Goal: Information Seeking & Learning: Learn about a topic

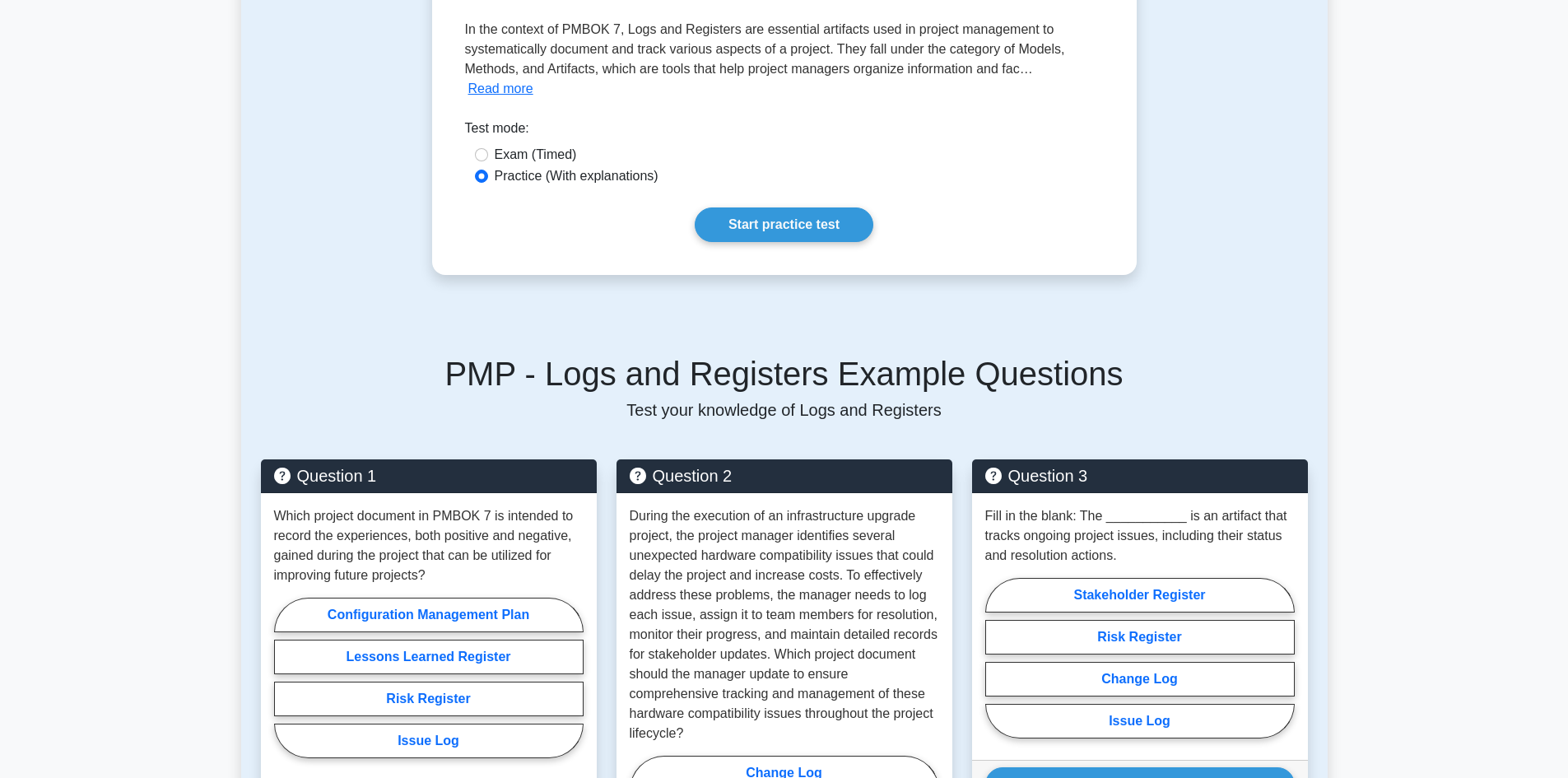
scroll to position [412, 0]
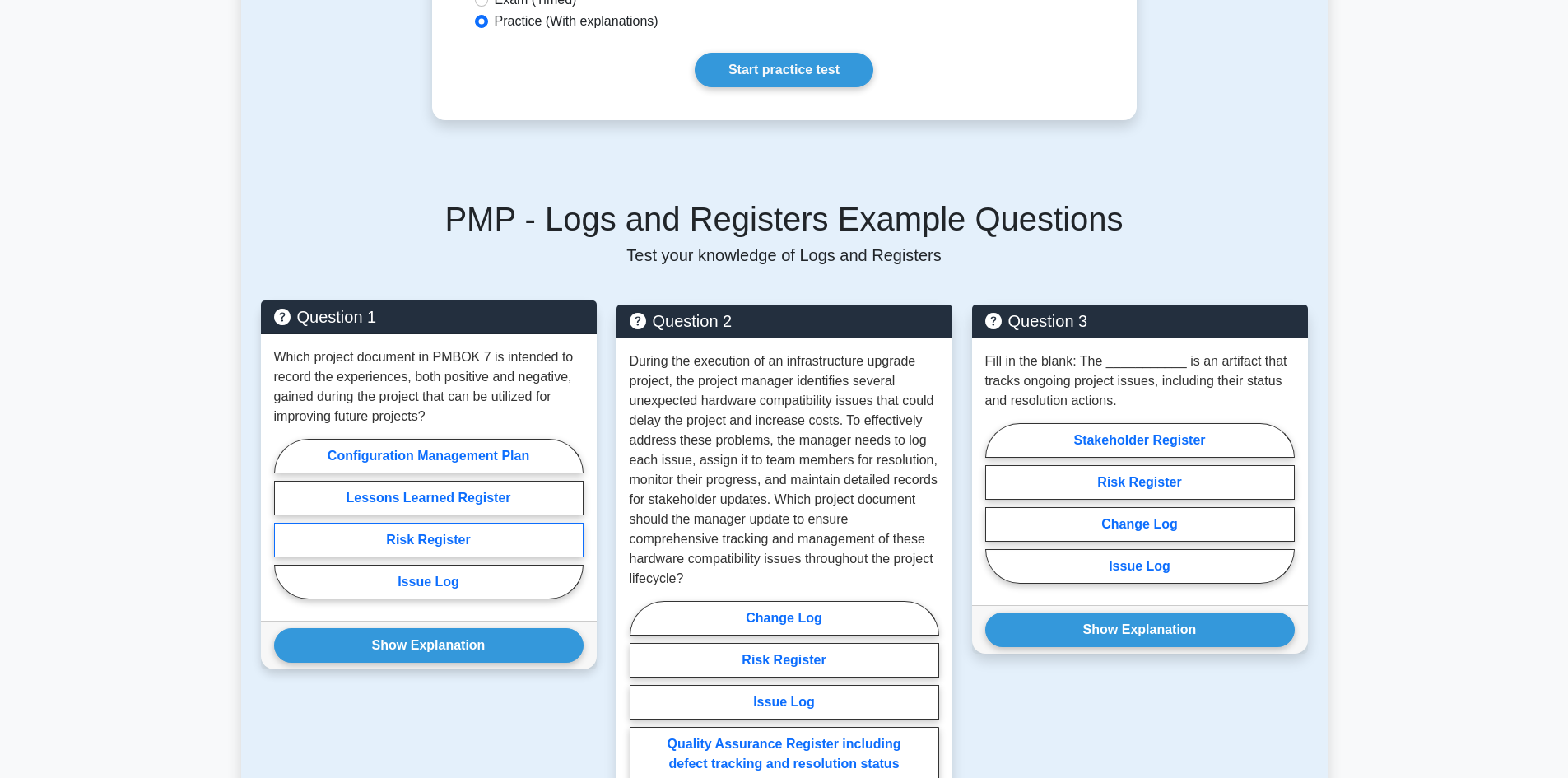
click at [456, 523] on label "Risk Register" at bounding box center [429, 540] width 310 height 35
click at [285, 523] on input "Risk Register" at bounding box center [278, 523] width 10 height 10
radio input "true"
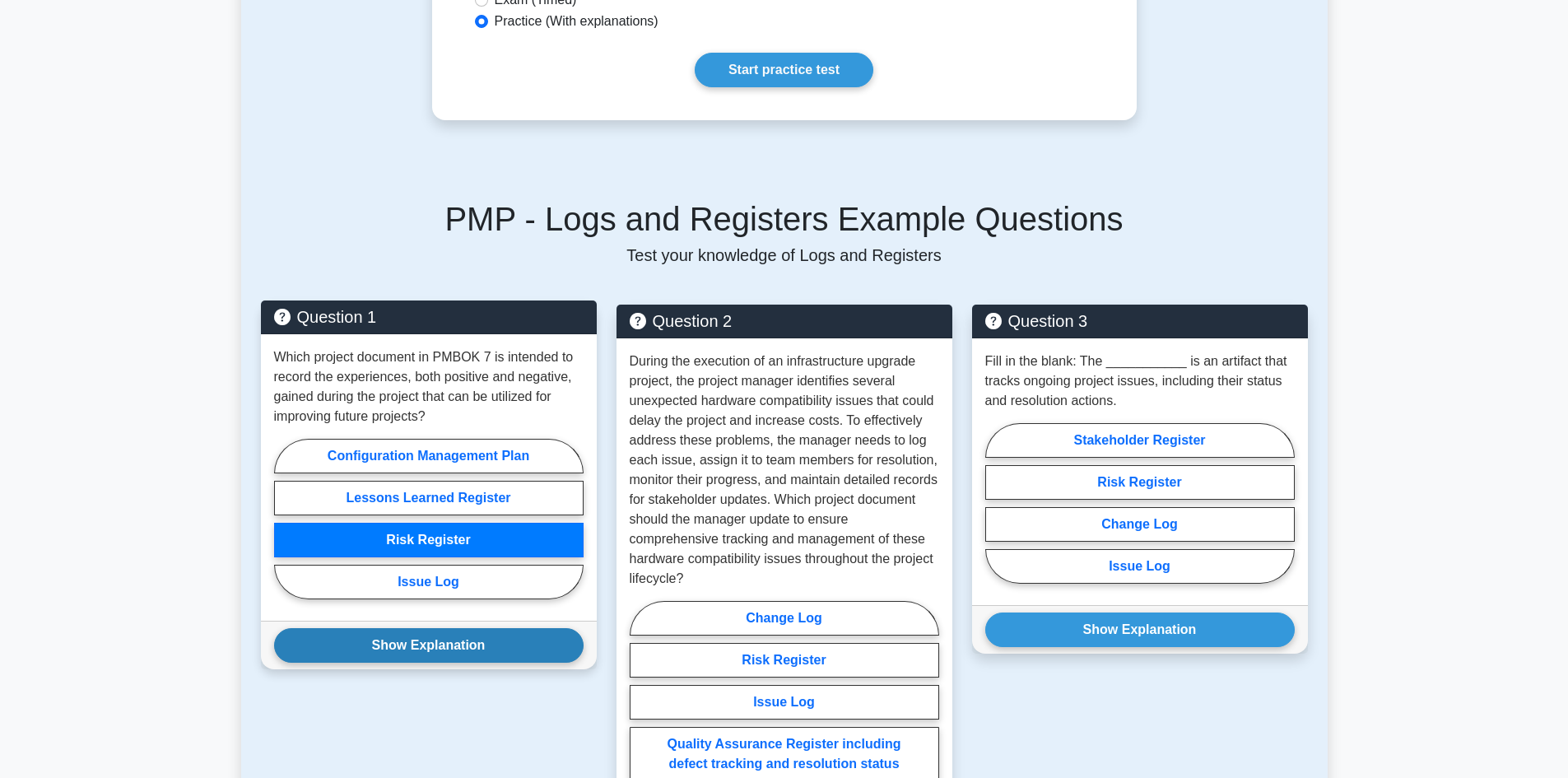
click at [466, 628] on button "Show Explanation" at bounding box center [429, 645] width 310 height 35
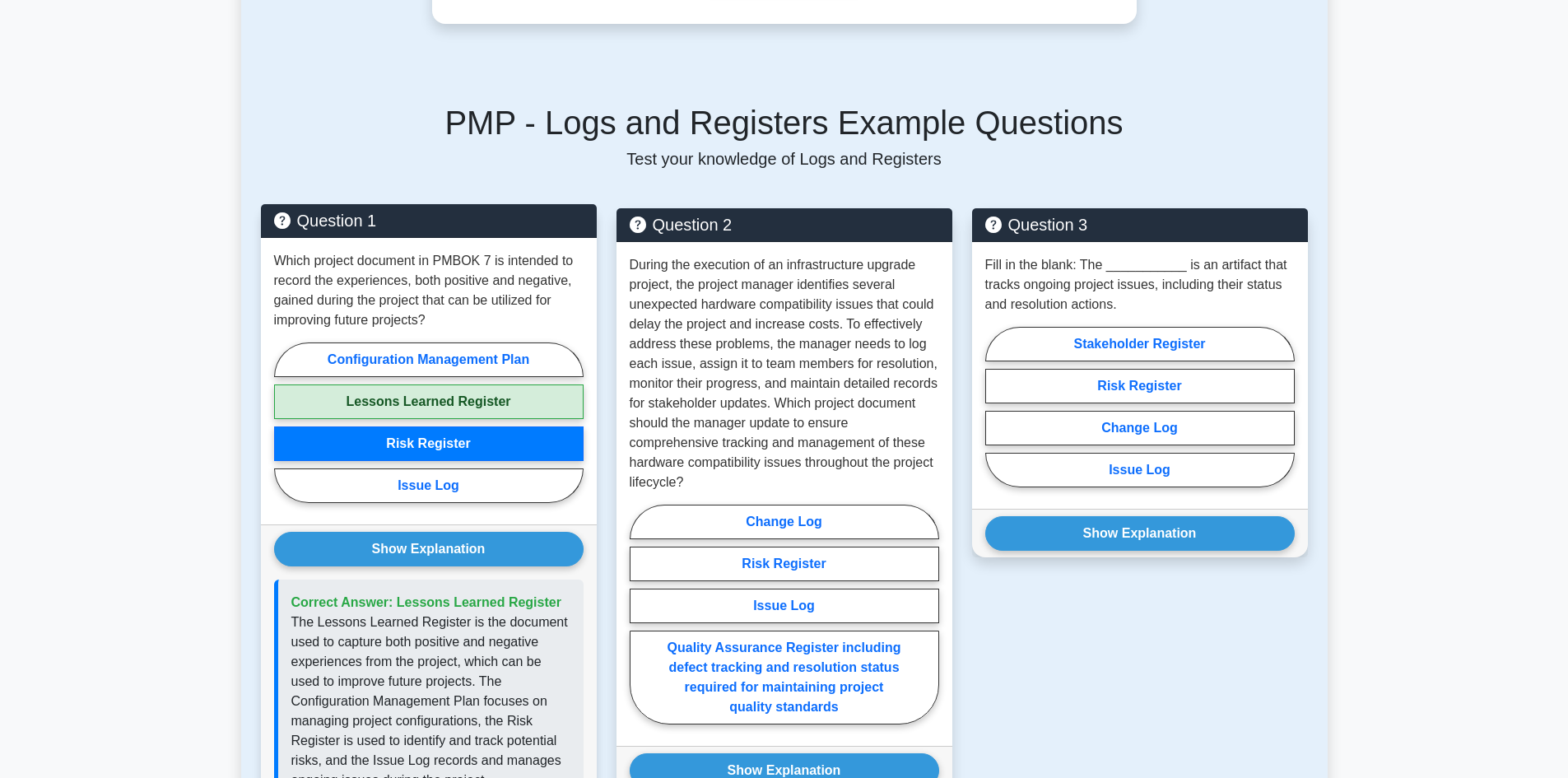
scroll to position [659, 0]
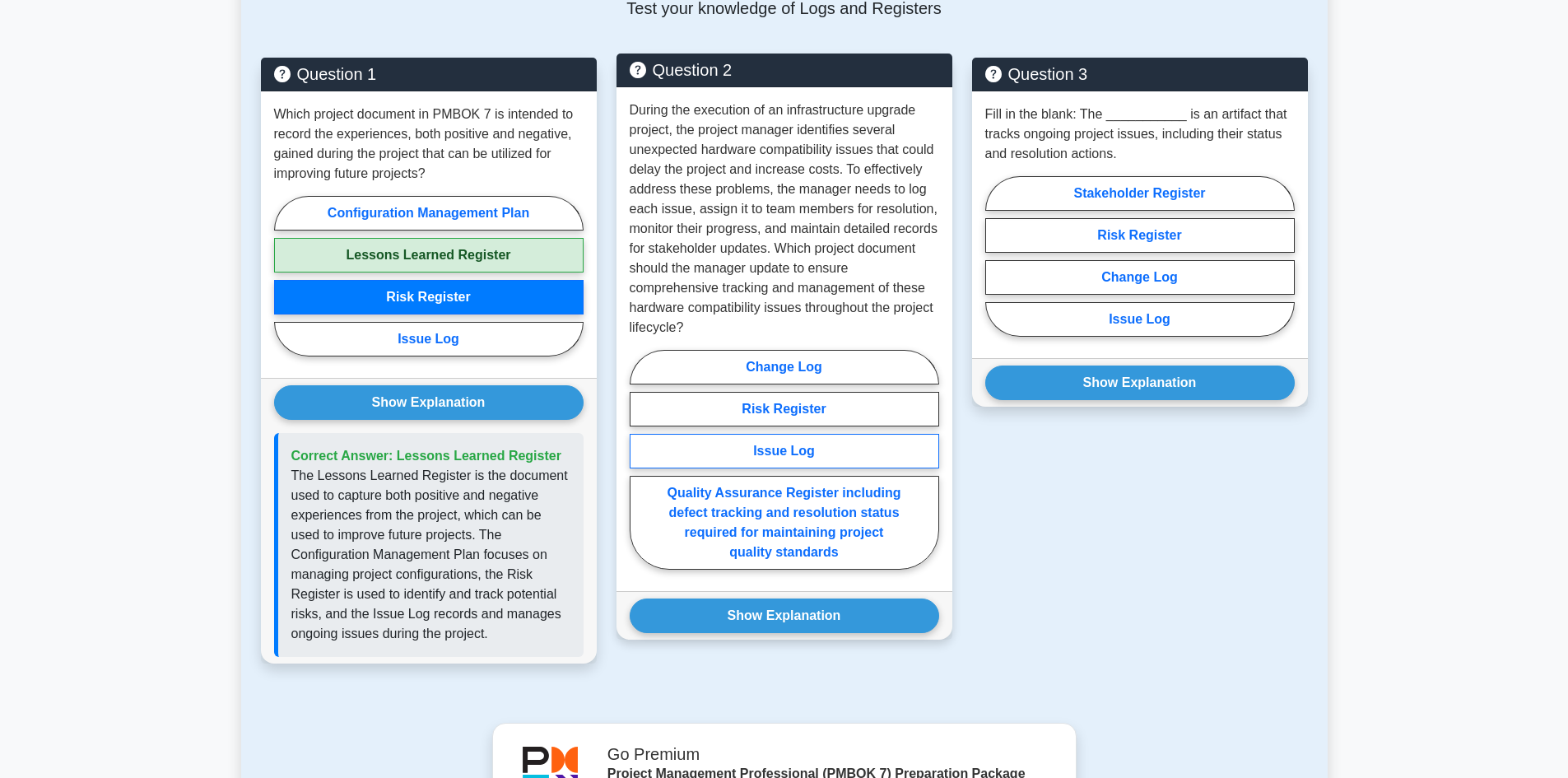
click at [806, 434] on label "Issue Log" at bounding box center [784, 450] width 310 height 35
click at [640, 460] on input "Issue Log" at bounding box center [634, 465] width 10 height 10
radio input "true"
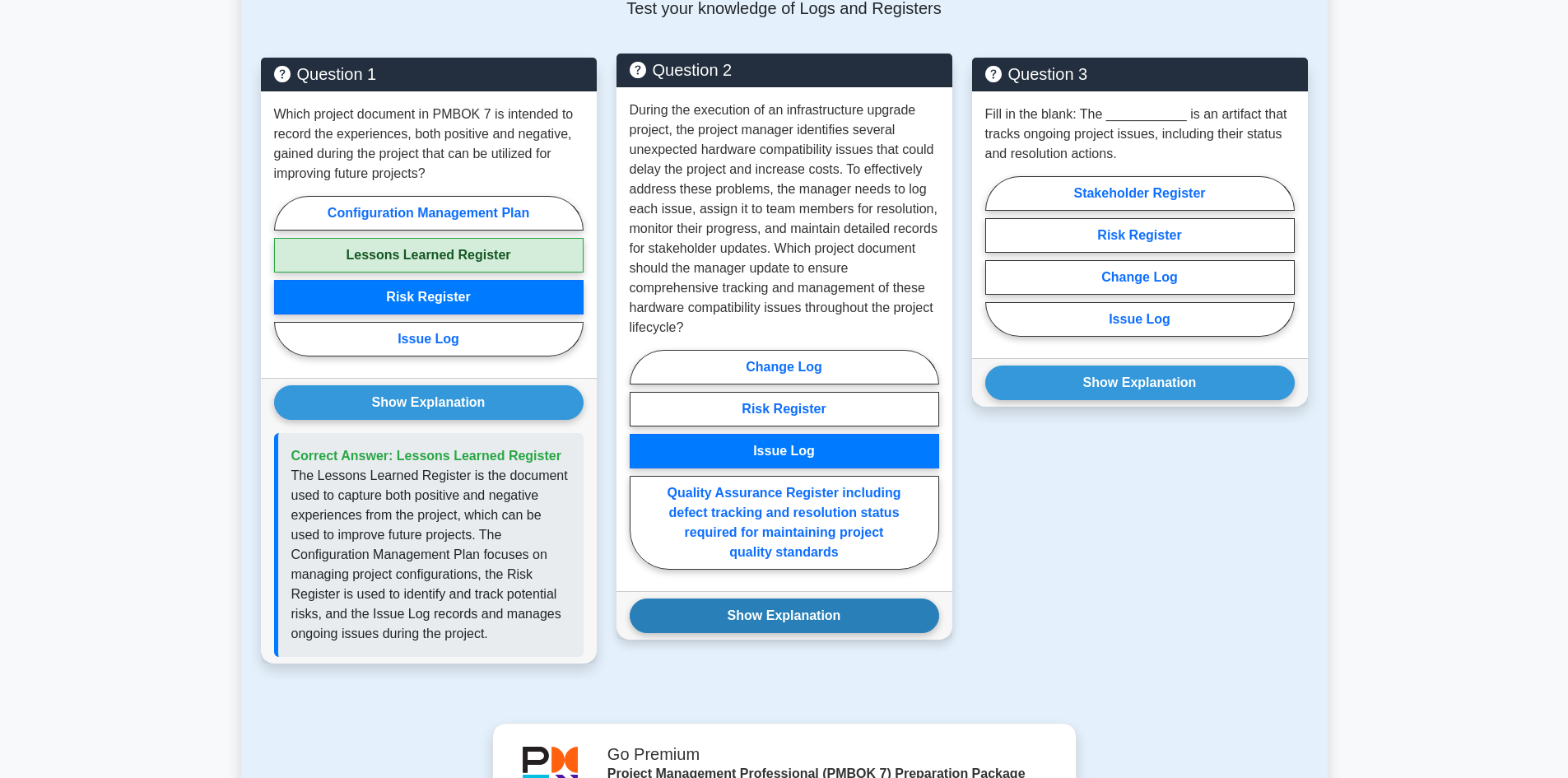
click at [812, 599] on button "Show Explanation" at bounding box center [784, 616] width 310 height 35
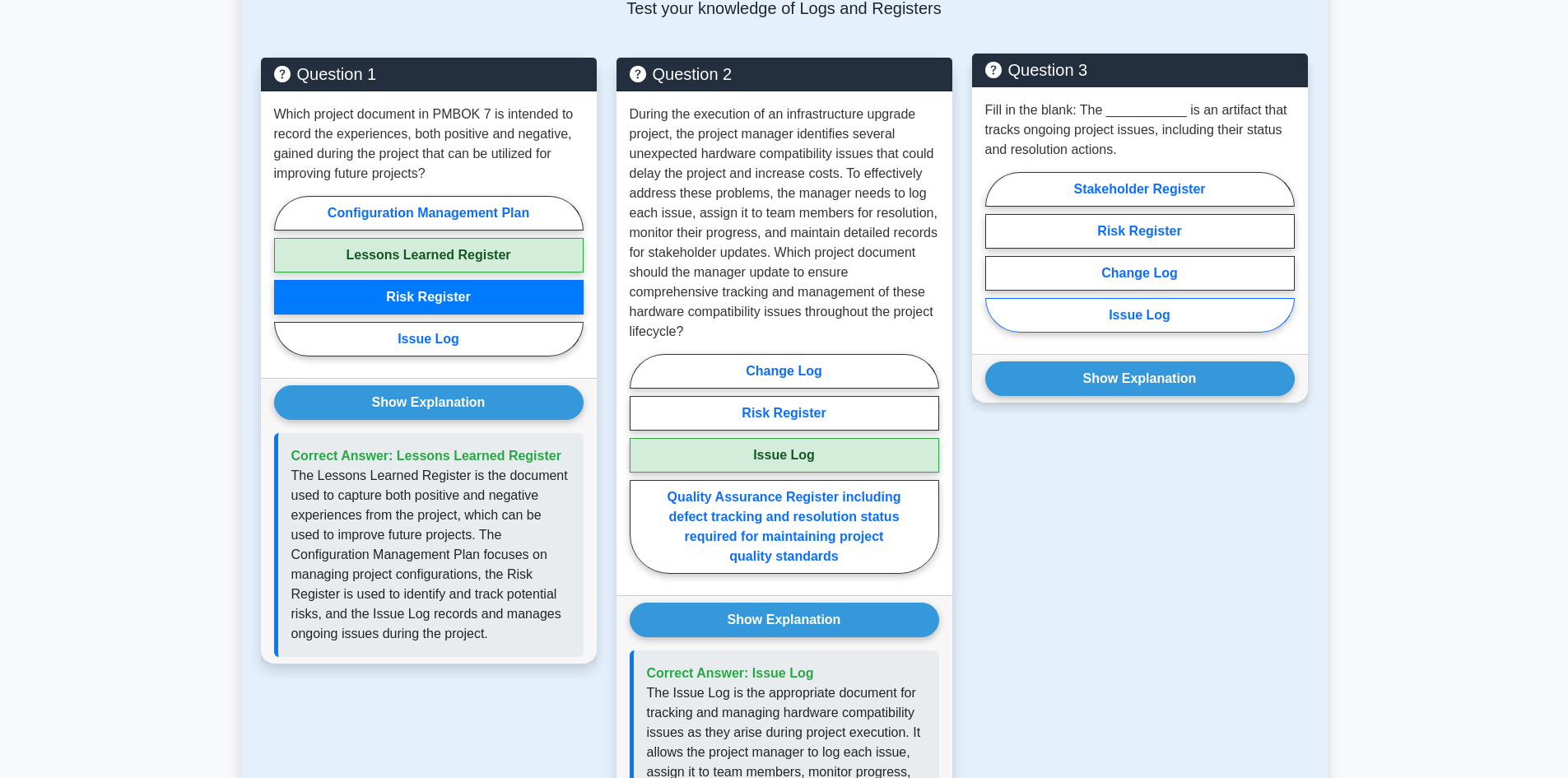
click at [1147, 298] on label "Issue Log" at bounding box center [1140, 315] width 310 height 35
click at [996, 262] on input "Issue Log" at bounding box center [990, 257] width 10 height 10
radio input "true"
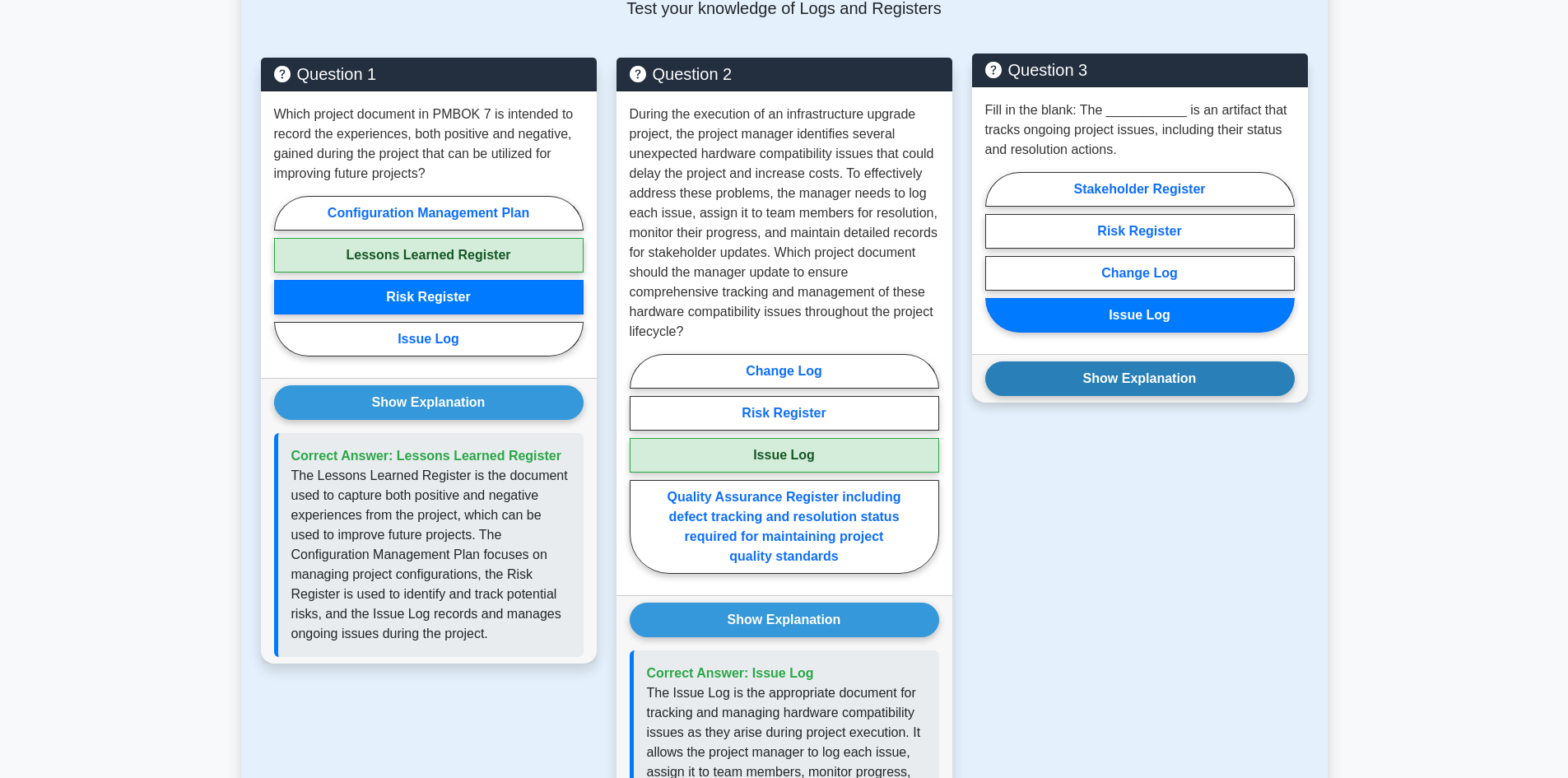
click at [1145, 362] on button "Show Explanation" at bounding box center [1140, 379] width 310 height 35
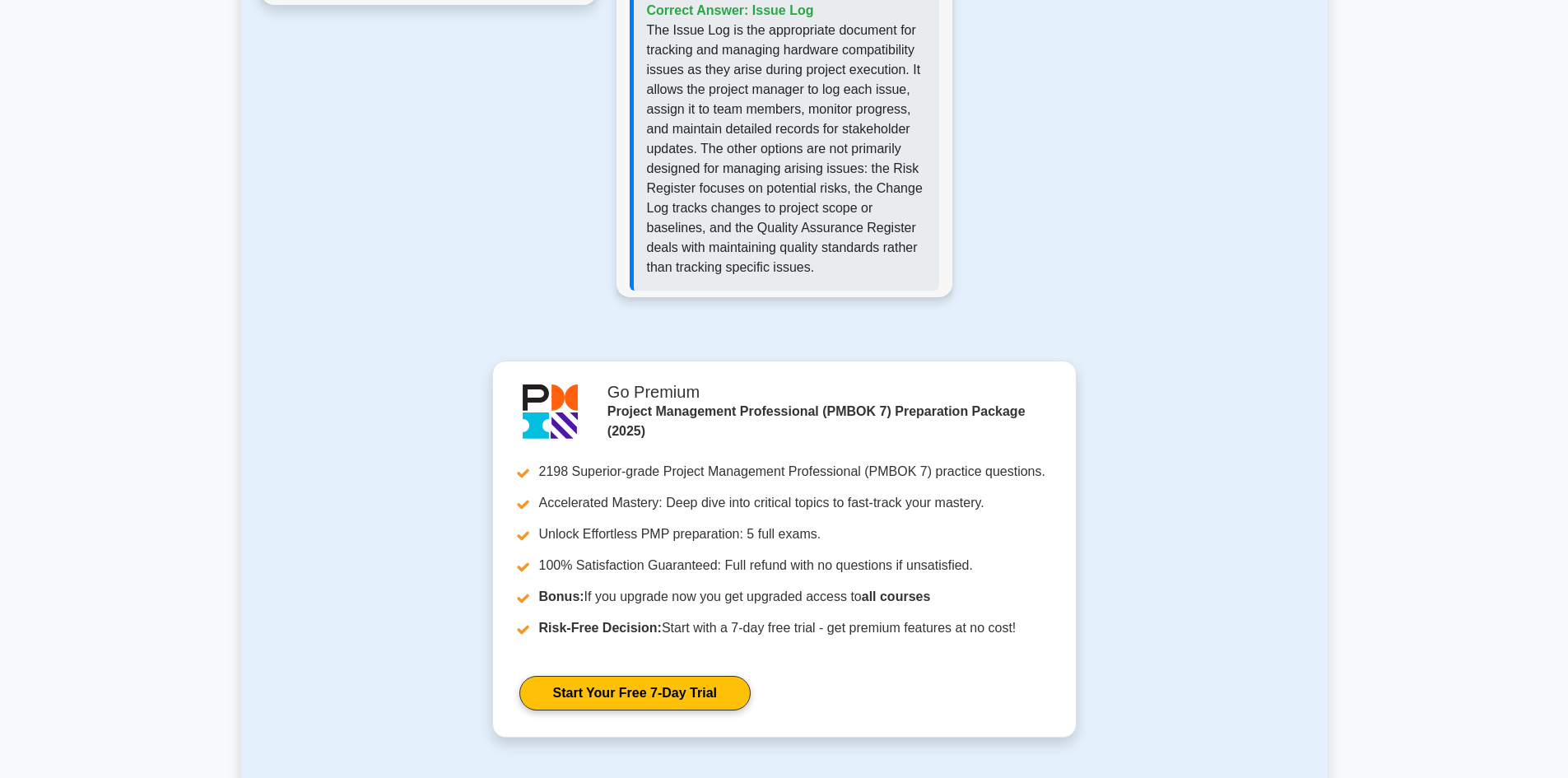
scroll to position [1564, 0]
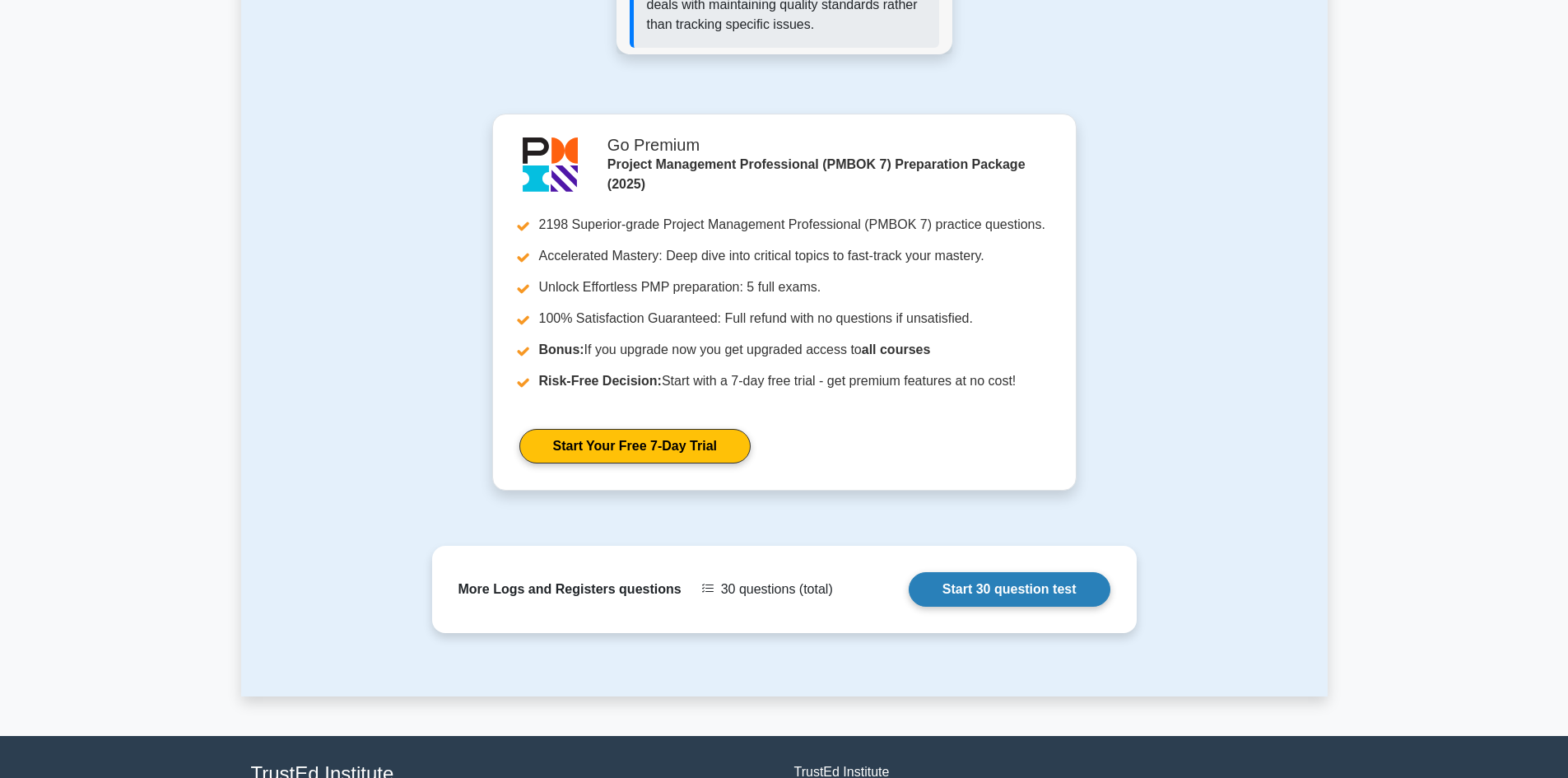
click at [993, 572] on link "Start 30 question test" at bounding box center [1010, 589] width 202 height 35
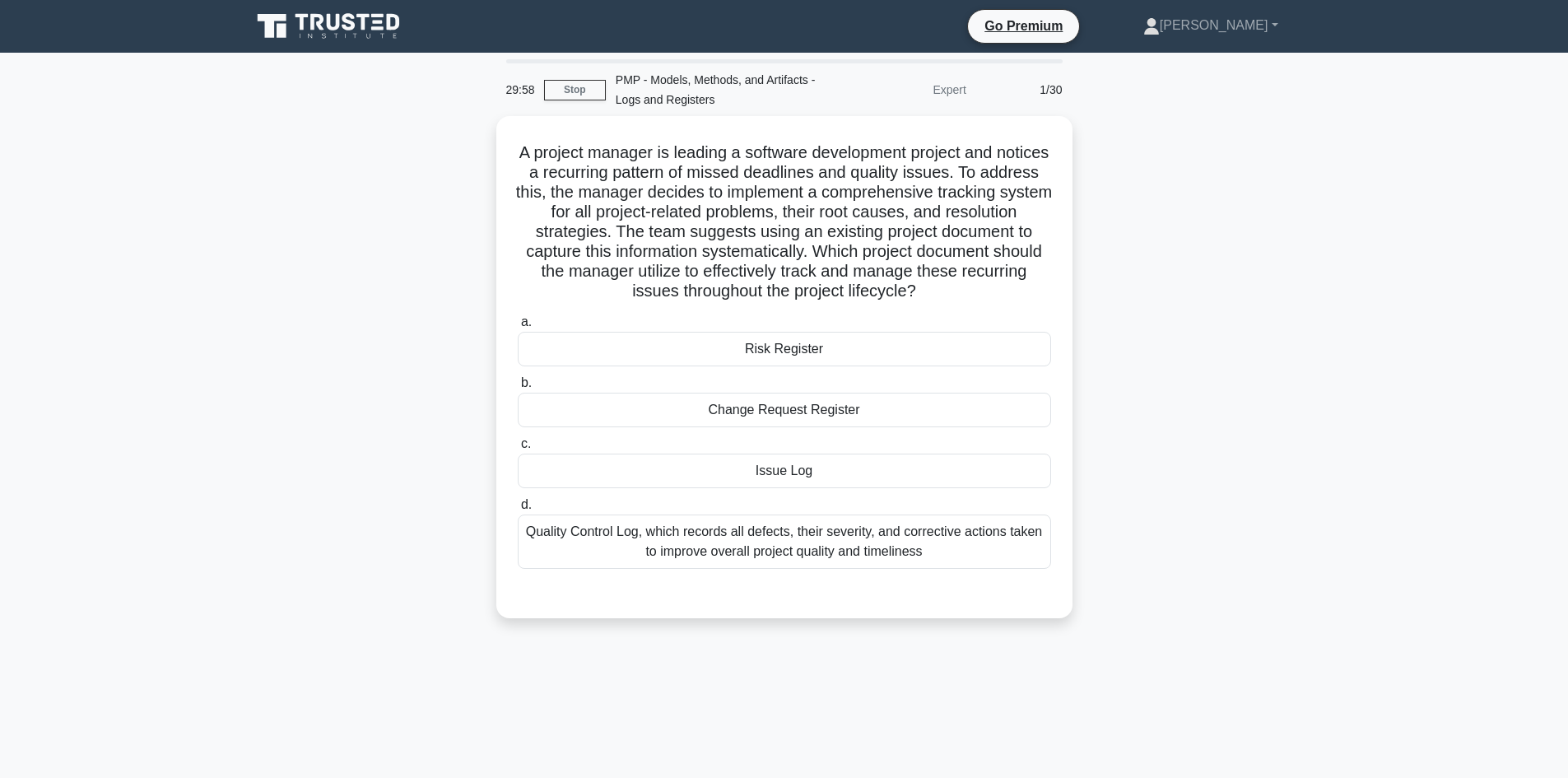
scroll to position [954, 0]
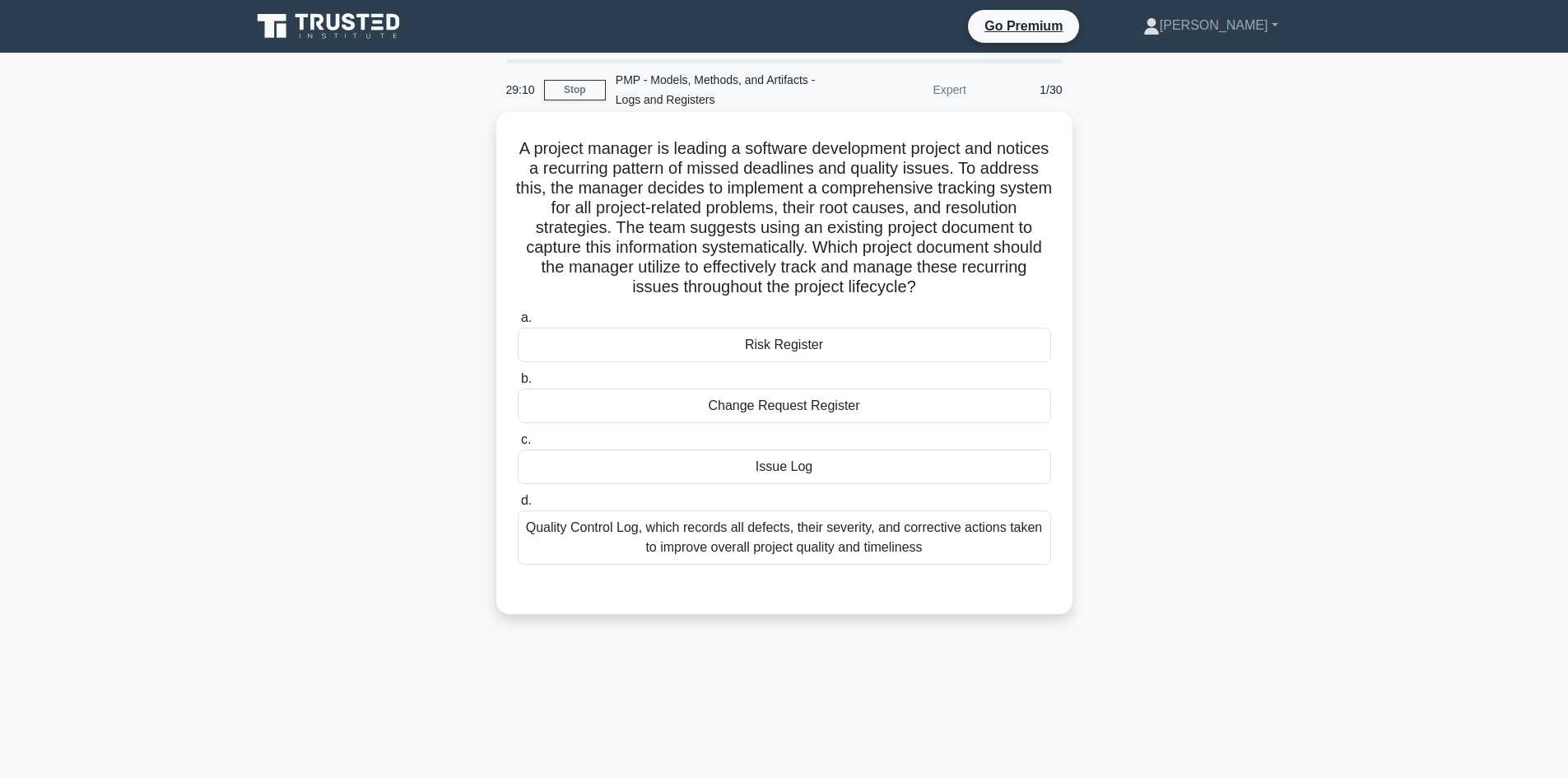
click at [793, 465] on div "Issue Log" at bounding box center [784, 466] width 533 height 35
click at [517, 446] on input "c. Issue Log" at bounding box center [517, 439] width 0 height 10
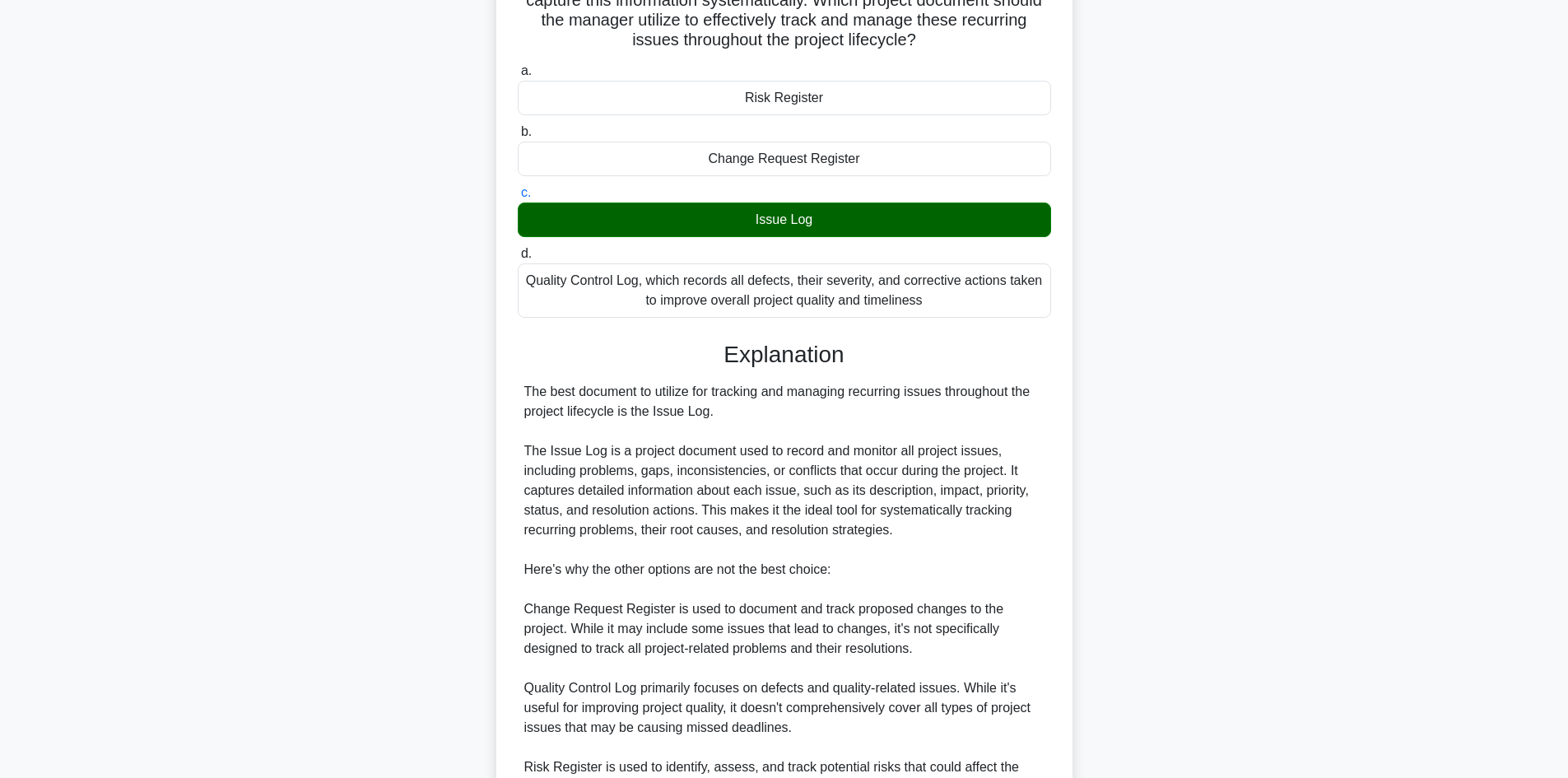
scroll to position [515, 0]
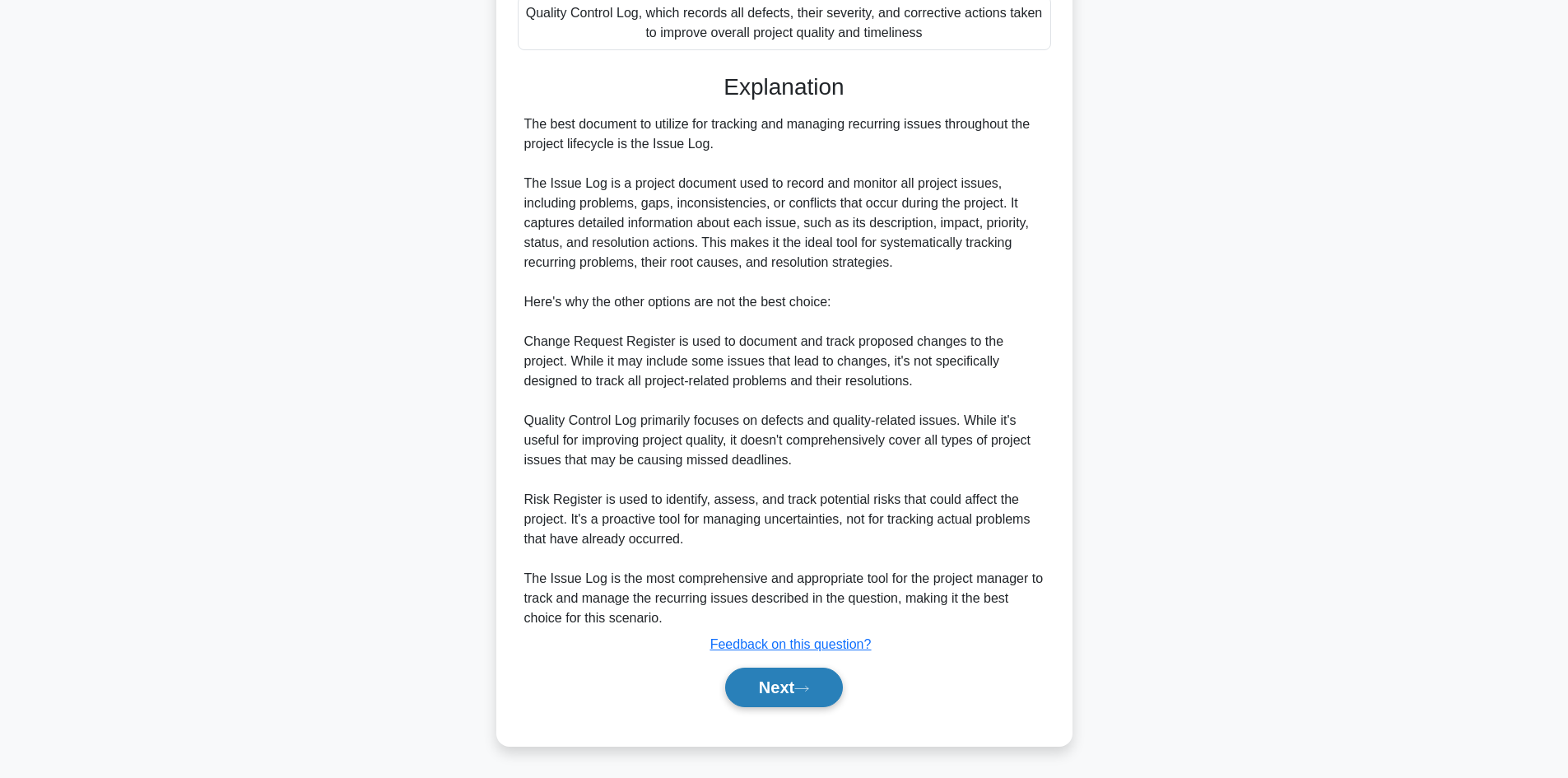
click at [809, 692] on icon at bounding box center [801, 689] width 15 height 9
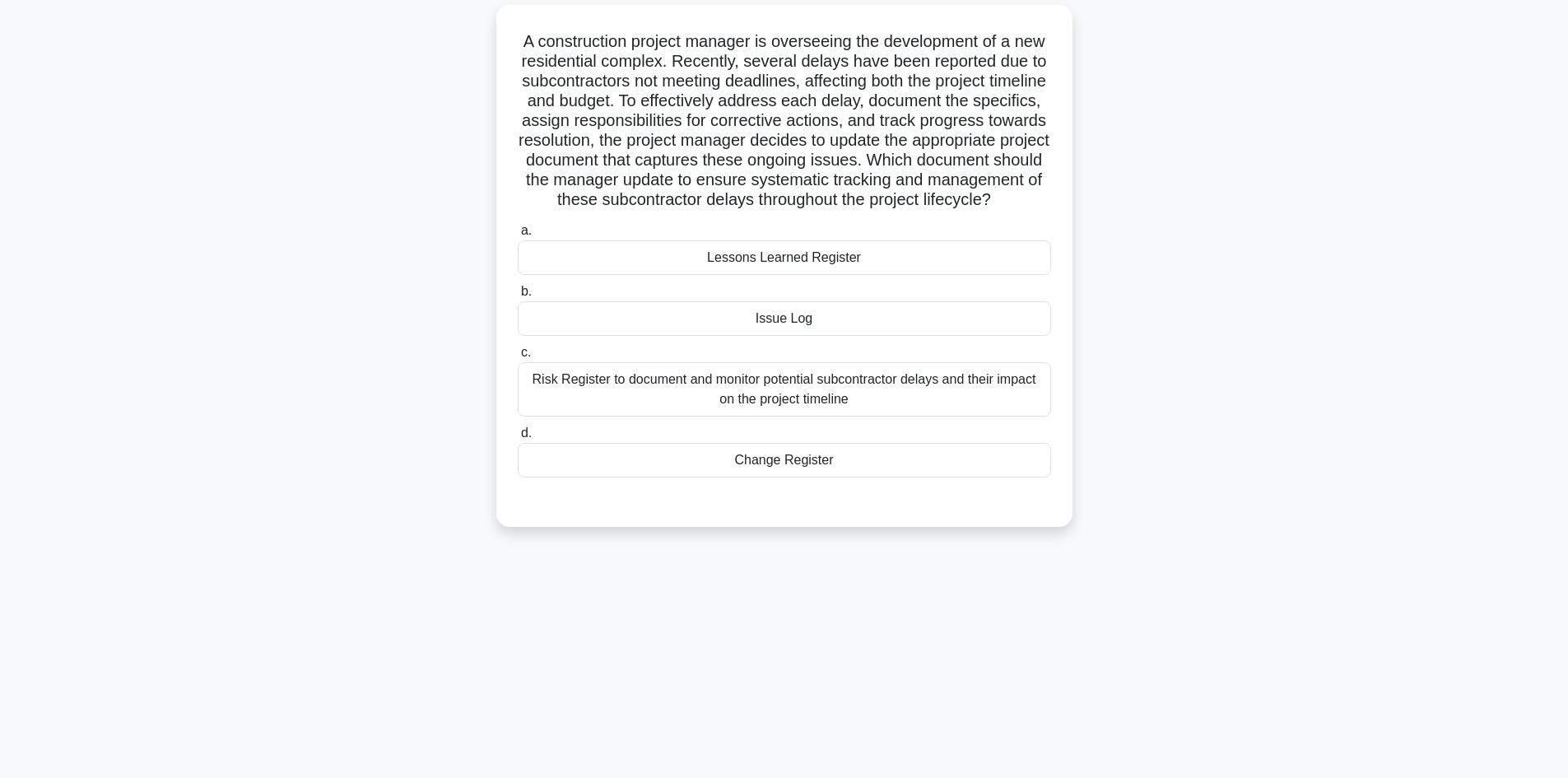
scroll to position [0, 0]
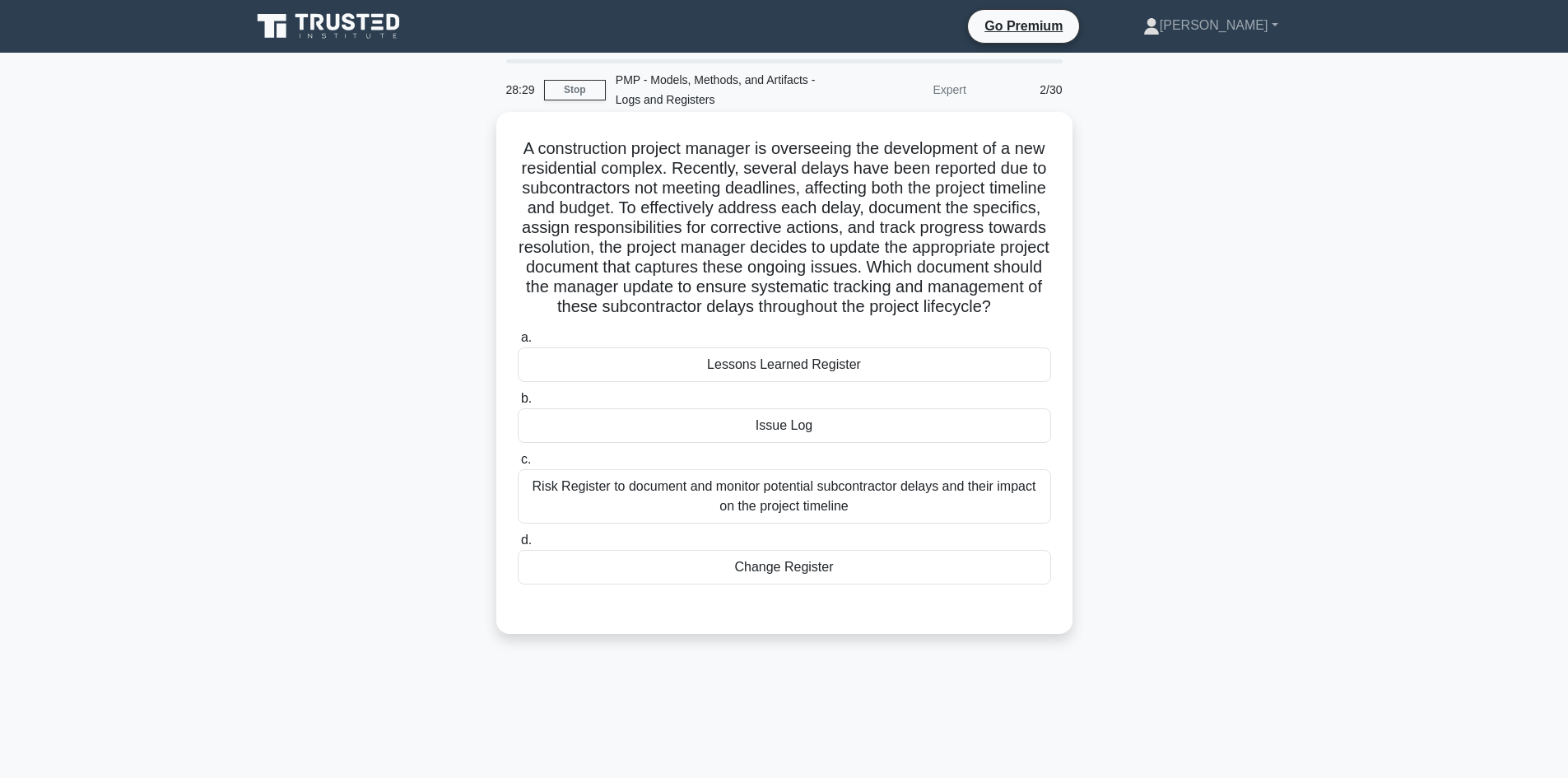
click at [796, 443] on div "Issue Log" at bounding box center [784, 425] width 533 height 35
click at [517, 404] on input "b. Issue Log" at bounding box center [517, 398] width 0 height 10
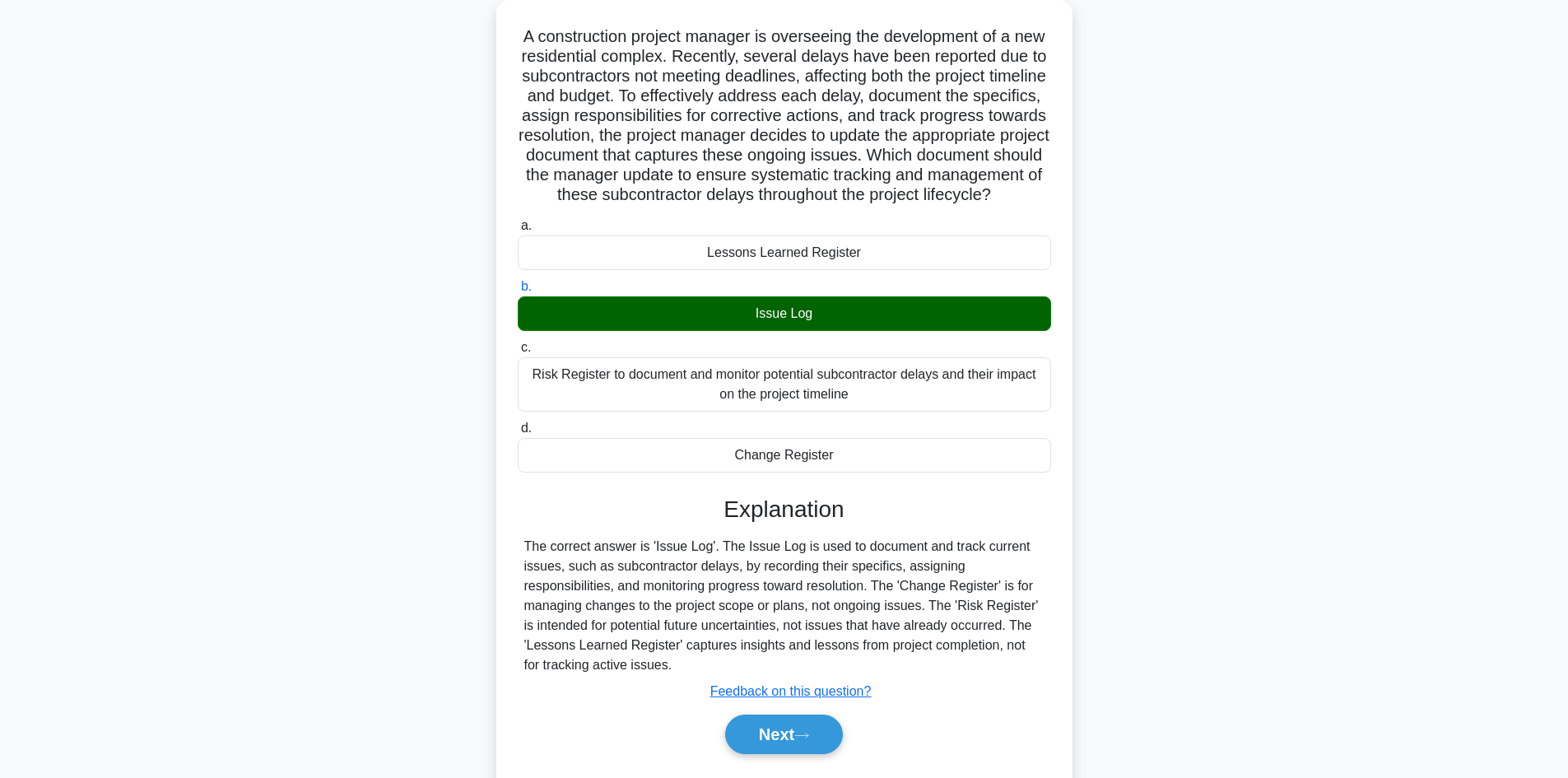
scroll to position [178, 0]
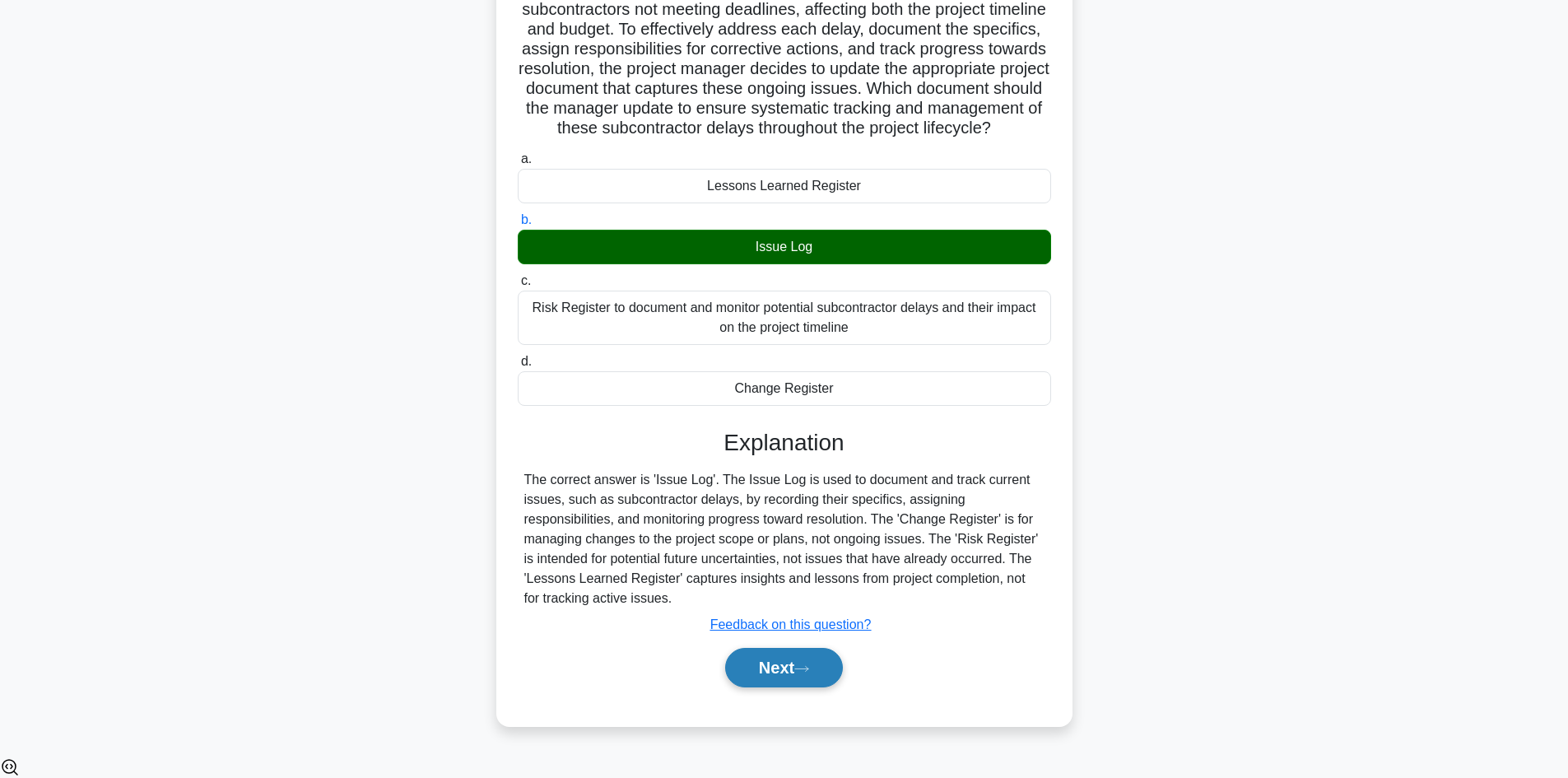
drag, startPoint x: 813, startPoint y: 696, endPoint x: 823, endPoint y: 681, distance: 18.0
click at [813, 687] on button "Next" at bounding box center [784, 668] width 118 height 40
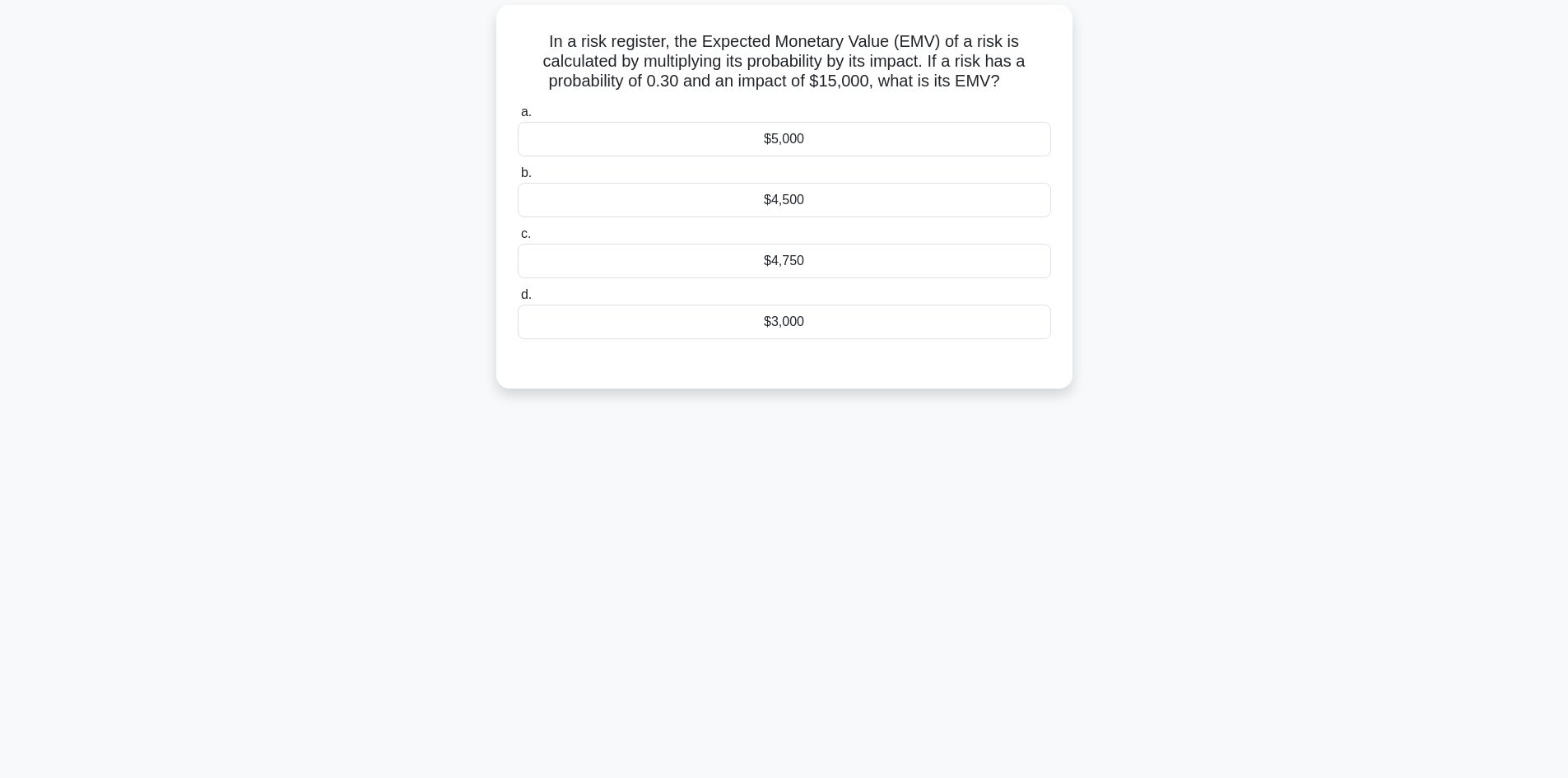
scroll to position [0, 0]
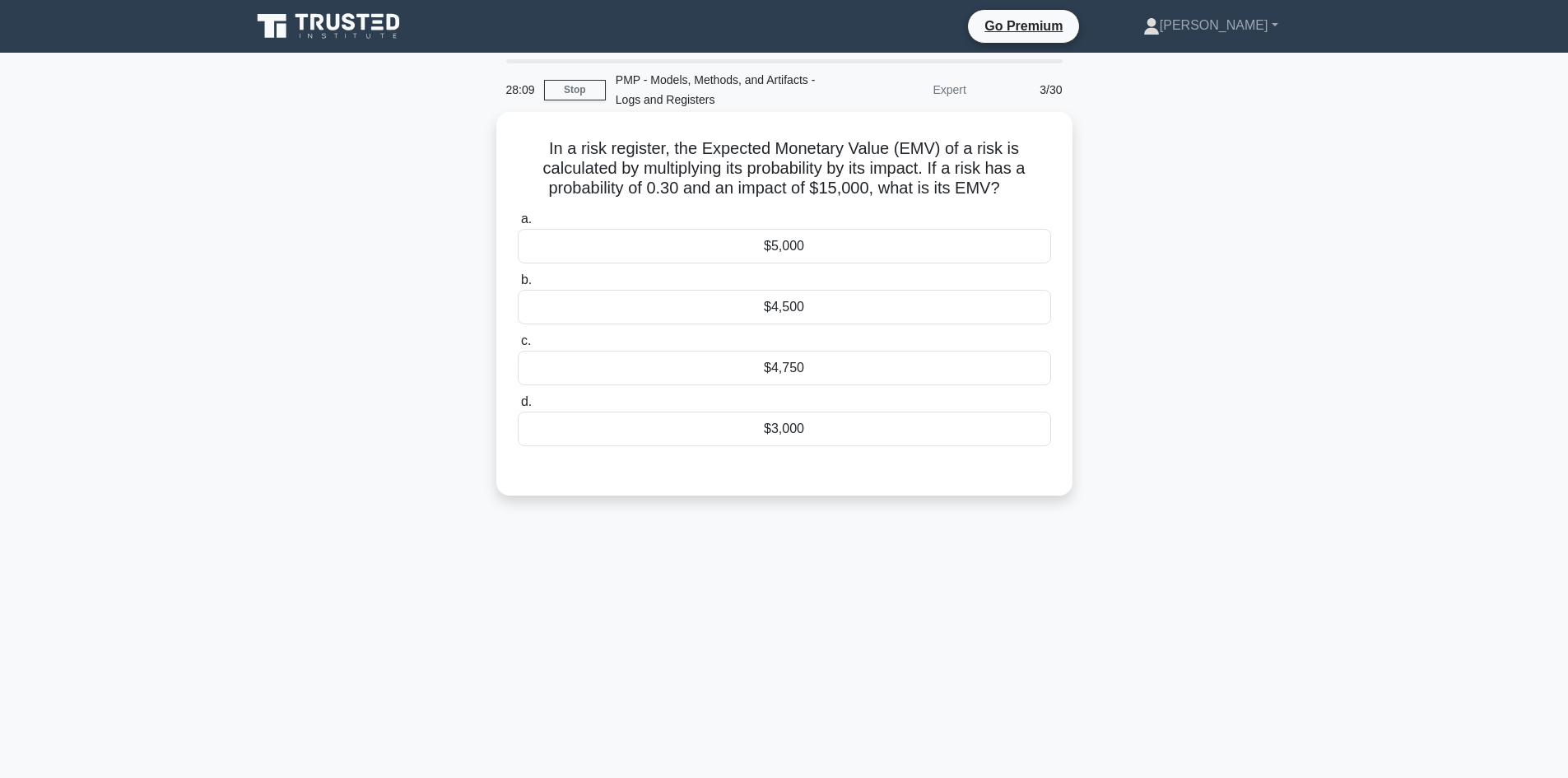
click at [820, 304] on div "$4,500" at bounding box center [784, 307] width 533 height 35
click at [517, 286] on input "b. $4,500" at bounding box center [517, 279] width 0 height 10
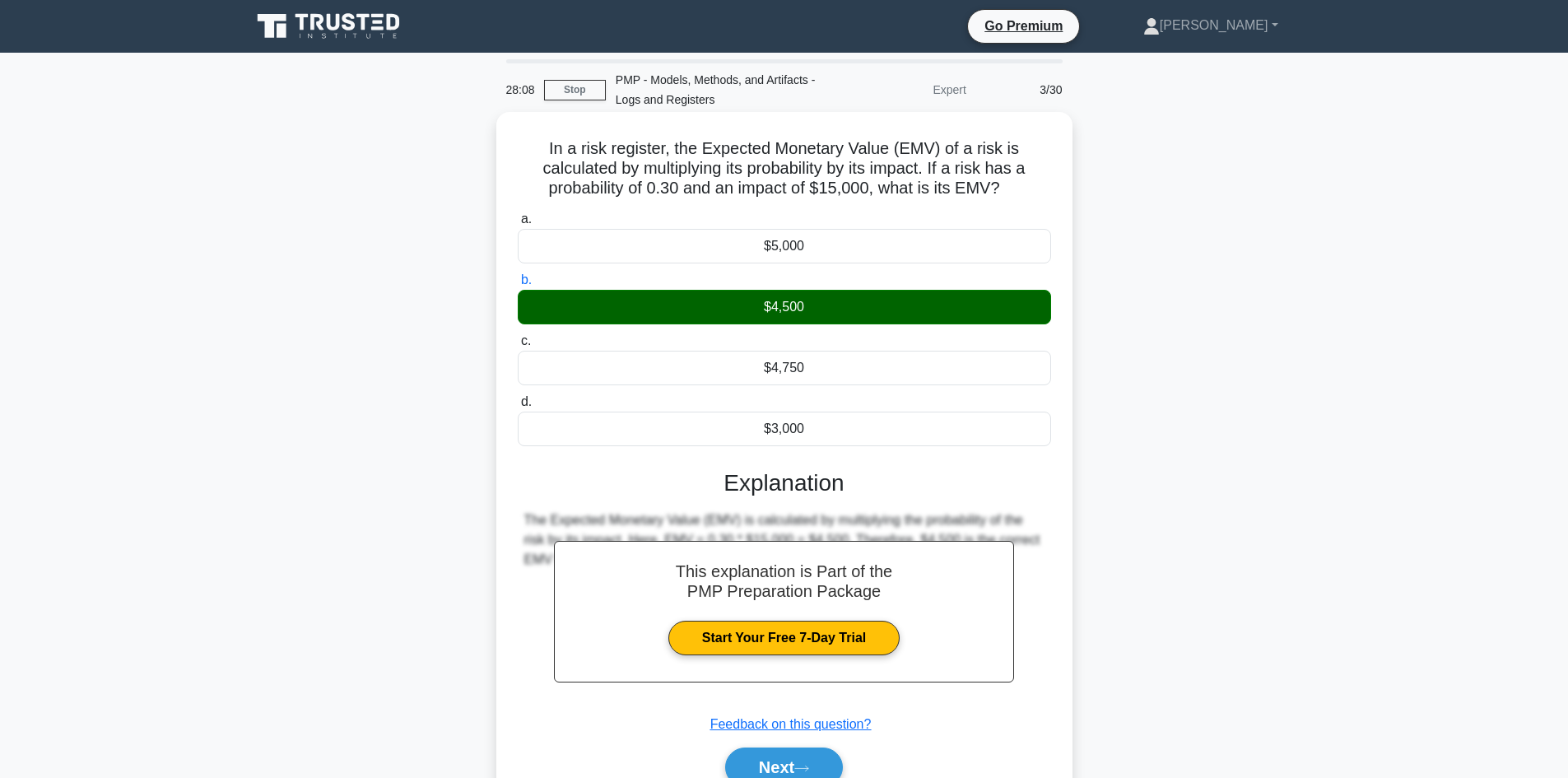
scroll to position [111, 0]
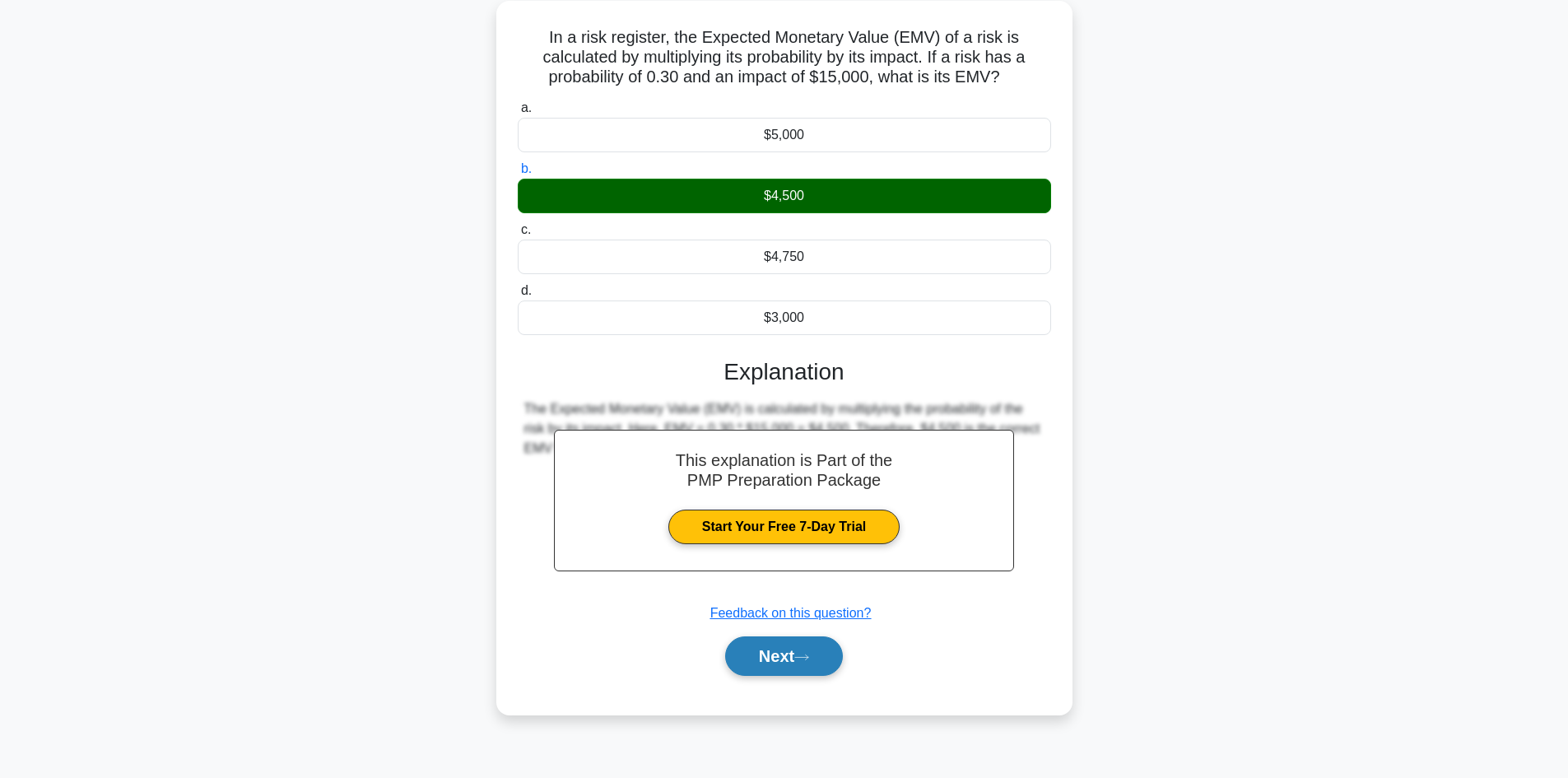
click at [801, 662] on icon at bounding box center [801, 657] width 15 height 9
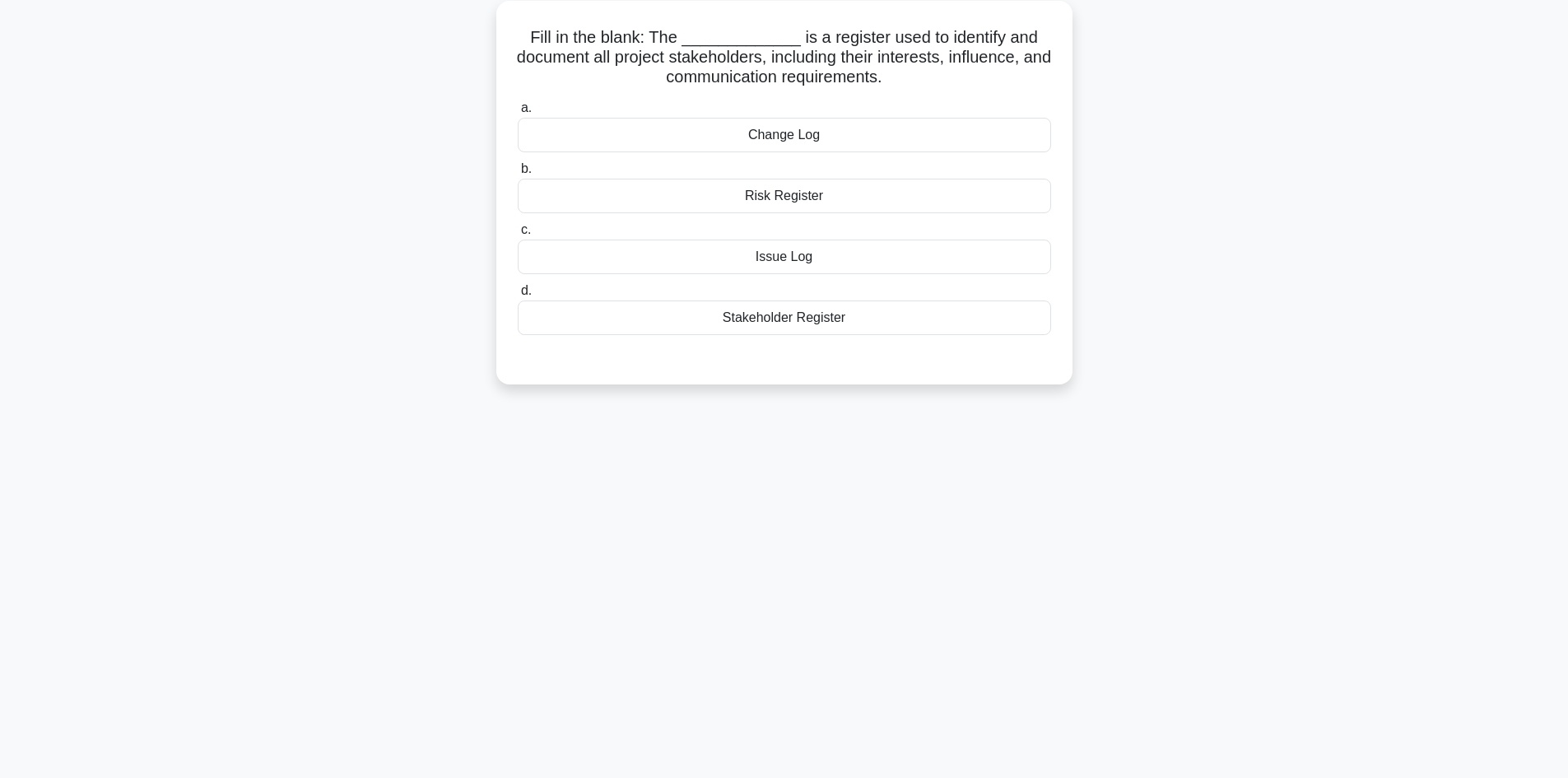
click at [828, 323] on div "Stakeholder Register" at bounding box center [784, 317] width 533 height 35
click at [517, 296] on input "d. Stakeholder Register" at bounding box center [517, 291] width 0 height 10
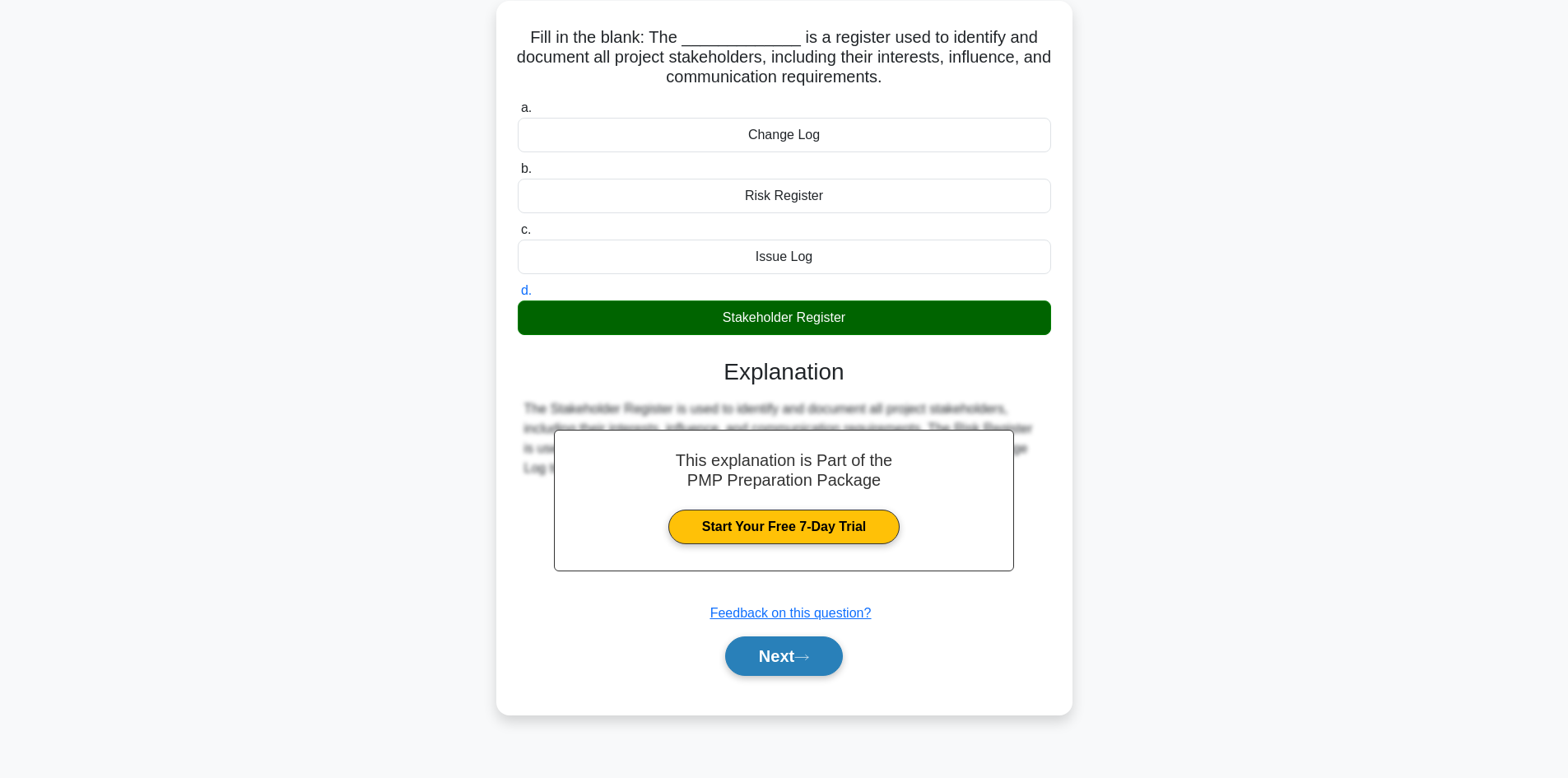
click at [782, 646] on button "Next" at bounding box center [784, 656] width 118 height 40
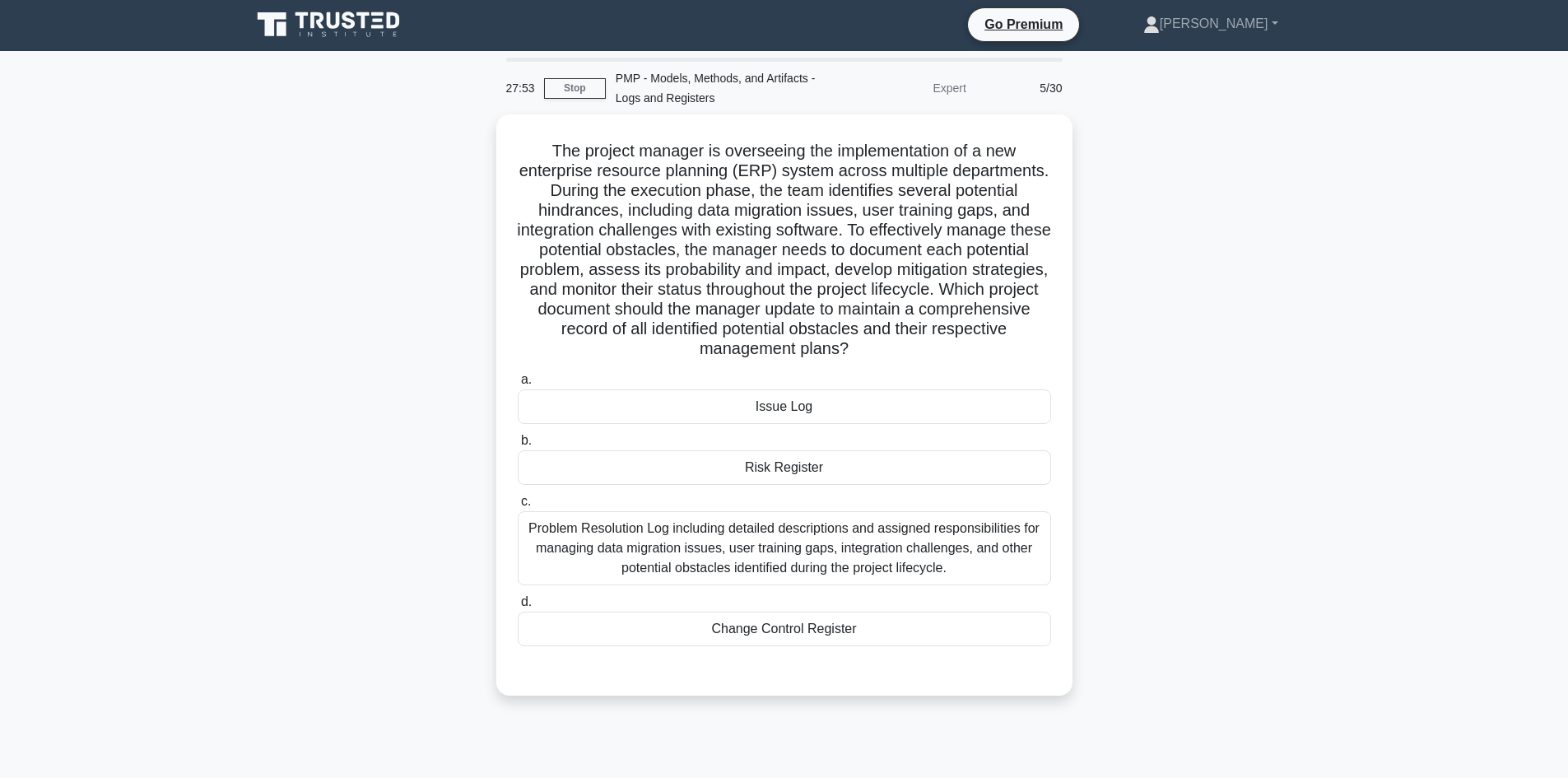
scroll to position [0, 0]
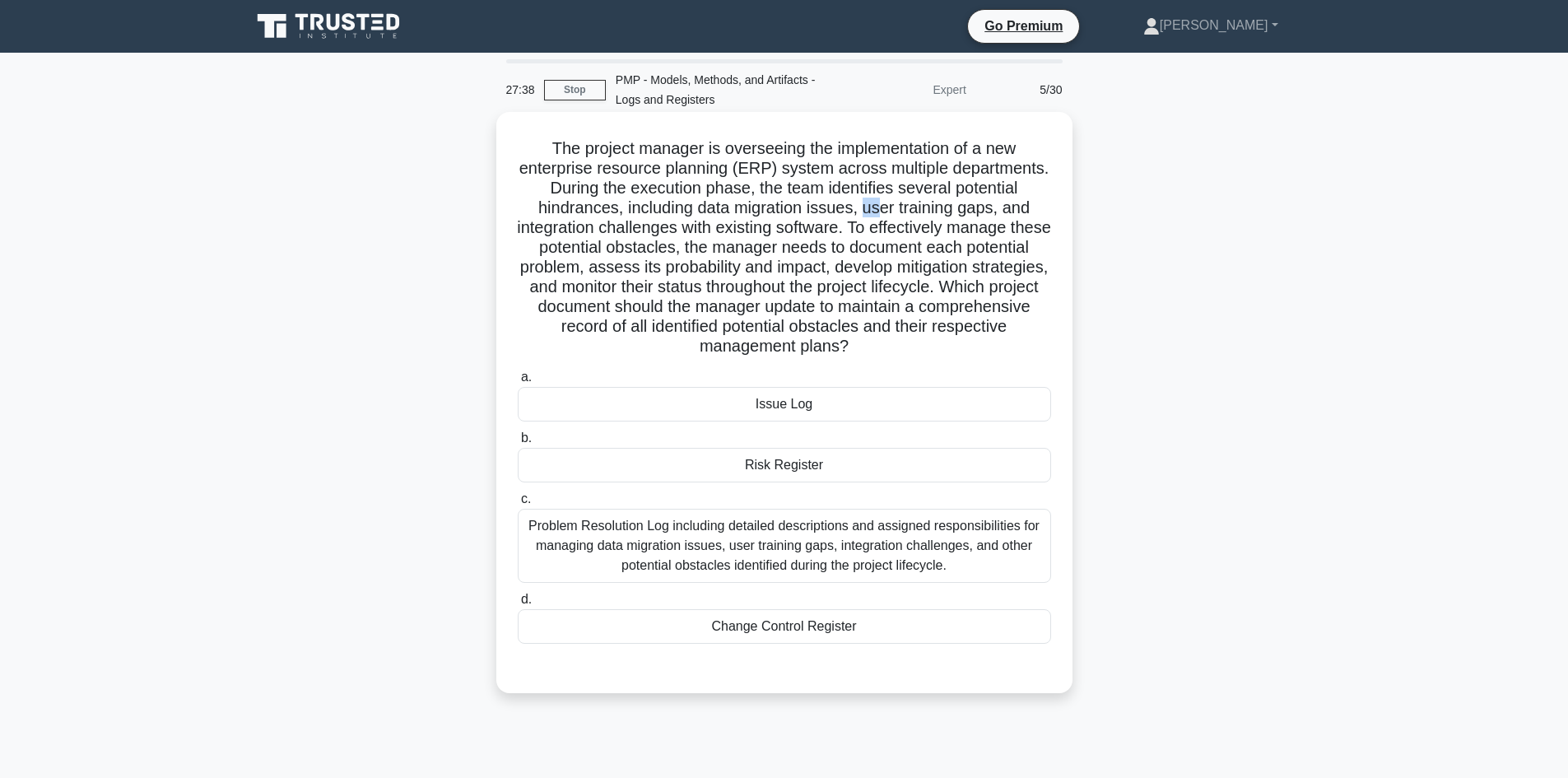
drag, startPoint x: 867, startPoint y: 211, endPoint x: 882, endPoint y: 215, distance: 15.5
type textarea "us"
click at [882, 215] on h5 "The project manager is overseeing the implementation of a new enterprise resour…" at bounding box center [784, 247] width 536 height 219
click at [678, 210] on h5 "The project manager is overseeing the implementation of a new enterprise resour…" at bounding box center [784, 247] width 536 height 219
click at [806, 400] on div "Issue Log" at bounding box center [784, 404] width 533 height 35
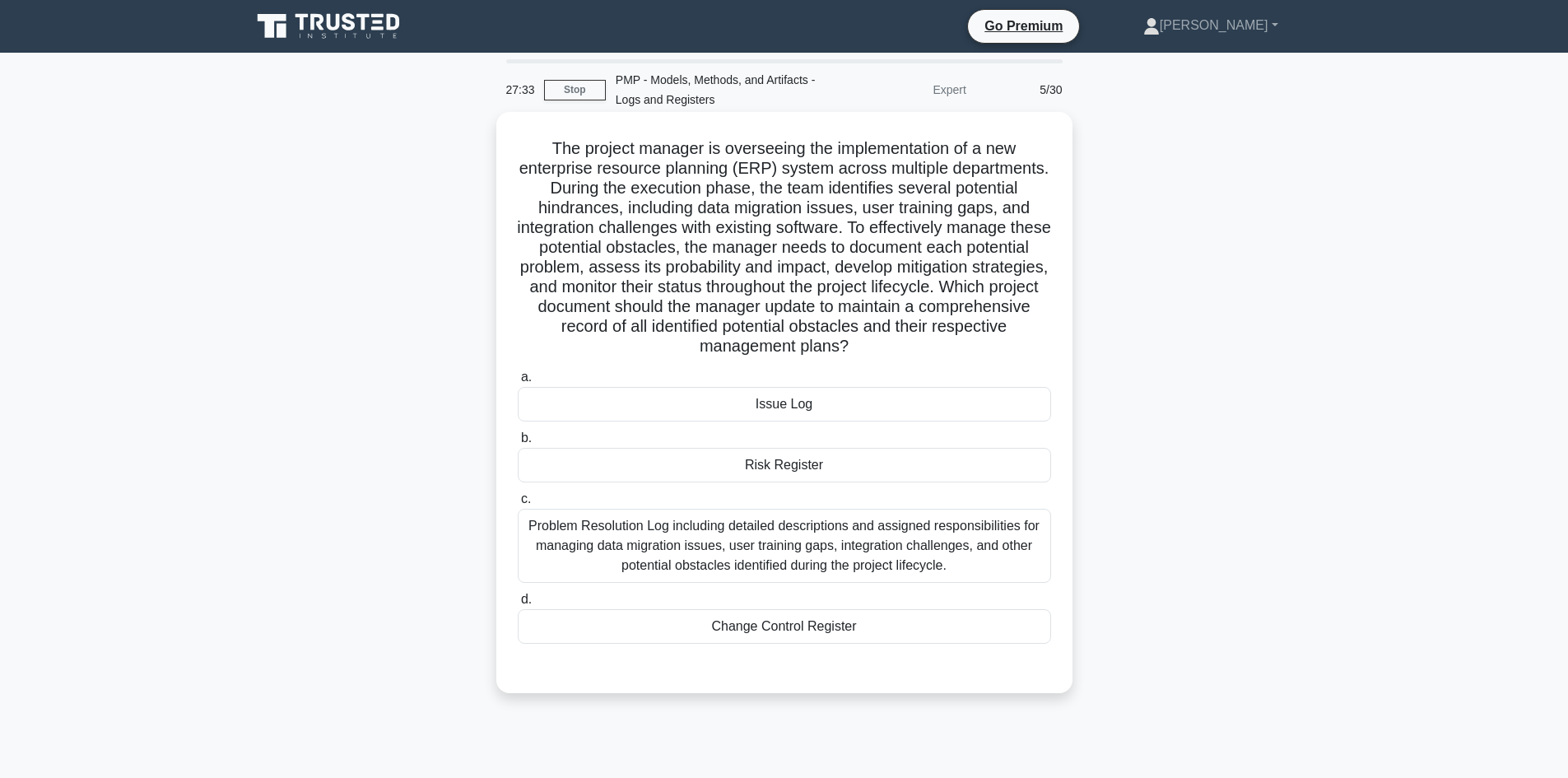
click at [517, 382] on input "a. Issue Log" at bounding box center [517, 377] width 0 height 10
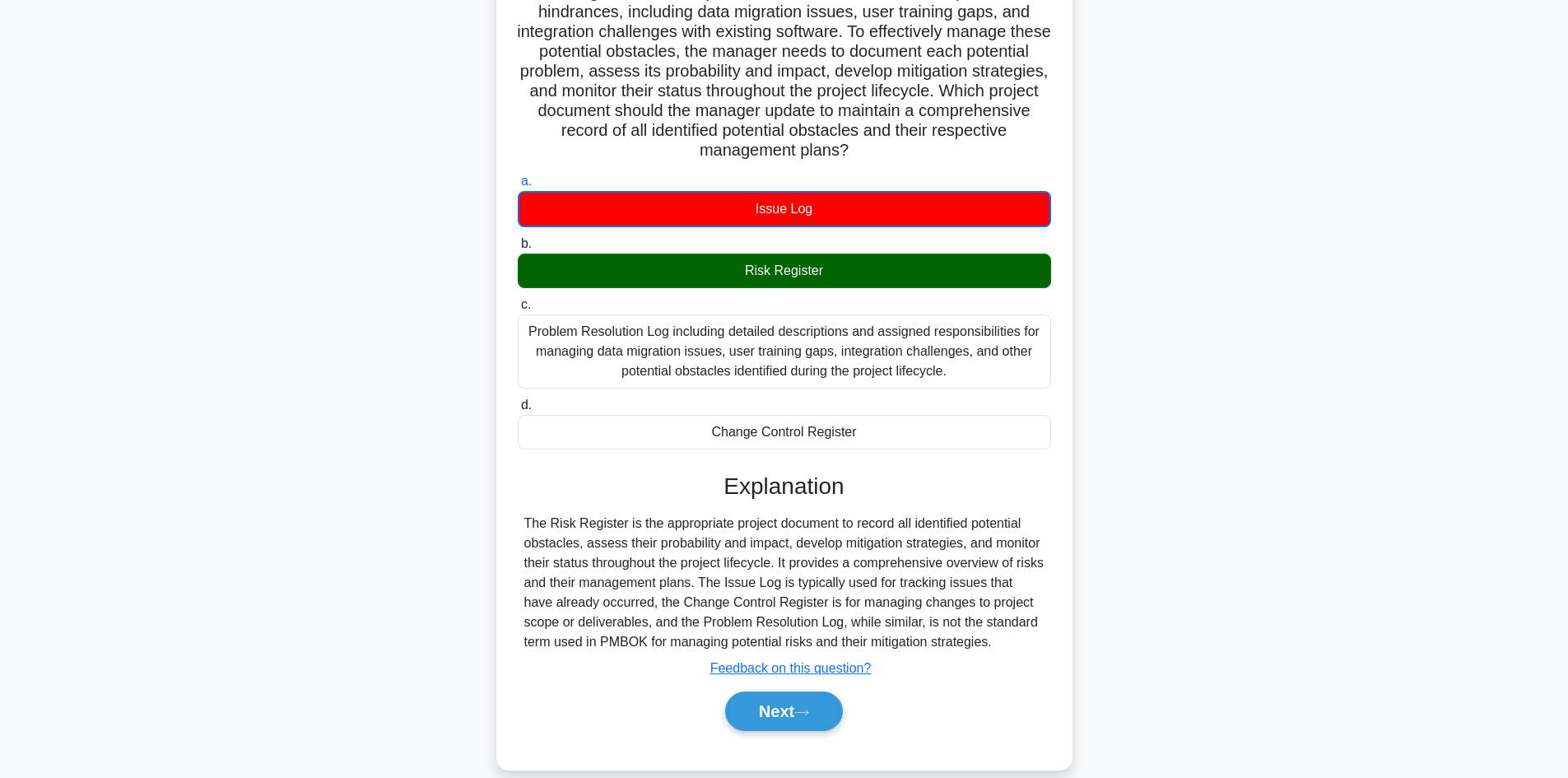
scroll to position [220, 0]
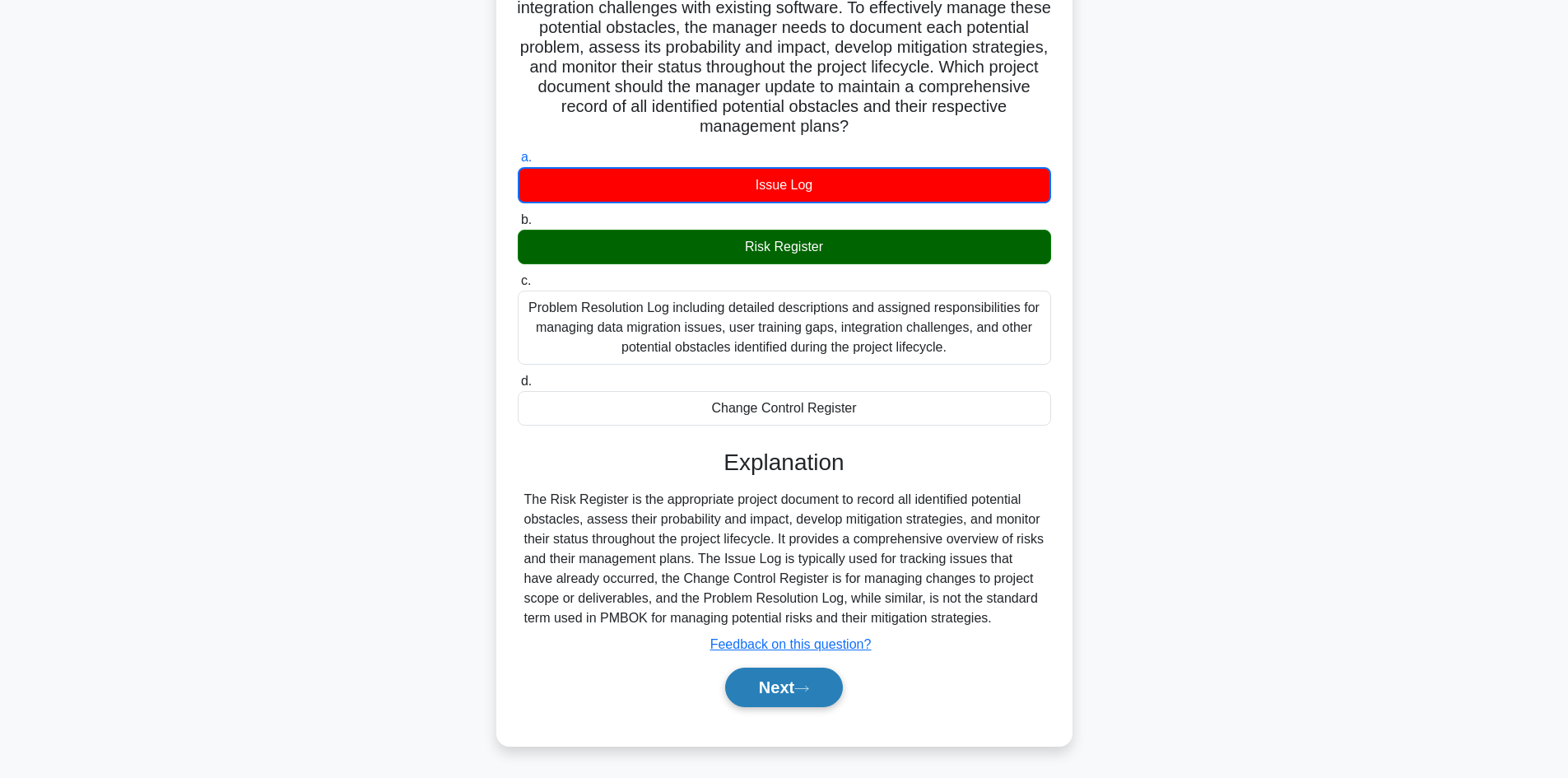
click at [835, 688] on button "Next" at bounding box center [784, 687] width 118 height 40
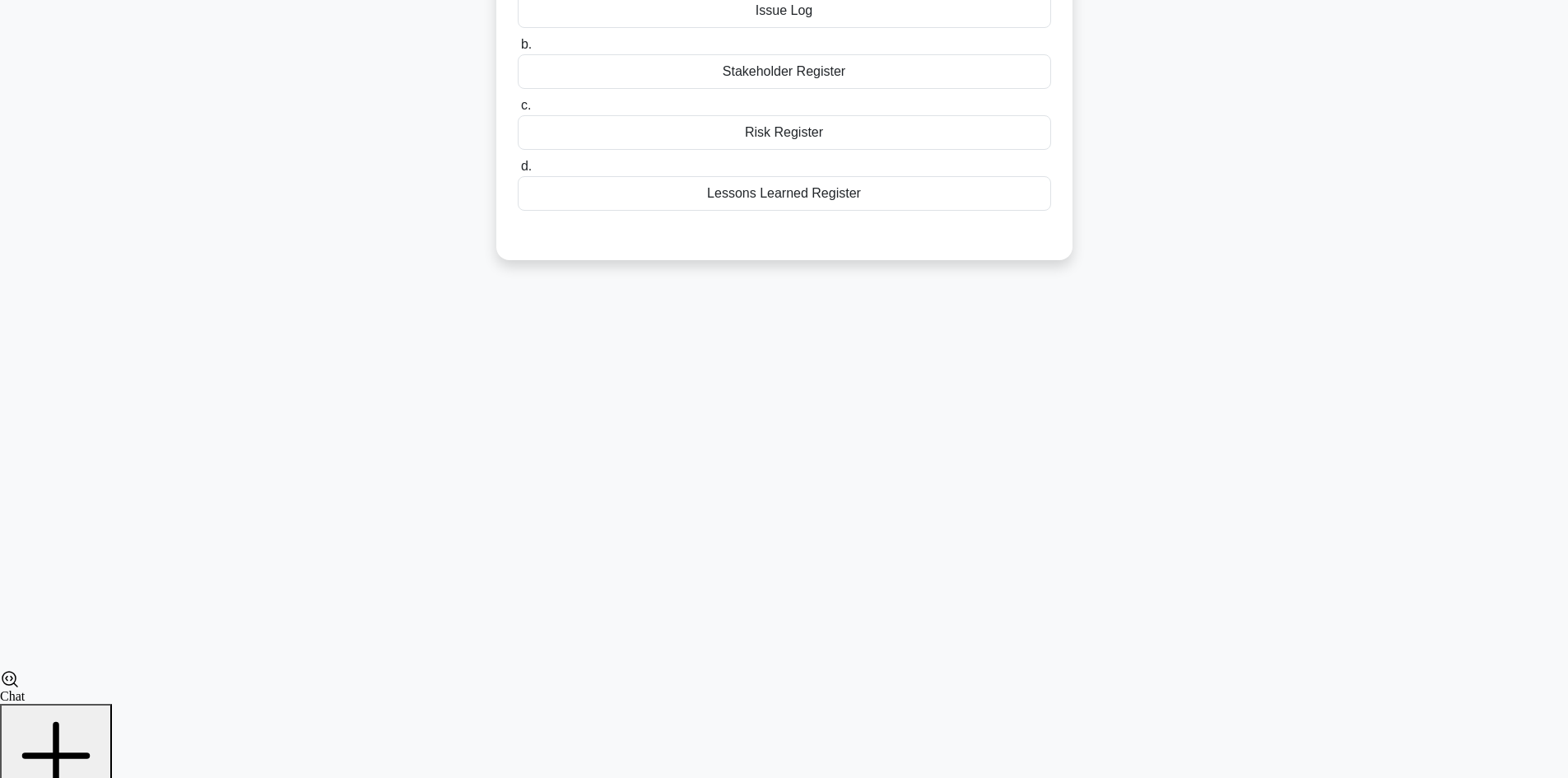
scroll to position [111, 0]
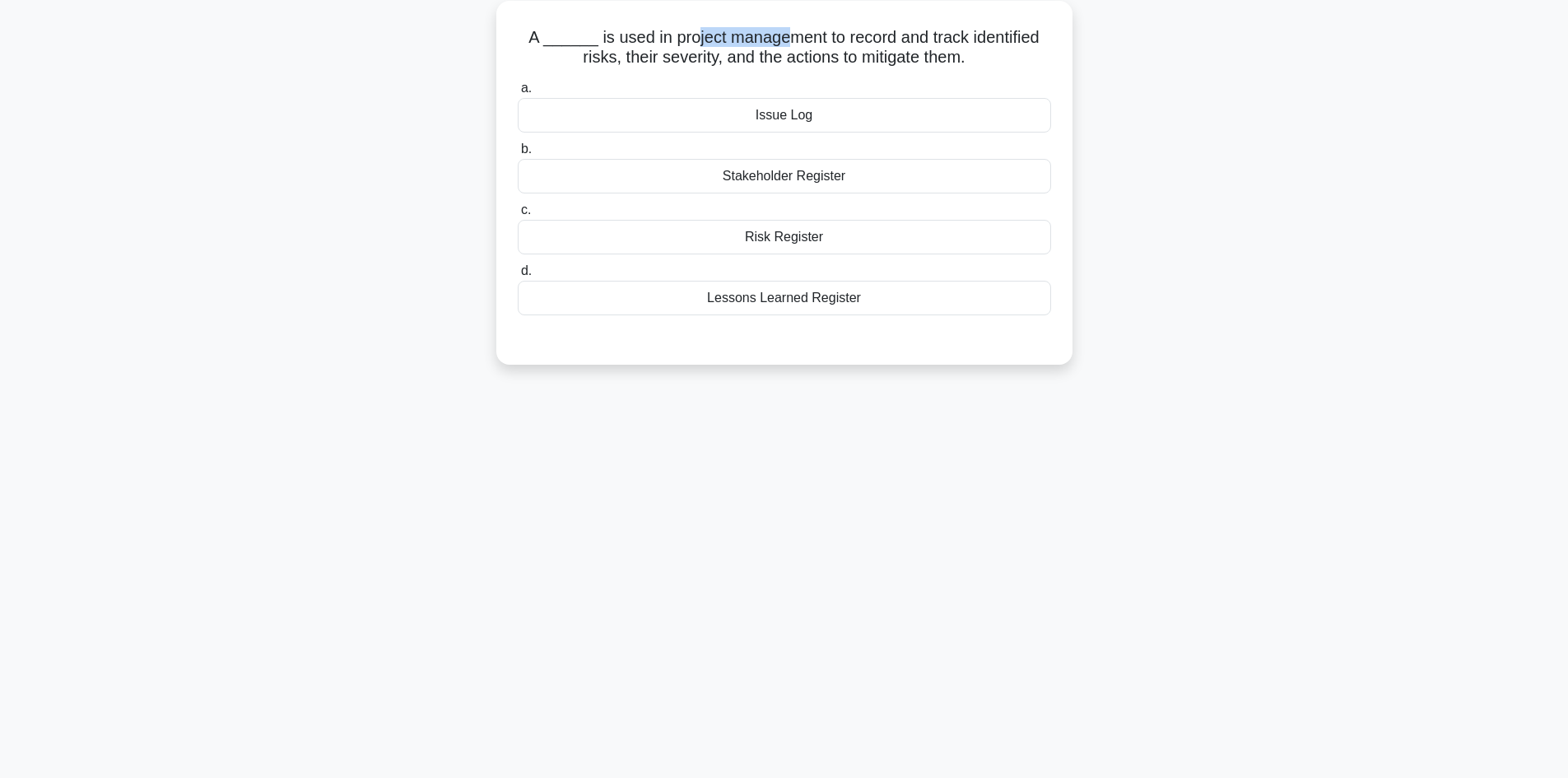
drag, startPoint x: 685, startPoint y: 38, endPoint x: 782, endPoint y: 42, distance: 97.1
click at [782, 42] on h5 "A ______ is used in project management to record and track identified risks, th…" at bounding box center [784, 48] width 536 height 42
drag, startPoint x: 854, startPoint y: 35, endPoint x: 866, endPoint y: 38, distance: 12.4
click at [866, 39] on h5 "A ______ is used in project management to record and track identified risks, th…" at bounding box center [784, 48] width 536 height 42
click at [818, 228] on div "Risk Register" at bounding box center [784, 237] width 533 height 35
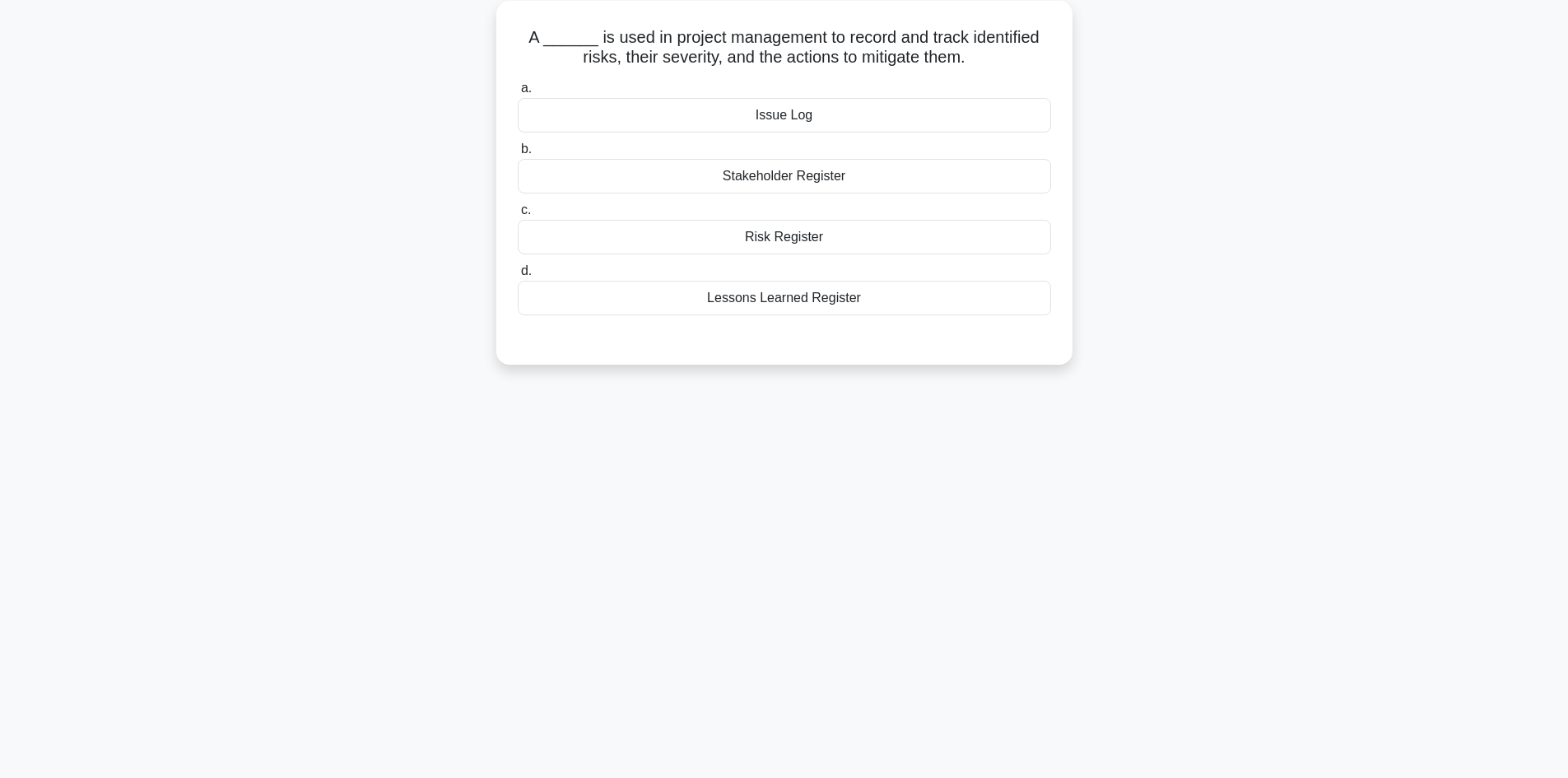
click at [517, 215] on input "c. Risk Register" at bounding box center [517, 210] width 0 height 10
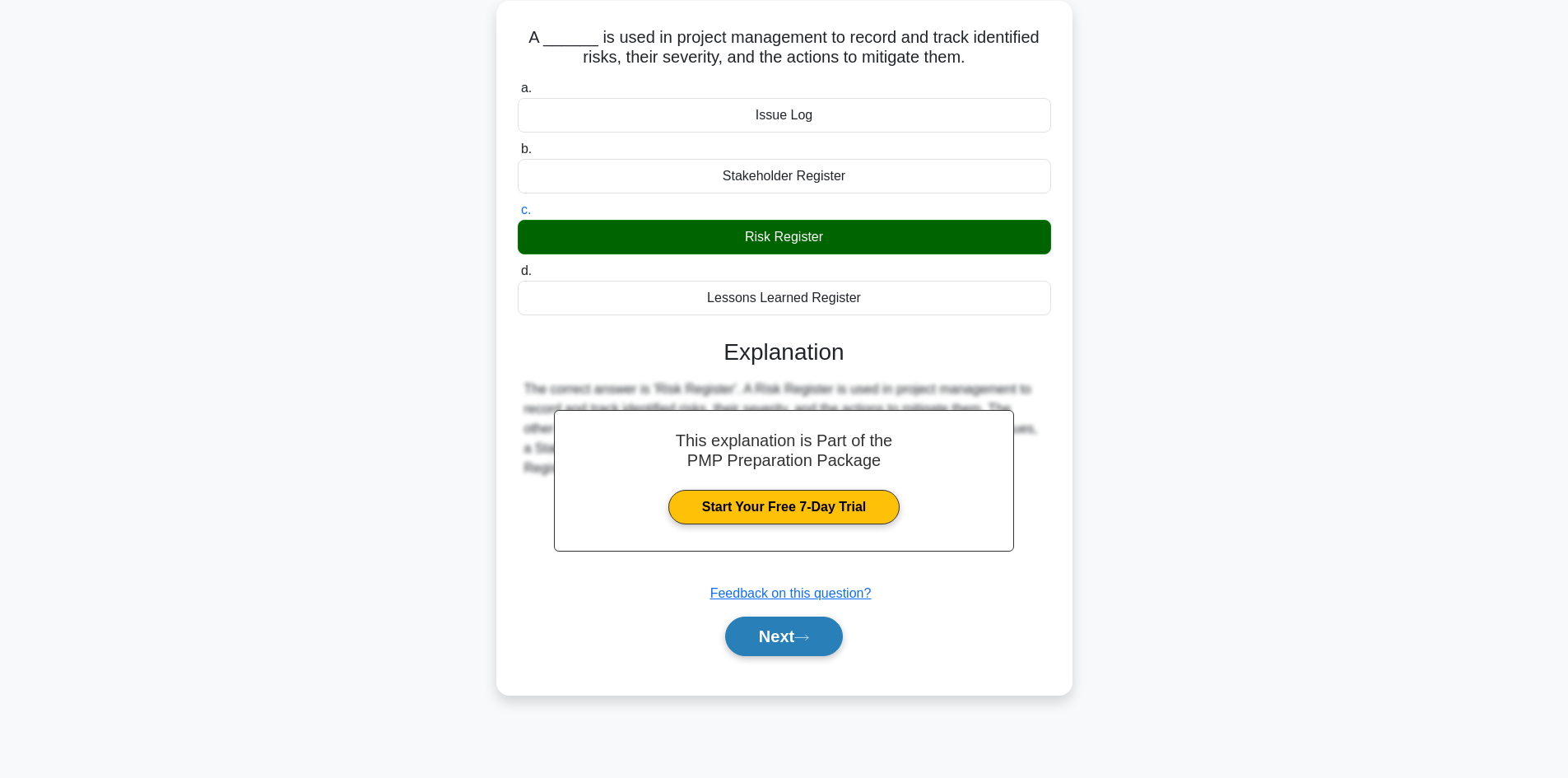
click at [800, 635] on button "Next" at bounding box center [784, 636] width 118 height 40
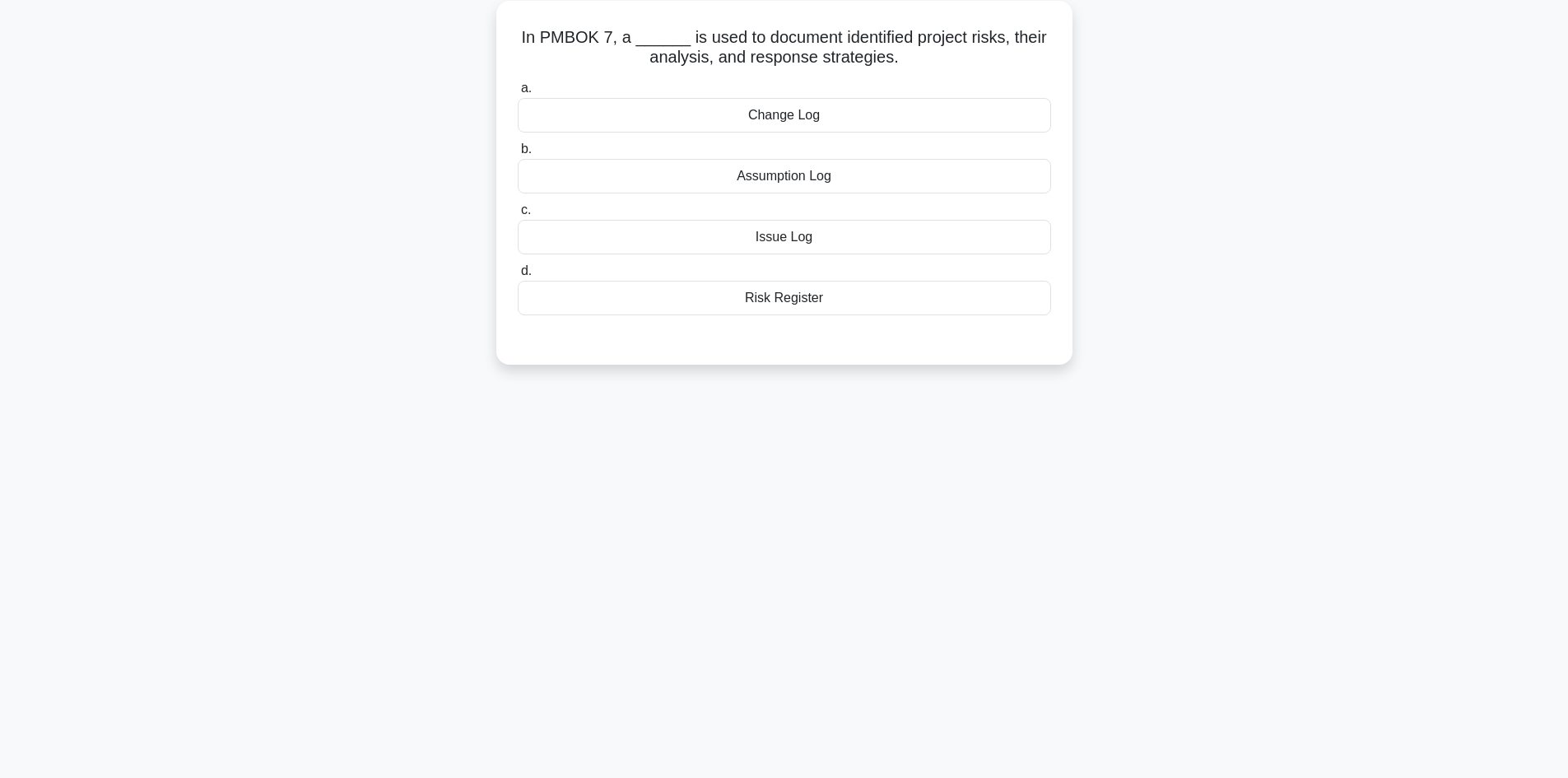
click at [813, 297] on div "Risk Register" at bounding box center [784, 297] width 533 height 35
click at [517, 277] on input "d. Risk Register" at bounding box center [517, 271] width 0 height 10
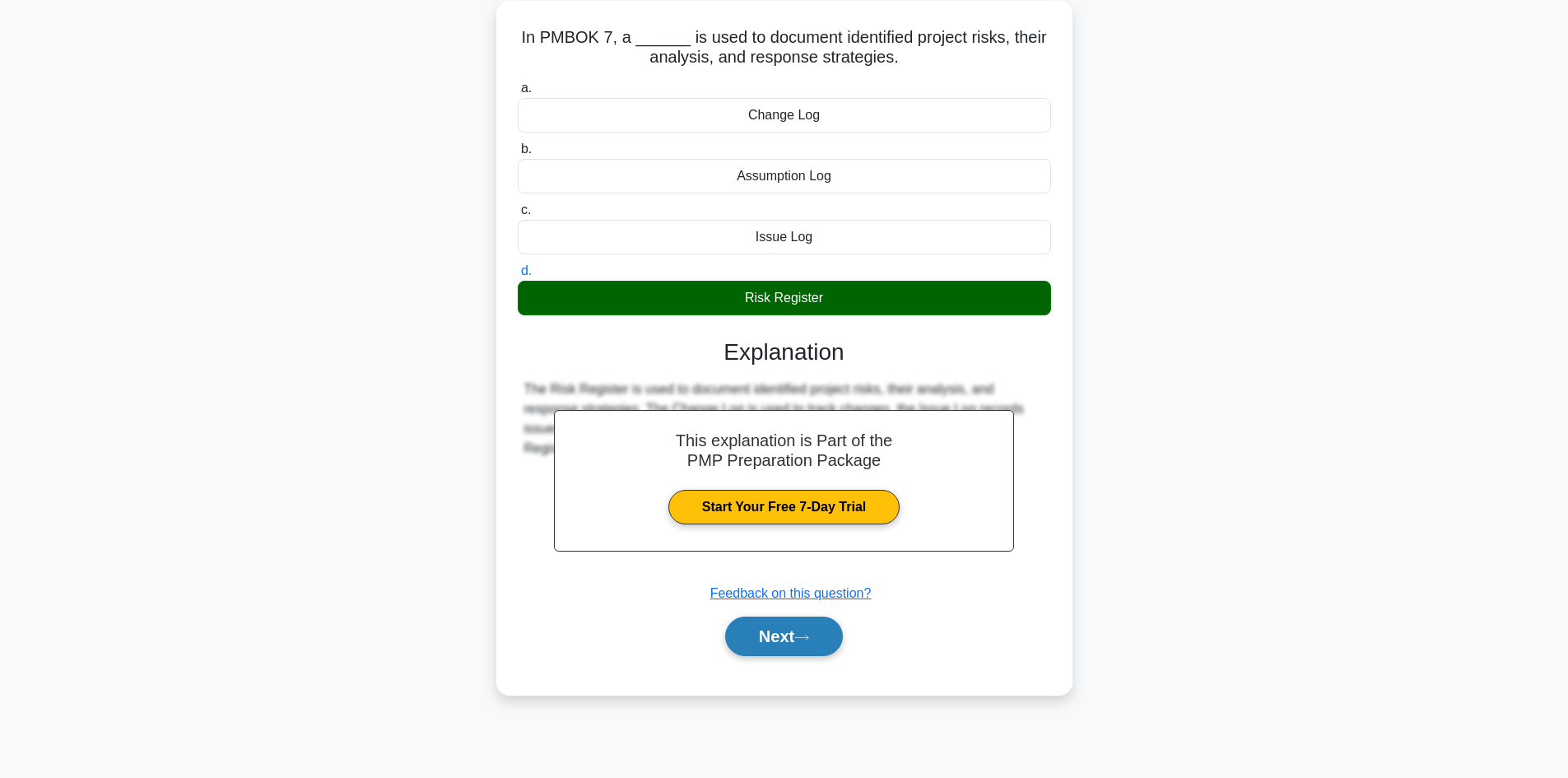
click at [786, 641] on button "Next" at bounding box center [784, 636] width 118 height 40
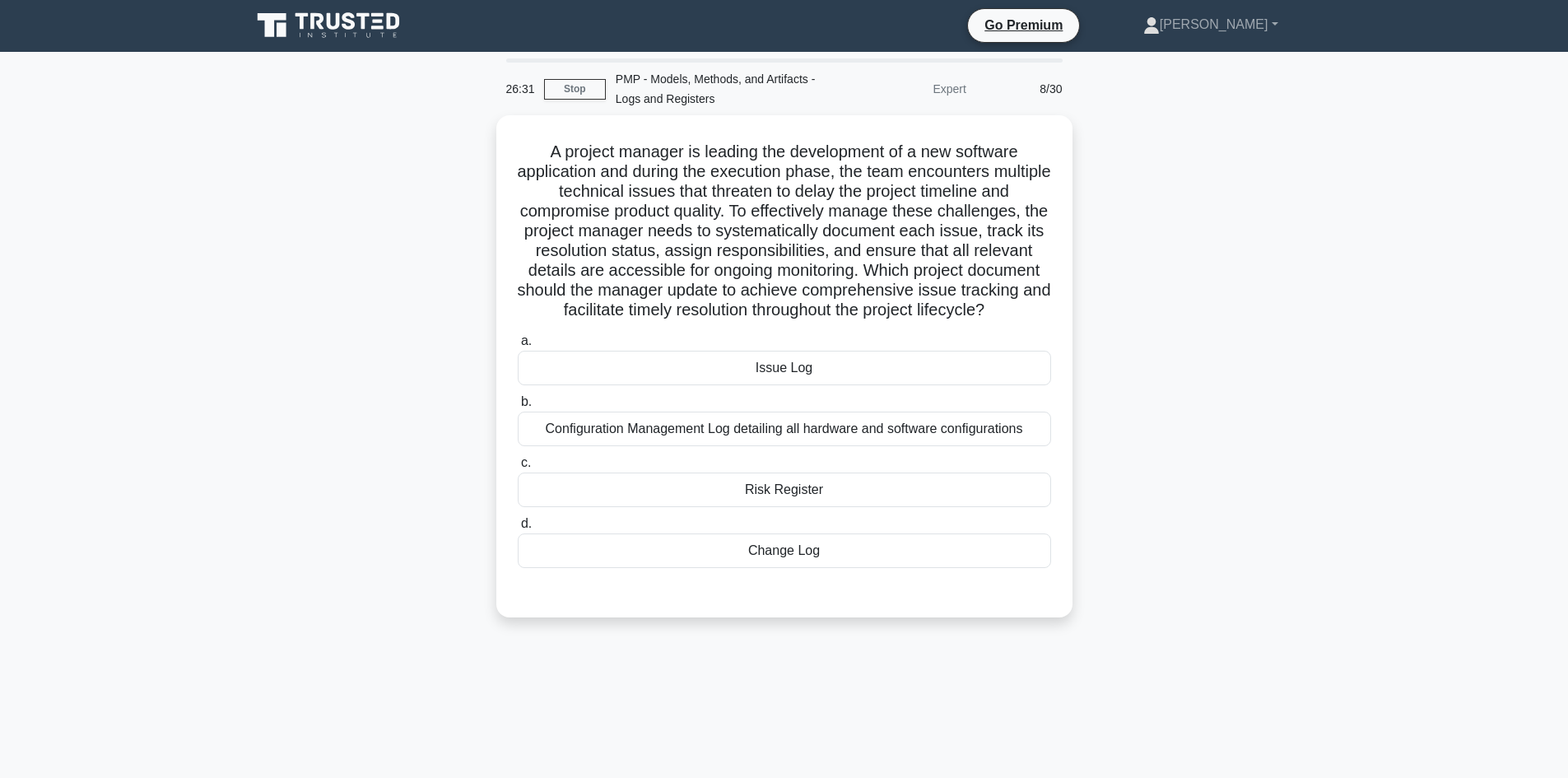
scroll to position [0, 0]
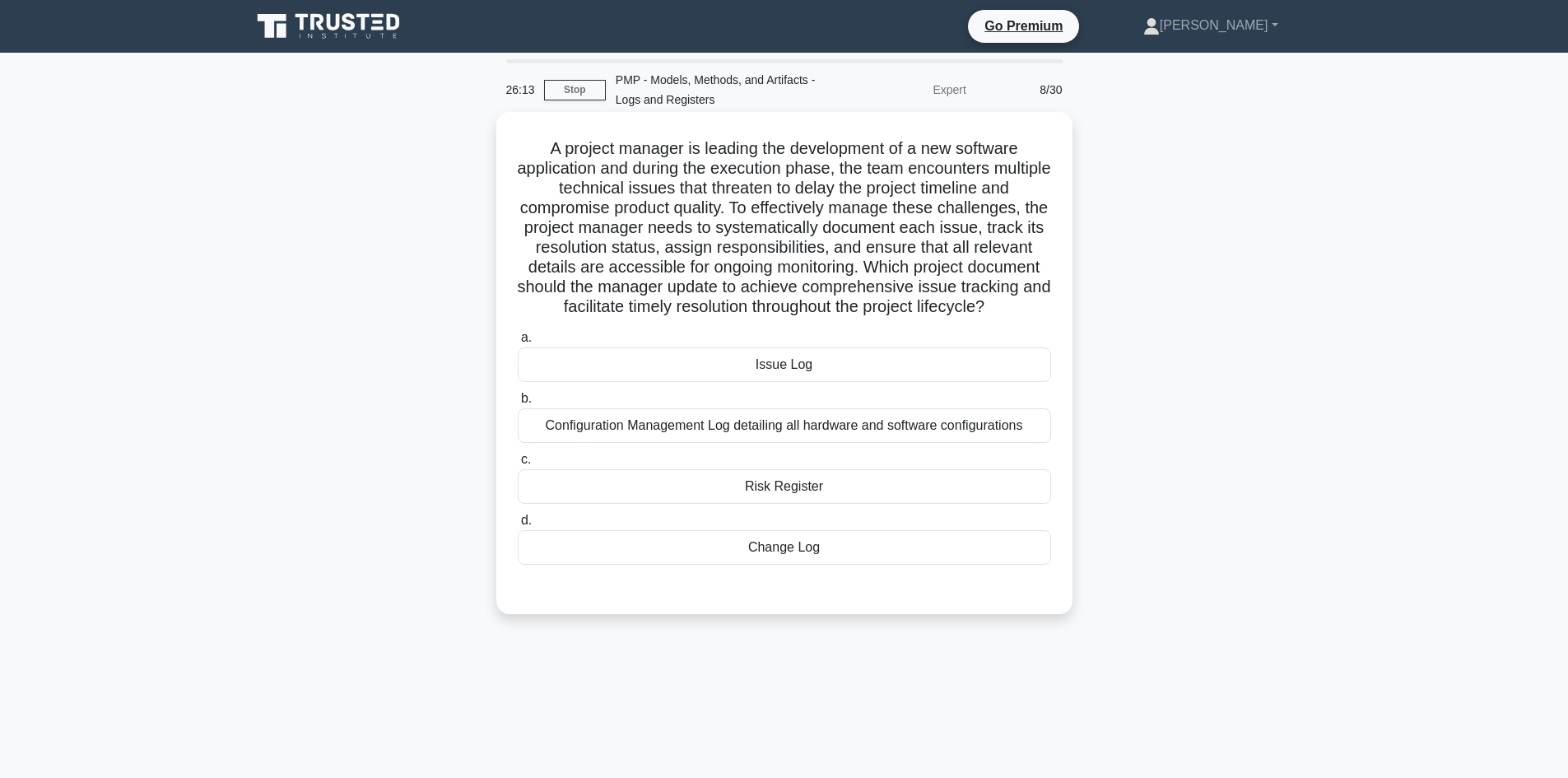
click at [824, 496] on div "Risk Register" at bounding box center [784, 486] width 533 height 35
click at [517, 465] on input "c. Risk Register" at bounding box center [517, 459] width 0 height 10
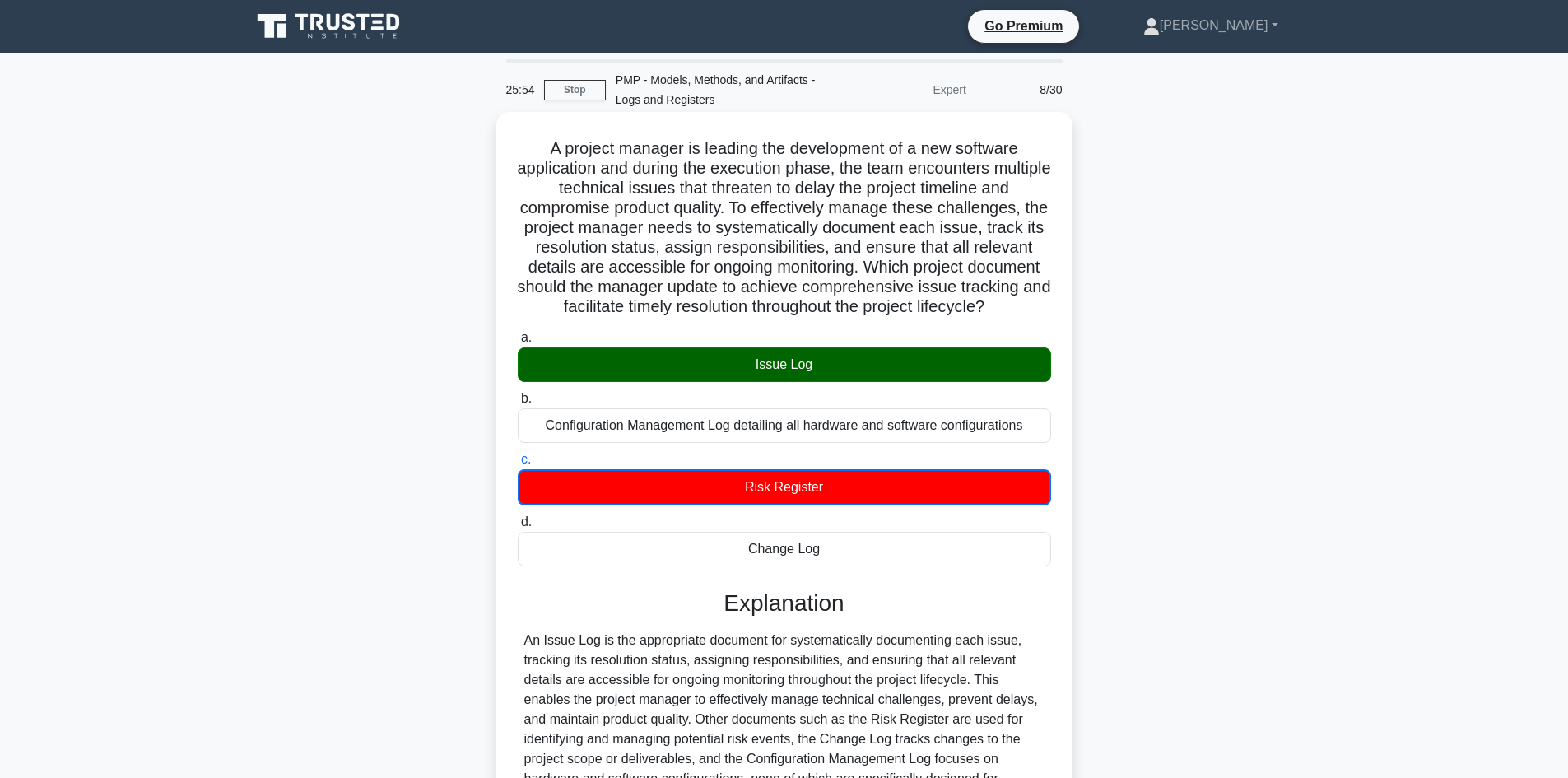
scroll to position [180, 0]
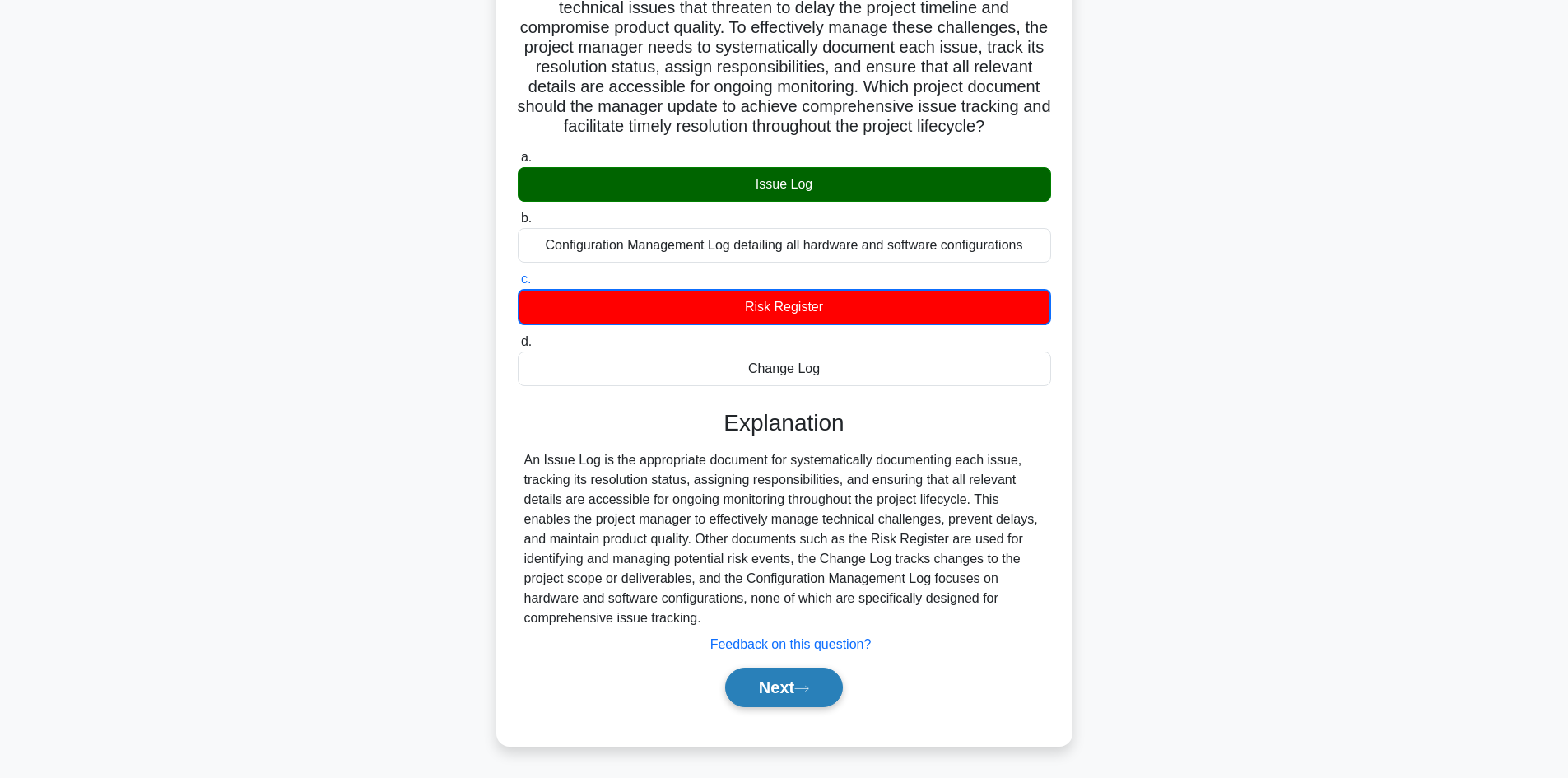
click at [792, 690] on button "Next" at bounding box center [784, 687] width 118 height 40
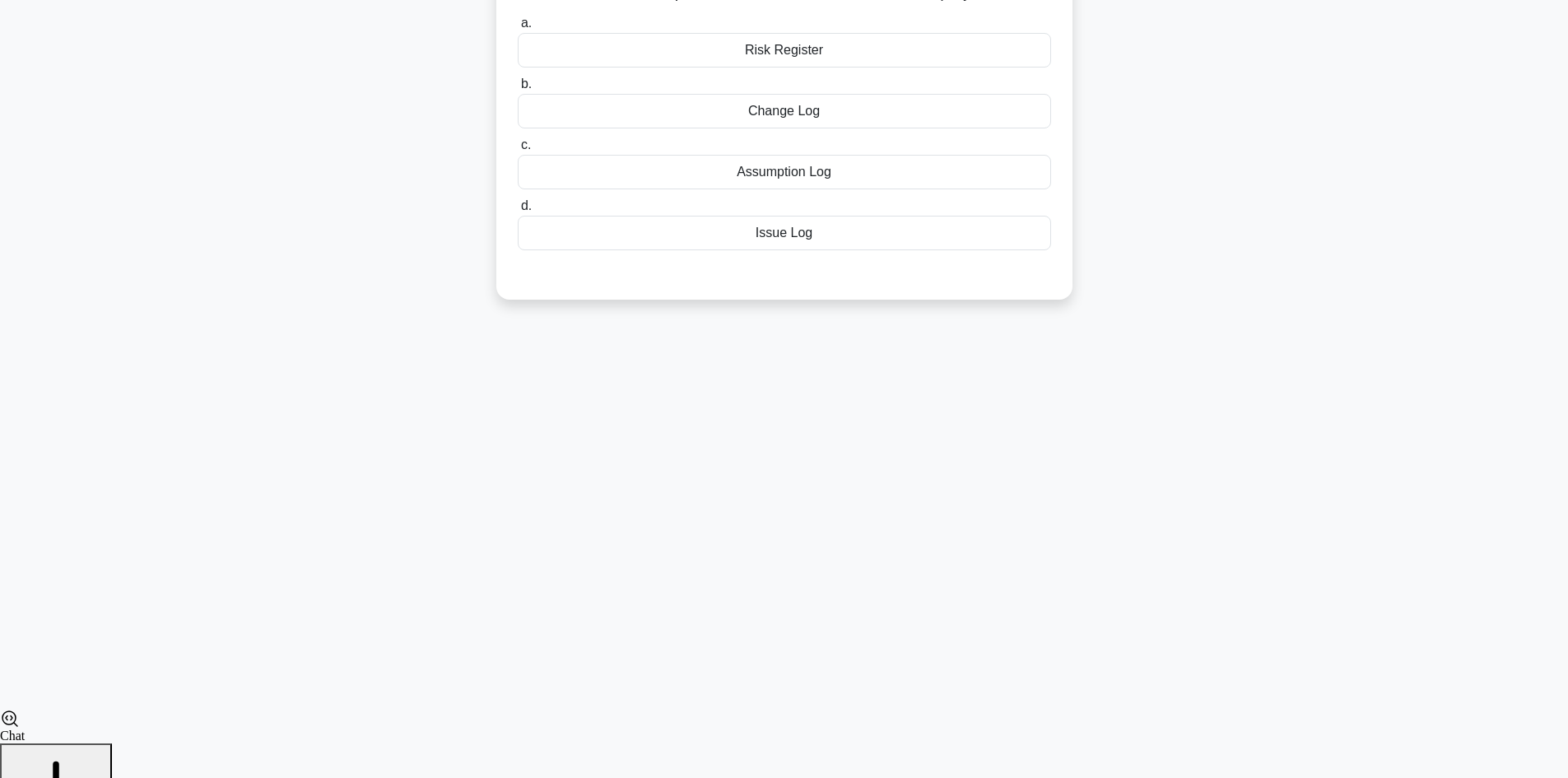
scroll to position [111, 0]
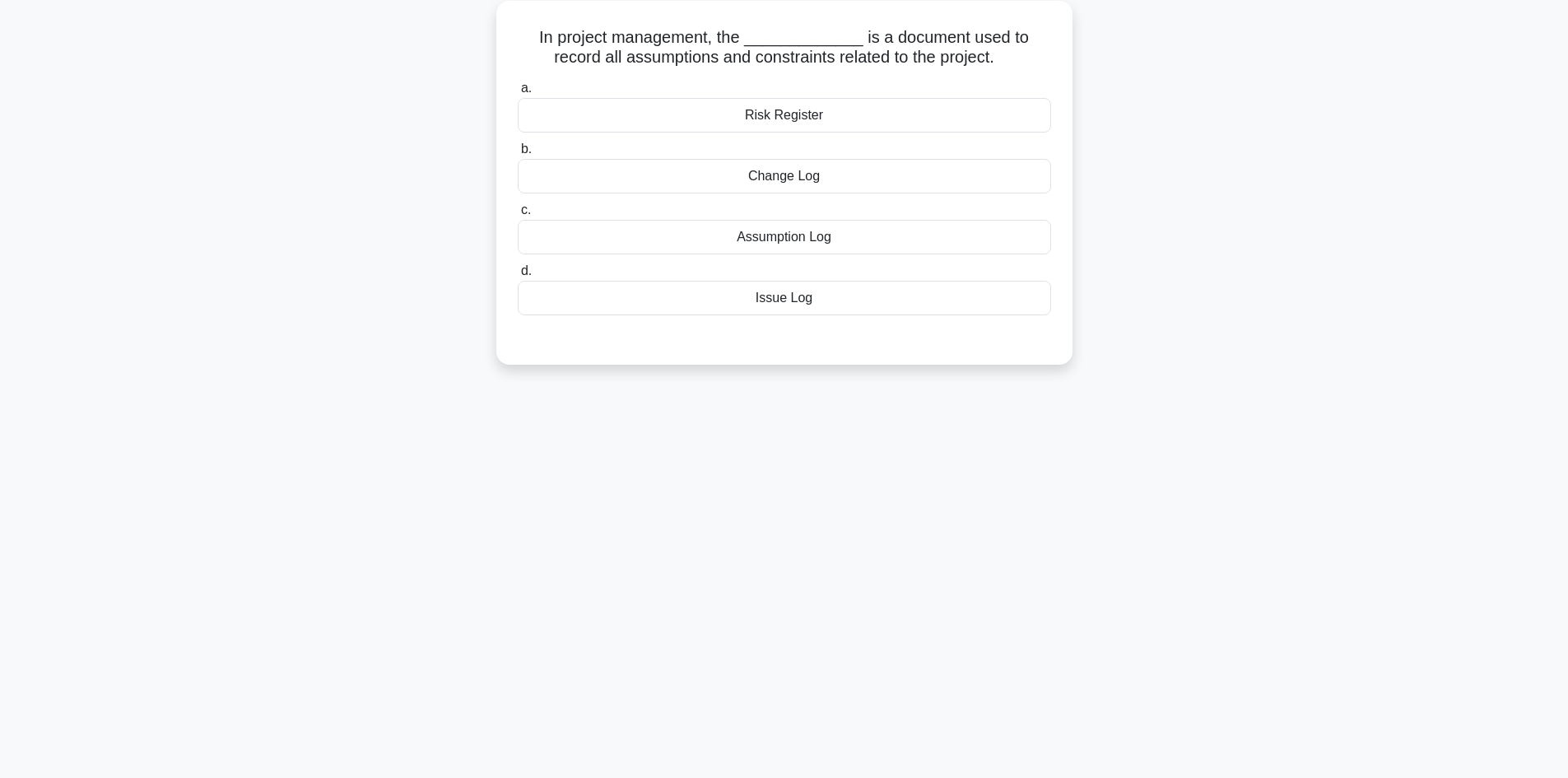
click at [822, 234] on div "Assumption Log" at bounding box center [784, 237] width 533 height 35
click at [517, 215] on input "c. Assumption Log" at bounding box center [517, 210] width 0 height 10
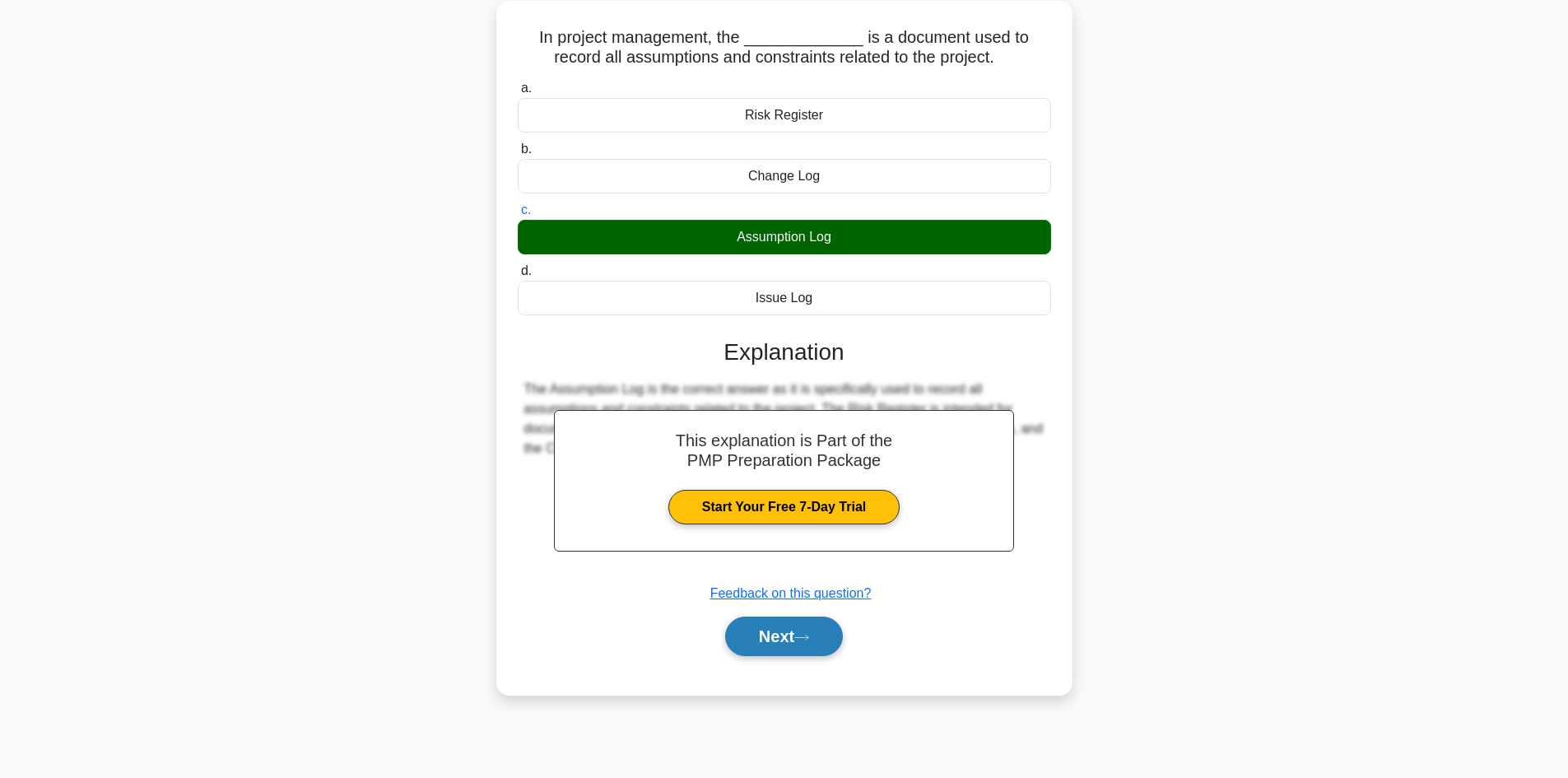
click at [794, 639] on button "Next" at bounding box center [784, 636] width 118 height 40
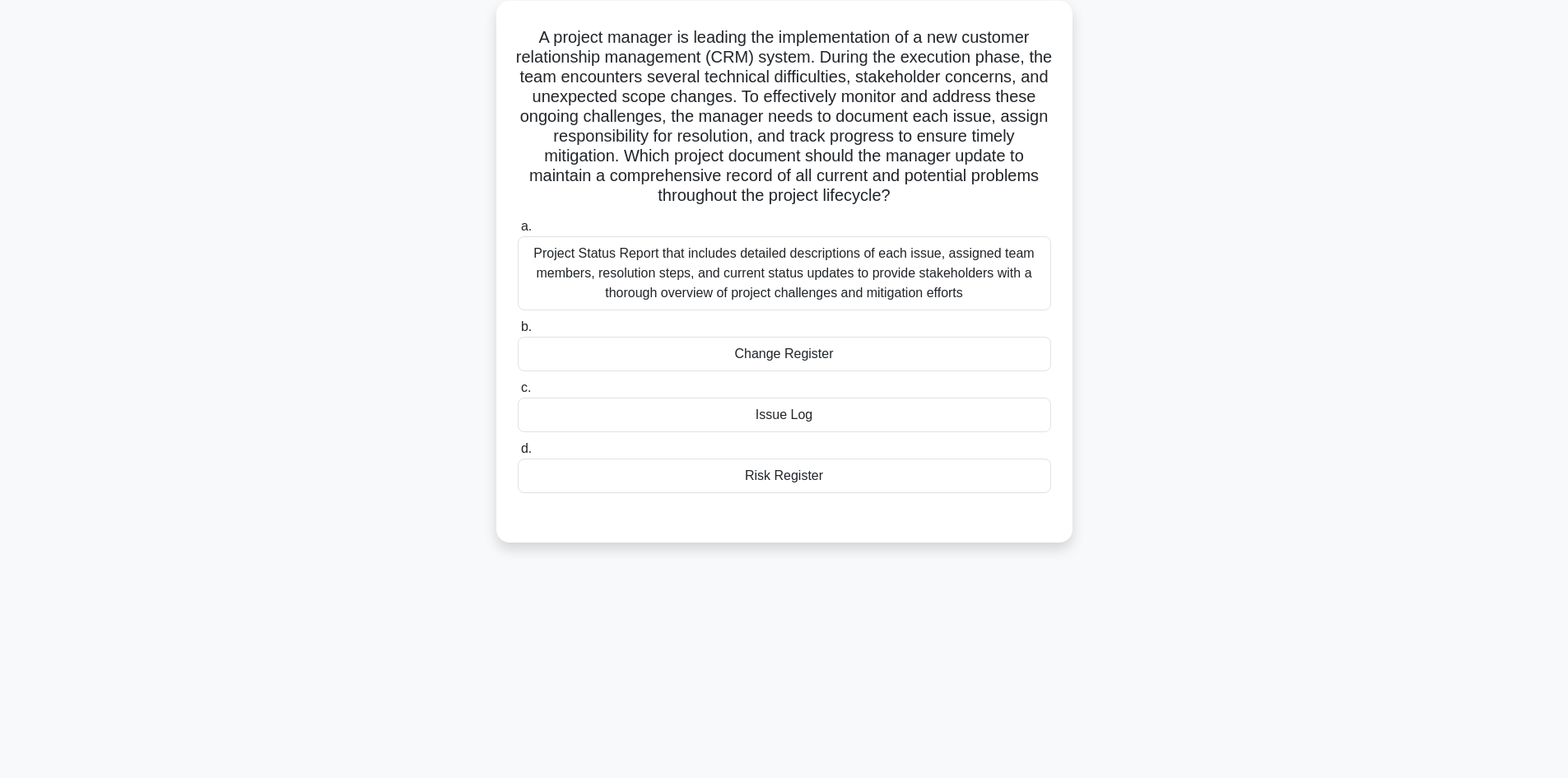
click at [780, 418] on div "Issue Log" at bounding box center [784, 414] width 533 height 35
click at [517, 394] on input "c. Issue Log" at bounding box center [517, 387] width 0 height 10
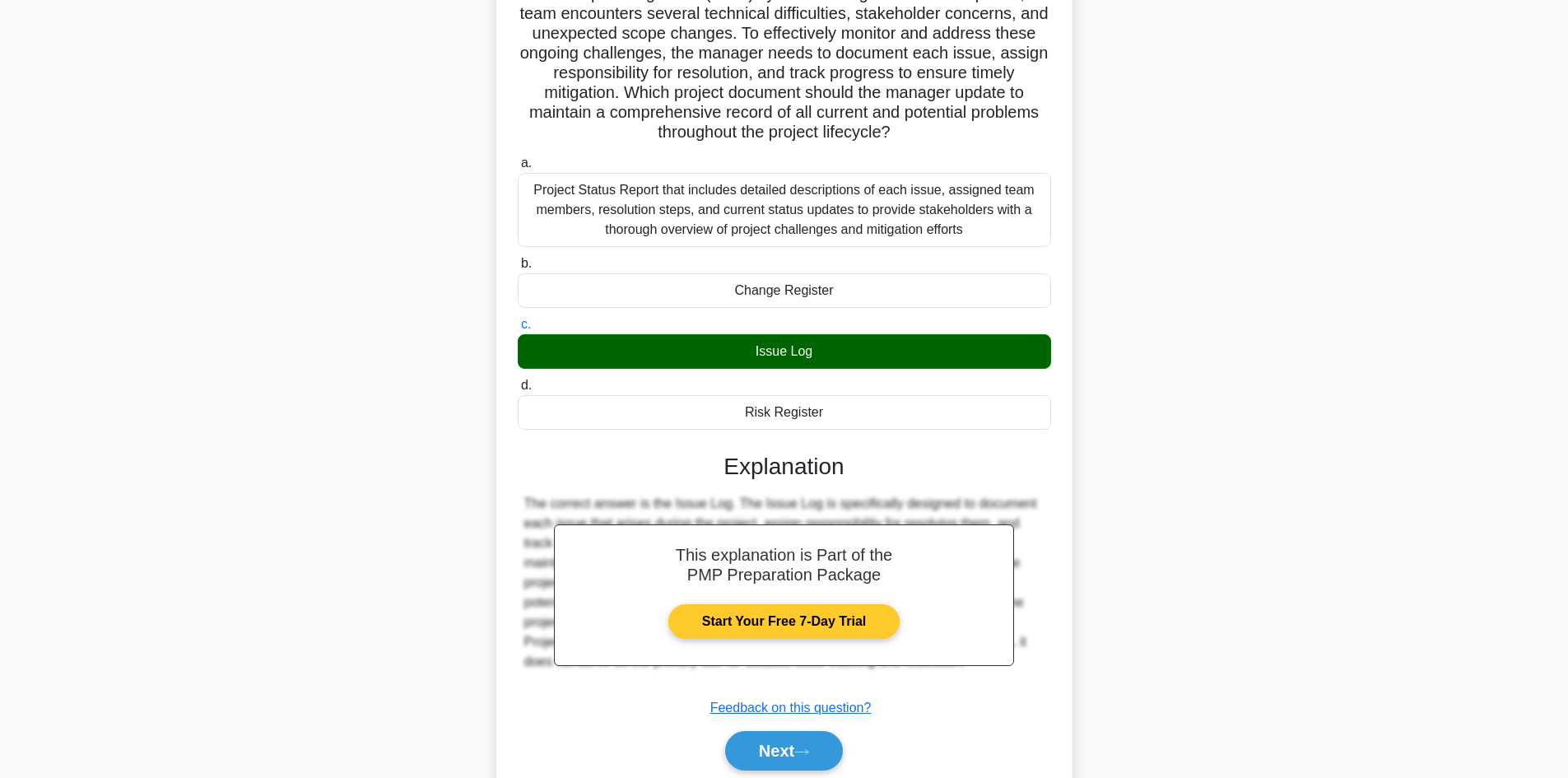
scroll to position [238, 0]
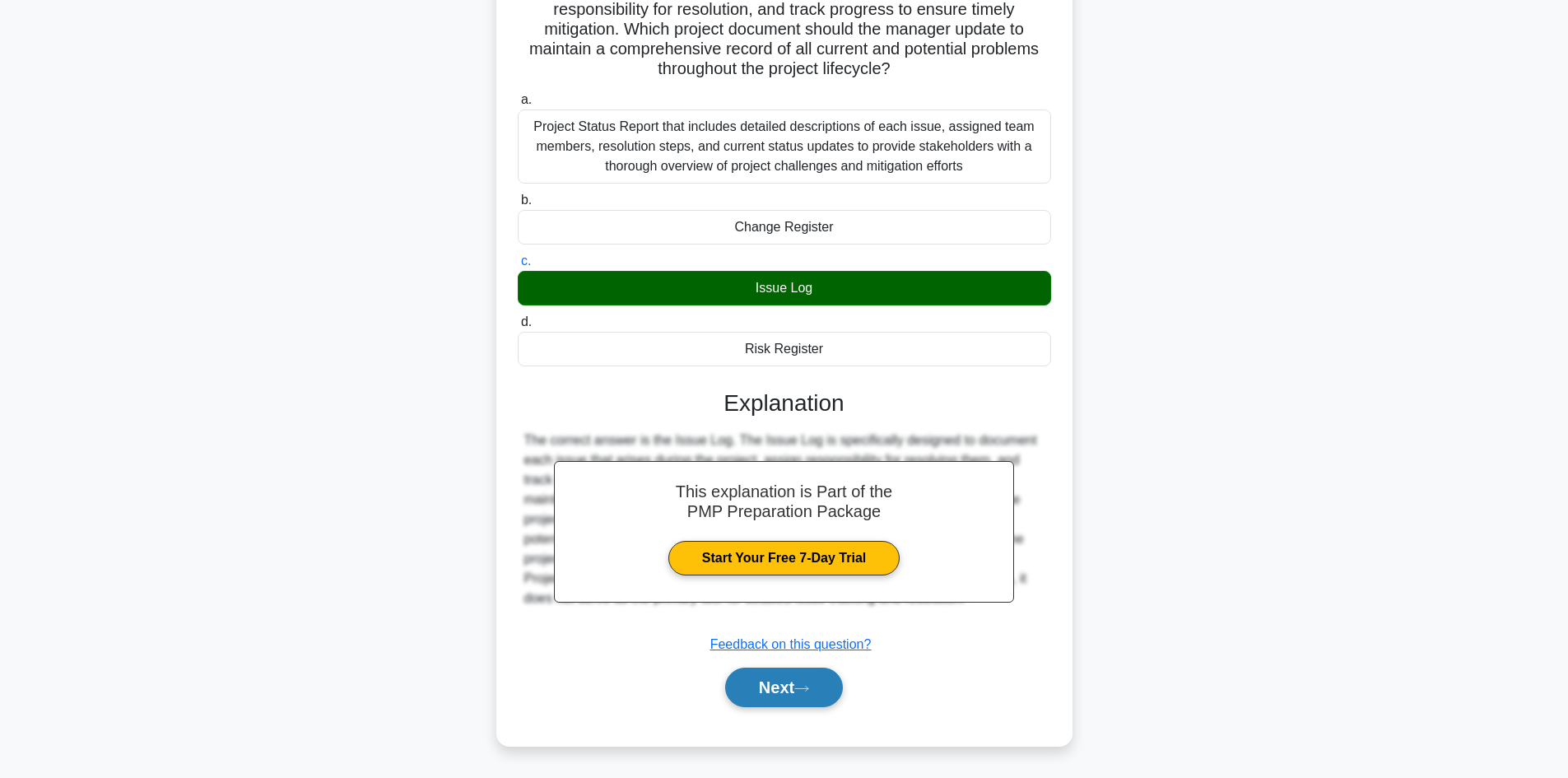
click at [795, 685] on button "Next" at bounding box center [784, 687] width 118 height 40
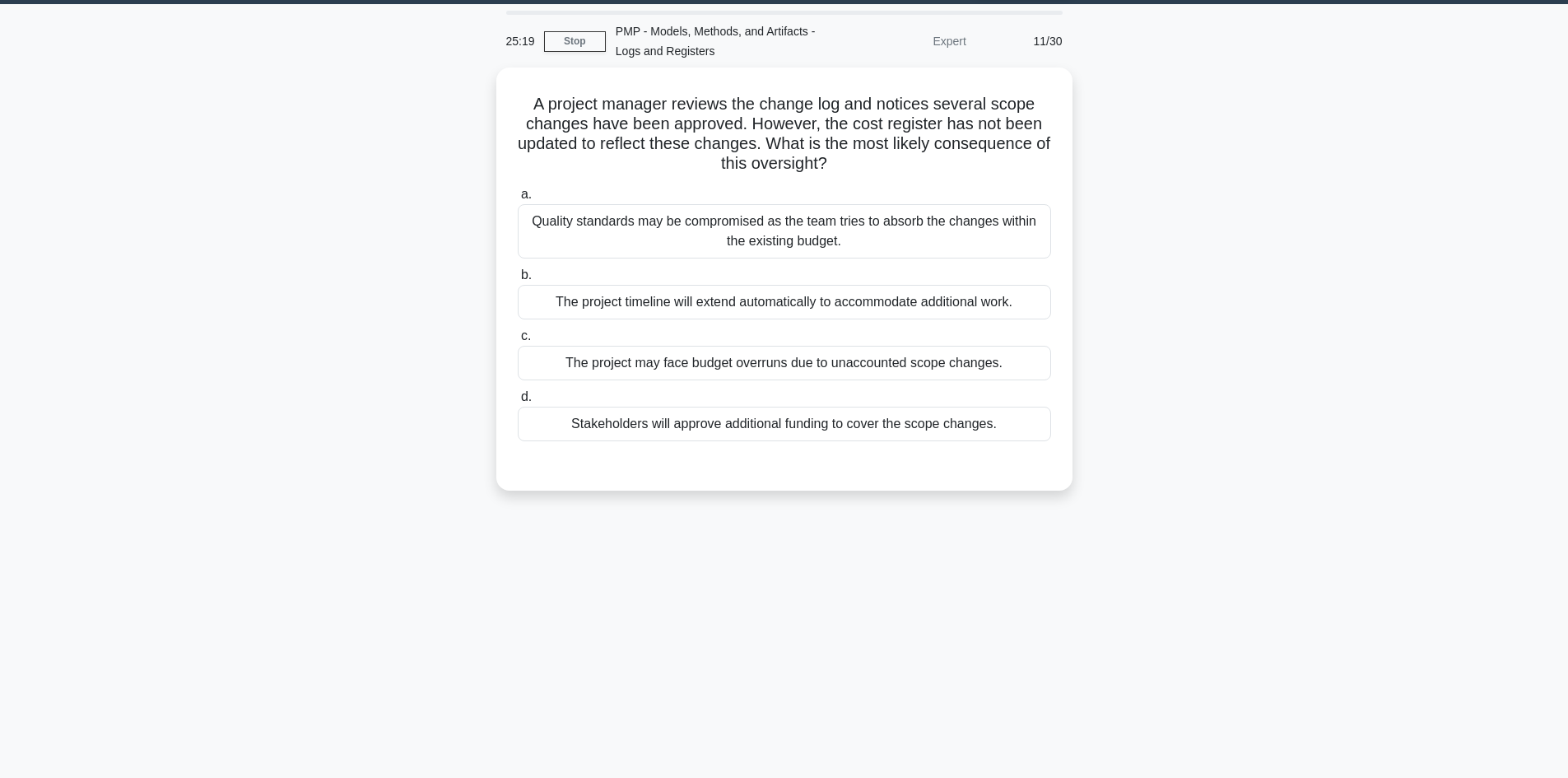
scroll to position [0, 0]
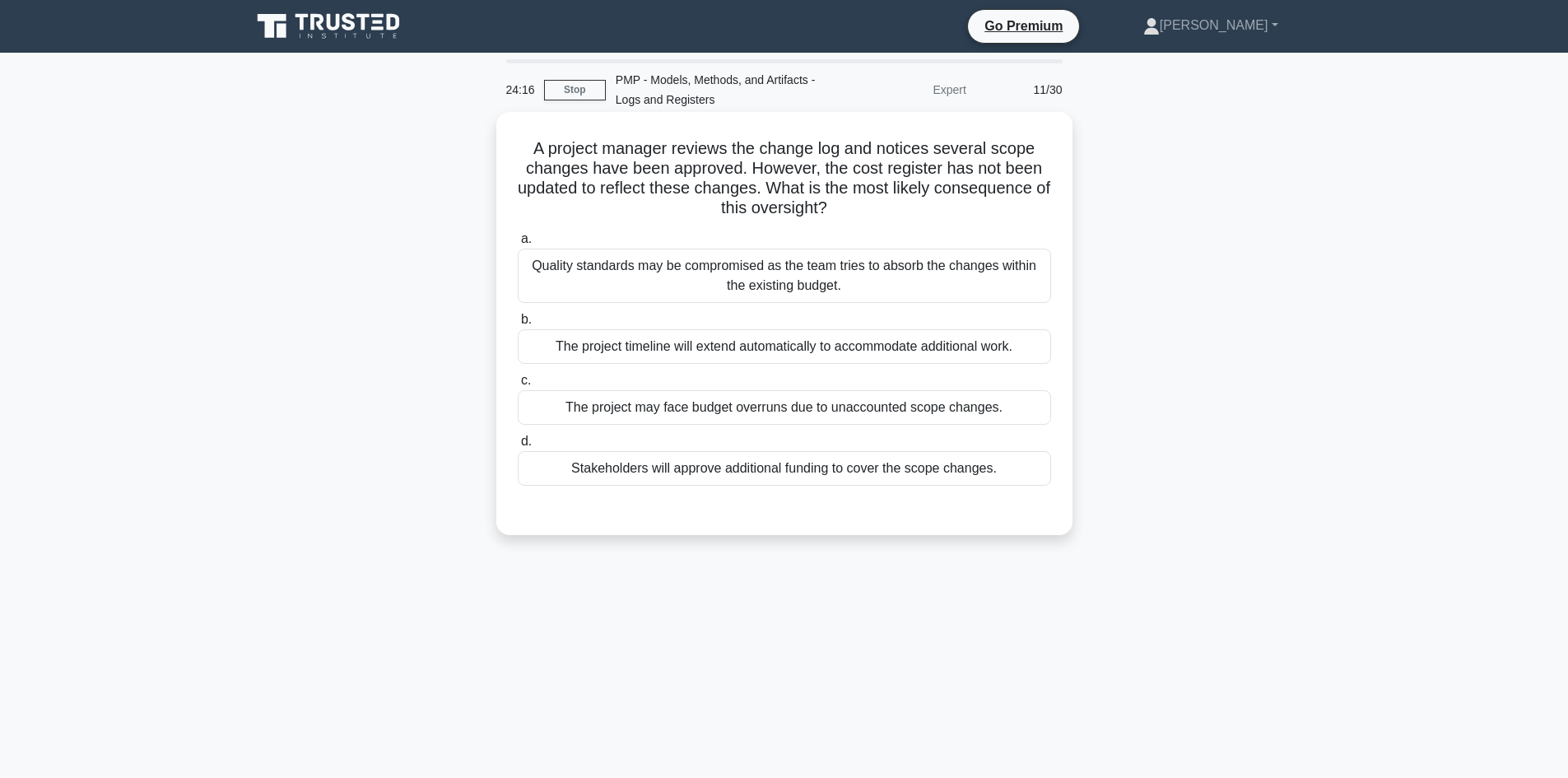
drag, startPoint x: 825, startPoint y: 160, endPoint x: 865, endPoint y: 221, distance: 72.9
click at [865, 221] on div "A project manager reviews the change log and notices several scope changes have…" at bounding box center [784, 324] width 563 height 410
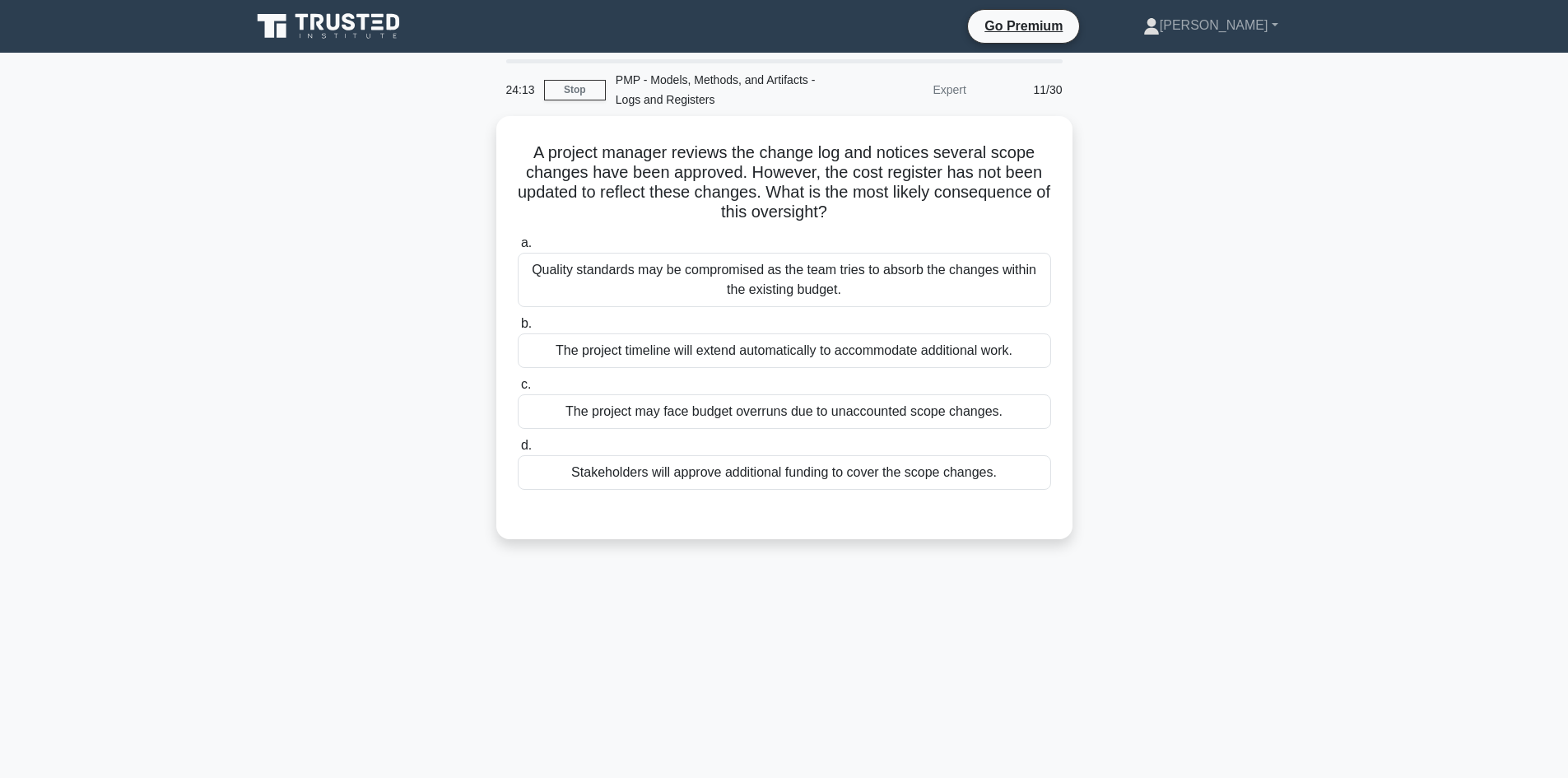
click at [1172, 308] on div "A project manager reviews the change log and notices several scope changes have…" at bounding box center [784, 337] width 1087 height 443
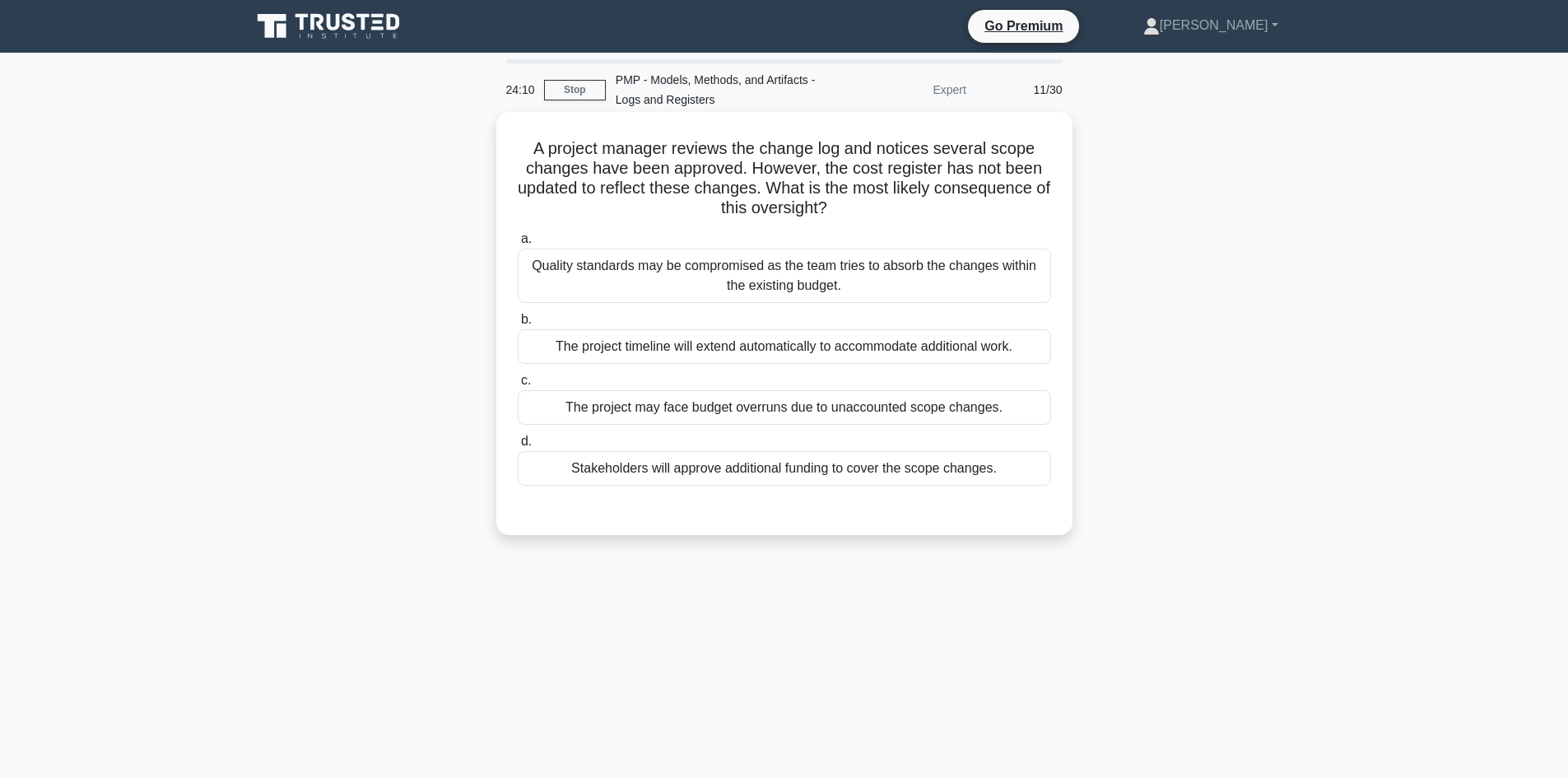
click at [899, 406] on div "The project may face budget overruns due to unaccounted scope changes." at bounding box center [784, 407] width 533 height 35
click at [517, 386] on input "c. The project may face budget overruns due to unaccounted scope changes." at bounding box center [517, 381] width 0 height 10
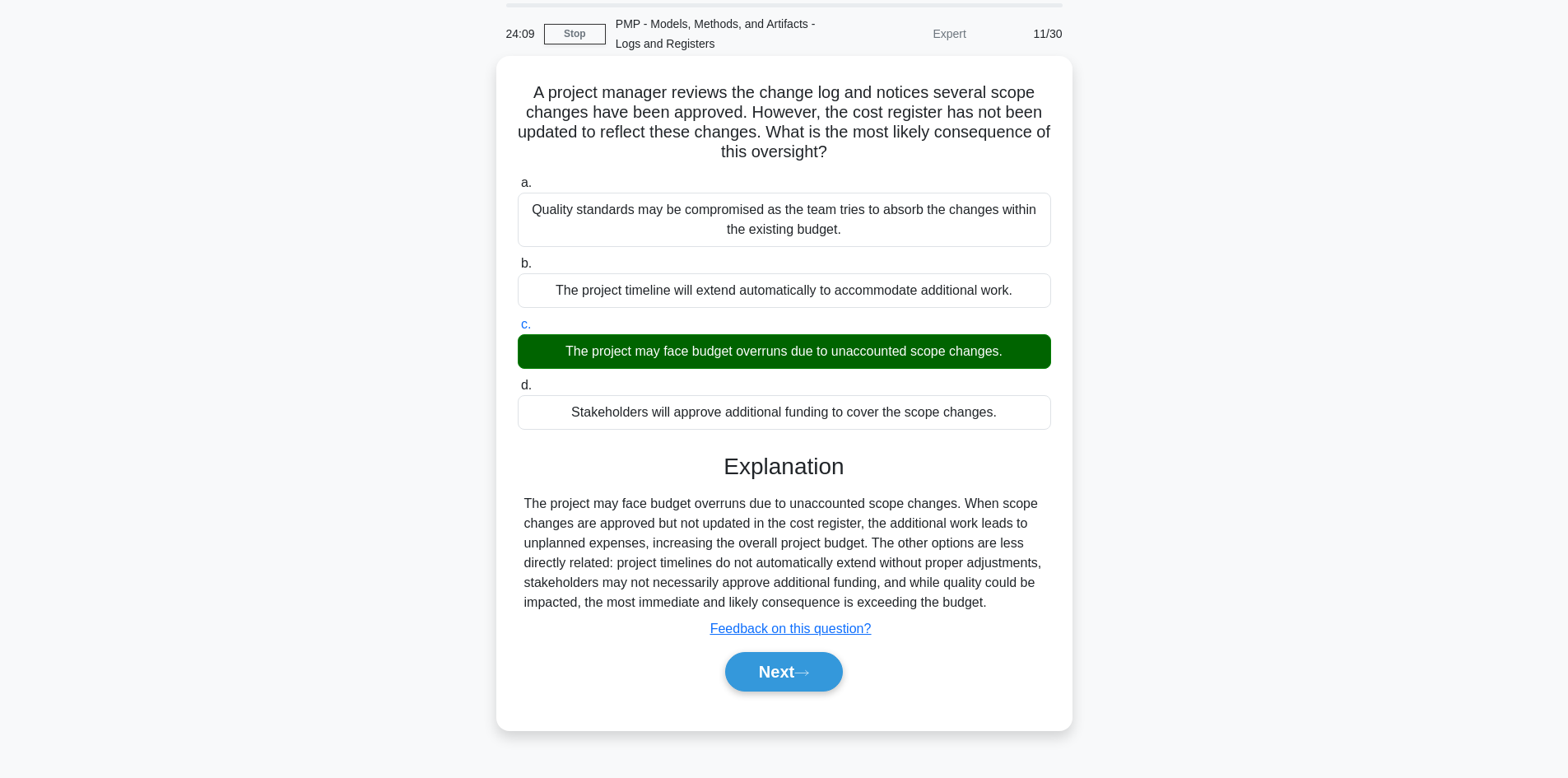
scroll to position [111, 0]
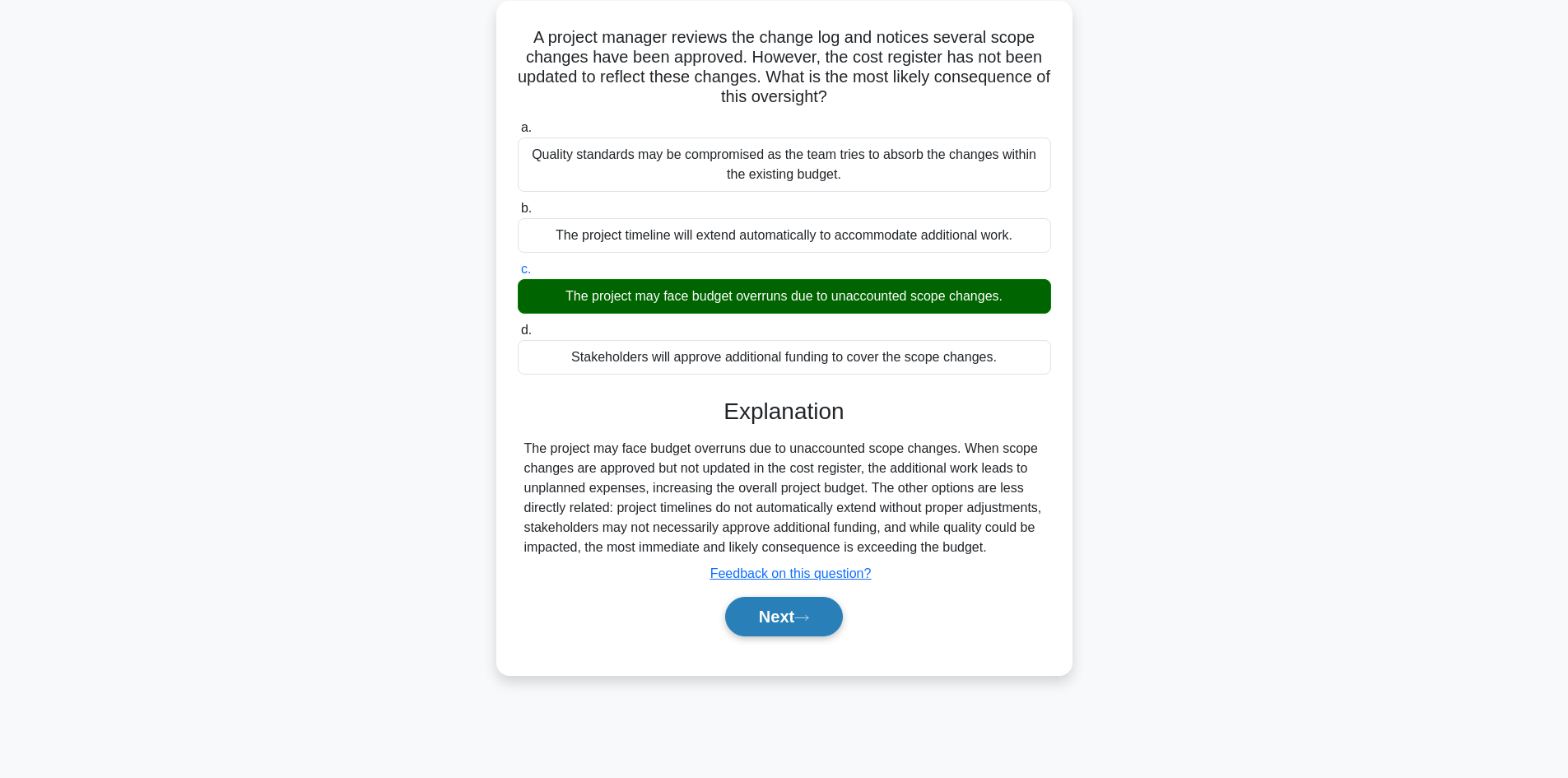
click at [790, 634] on button "Next" at bounding box center [784, 617] width 118 height 40
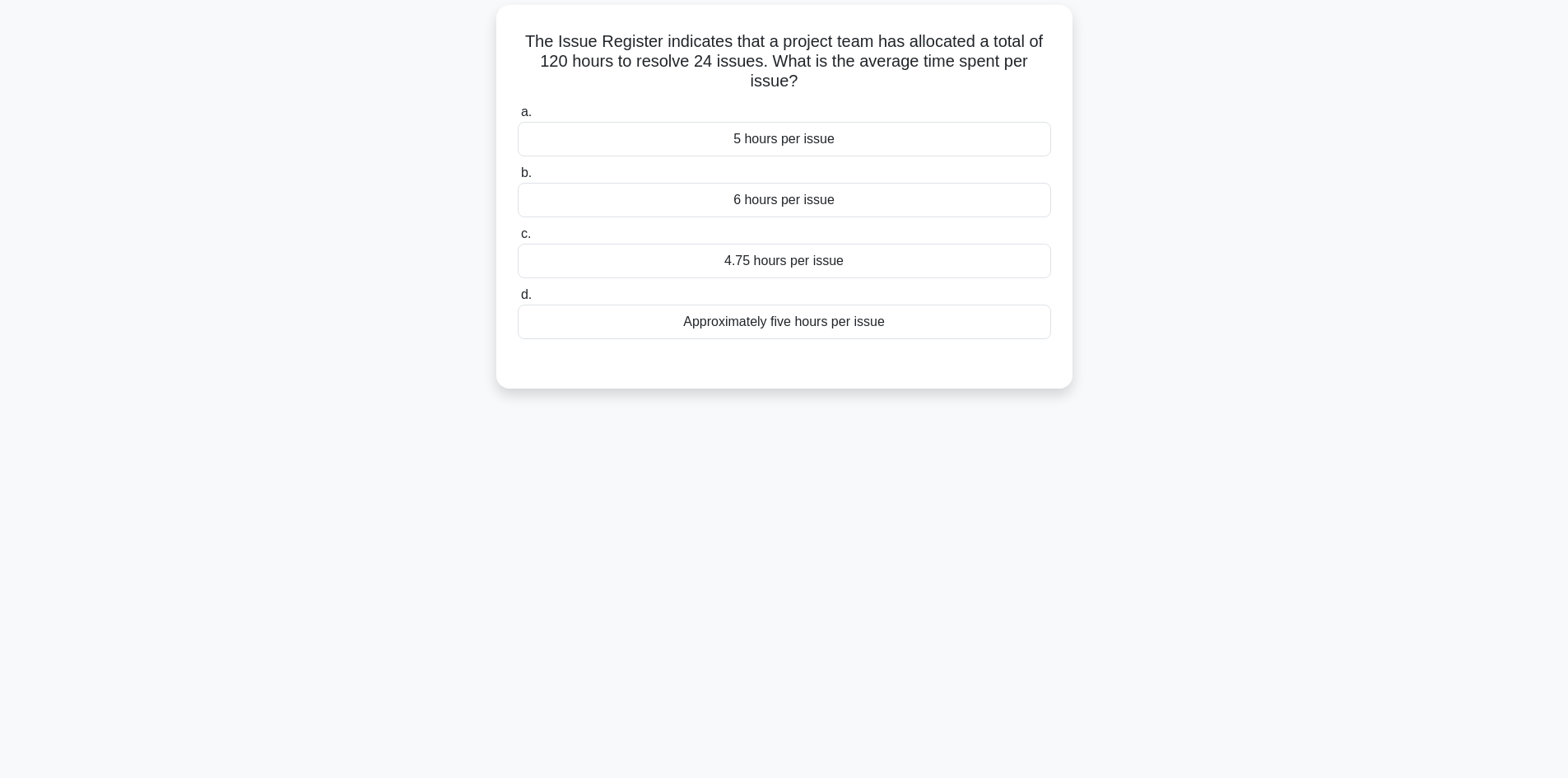
scroll to position [29, 0]
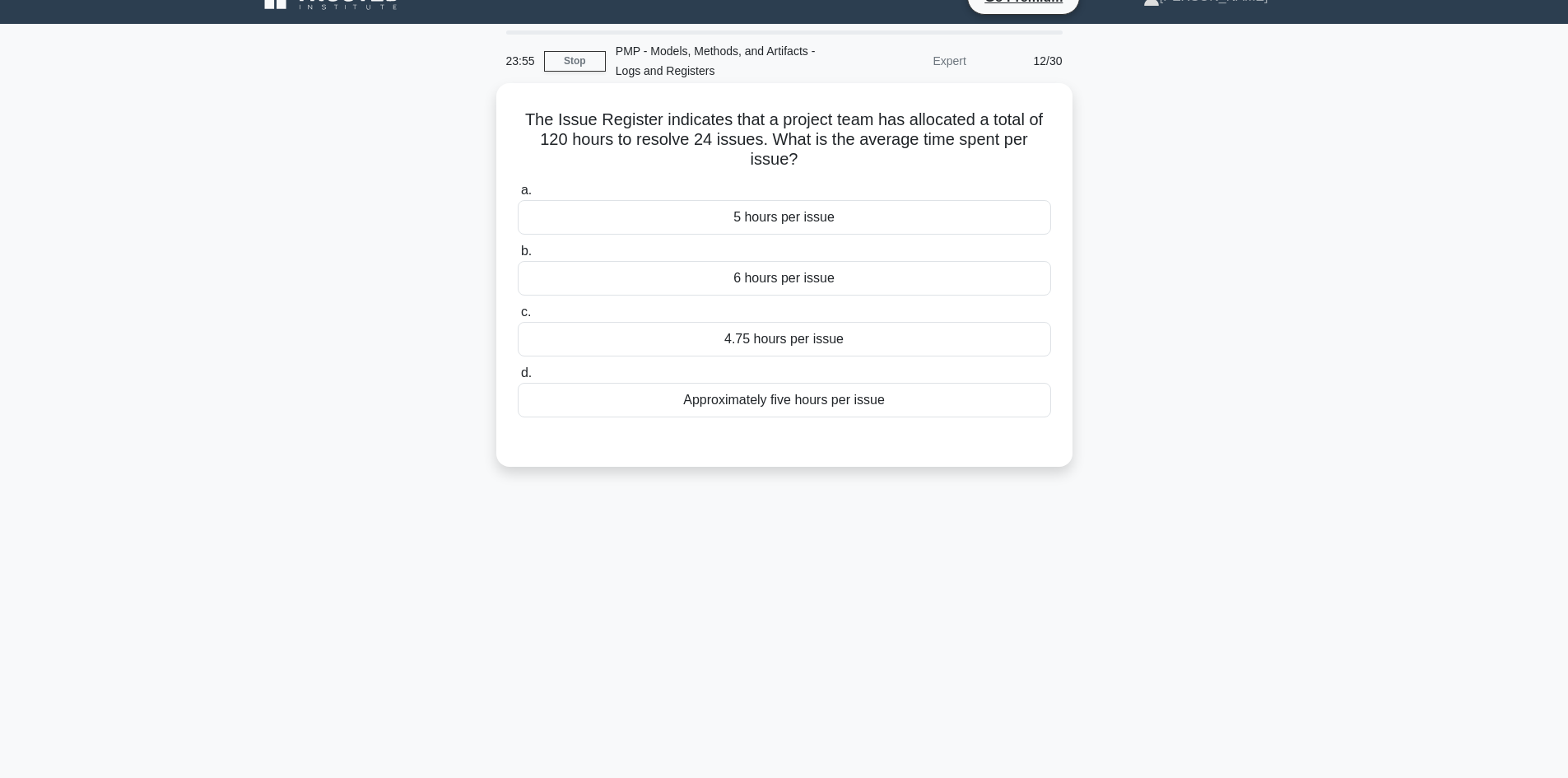
click at [814, 217] on div "5 hours per issue" at bounding box center [784, 217] width 533 height 35
click at [517, 196] on input "a. 5 hours per issue" at bounding box center [517, 190] width 0 height 10
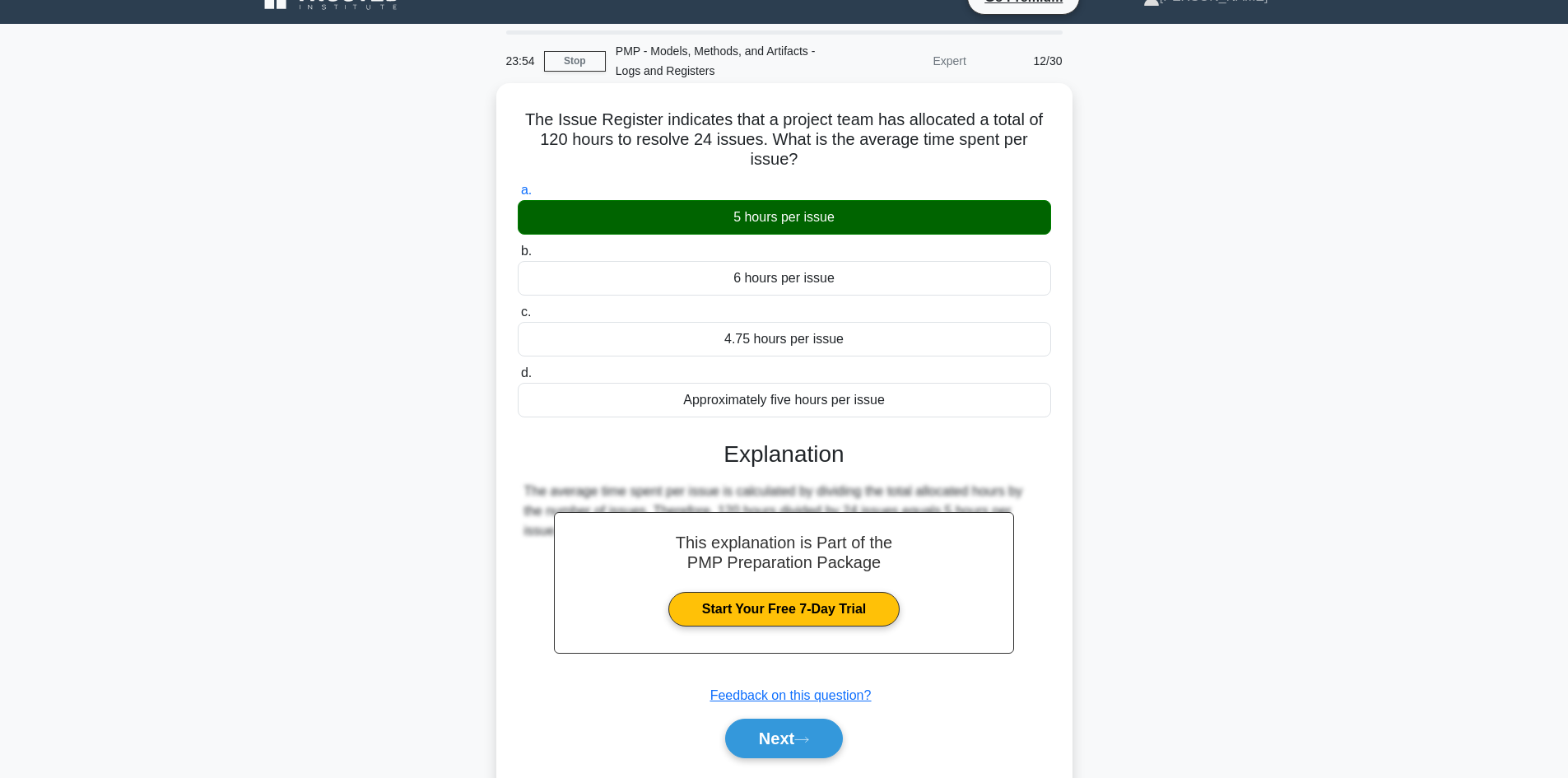
scroll to position [111, 0]
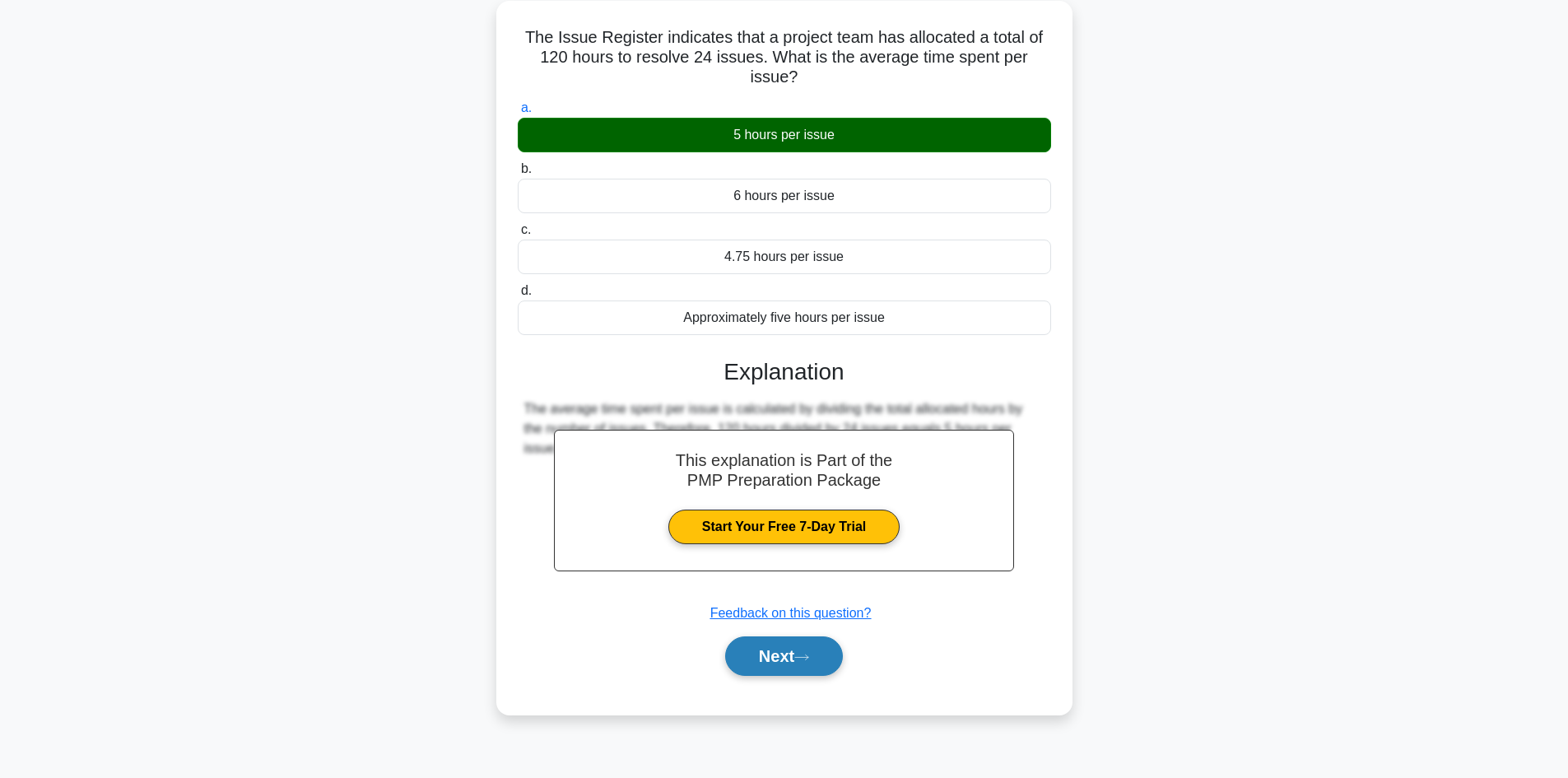
click at [817, 662] on button "Next" at bounding box center [784, 656] width 118 height 40
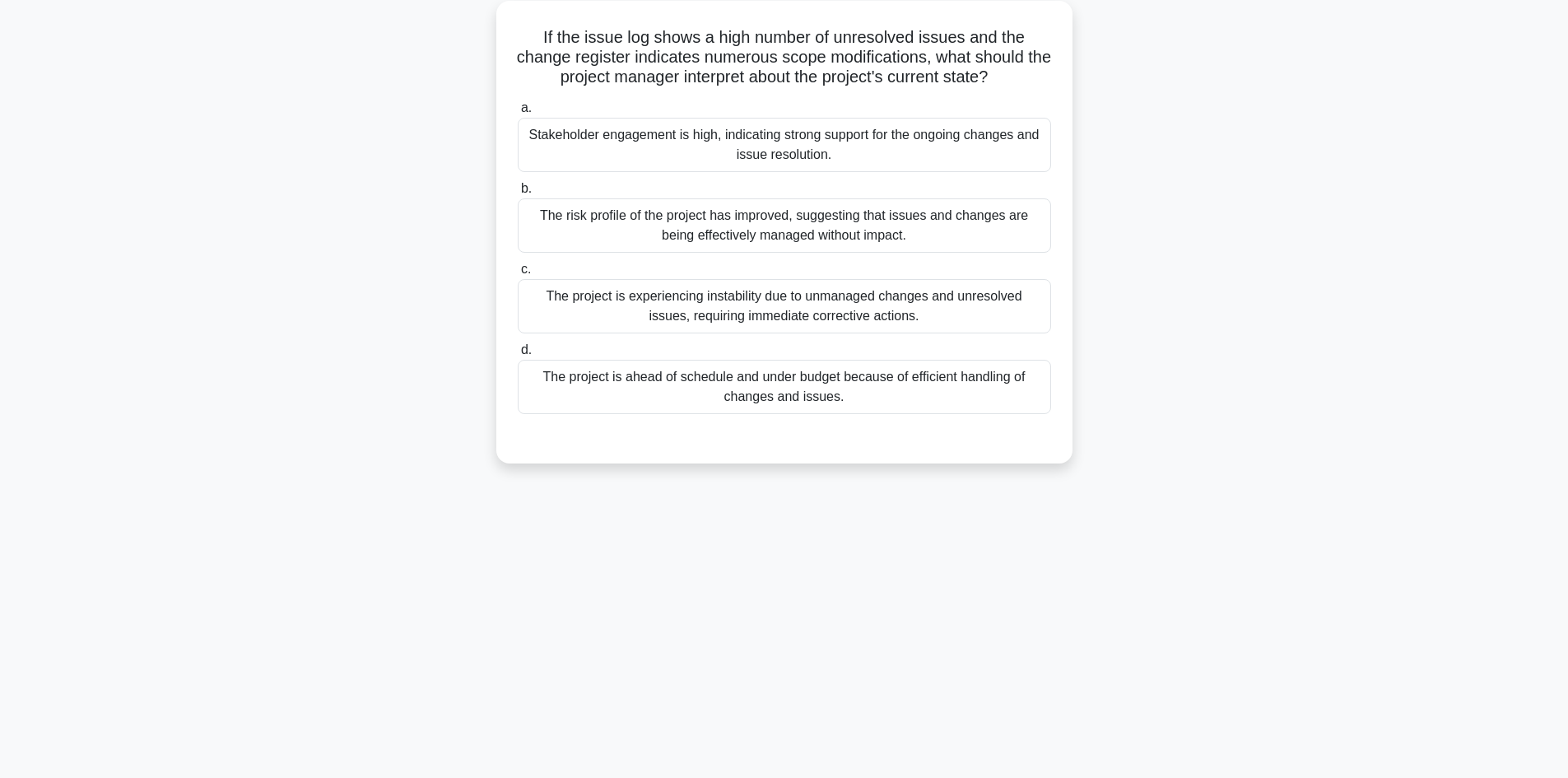
click at [935, 310] on div "The project is experiencing instability due to unmanaged changes and unresolved…" at bounding box center [784, 307] width 533 height 55
click at [517, 275] on input "c. The project is experiencing instability due to unmanaged changes and unresol…" at bounding box center [517, 269] width 0 height 10
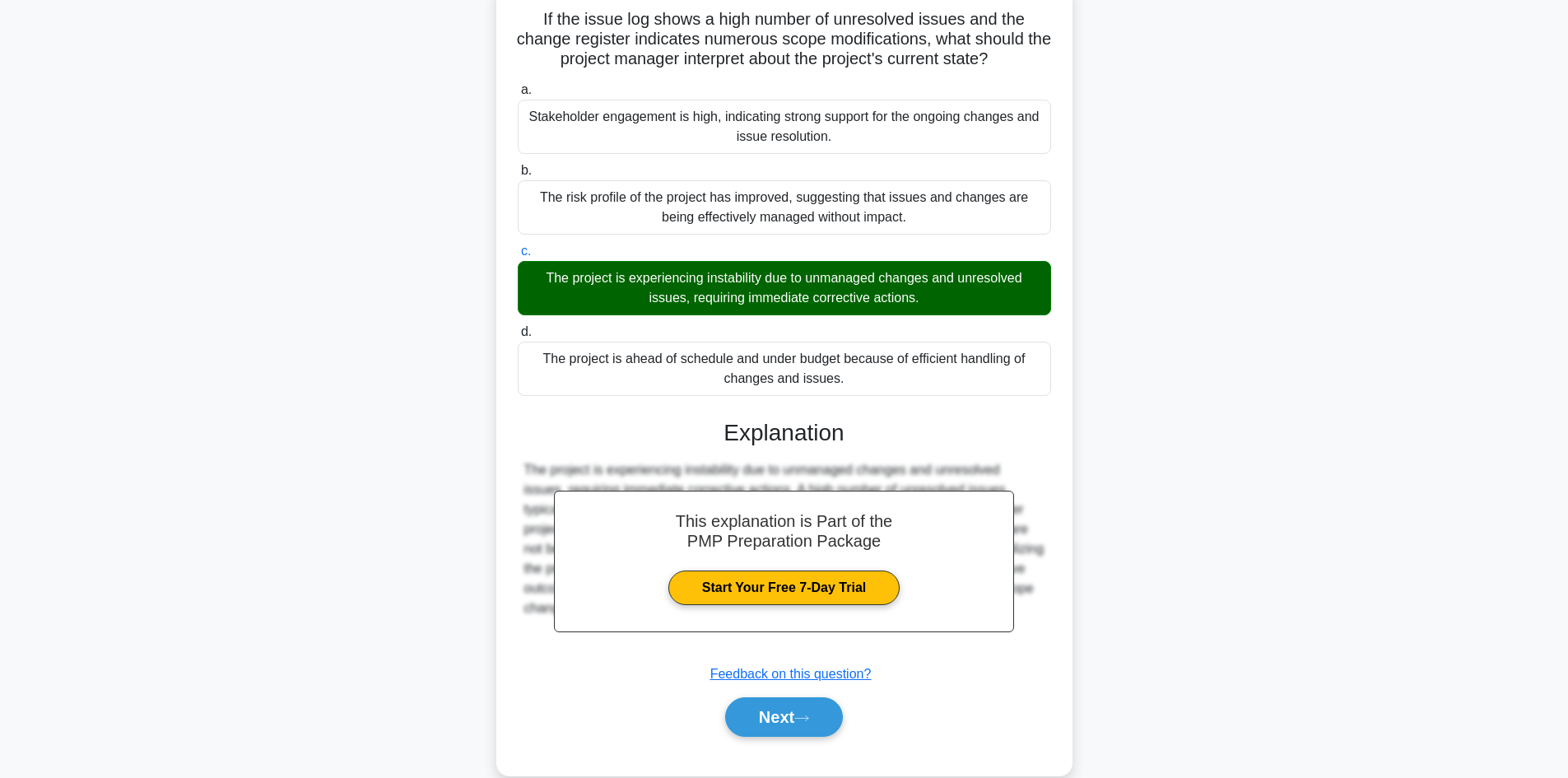
scroll to position [159, 0]
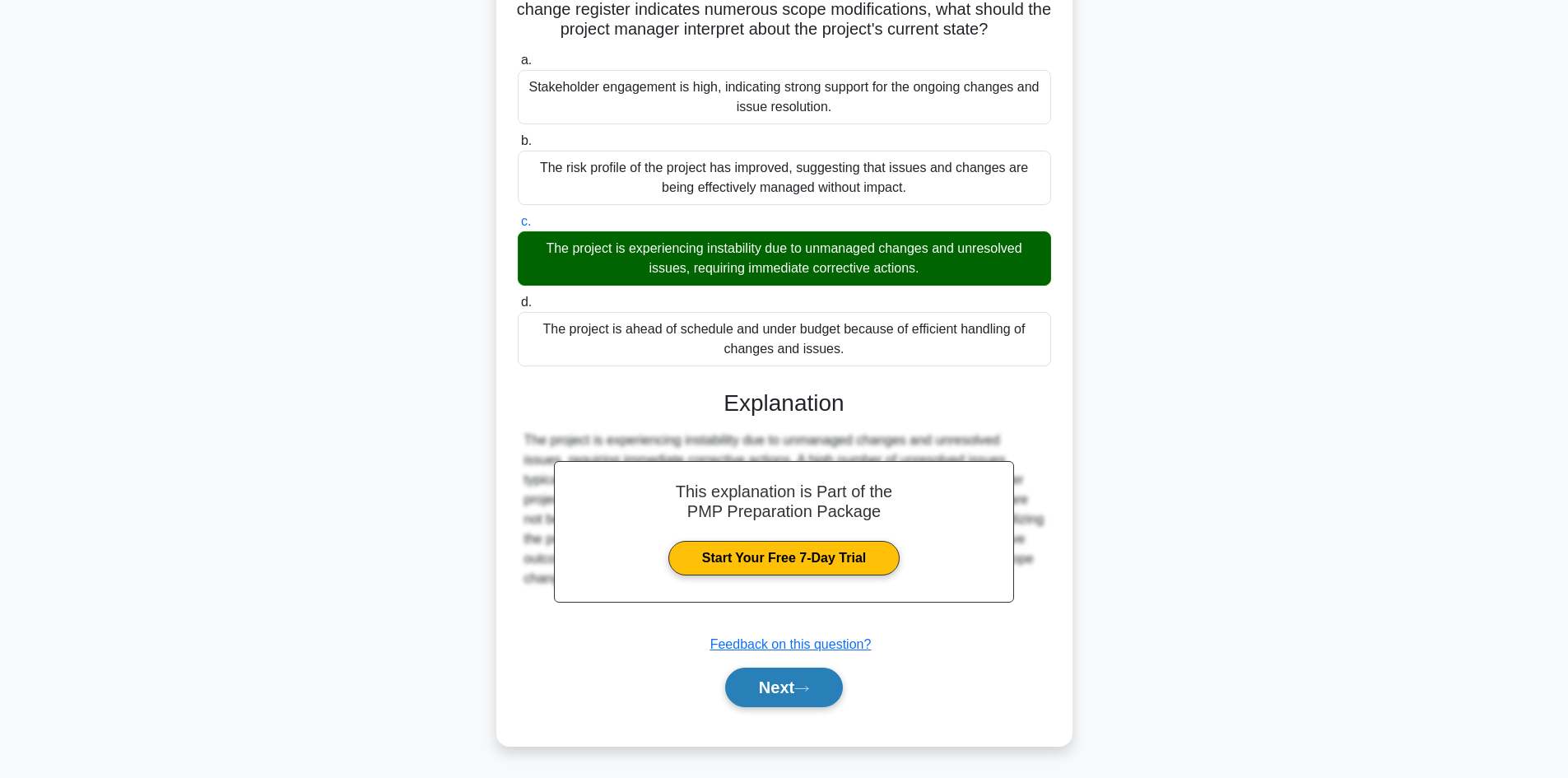
click at [795, 675] on button "Next" at bounding box center [784, 687] width 118 height 40
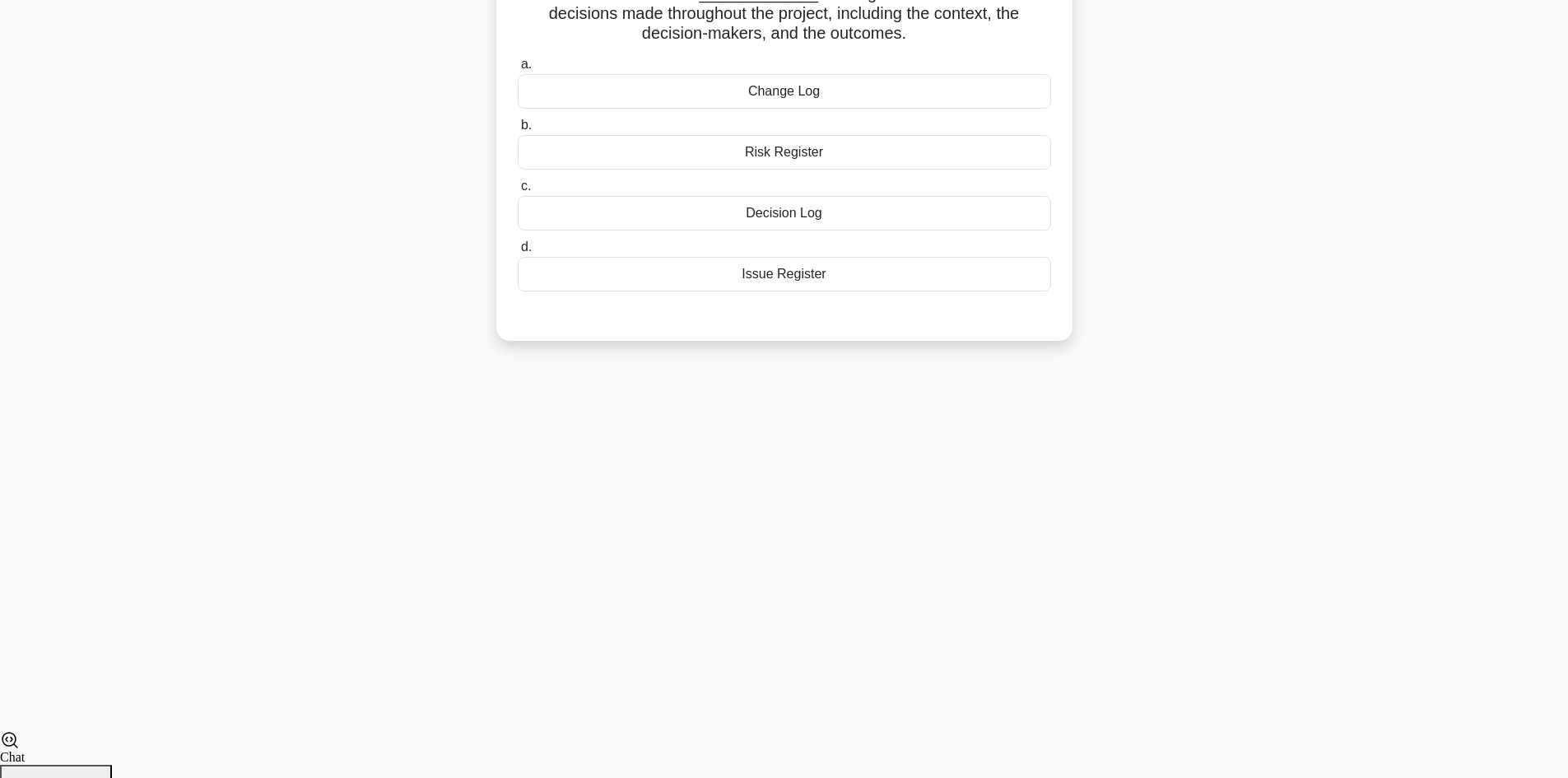
scroll to position [111, 0]
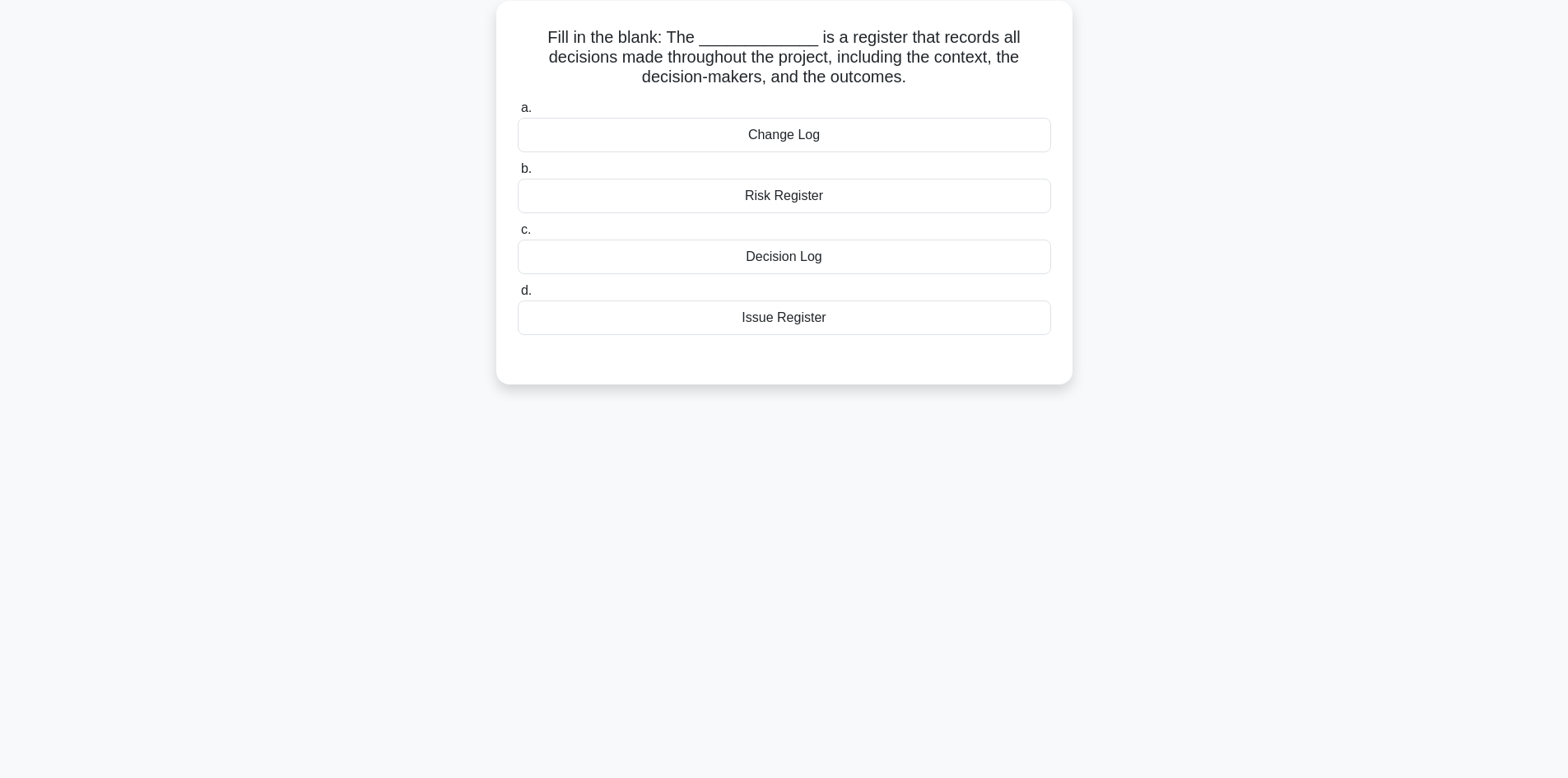
click at [827, 266] on div "Decision Log" at bounding box center [784, 257] width 533 height 35
click at [517, 235] on input "c. Decision Log" at bounding box center [517, 229] width 0 height 10
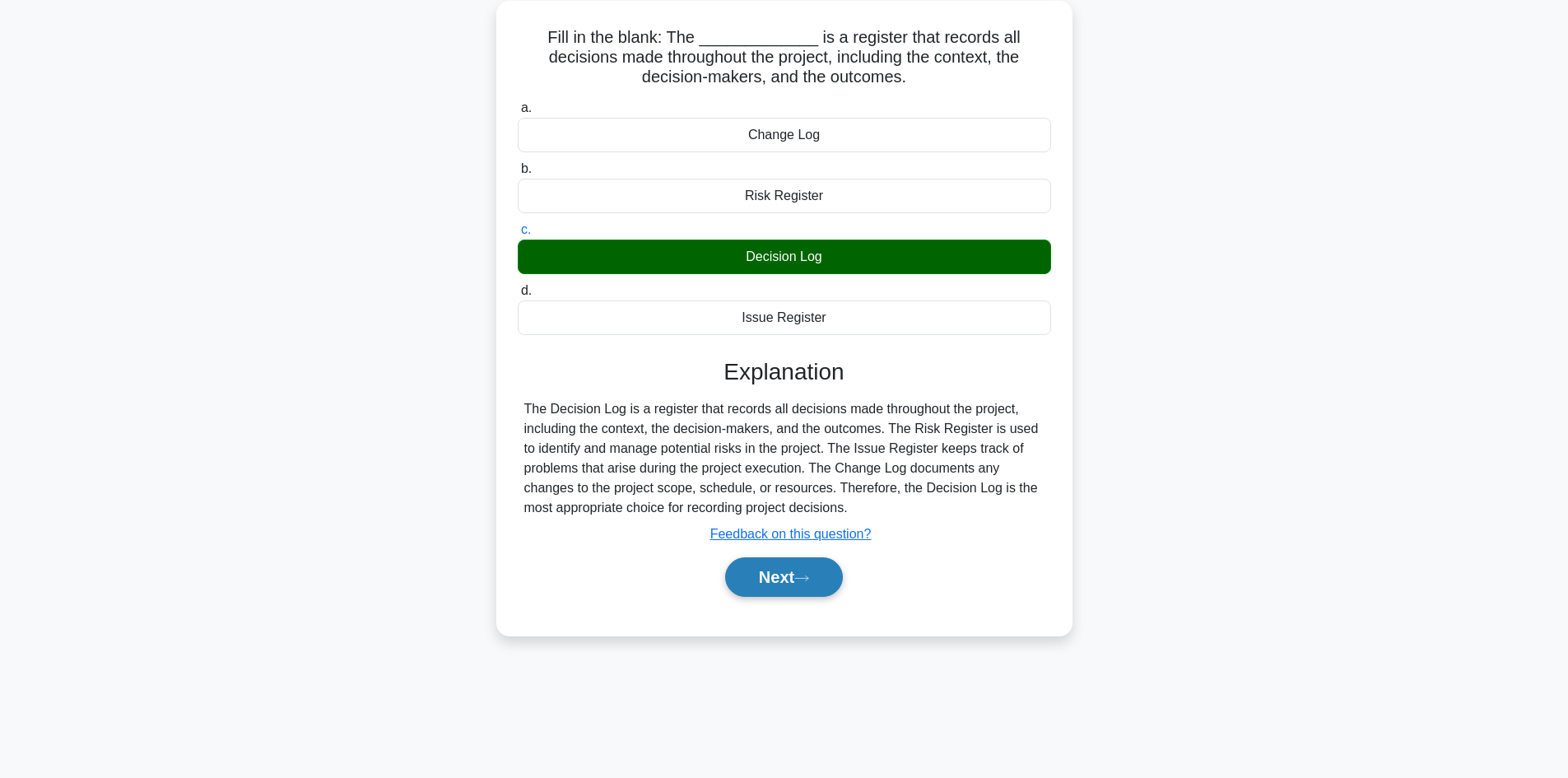
click at [784, 587] on button "Next" at bounding box center [784, 577] width 118 height 40
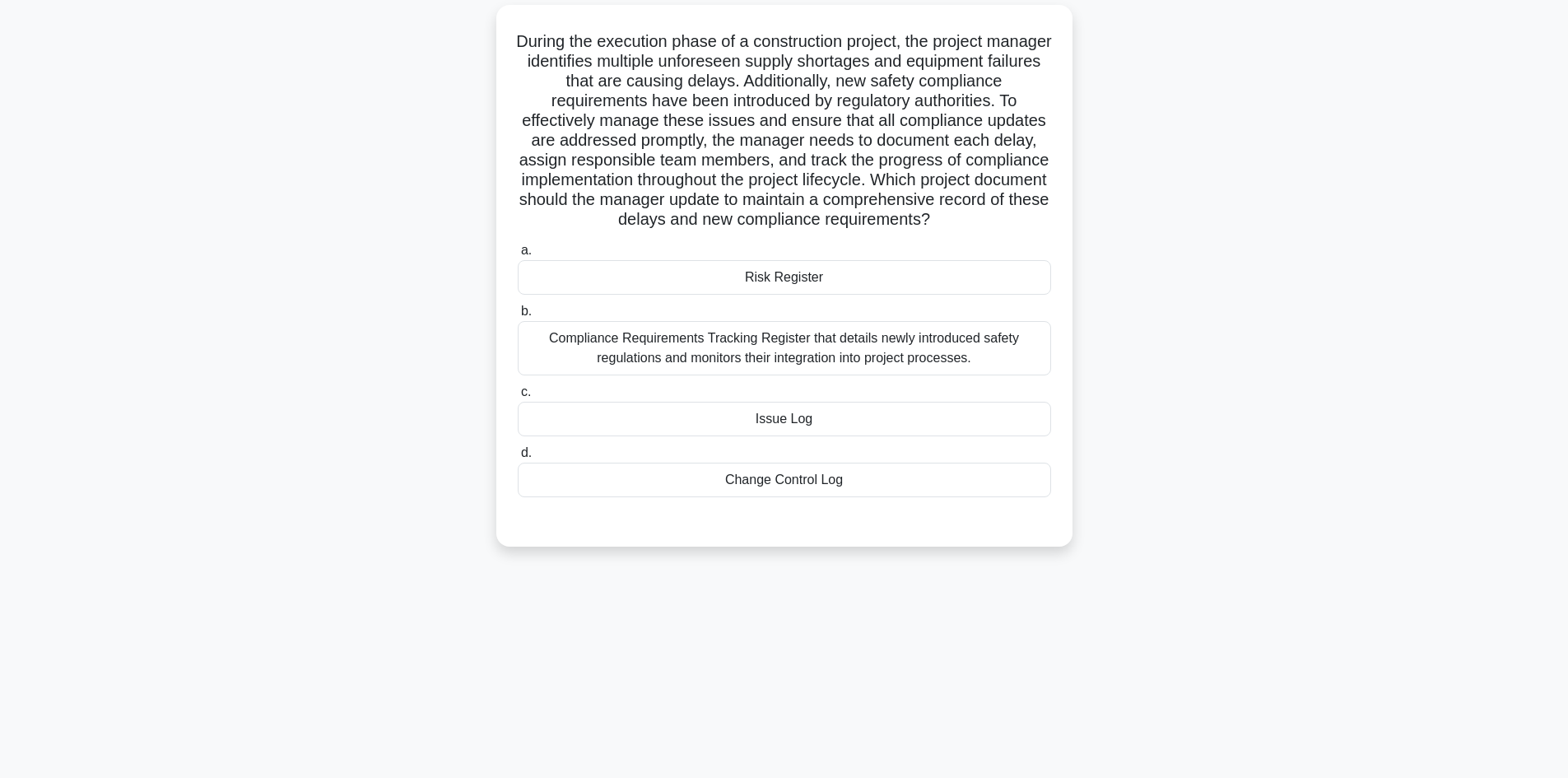
scroll to position [29, 0]
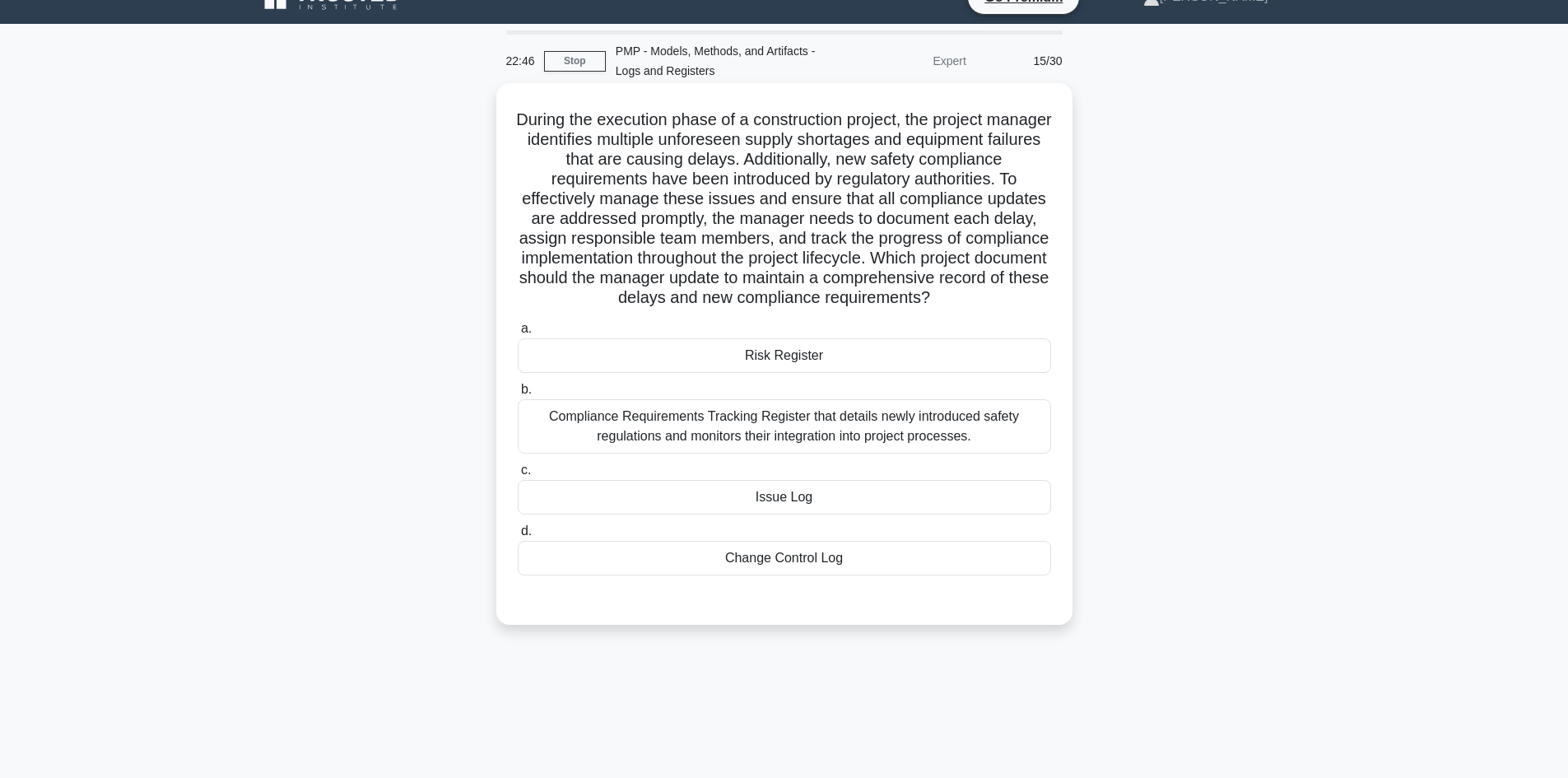
click at [816, 515] on div "Issue Log" at bounding box center [784, 497] width 533 height 35
click at [517, 476] on input "c. Issue Log" at bounding box center [517, 470] width 0 height 10
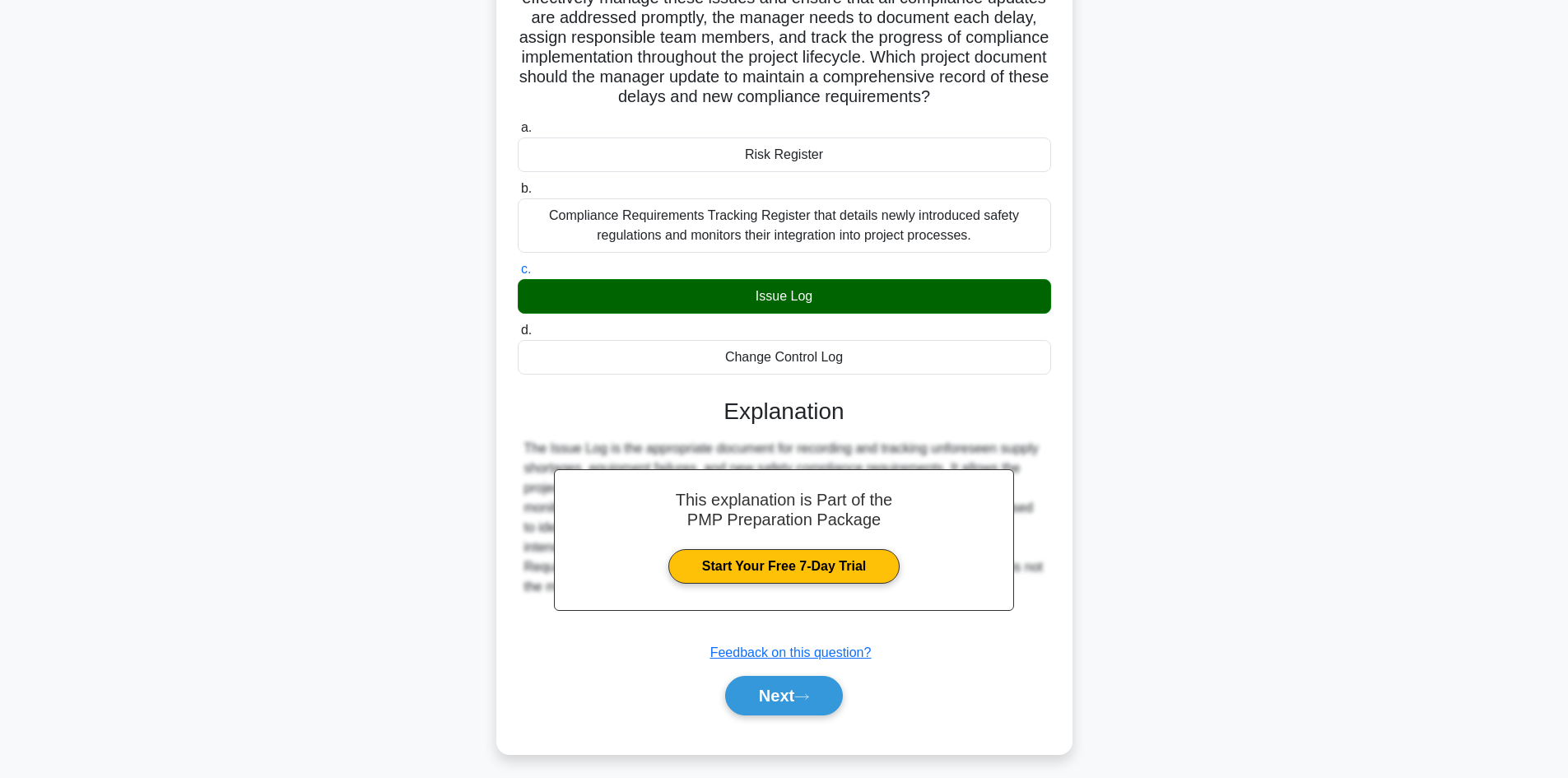
scroll to position [258, 0]
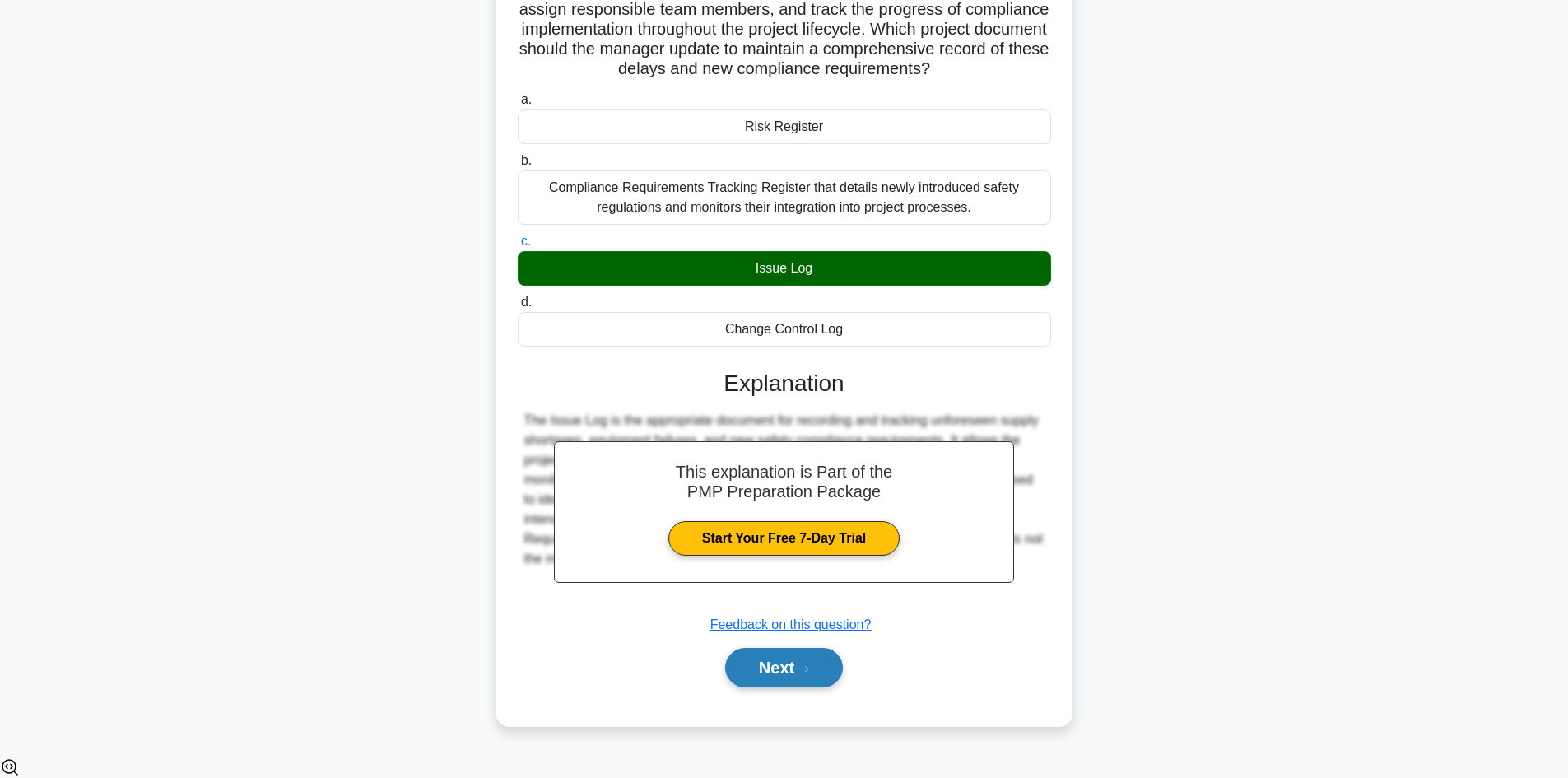
click at [804, 673] on icon at bounding box center [801, 669] width 15 height 9
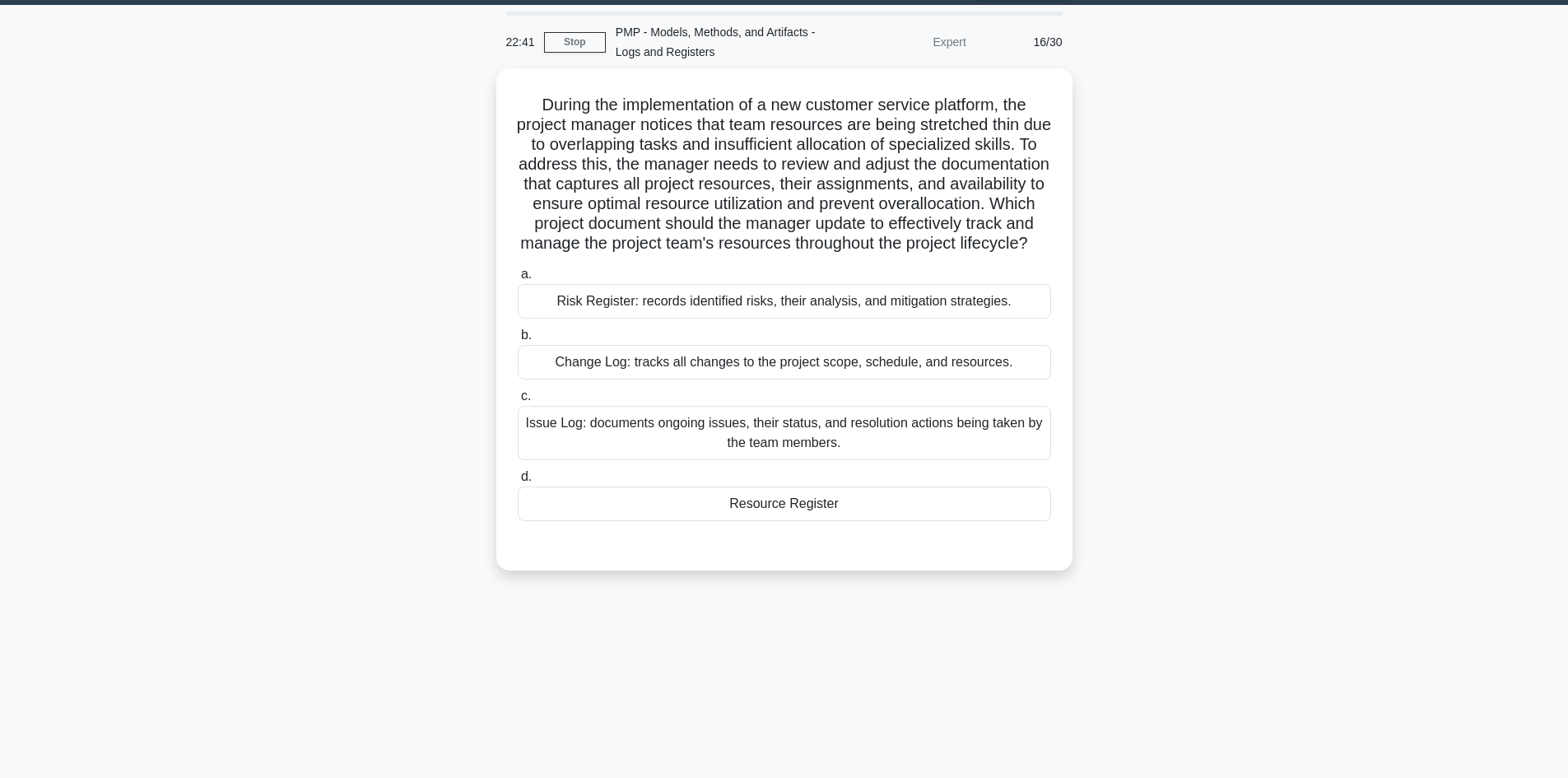
scroll to position [0, 0]
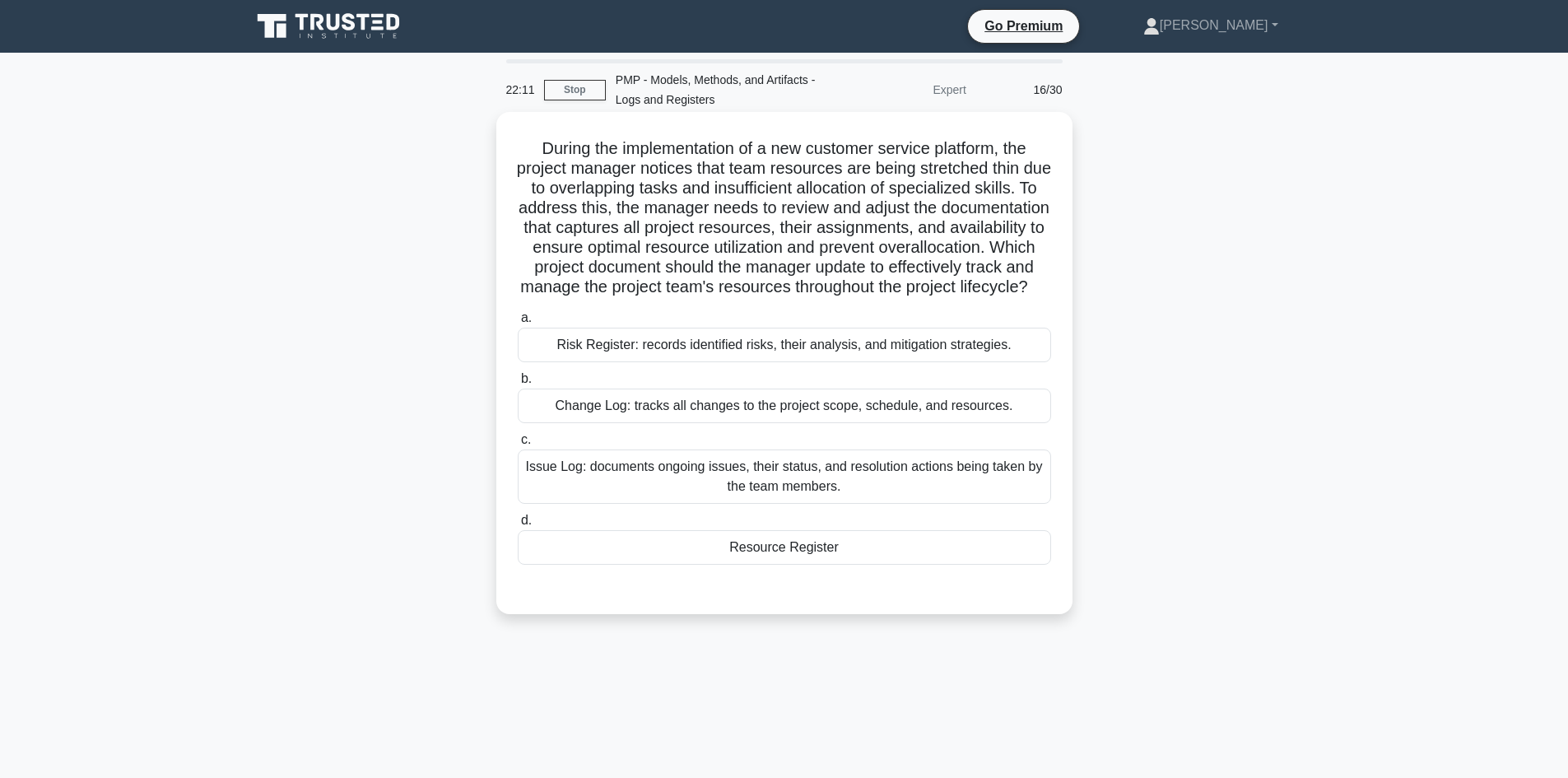
click at [835, 565] on div "Resource Register" at bounding box center [784, 548] width 533 height 35
click at [517, 526] on input "d. Resource Register" at bounding box center [517, 520] width 0 height 10
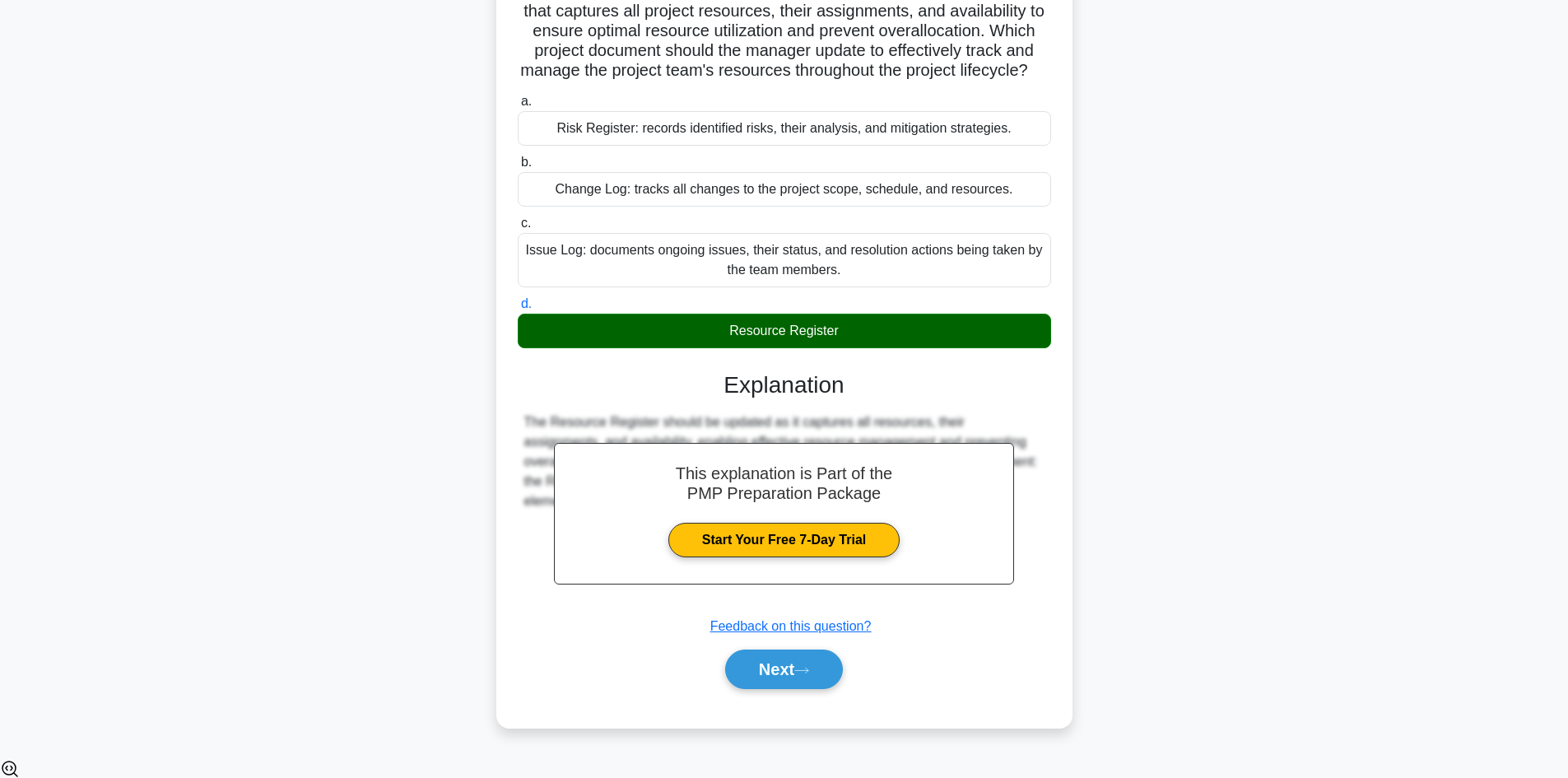
scroll to position [218, 0]
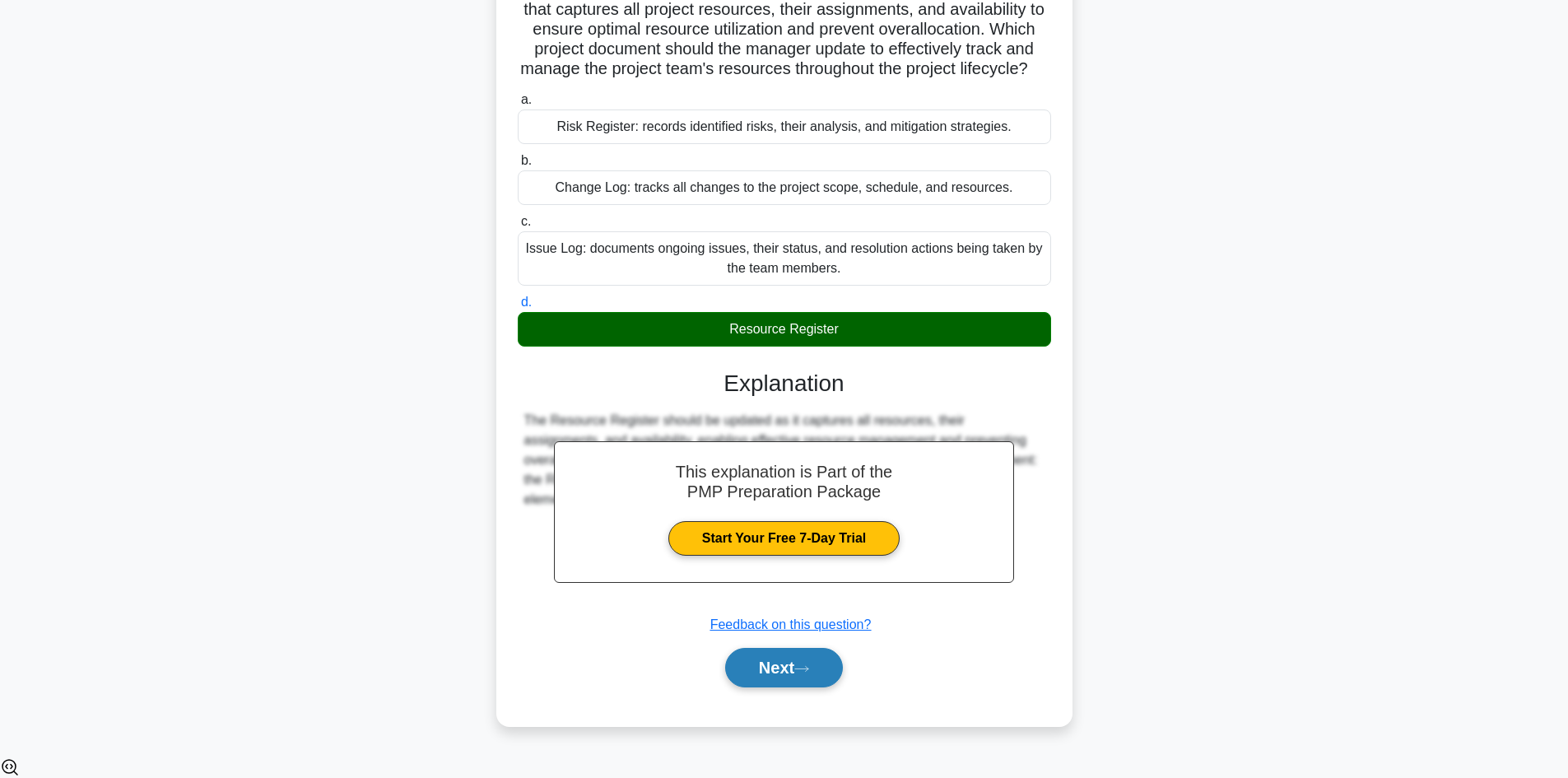
click at [804, 673] on icon at bounding box center [801, 669] width 15 height 9
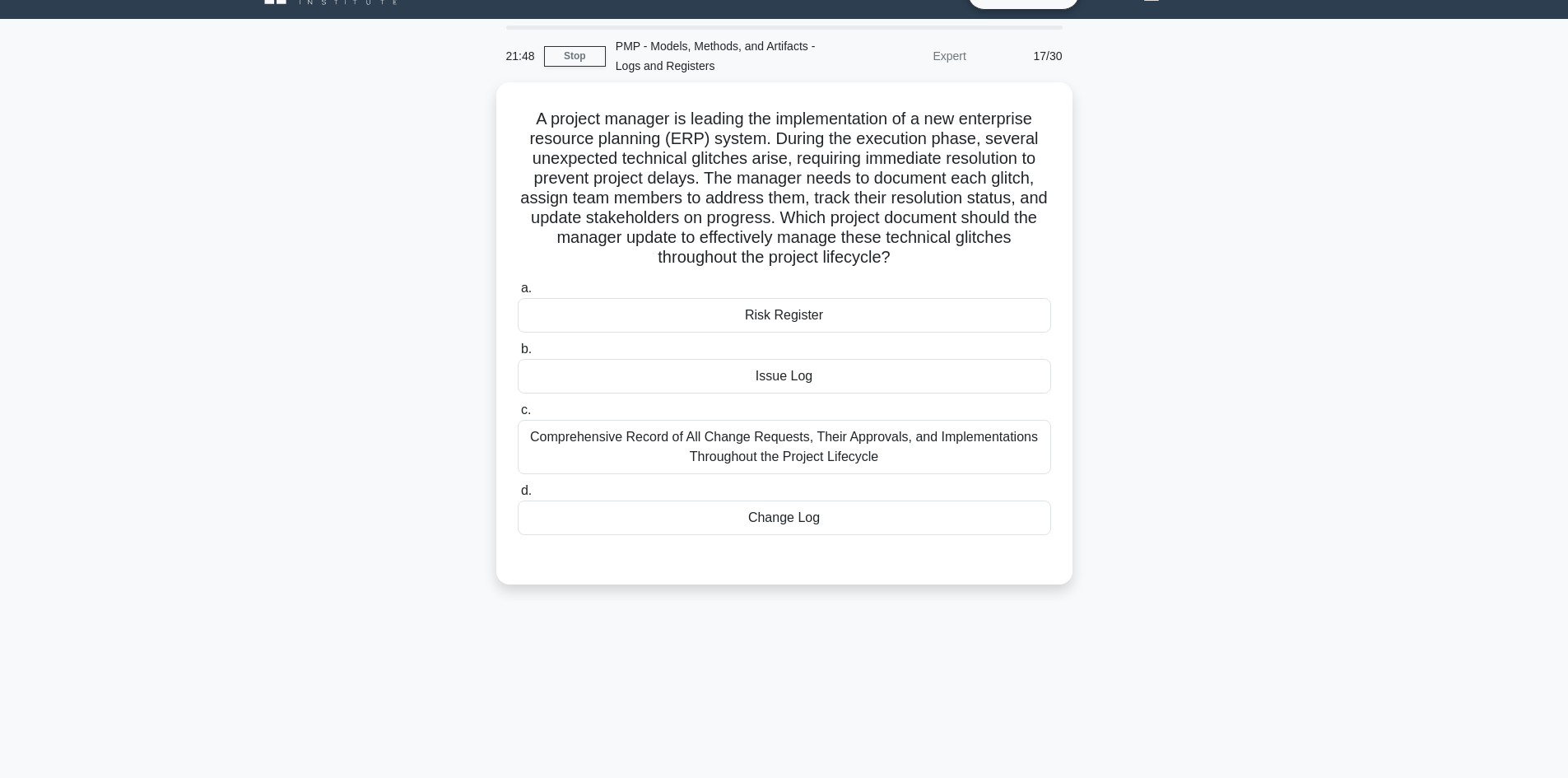
scroll to position [0, 0]
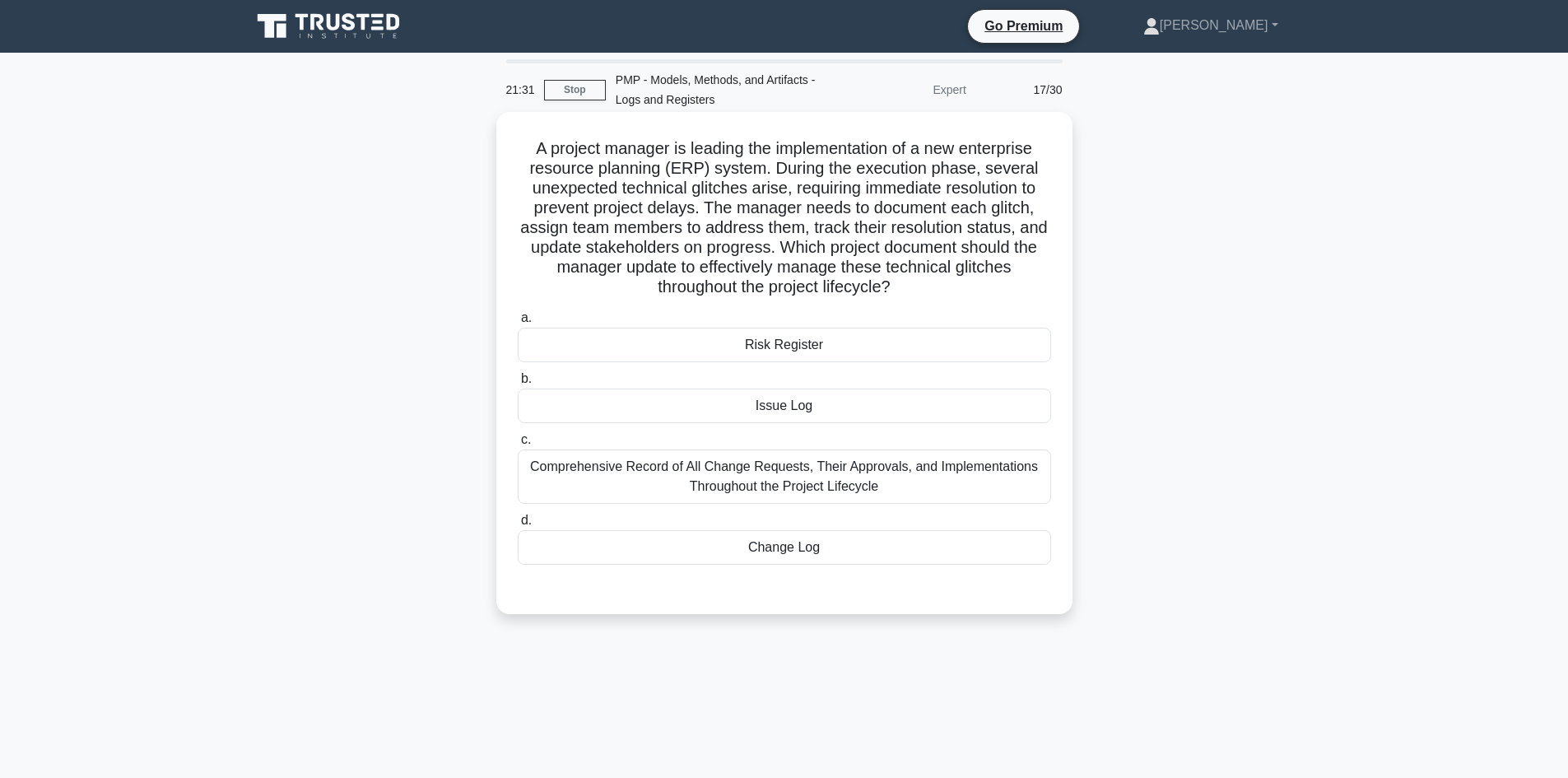
click at [829, 403] on div "Issue Log" at bounding box center [784, 406] width 533 height 35
click at [517, 384] on input "b. Issue Log" at bounding box center [517, 379] width 0 height 10
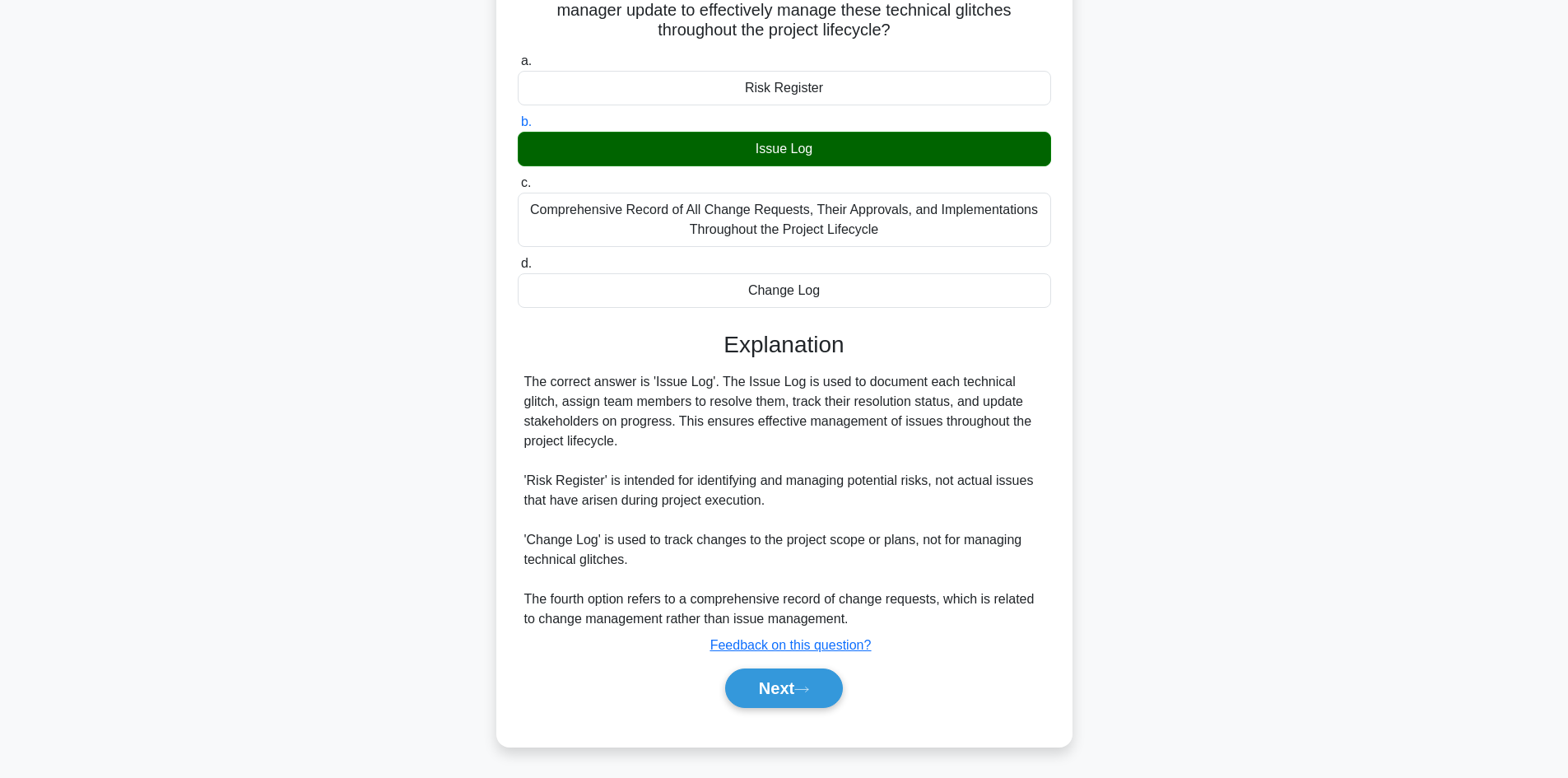
scroll to position [258, 0]
click at [801, 674] on button "Next" at bounding box center [784, 687] width 118 height 40
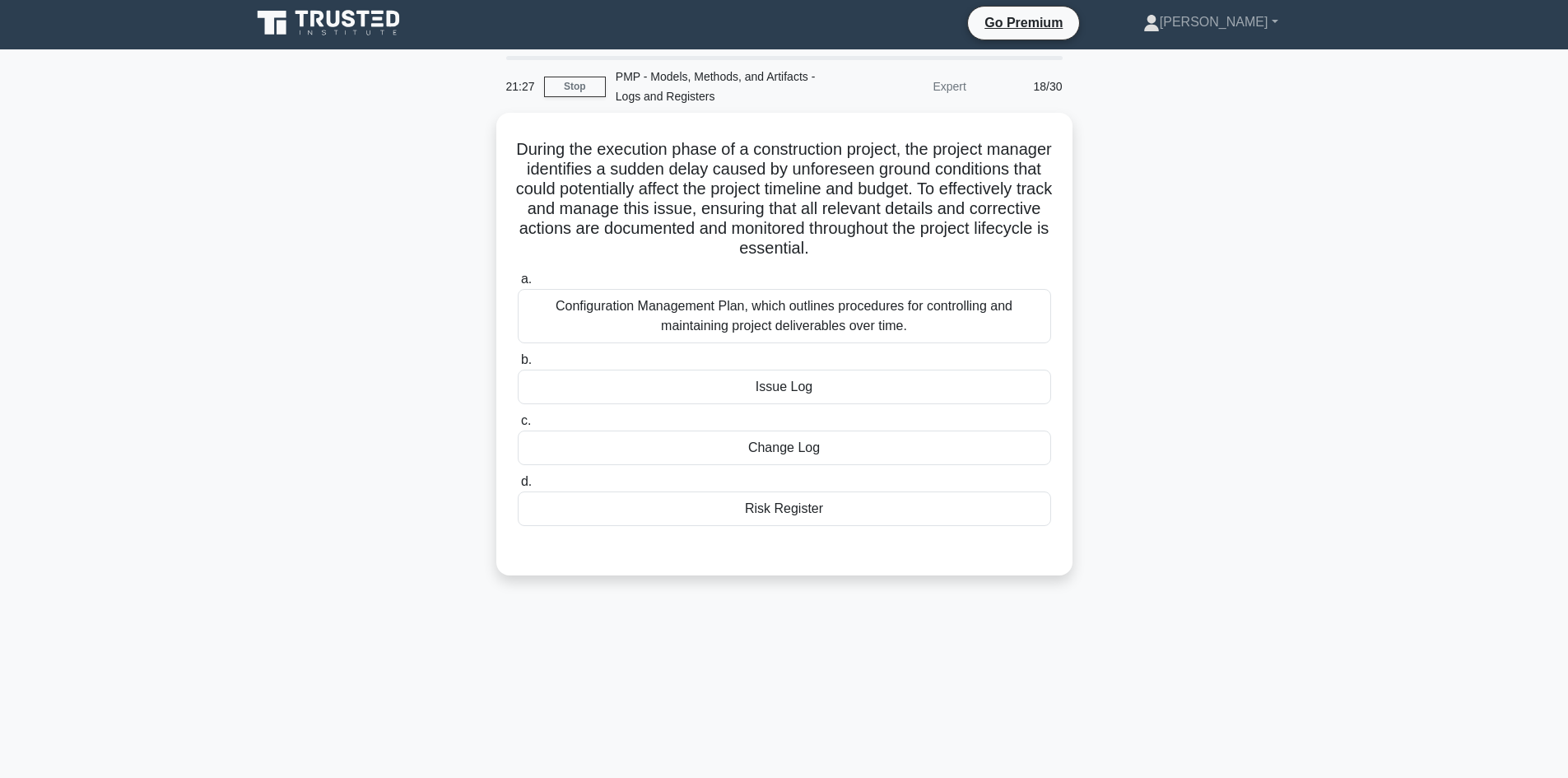
scroll to position [0, 0]
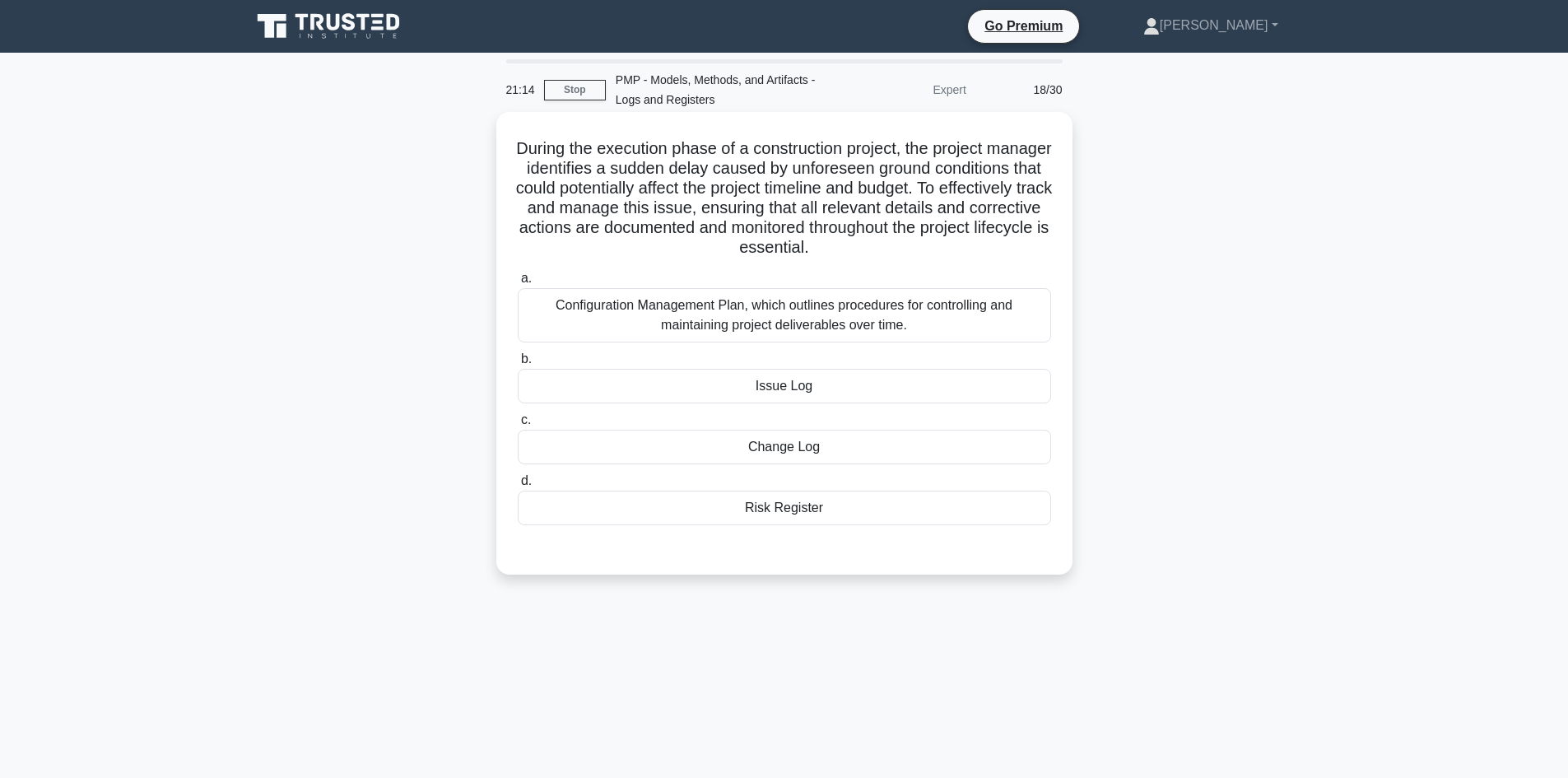
click at [806, 506] on div "Risk Register" at bounding box center [784, 508] width 533 height 35
click at [517, 486] on input "d. Risk Register" at bounding box center [517, 481] width 0 height 10
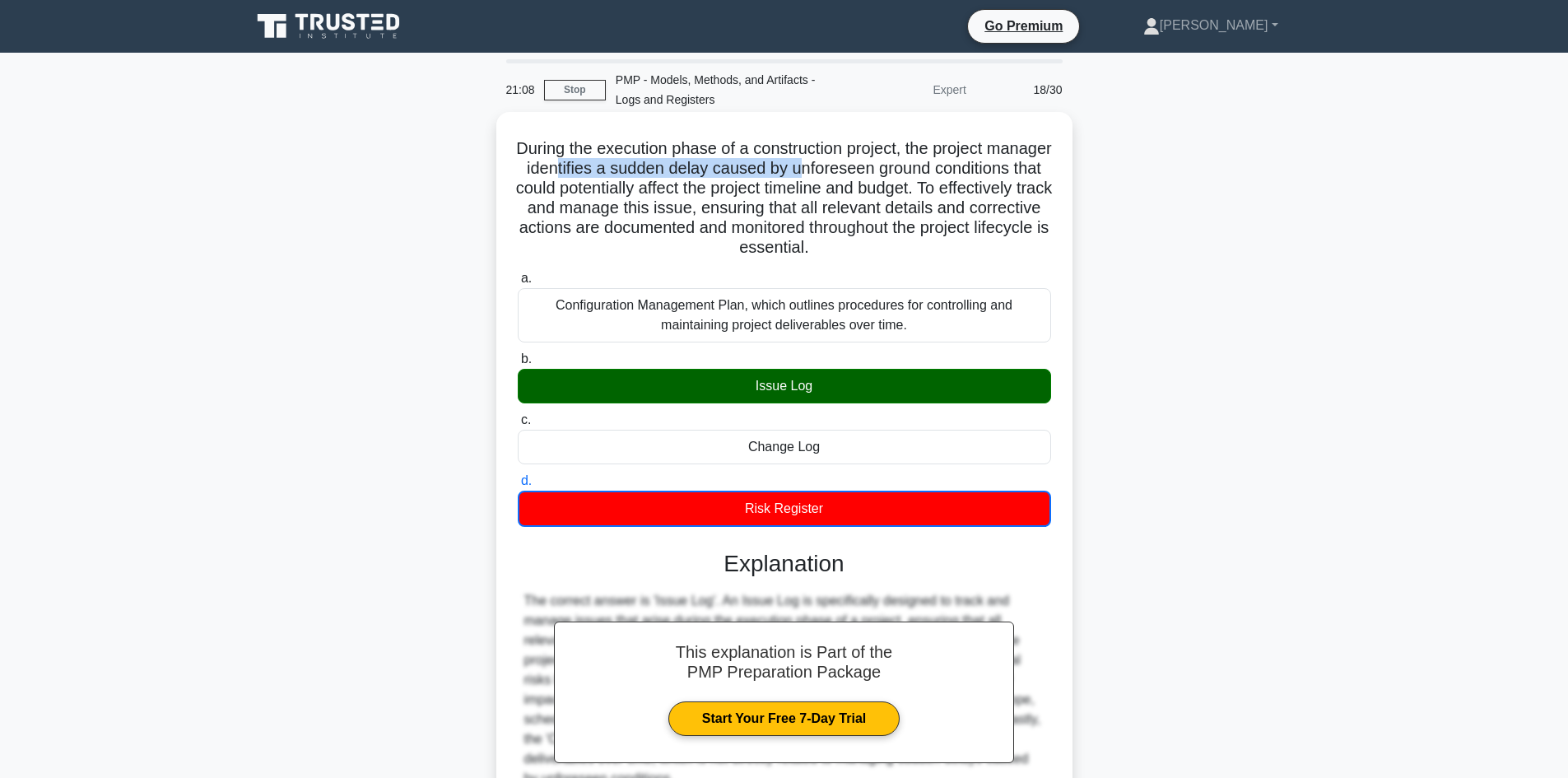
drag, startPoint x: 645, startPoint y: 166, endPoint x: 890, endPoint y: 173, distance: 245.1
click at [890, 173] on h5 "During the execution phase of a construction project, the project manager ident…" at bounding box center [784, 197] width 536 height 120
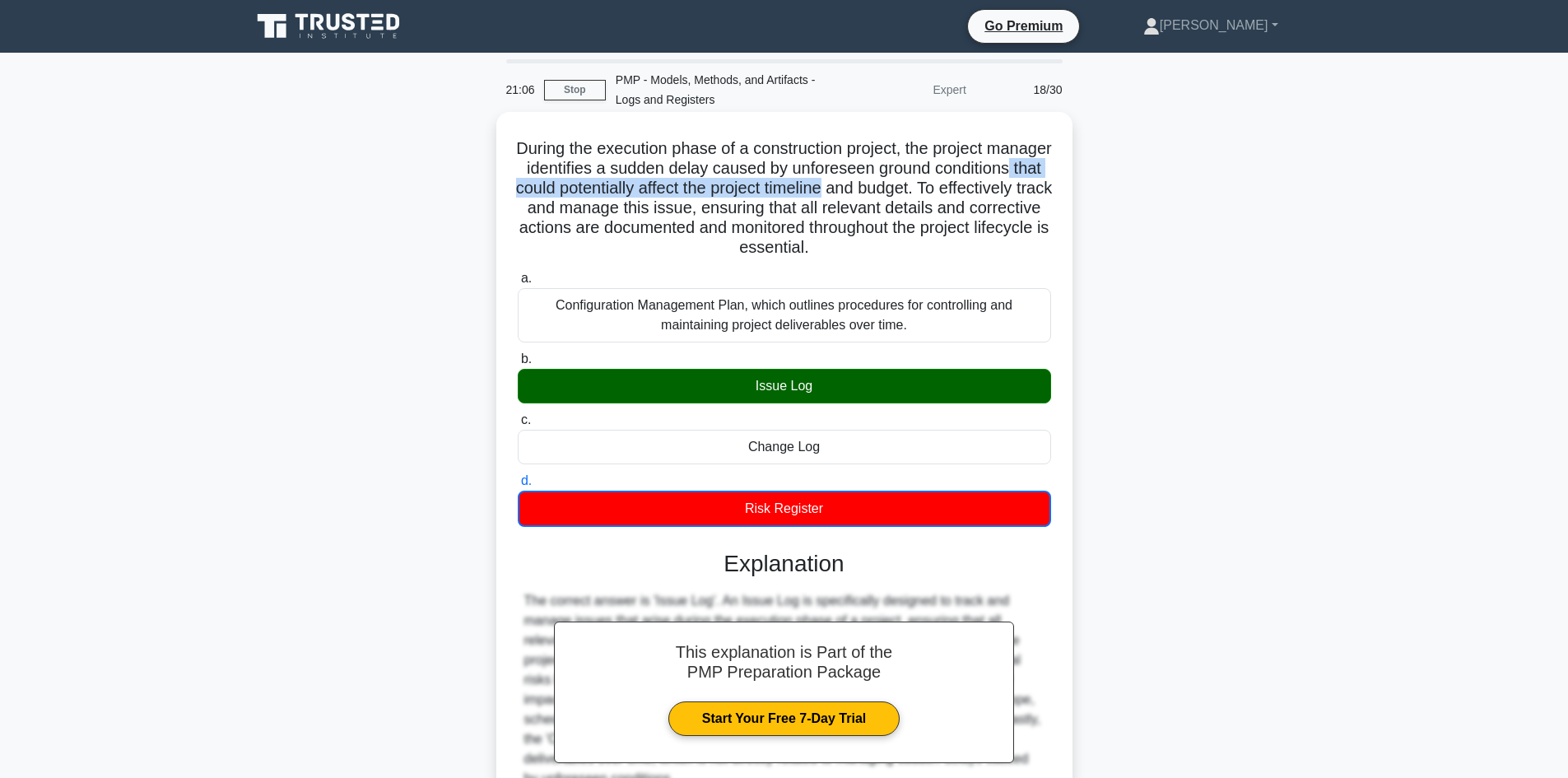
drag, startPoint x: 593, startPoint y: 186, endPoint x: 958, endPoint y: 196, distance: 365.1
click at [958, 196] on h5 "During the execution phase of a construction project, the project manager ident…" at bounding box center [784, 197] width 536 height 120
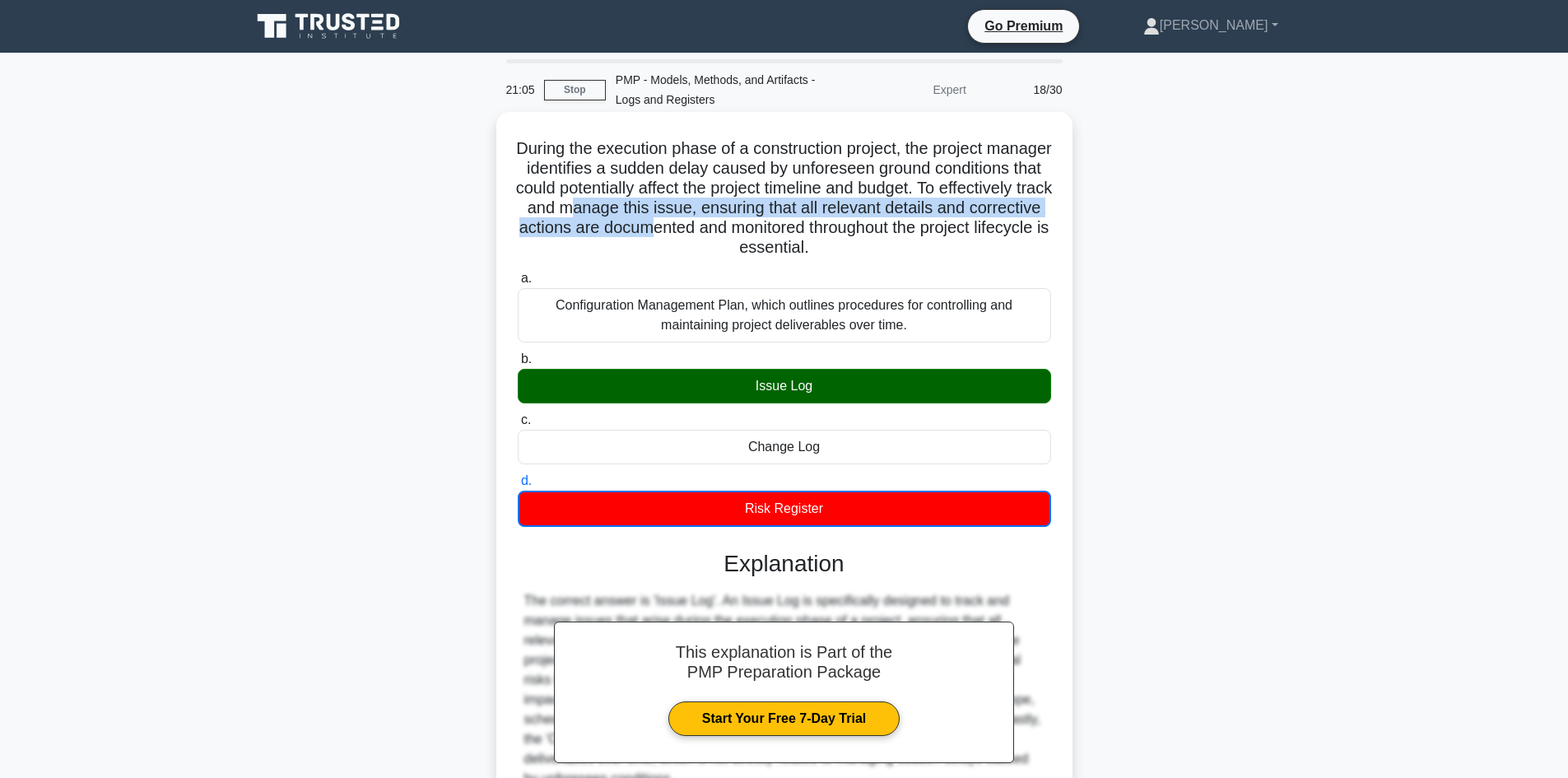
drag, startPoint x: 766, startPoint y: 219, endPoint x: 850, endPoint y: 224, distance: 84.1
click at [850, 224] on h5 "During the execution phase of a construction project, the project manager ident…" at bounding box center [784, 197] width 536 height 120
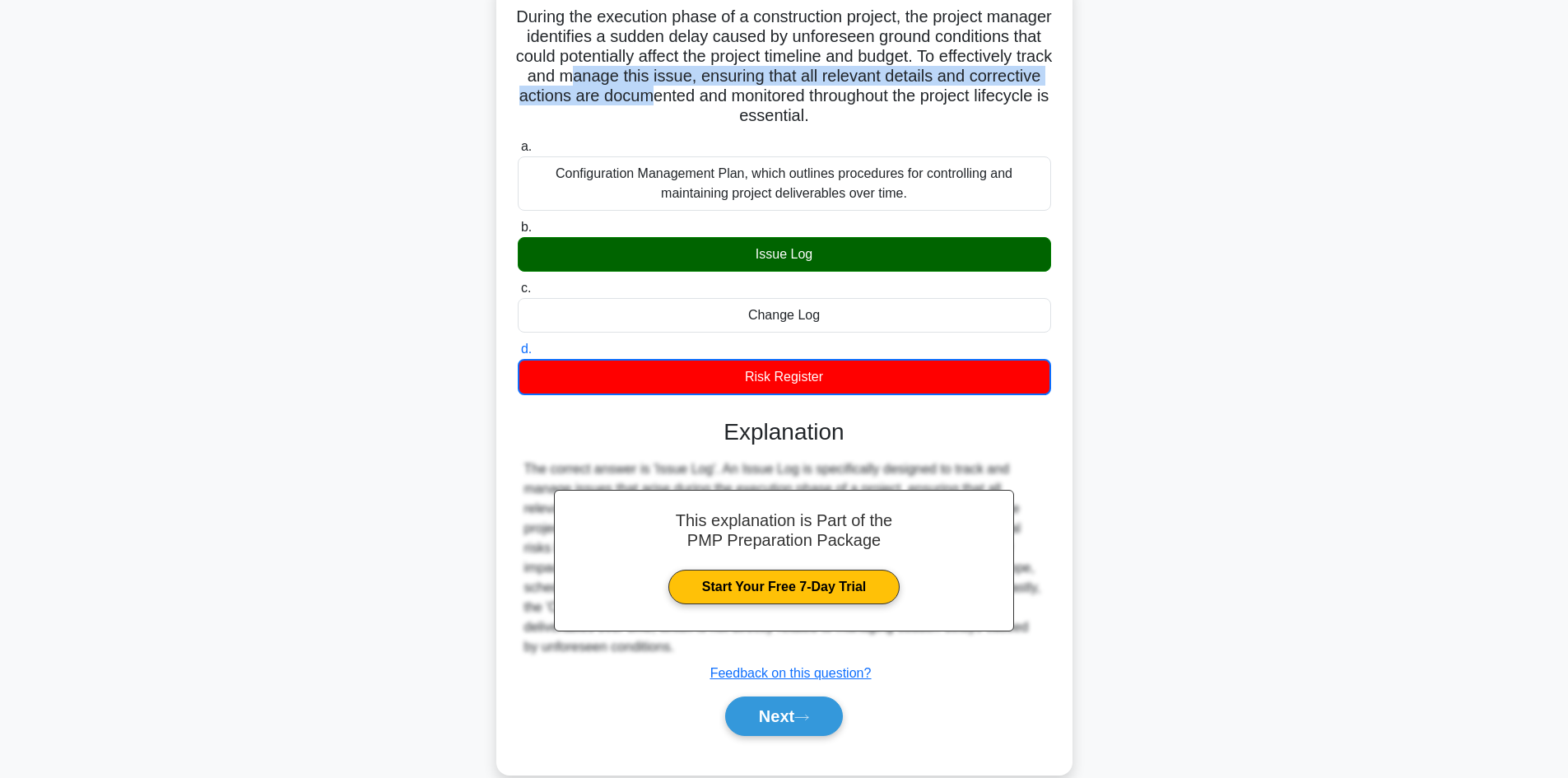
scroll to position [161, 0]
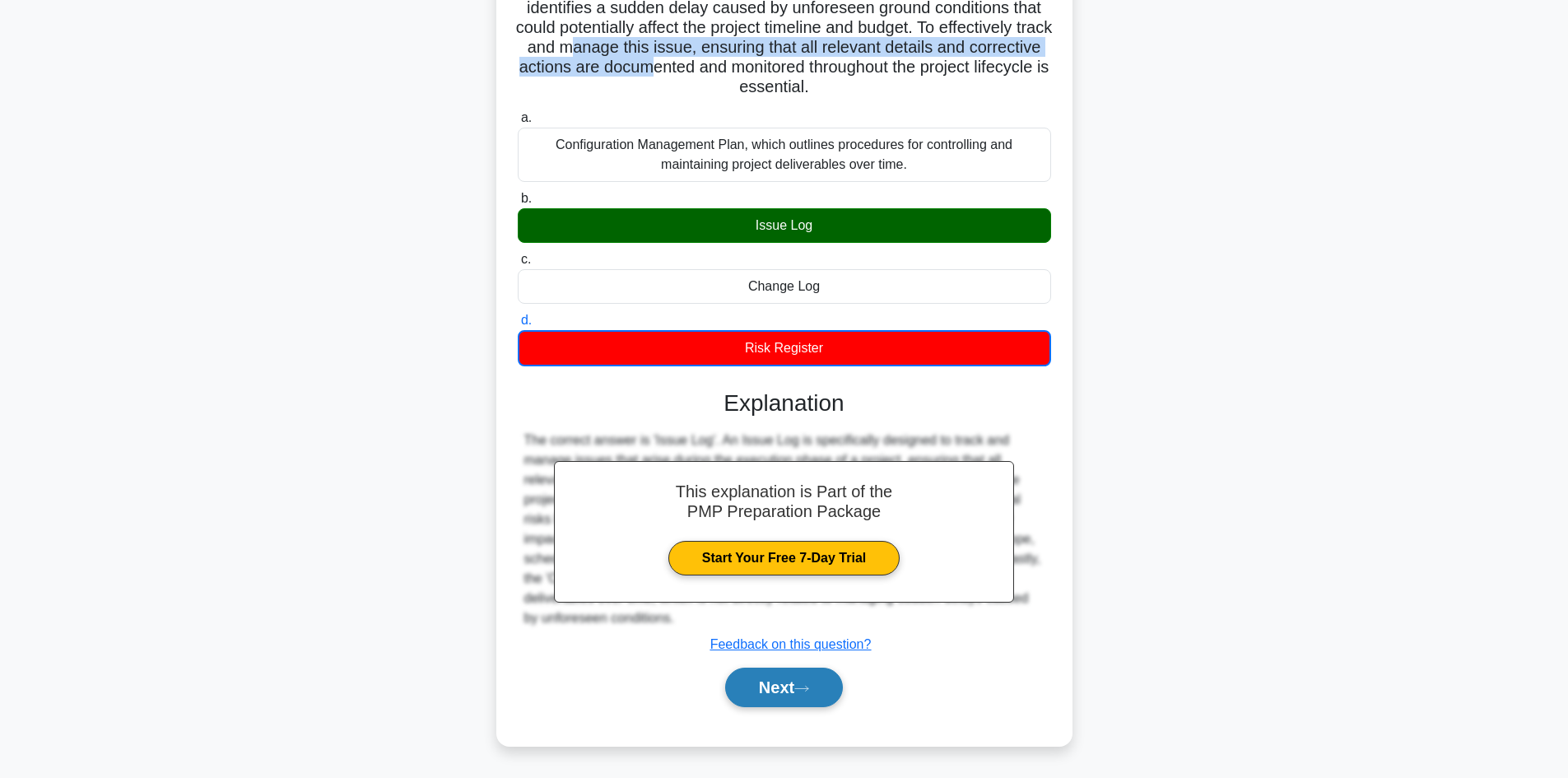
click at [762, 688] on button "Next" at bounding box center [784, 687] width 118 height 40
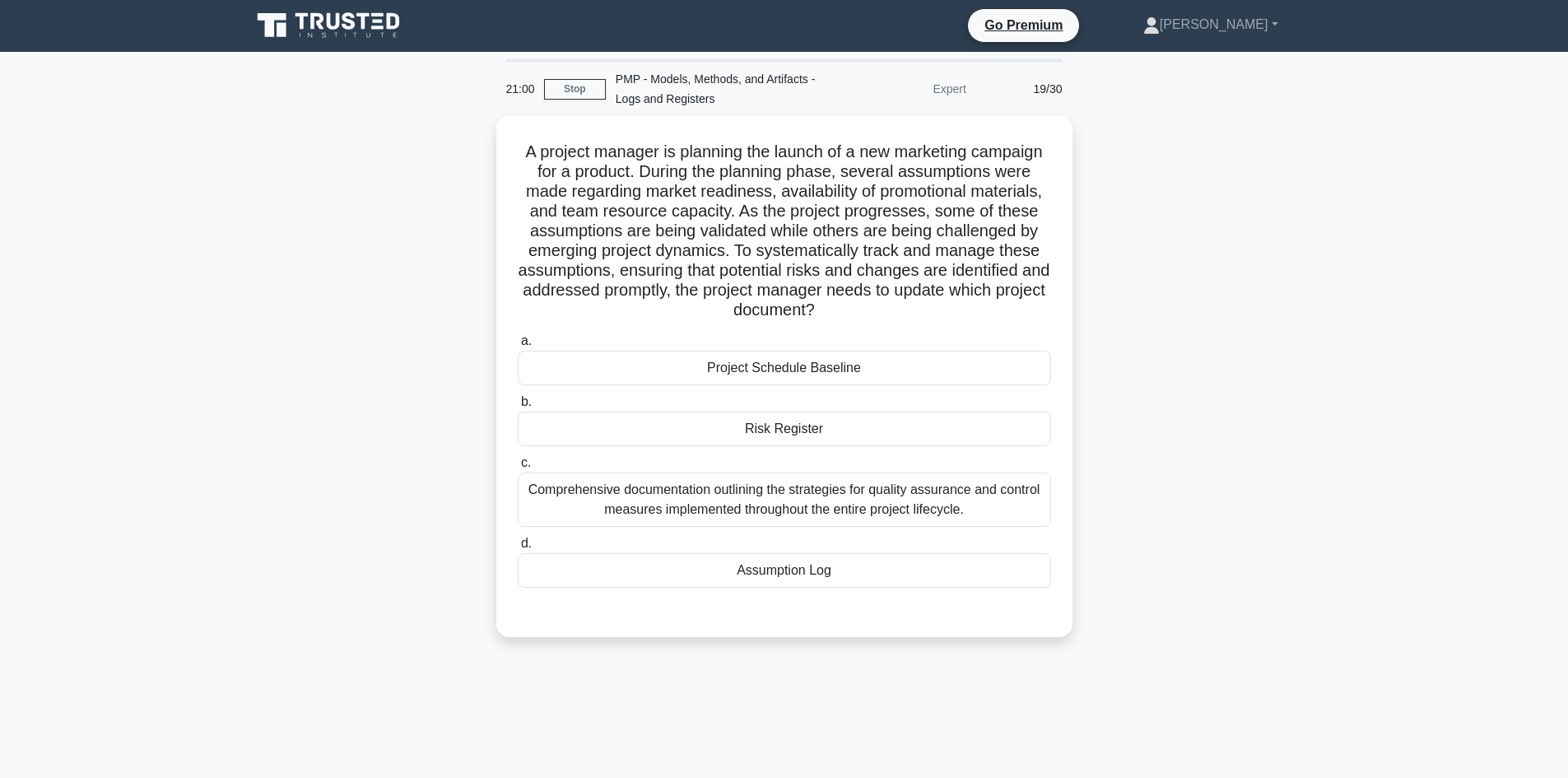
scroll to position [0, 0]
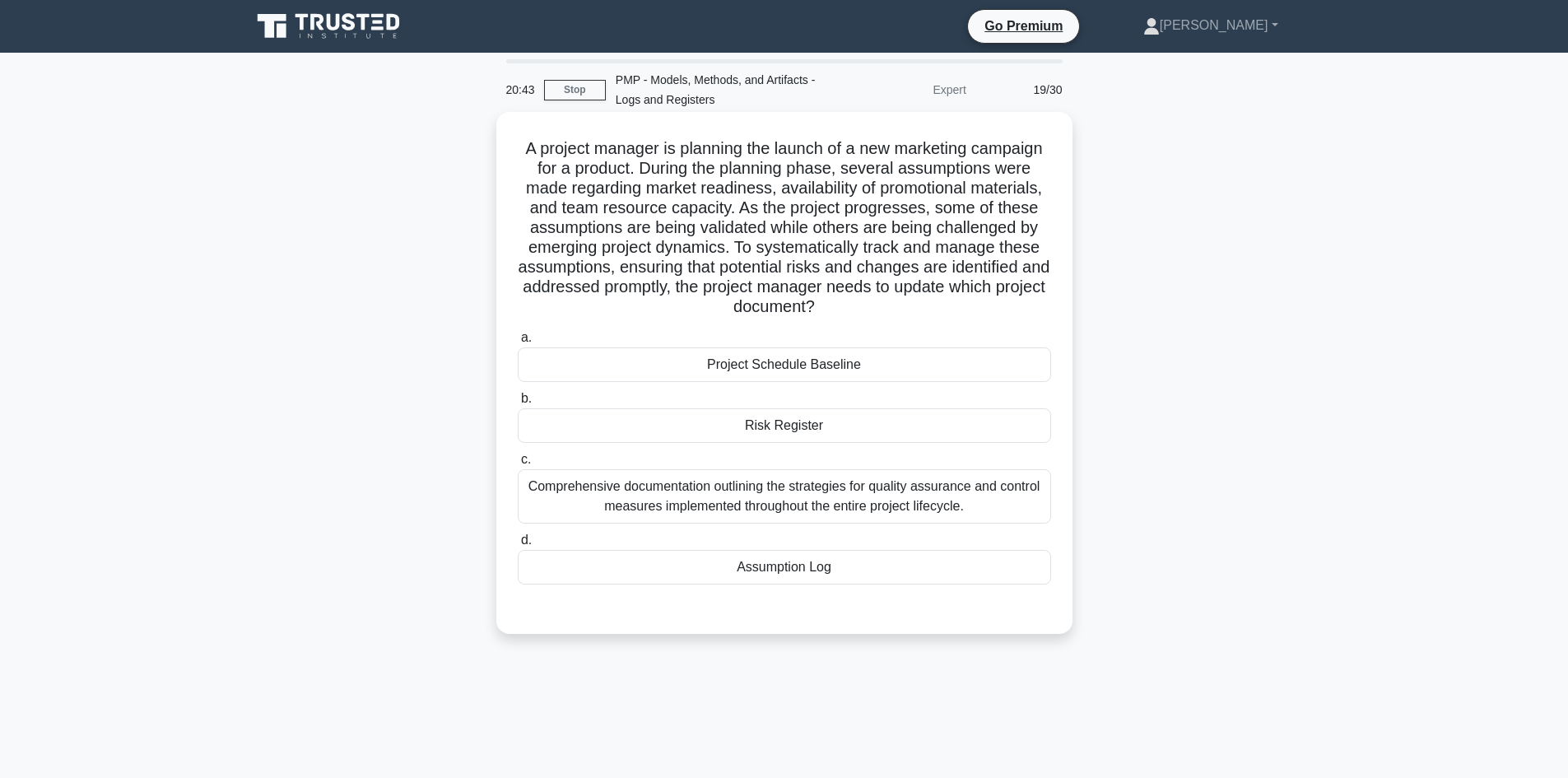
click at [808, 566] on div "Assumption Log" at bounding box center [784, 567] width 533 height 35
click at [517, 546] on input "d. Assumption Log" at bounding box center [517, 540] width 0 height 10
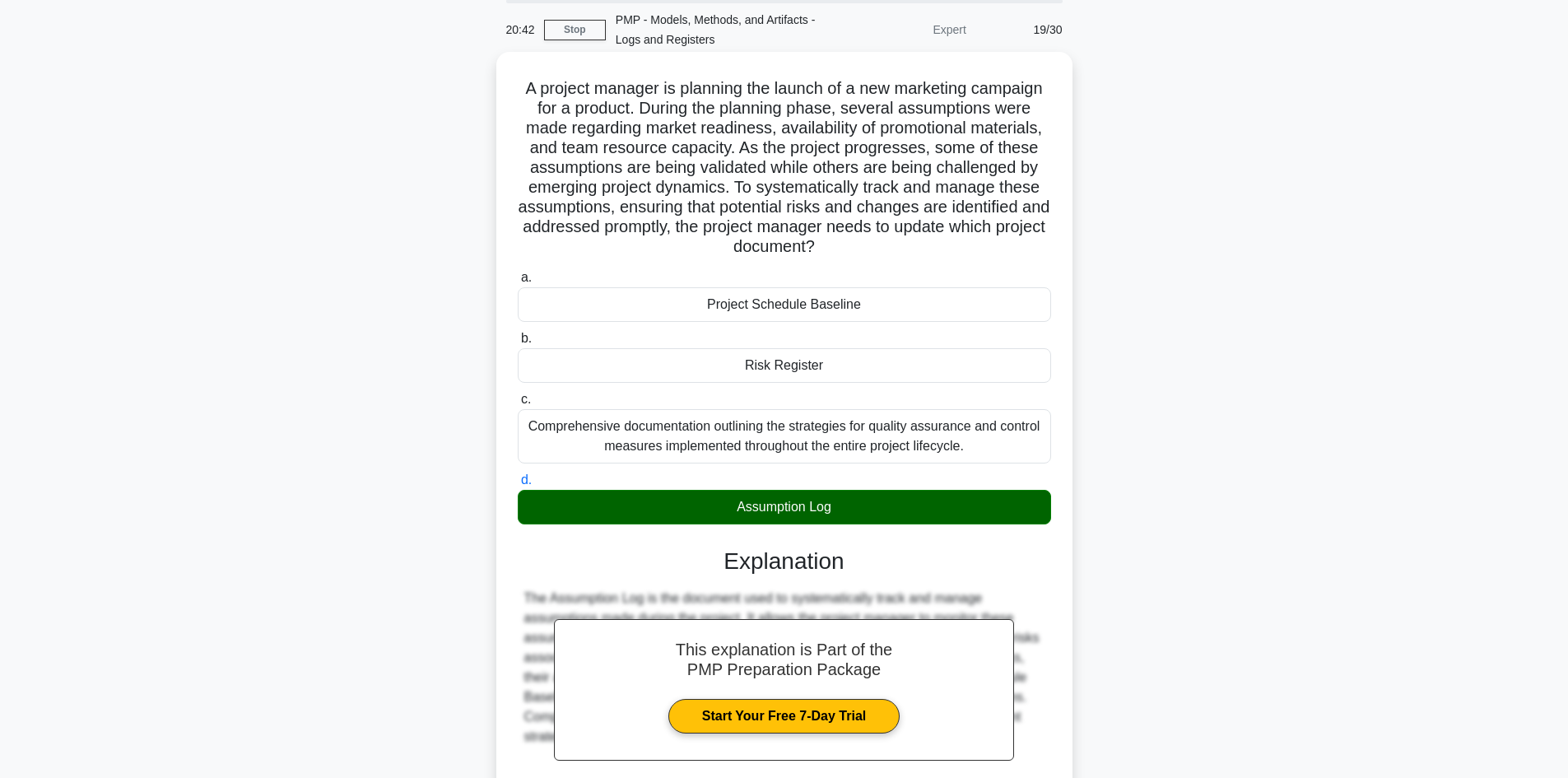
scroll to position [218, 0]
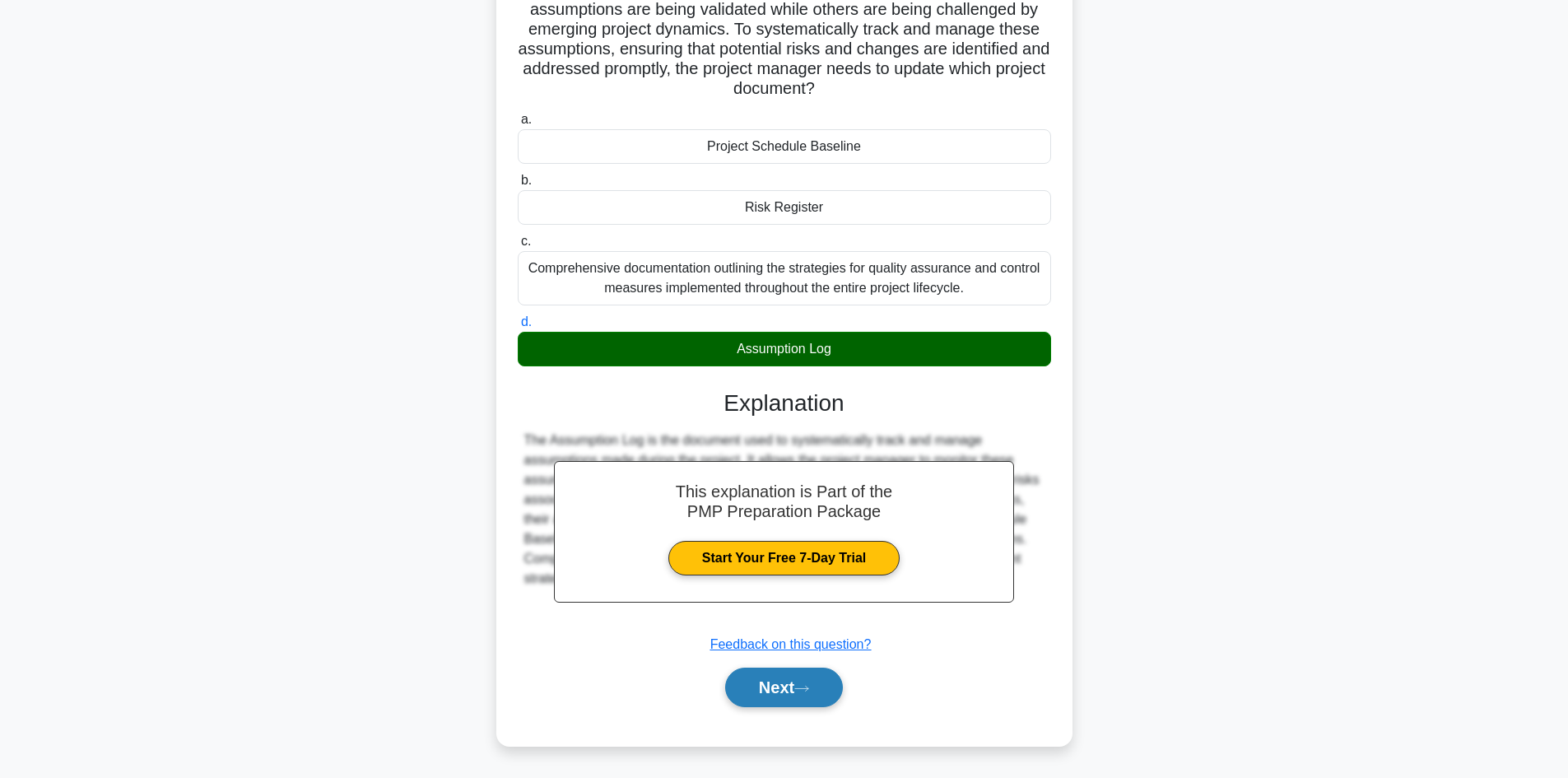
click at [807, 672] on button "Next" at bounding box center [784, 687] width 118 height 40
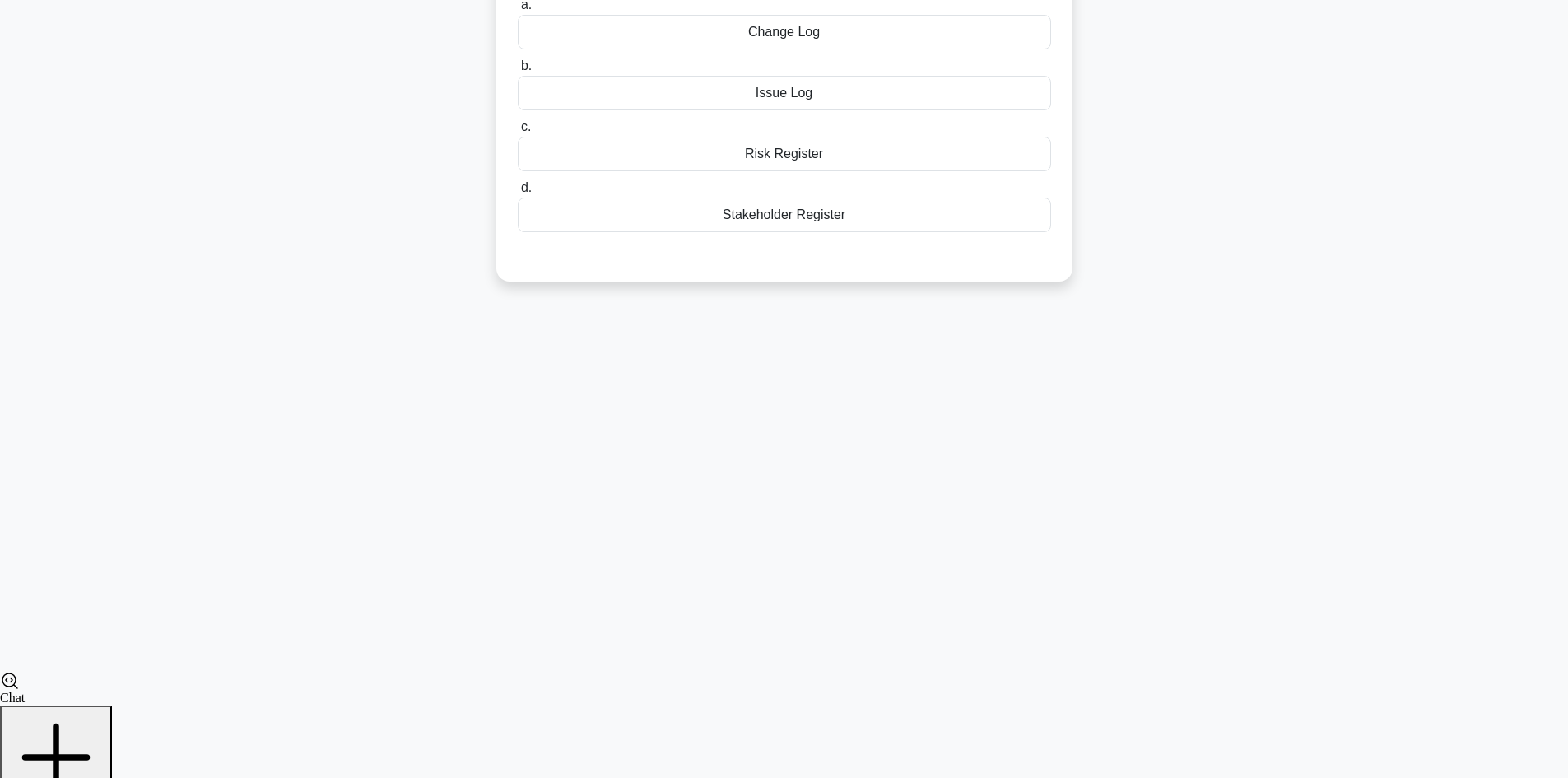
scroll to position [111, 0]
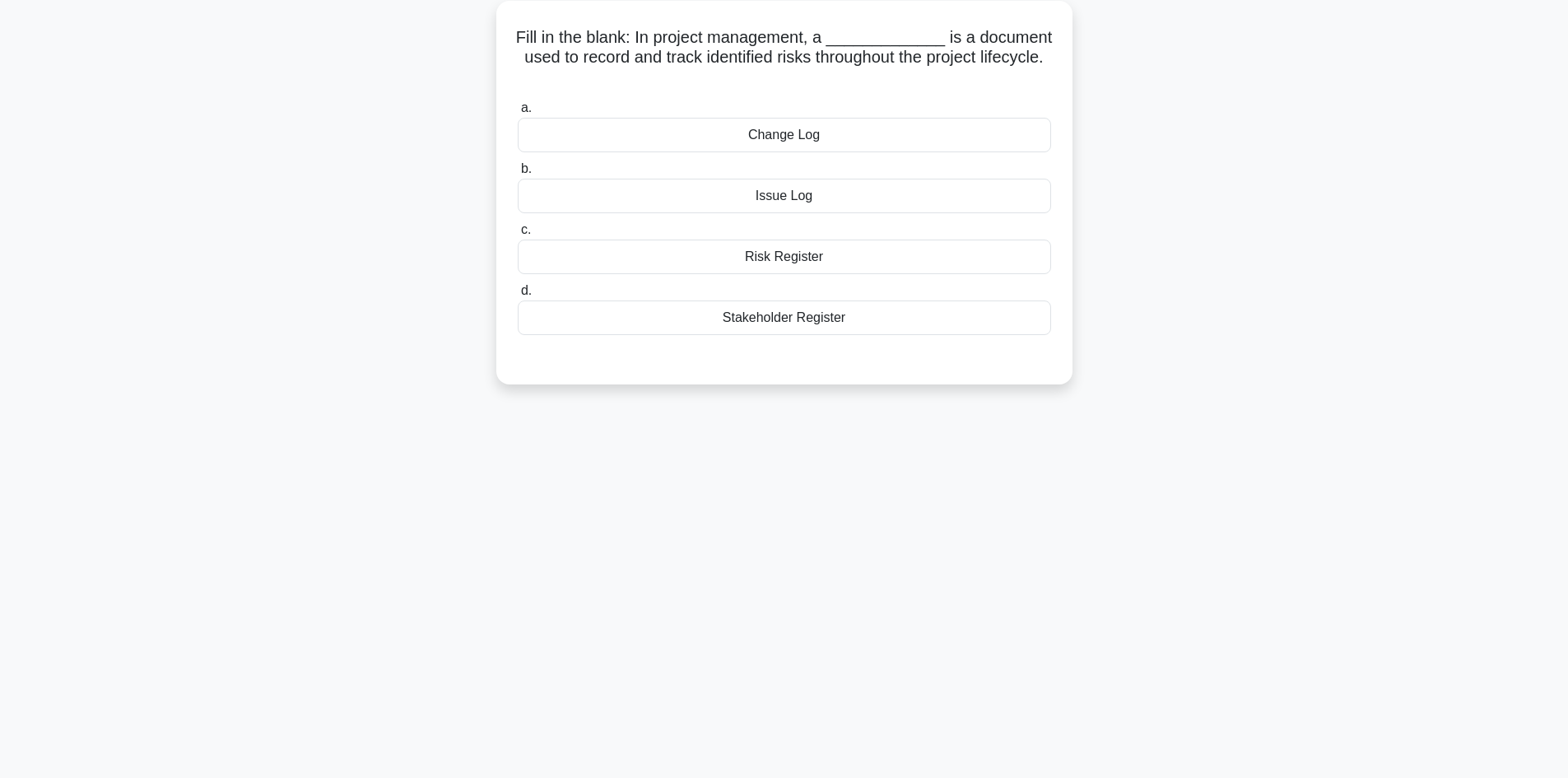
click at [839, 251] on div "Risk Register" at bounding box center [784, 257] width 533 height 35
click at [517, 235] on input "c. Risk Register" at bounding box center [517, 229] width 0 height 10
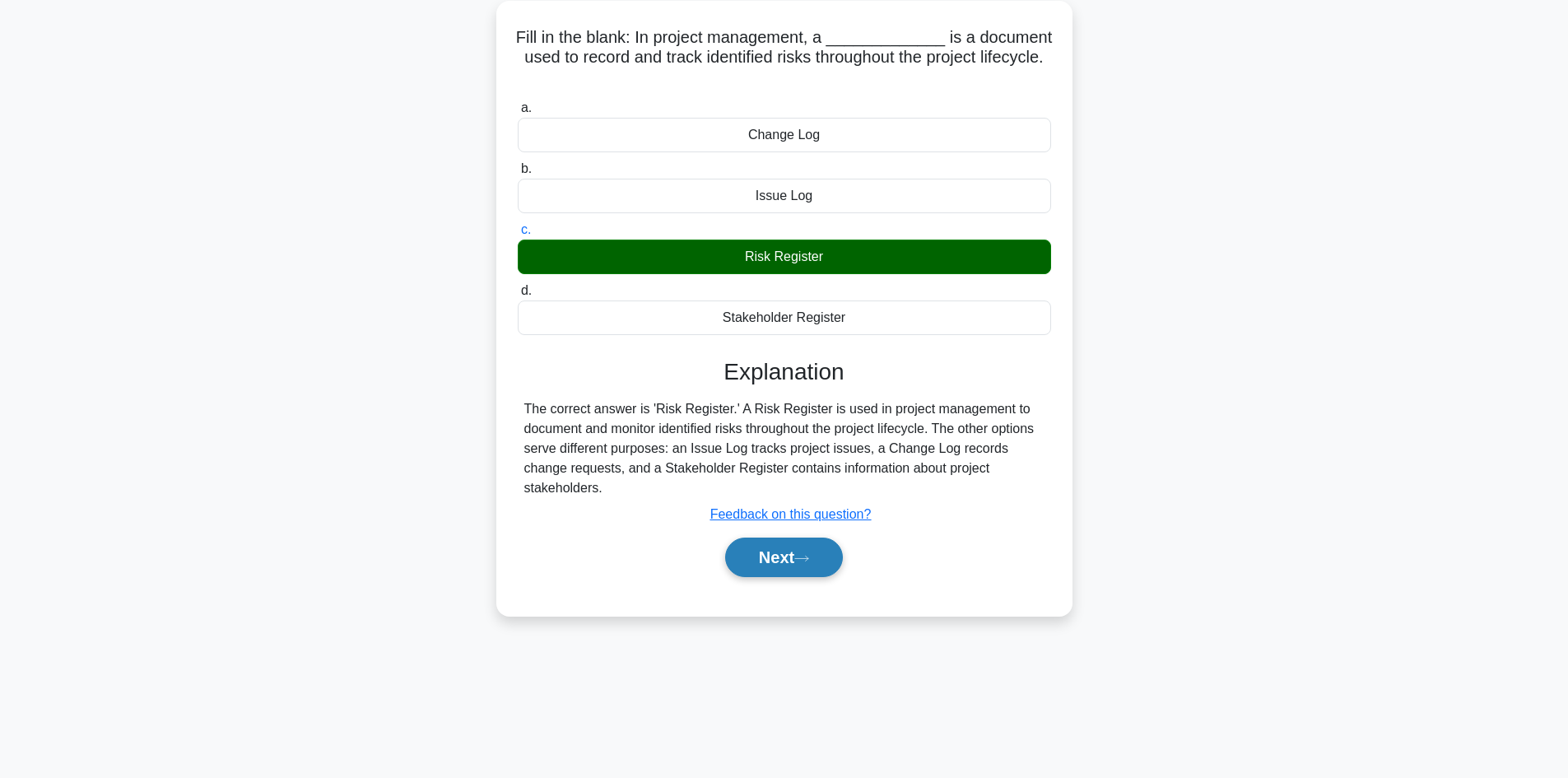
click at [797, 537] on button "Next" at bounding box center [784, 557] width 118 height 40
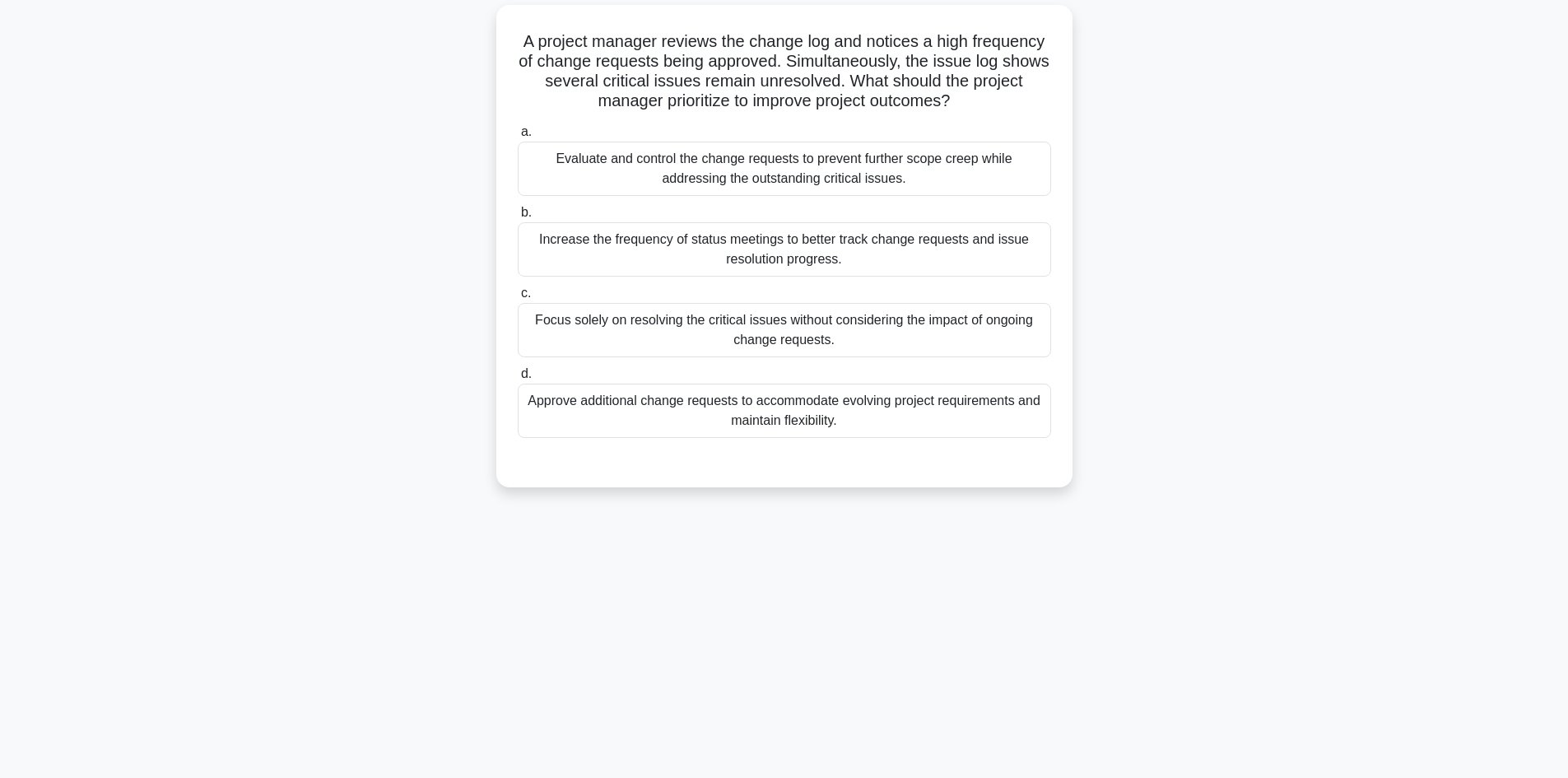
scroll to position [0, 0]
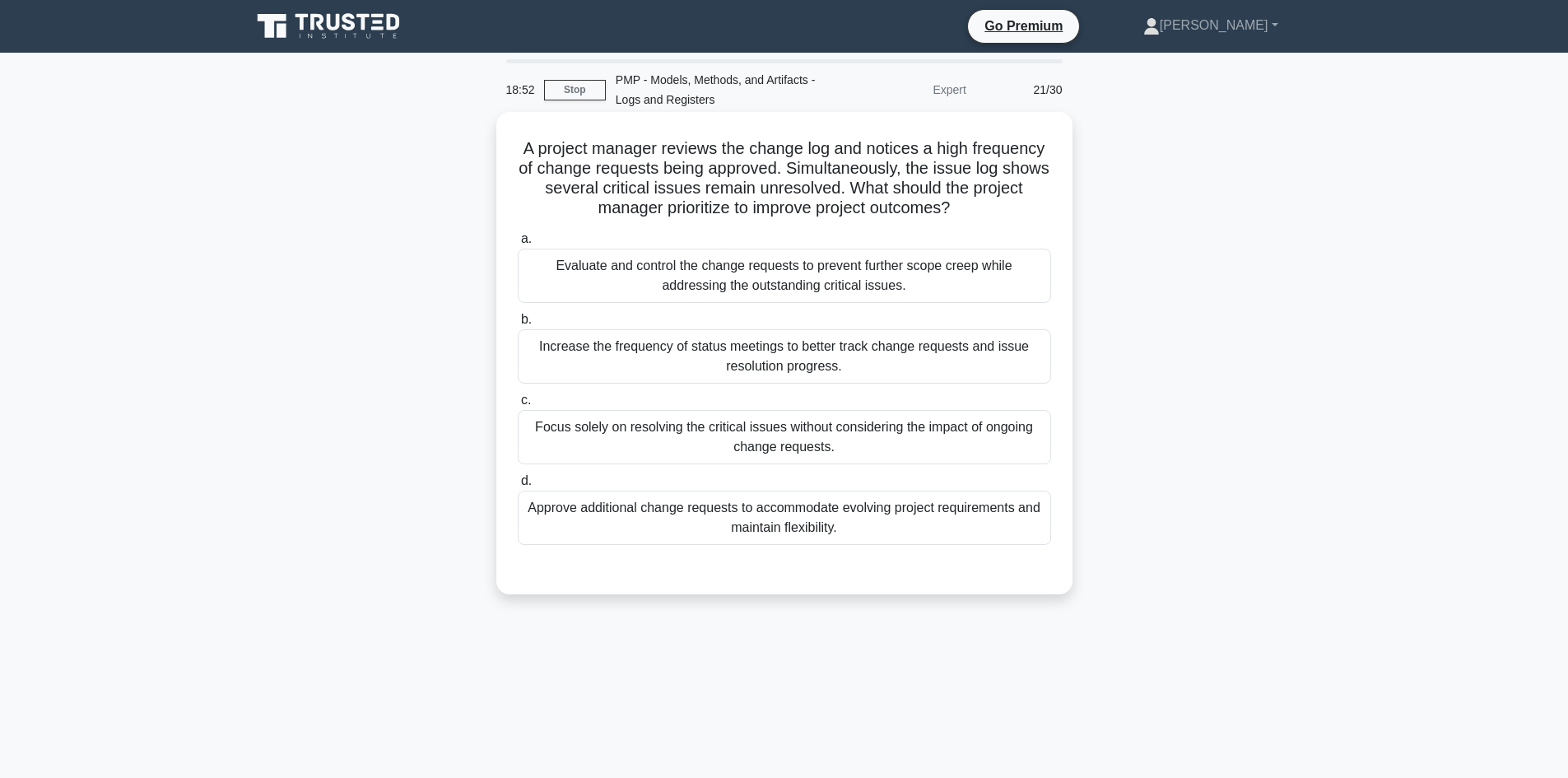
click at [824, 359] on div "Increase the frequency of status meetings to better track change requests and i…" at bounding box center [784, 357] width 533 height 55
click at [517, 325] on input "b. Increase the frequency of status meetings to better track change requests an…" at bounding box center [517, 319] width 0 height 10
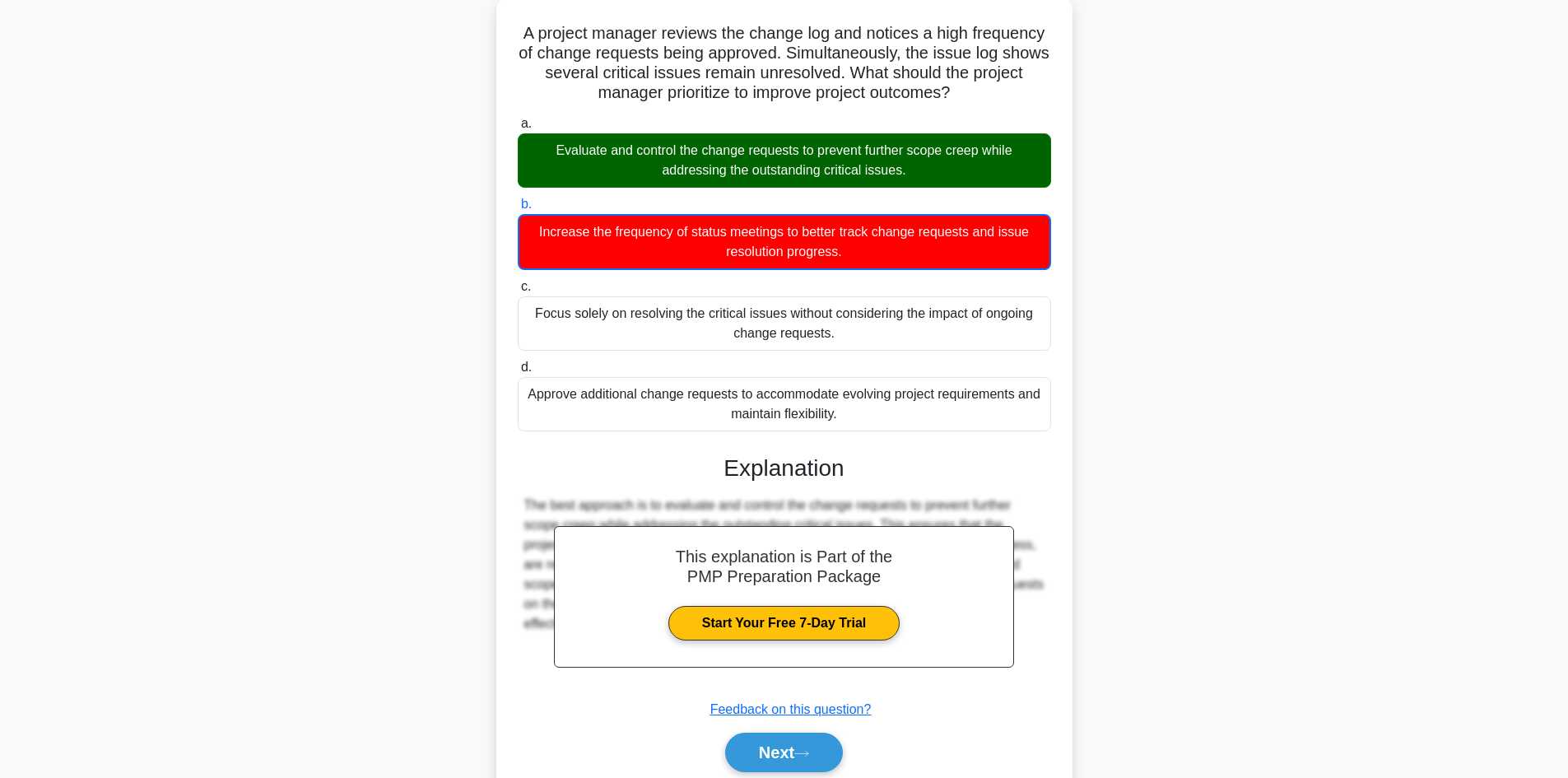
scroll to position [180, 0]
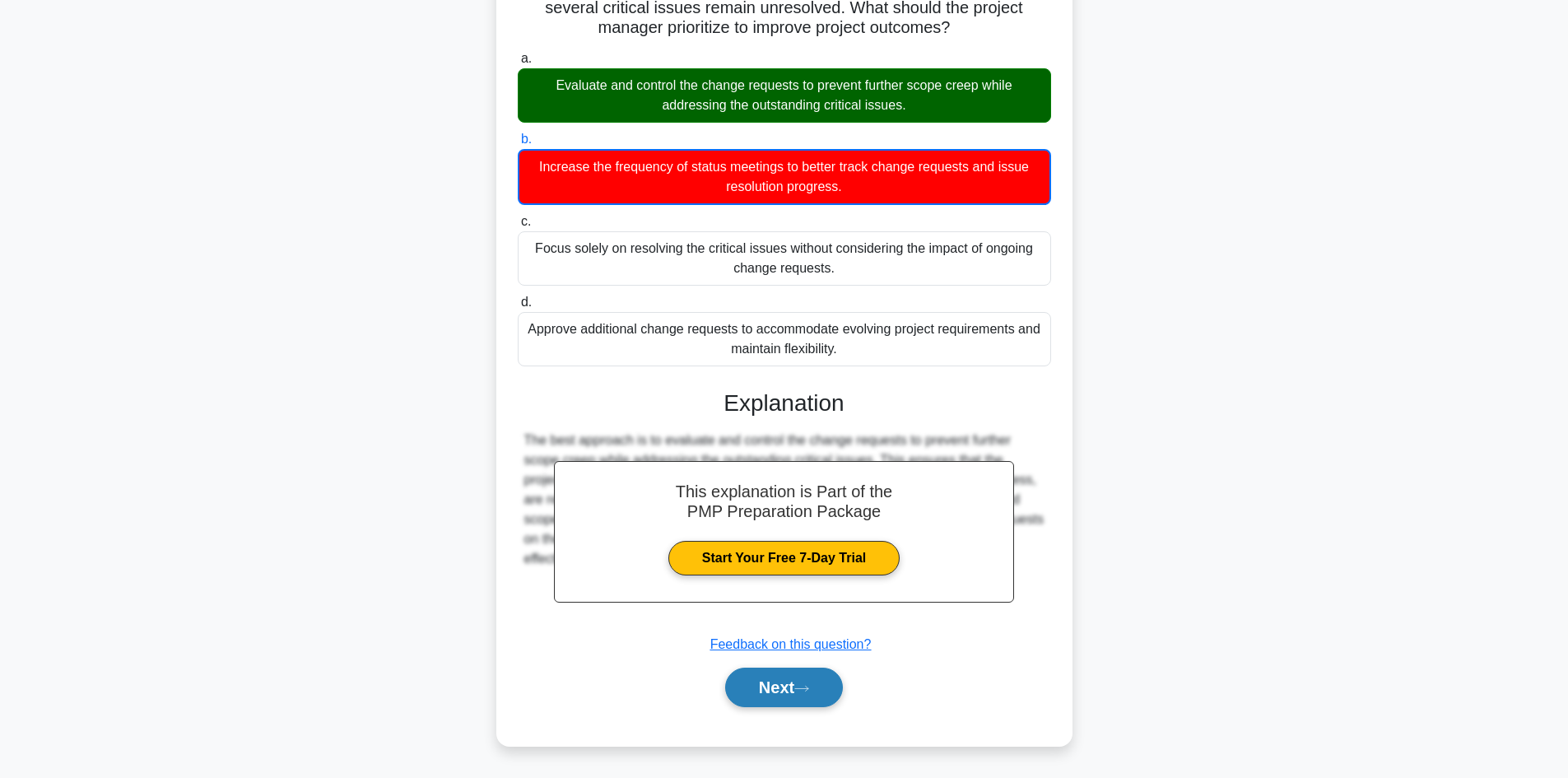
click at [785, 697] on button "Next" at bounding box center [784, 687] width 118 height 40
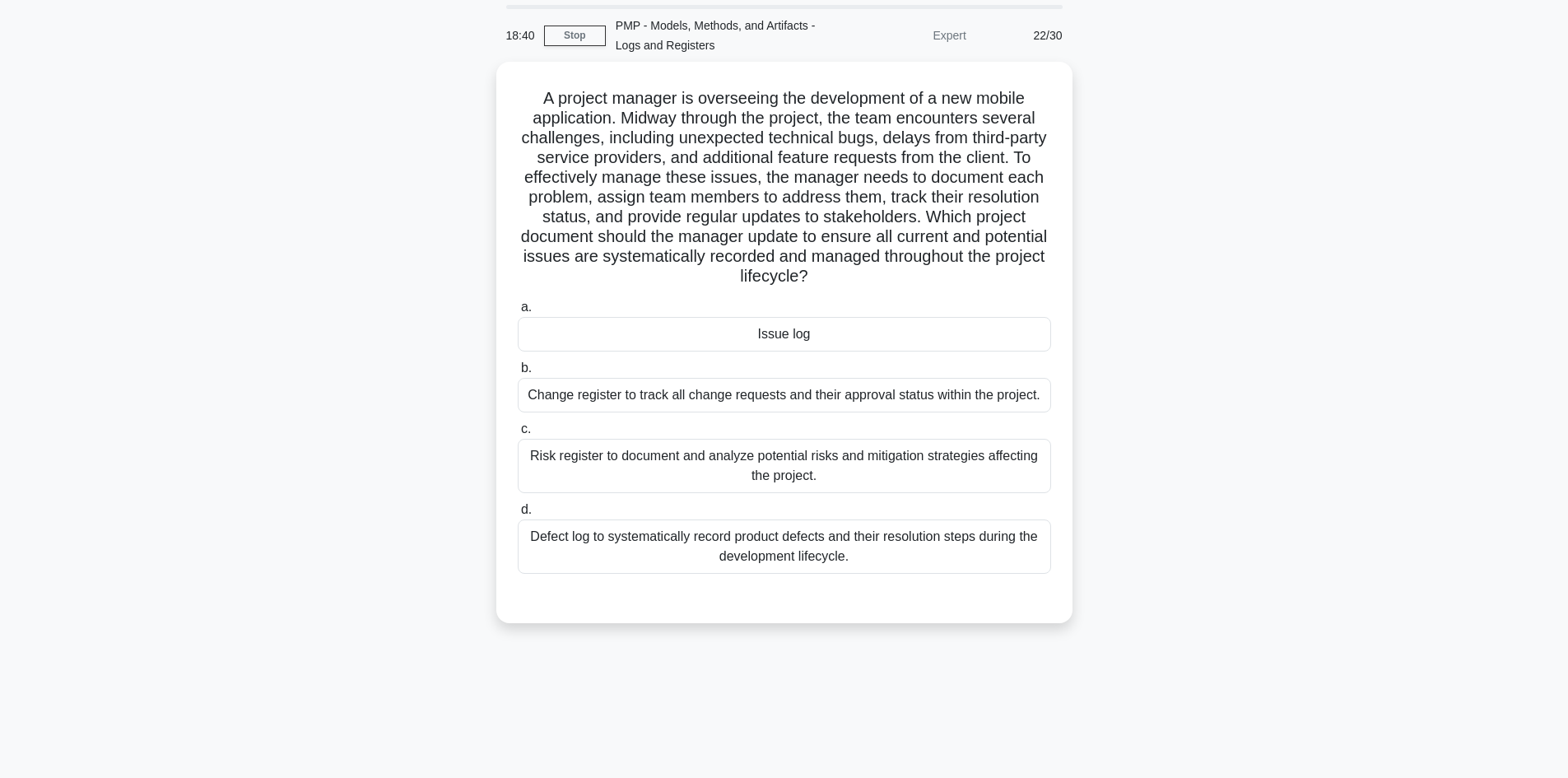
scroll to position [0, 0]
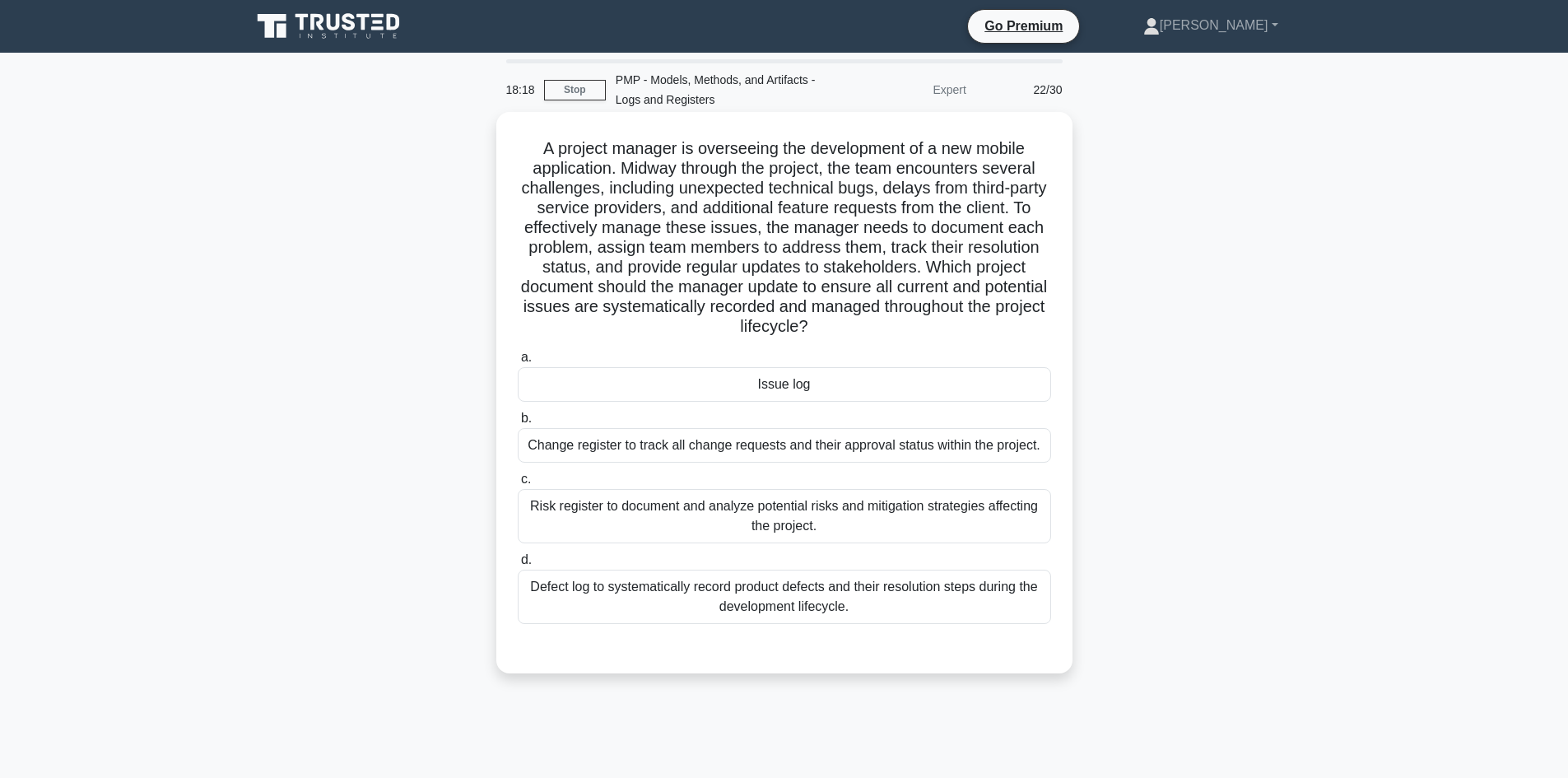
click at [850, 393] on div "Issue log" at bounding box center [784, 384] width 533 height 35
click at [517, 364] on input "a. Issue log" at bounding box center [517, 357] width 0 height 10
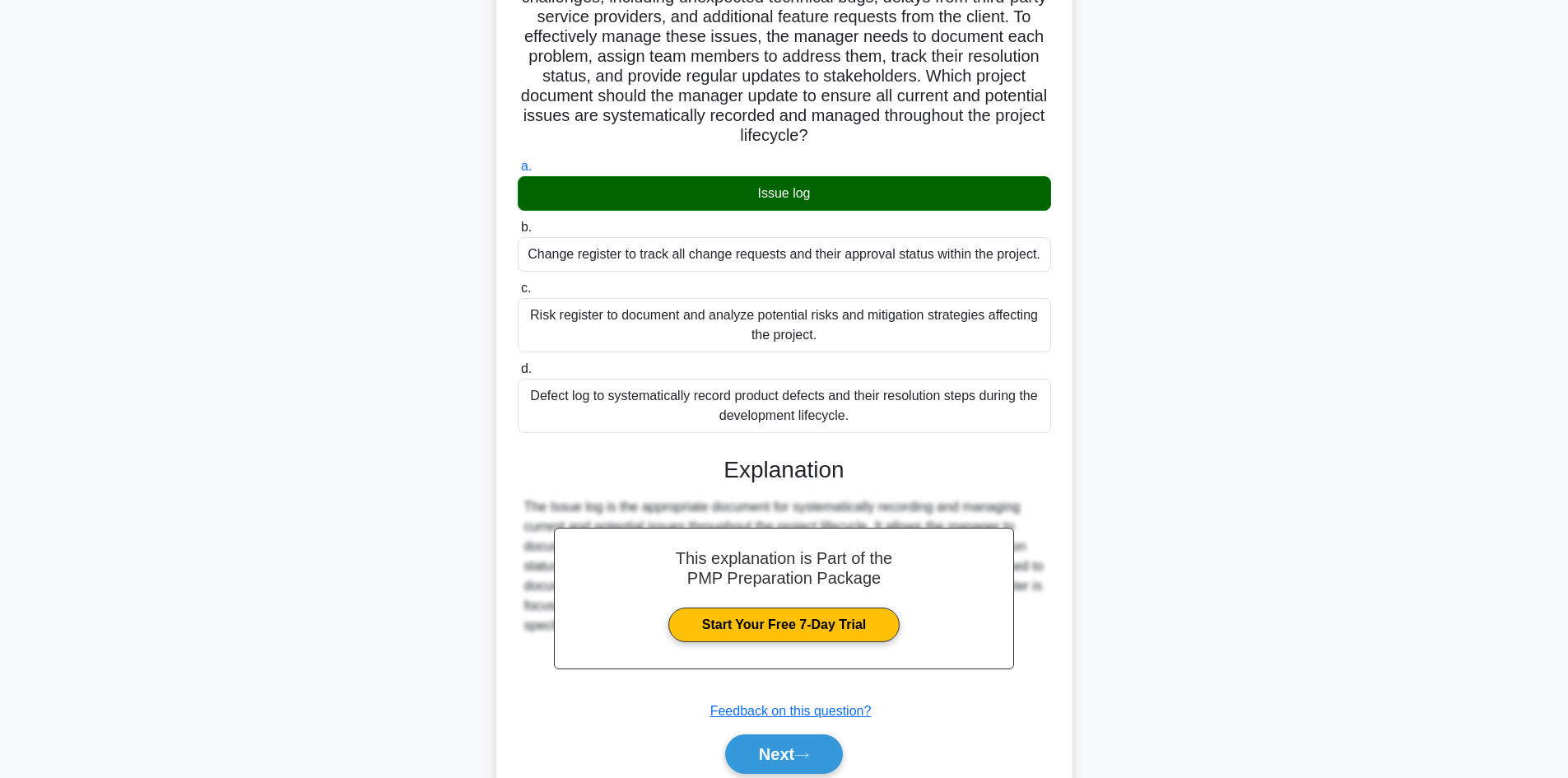
scroll to position [258, 0]
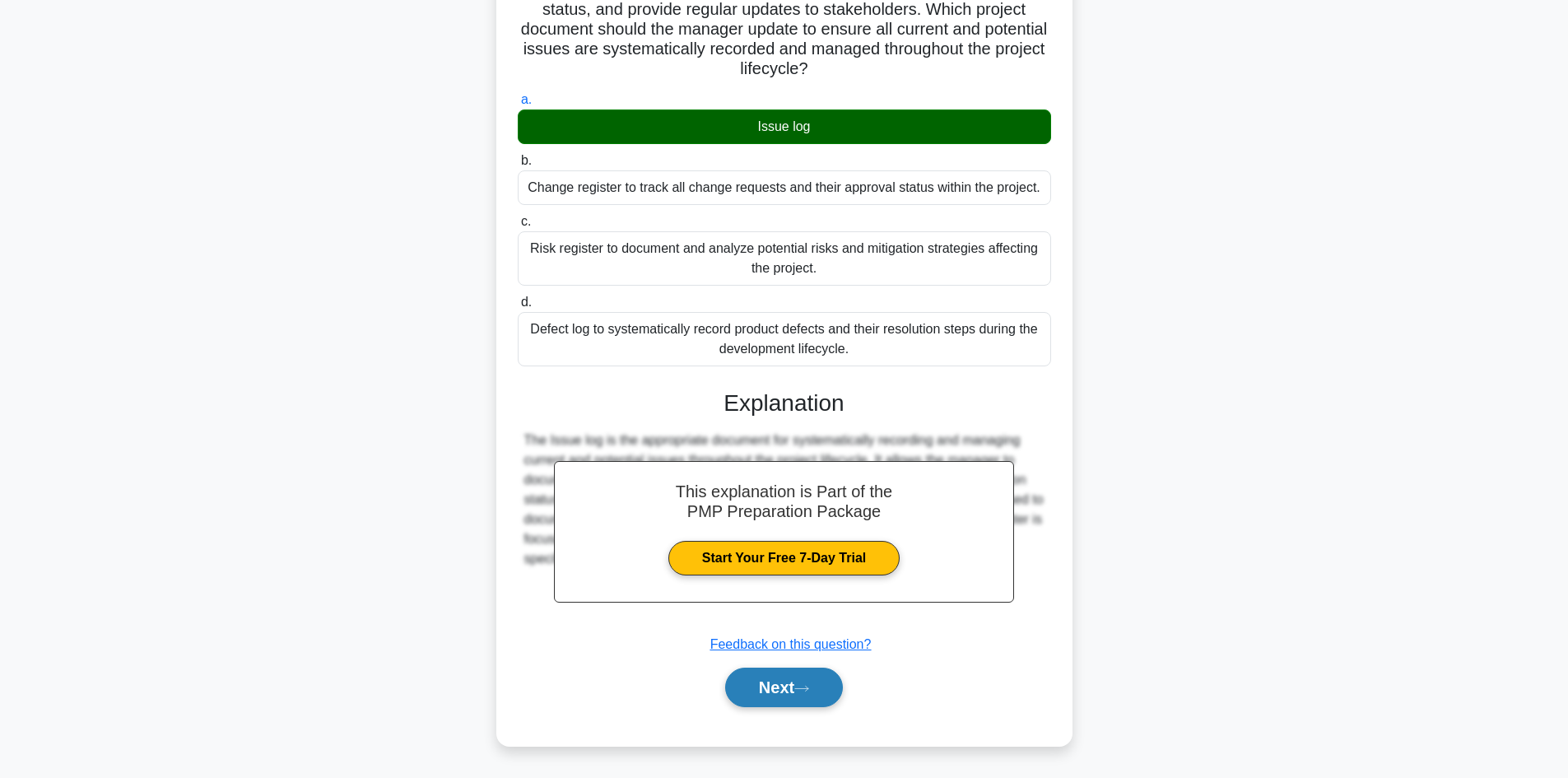
click at [823, 677] on button "Next" at bounding box center [784, 687] width 118 height 40
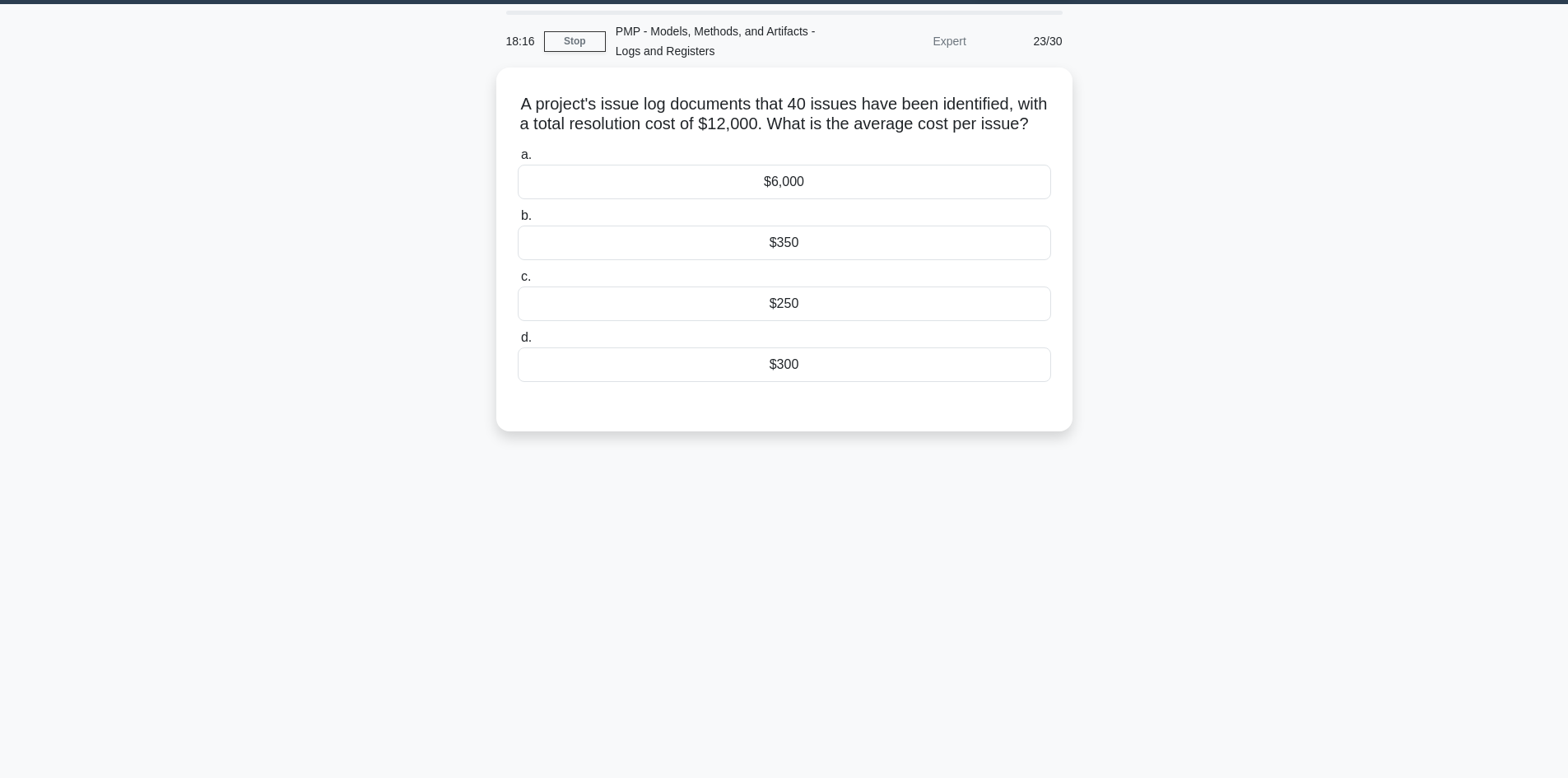
scroll to position [0, 0]
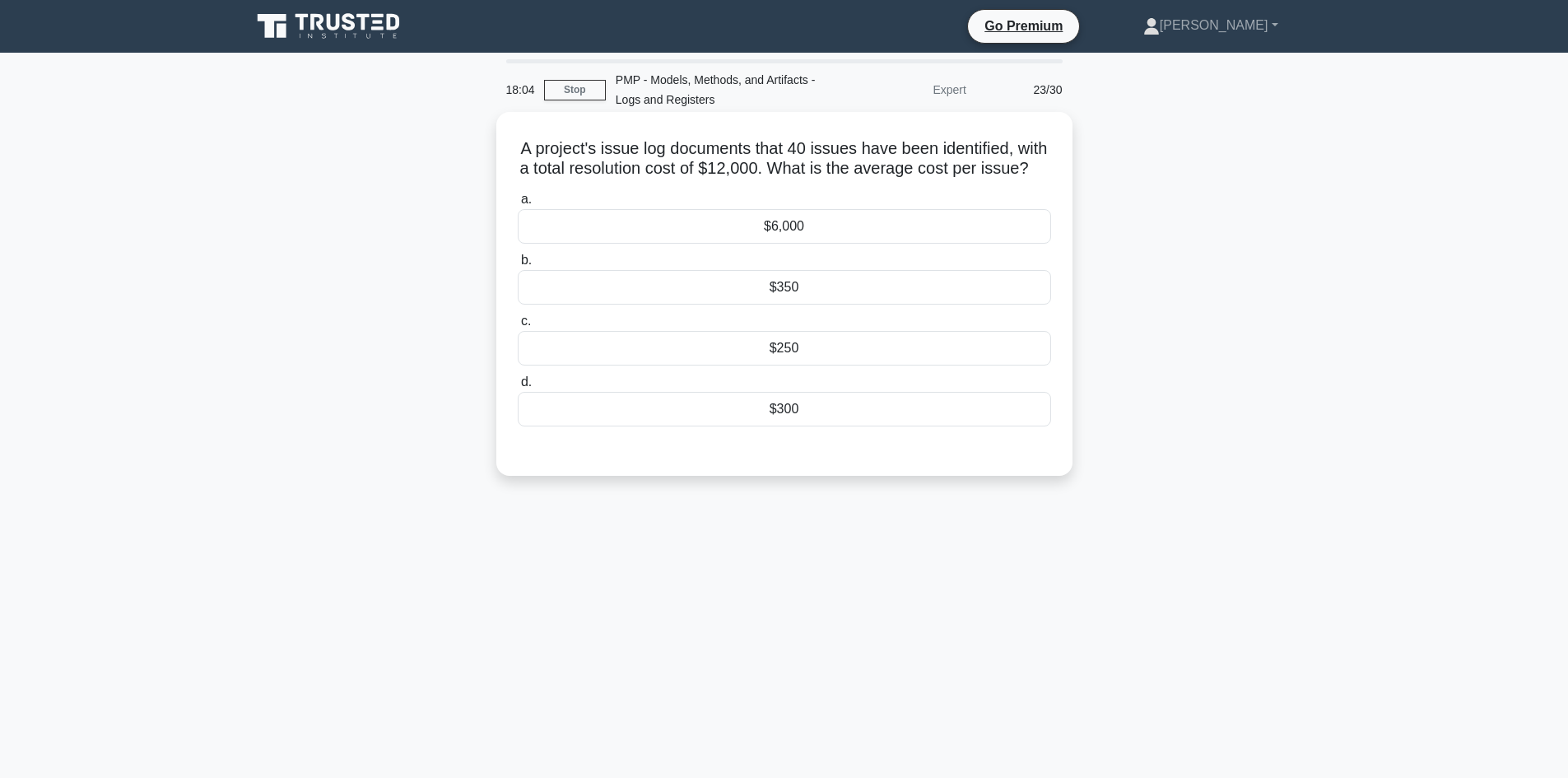
click at [827, 424] on div "$300" at bounding box center [784, 409] width 533 height 35
click at [517, 388] on input "d. $300" at bounding box center [517, 381] width 0 height 10
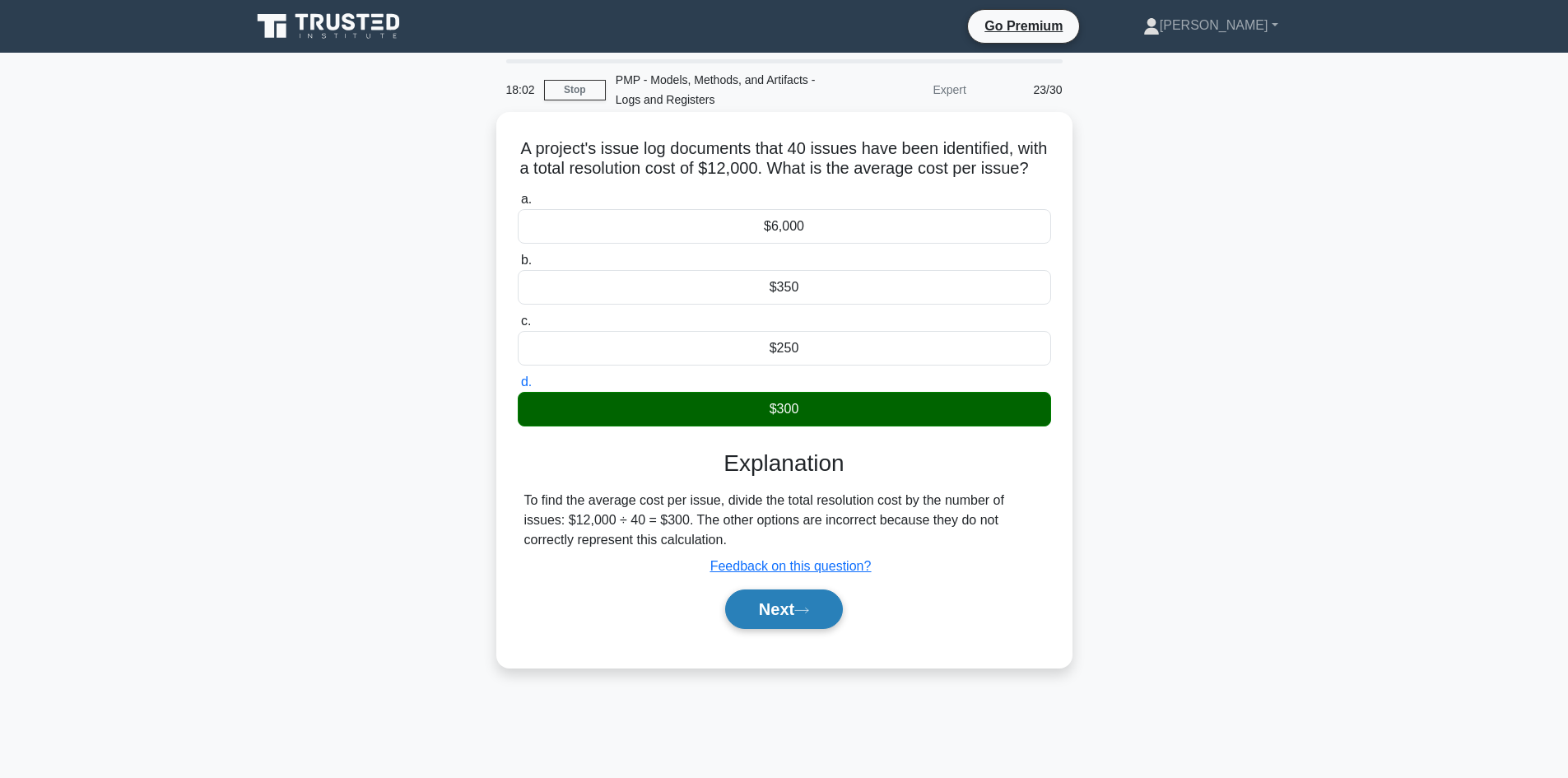
click at [781, 627] on button "Next" at bounding box center [784, 609] width 118 height 40
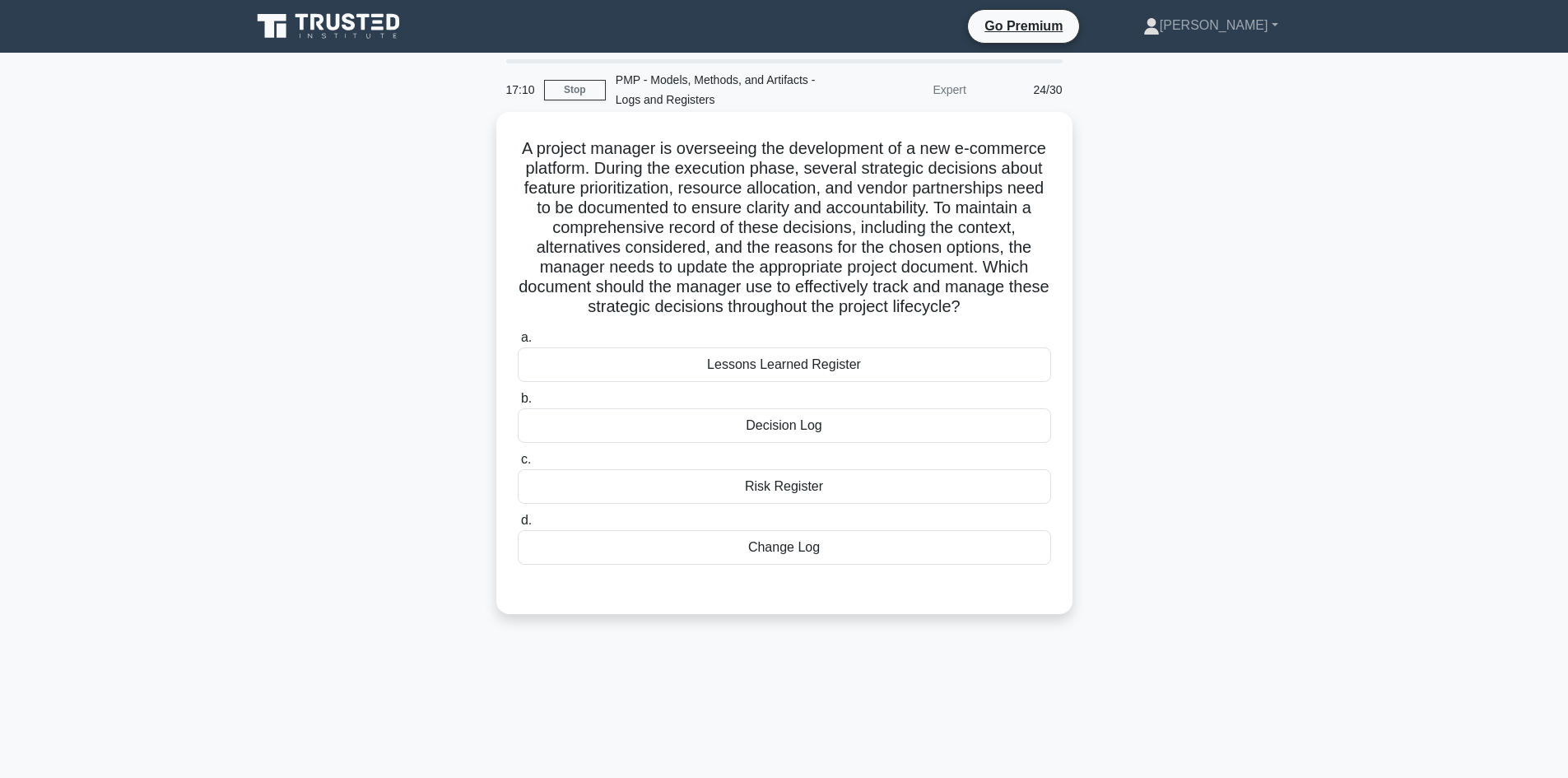
click at [781, 439] on div "Decision Log" at bounding box center [784, 425] width 533 height 35
click at [517, 404] on input "b. Decision Log" at bounding box center [517, 398] width 0 height 10
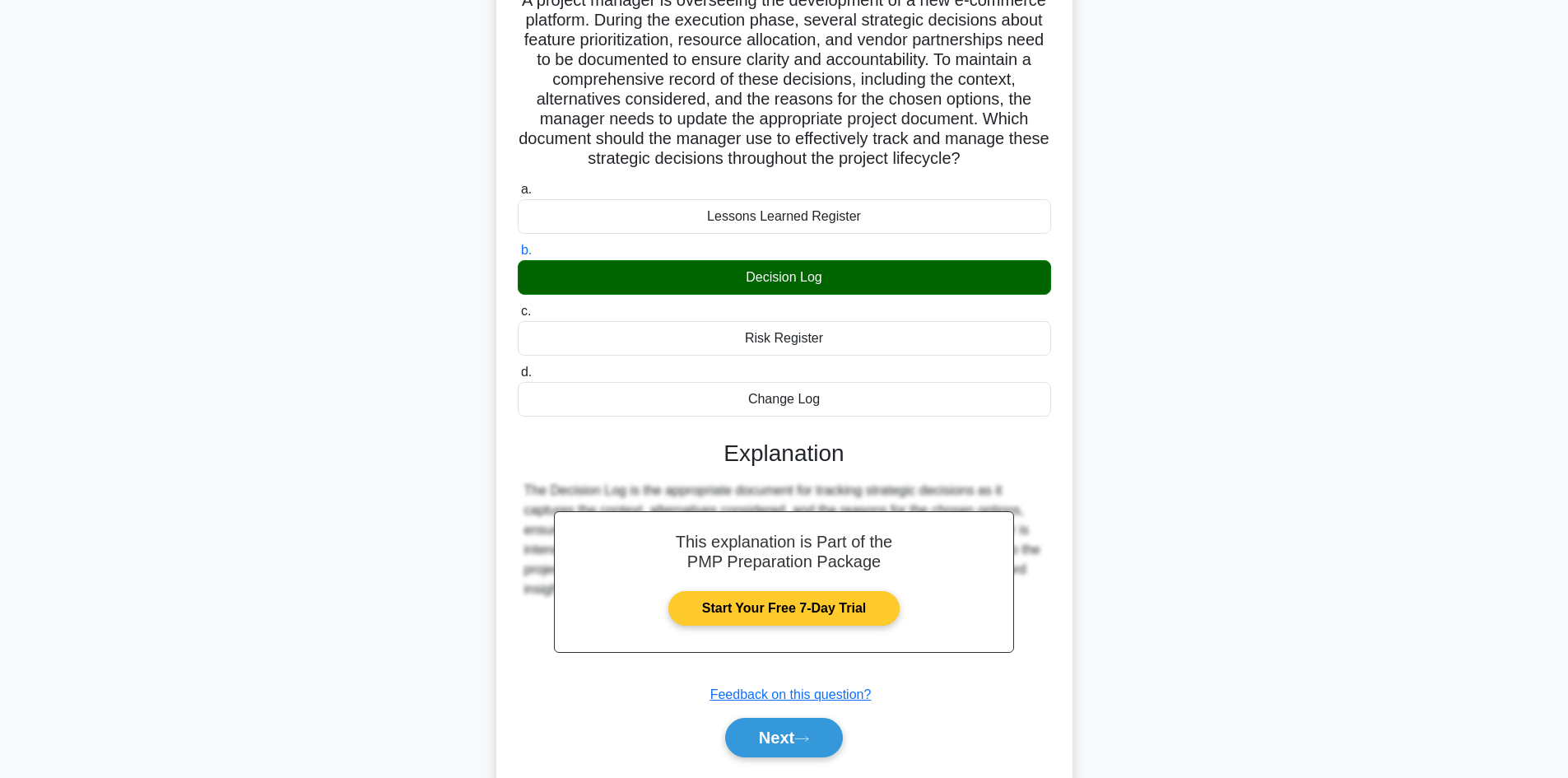
scroll to position [218, 0]
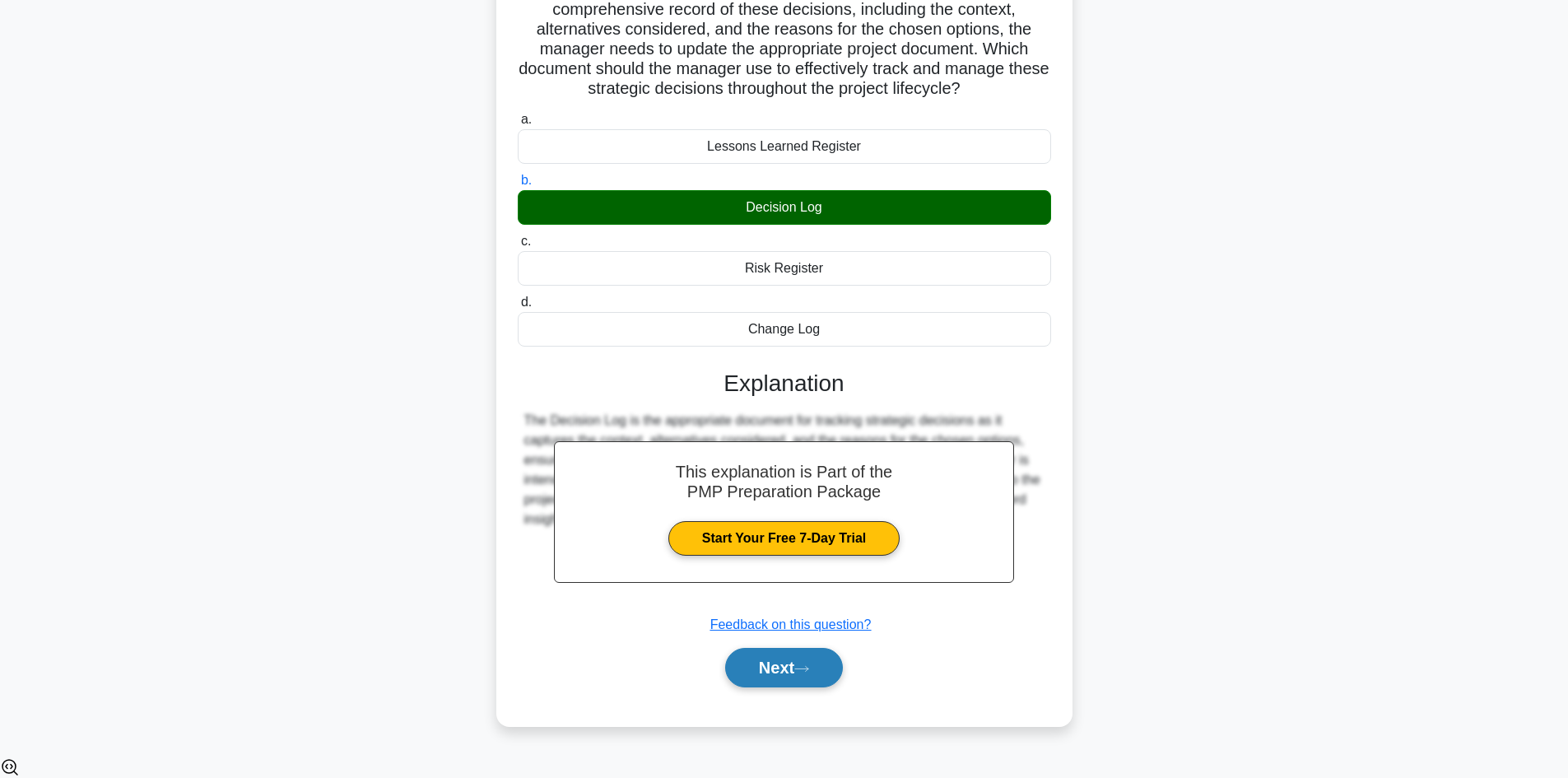
click at [780, 675] on button "Next" at bounding box center [784, 668] width 118 height 40
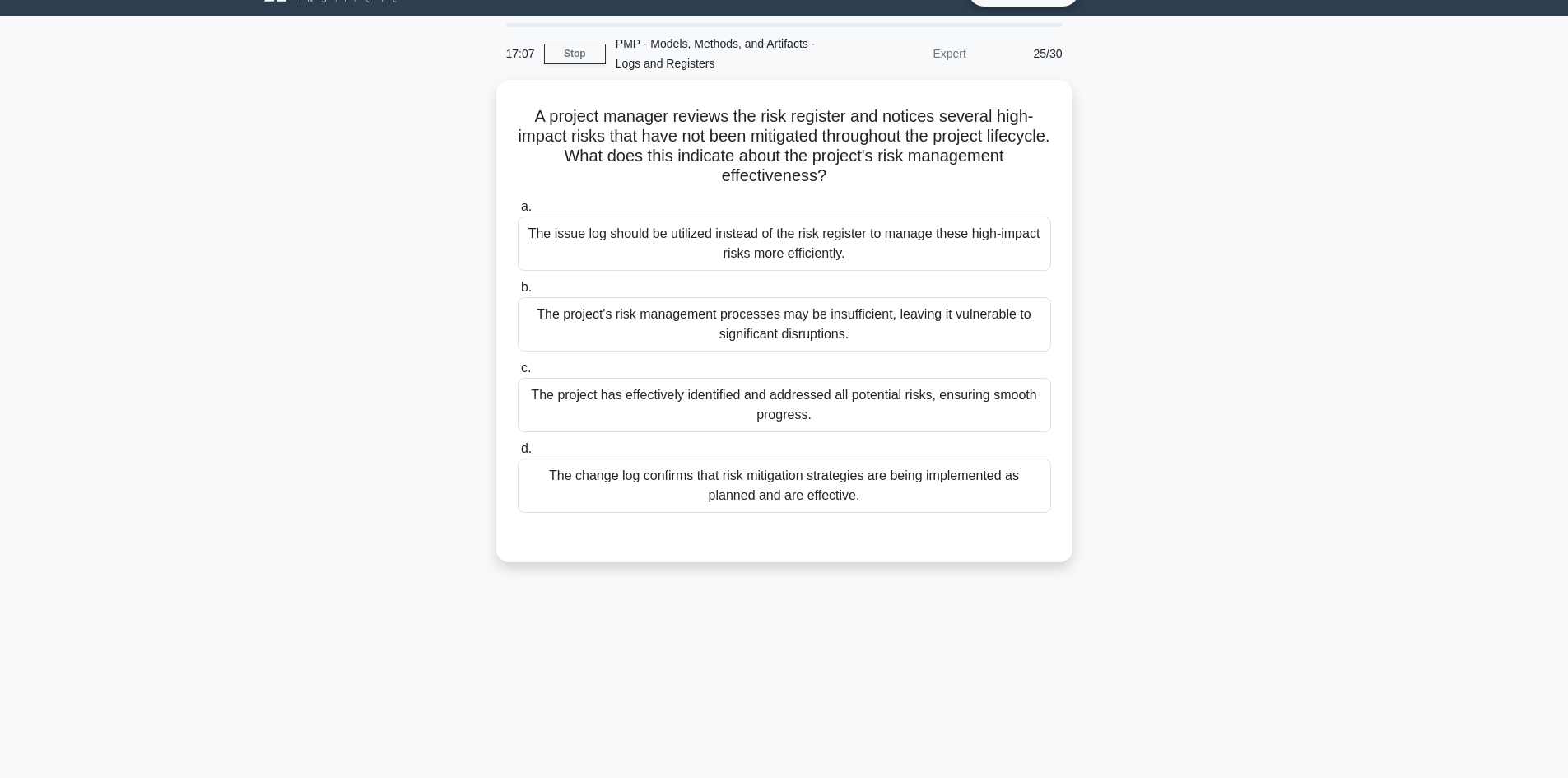
scroll to position [0, 0]
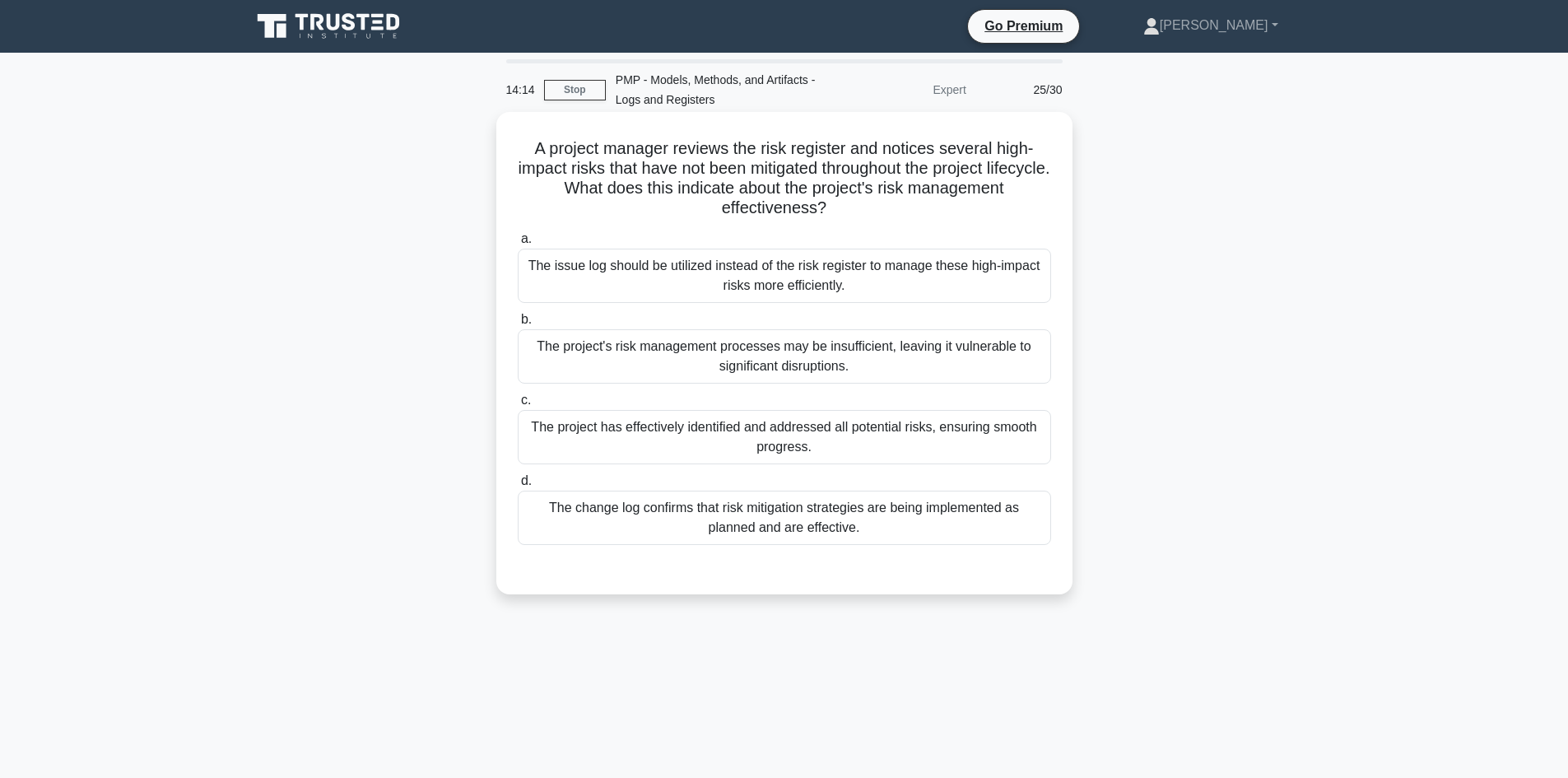
click at [787, 358] on div "The project's risk management processes may be insufficient, leaving it vulnera…" at bounding box center [784, 357] width 533 height 55
click at [517, 325] on input "b. The project's risk management processes may be insufficient, leaving it vuln…" at bounding box center [517, 319] width 0 height 10
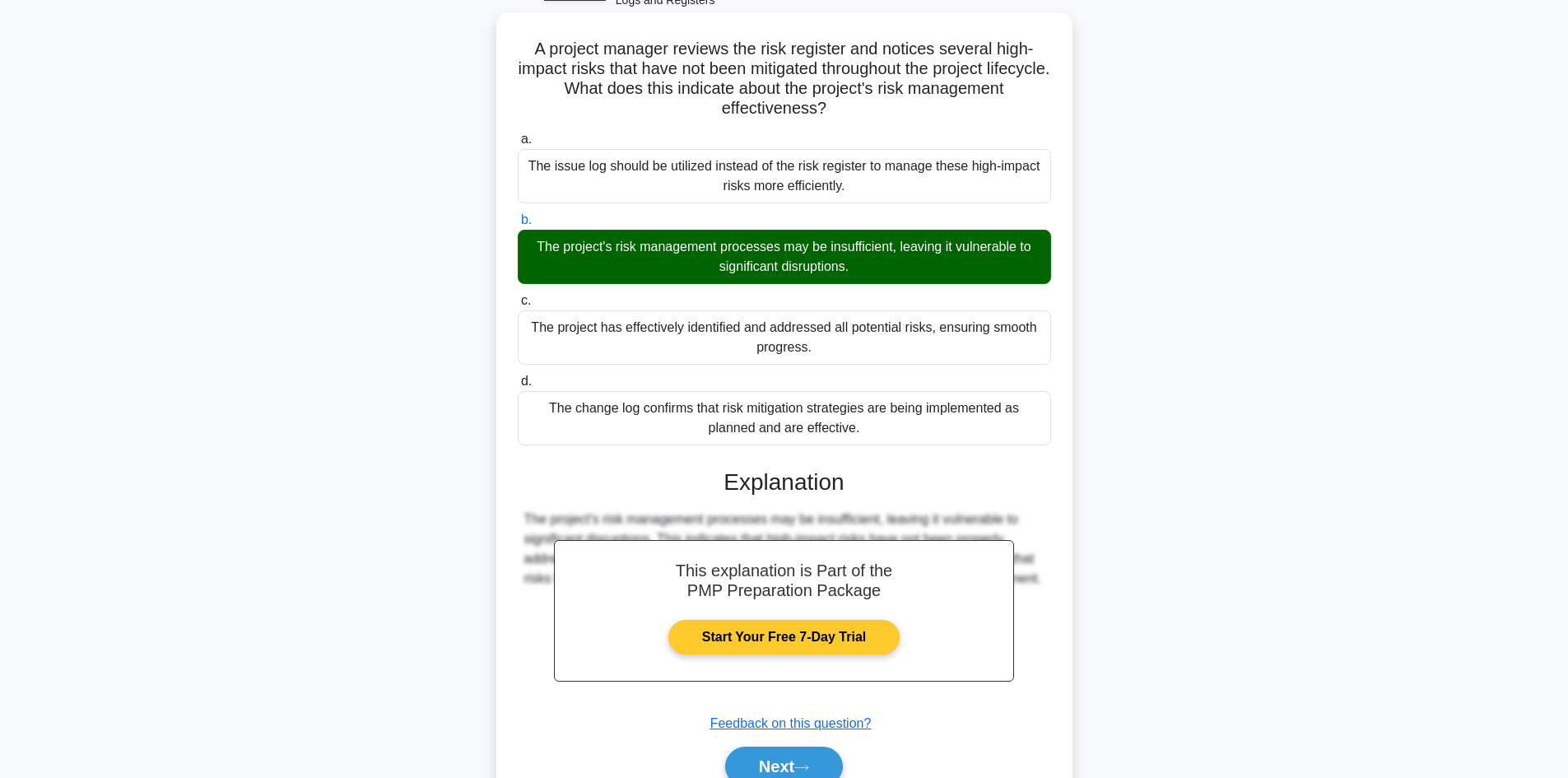
scroll to position [178, 0]
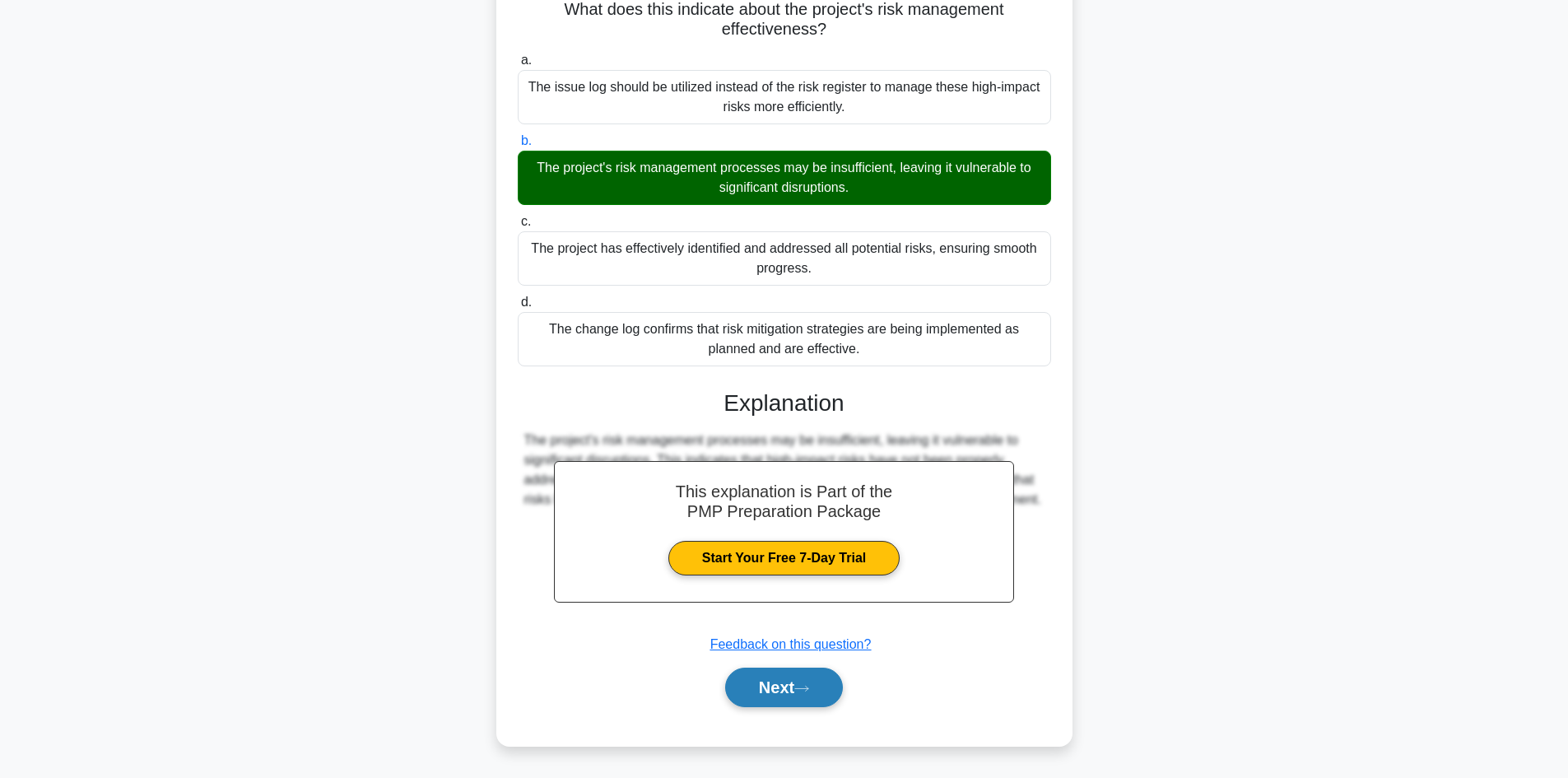
click at [783, 692] on button "Next" at bounding box center [784, 687] width 118 height 40
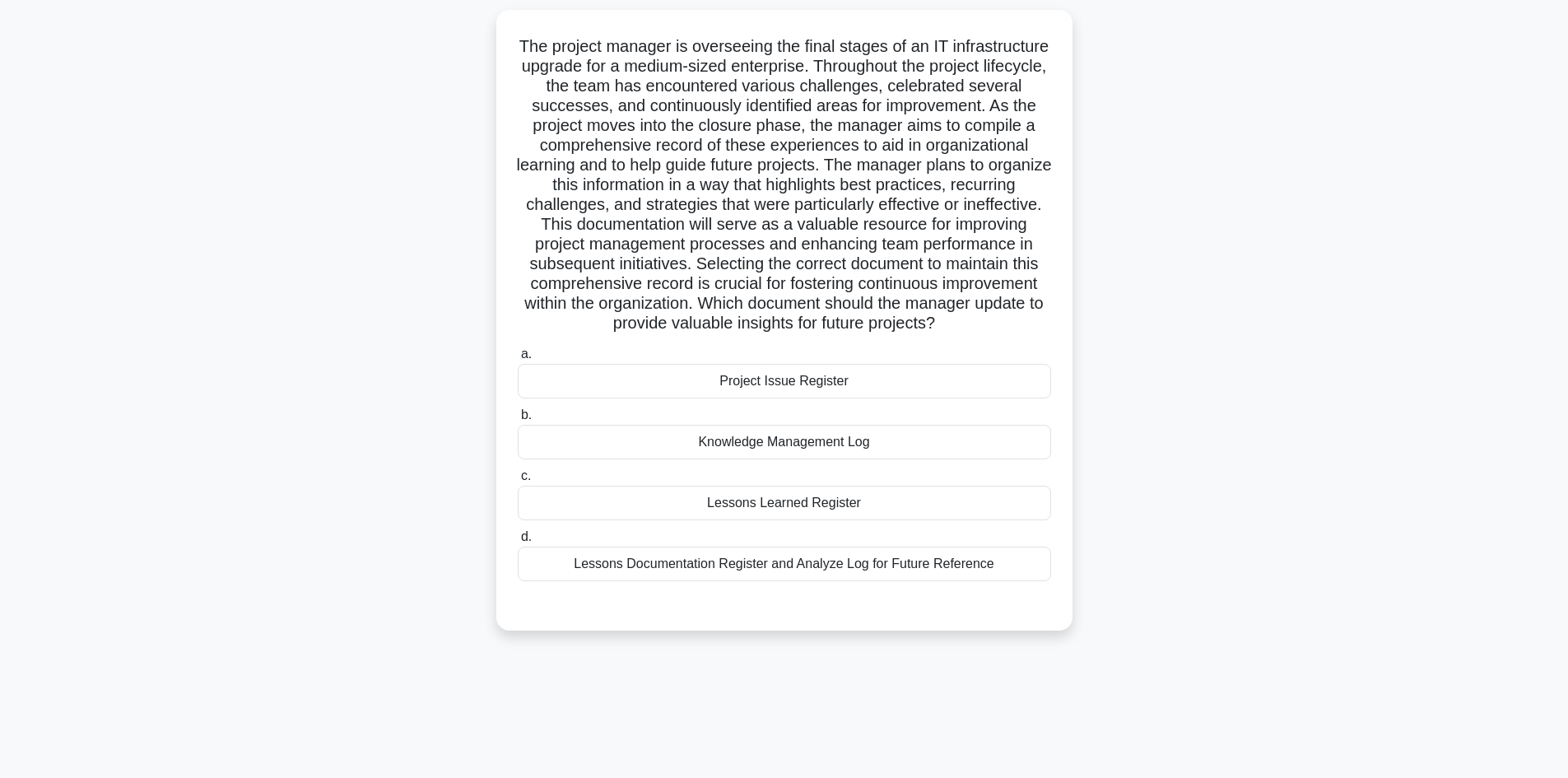
scroll to position [0, 0]
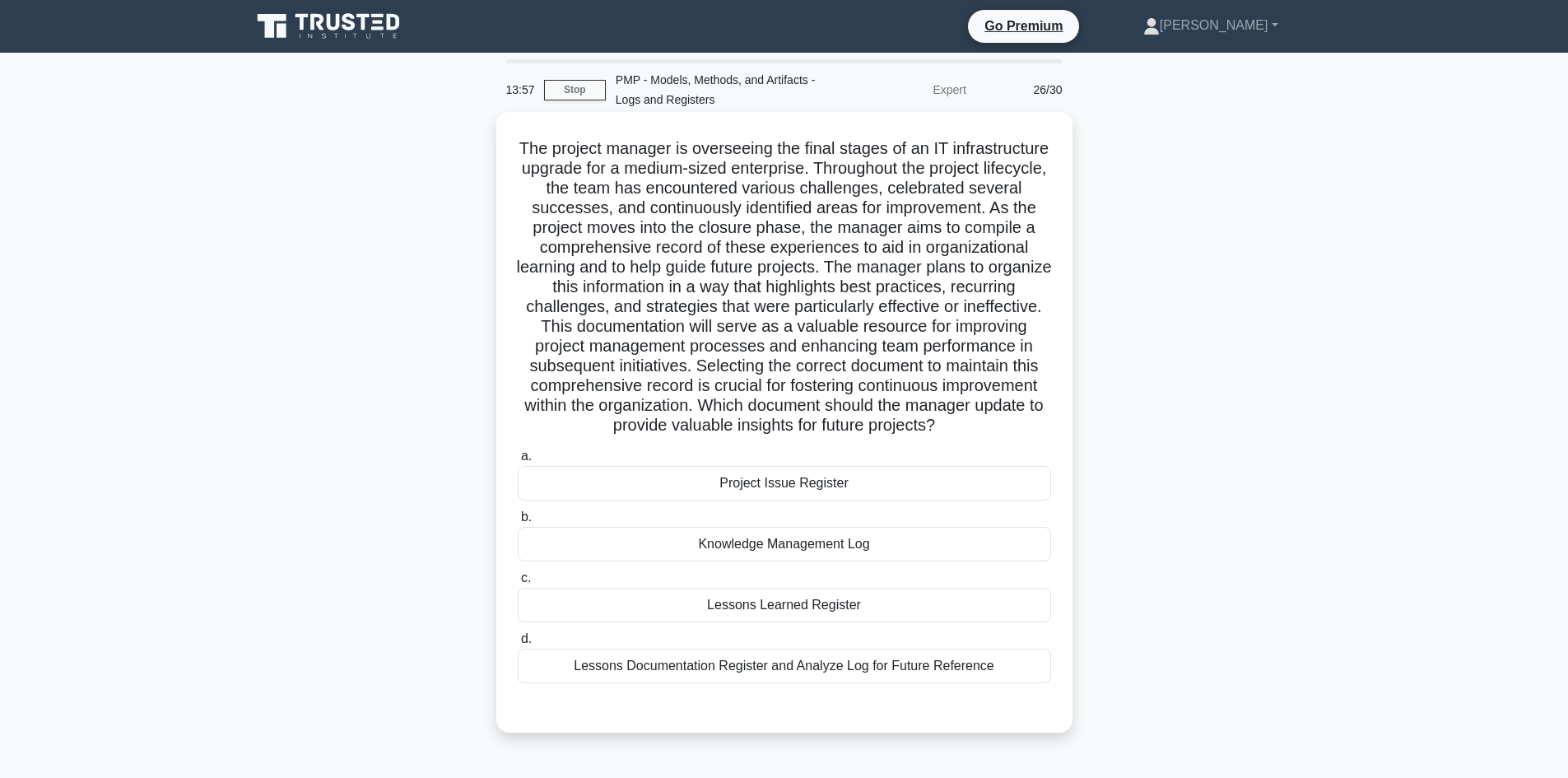
click at [842, 622] on div "Lessons Learned Register" at bounding box center [784, 605] width 533 height 35
click at [517, 584] on input "c. Lessons Learned Register" at bounding box center [517, 578] width 0 height 10
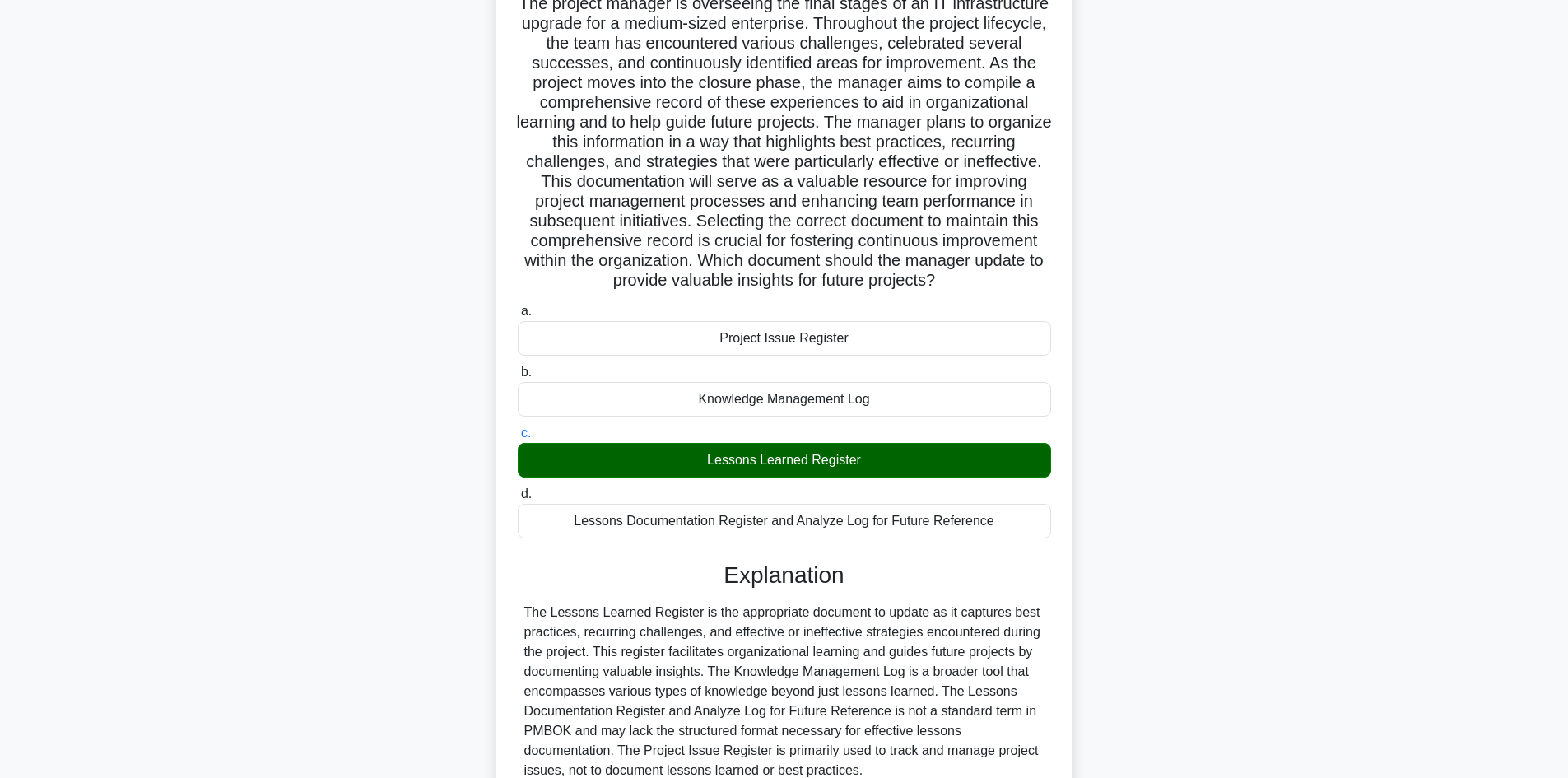
scroll to position [317, 0]
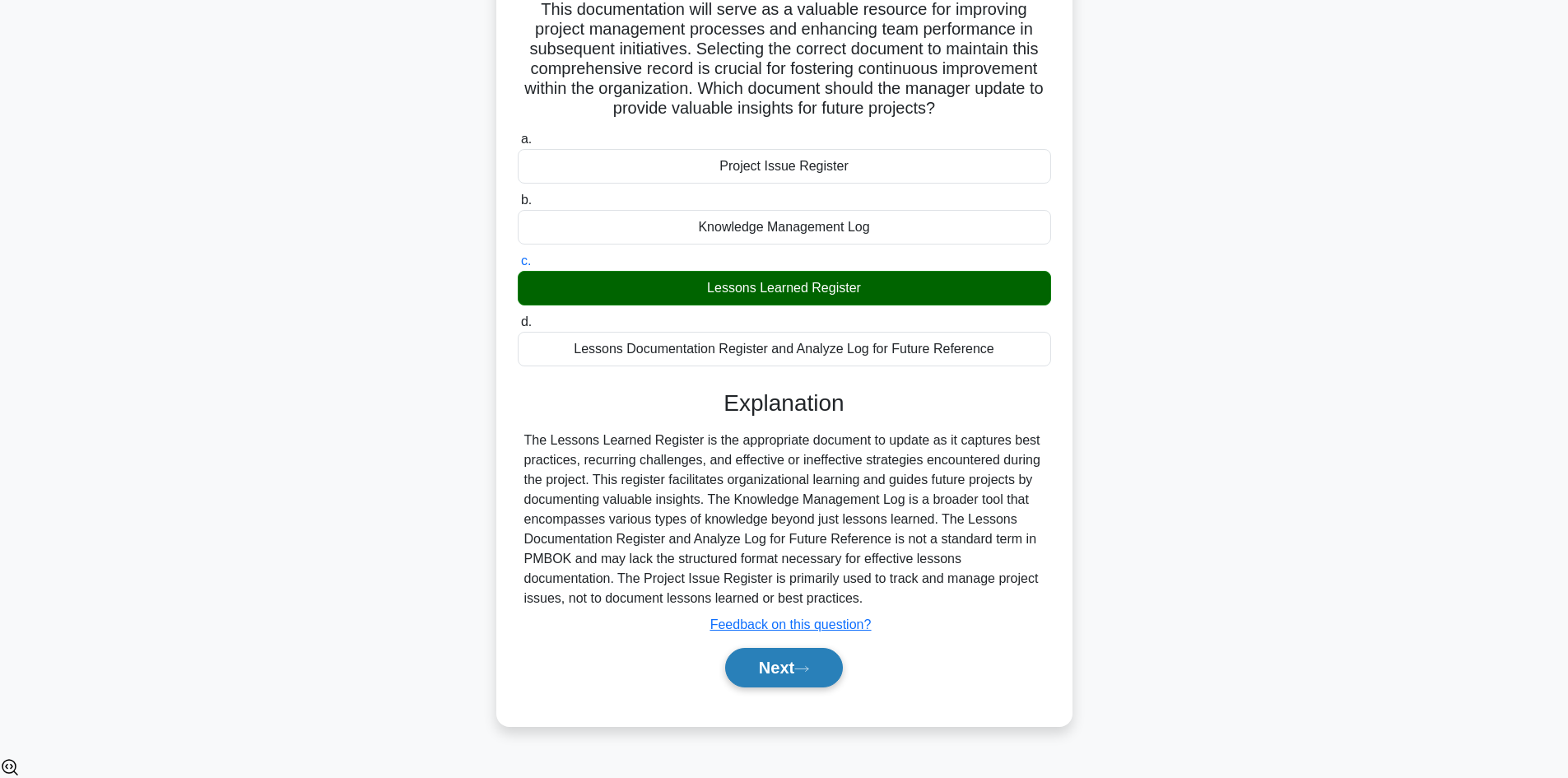
click at [774, 674] on button "Next" at bounding box center [784, 668] width 118 height 40
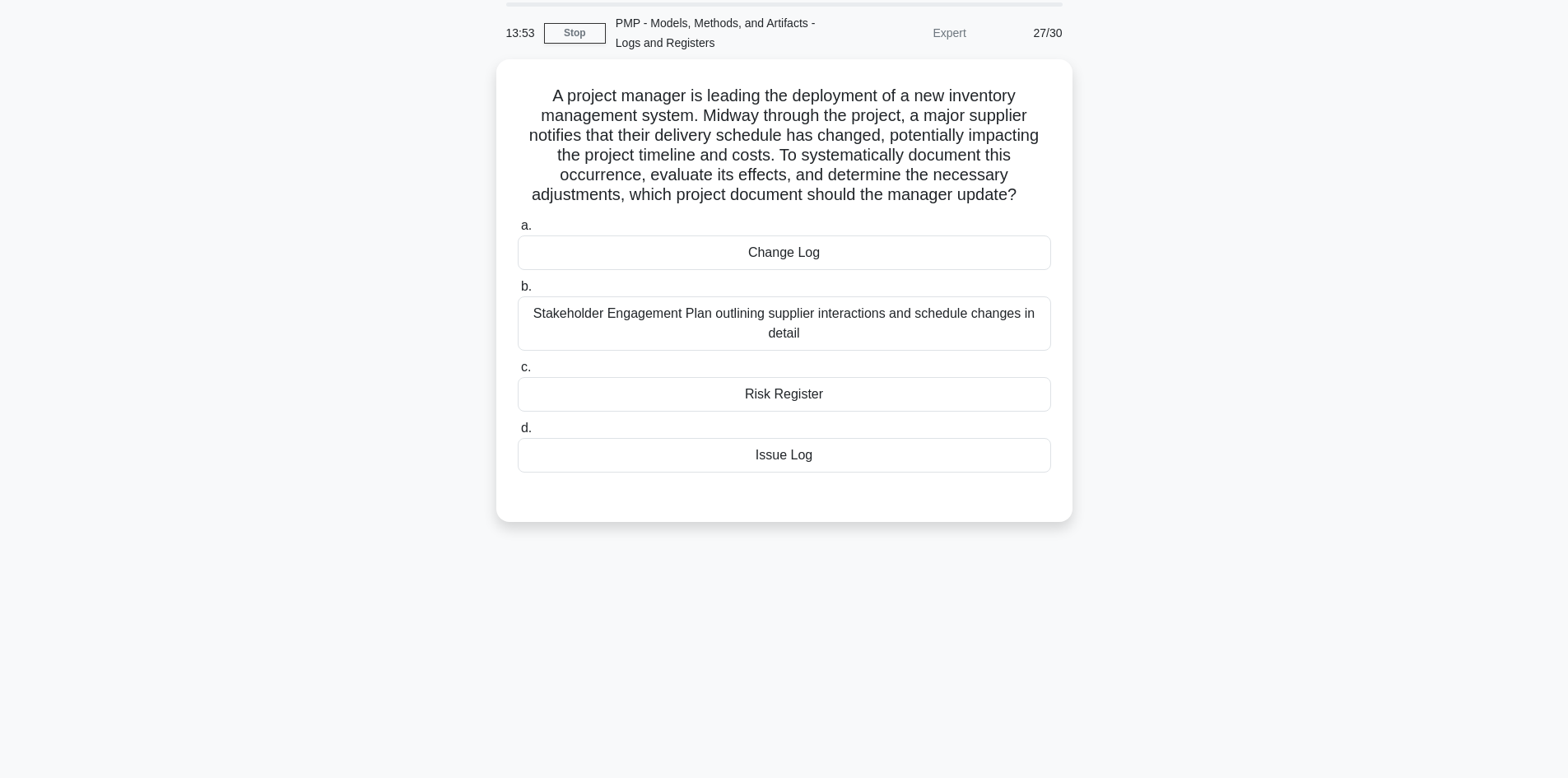
scroll to position [0, 0]
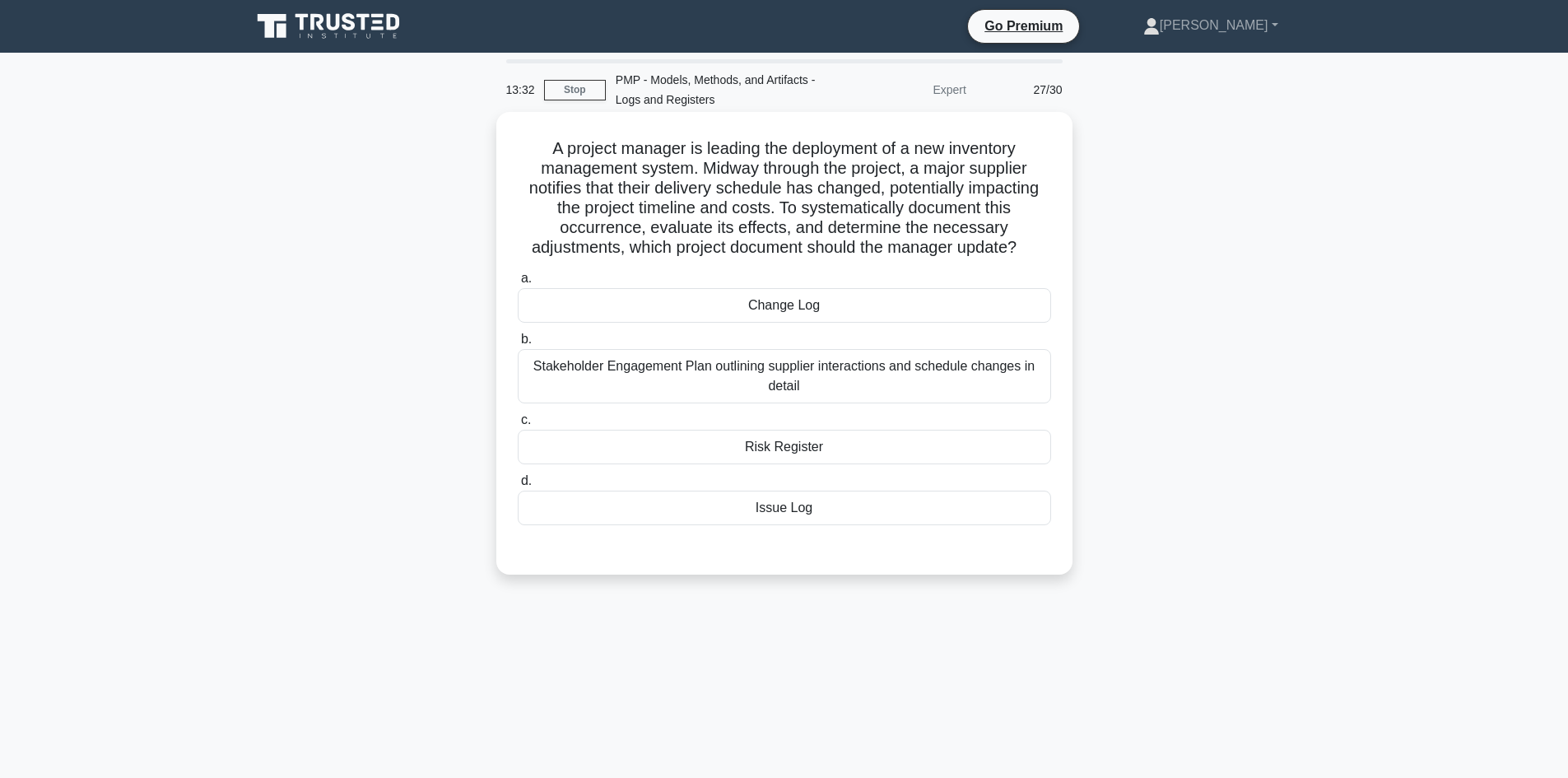
click at [792, 458] on div "Risk Register" at bounding box center [784, 447] width 533 height 35
click at [517, 426] on input "c. Risk Register" at bounding box center [517, 419] width 0 height 10
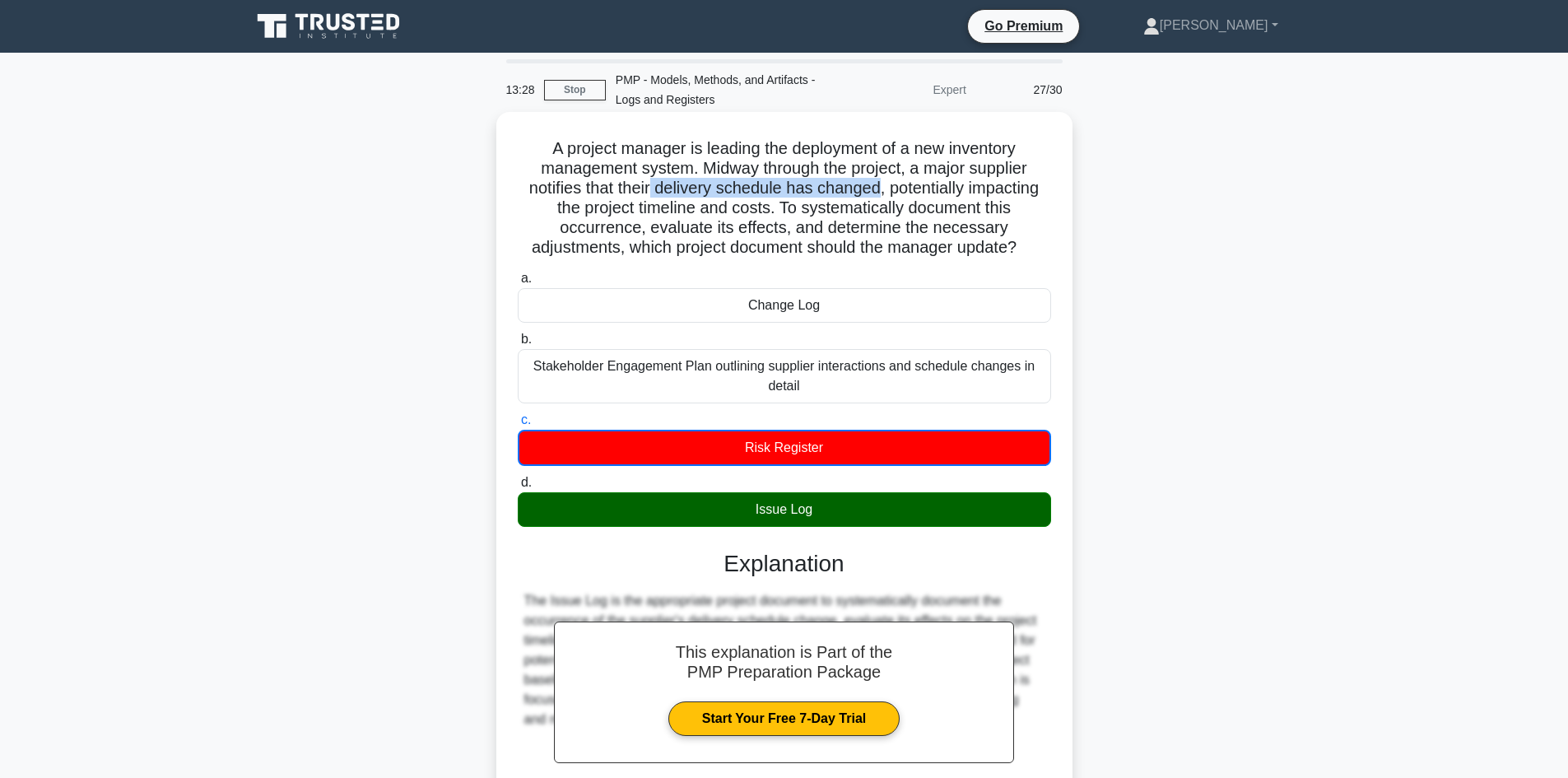
drag, startPoint x: 649, startPoint y: 190, endPoint x: 883, endPoint y: 188, distance: 234.0
click at [883, 188] on h5 "A project manager is leading the deployment of a new inventory management syste…" at bounding box center [784, 197] width 536 height 120
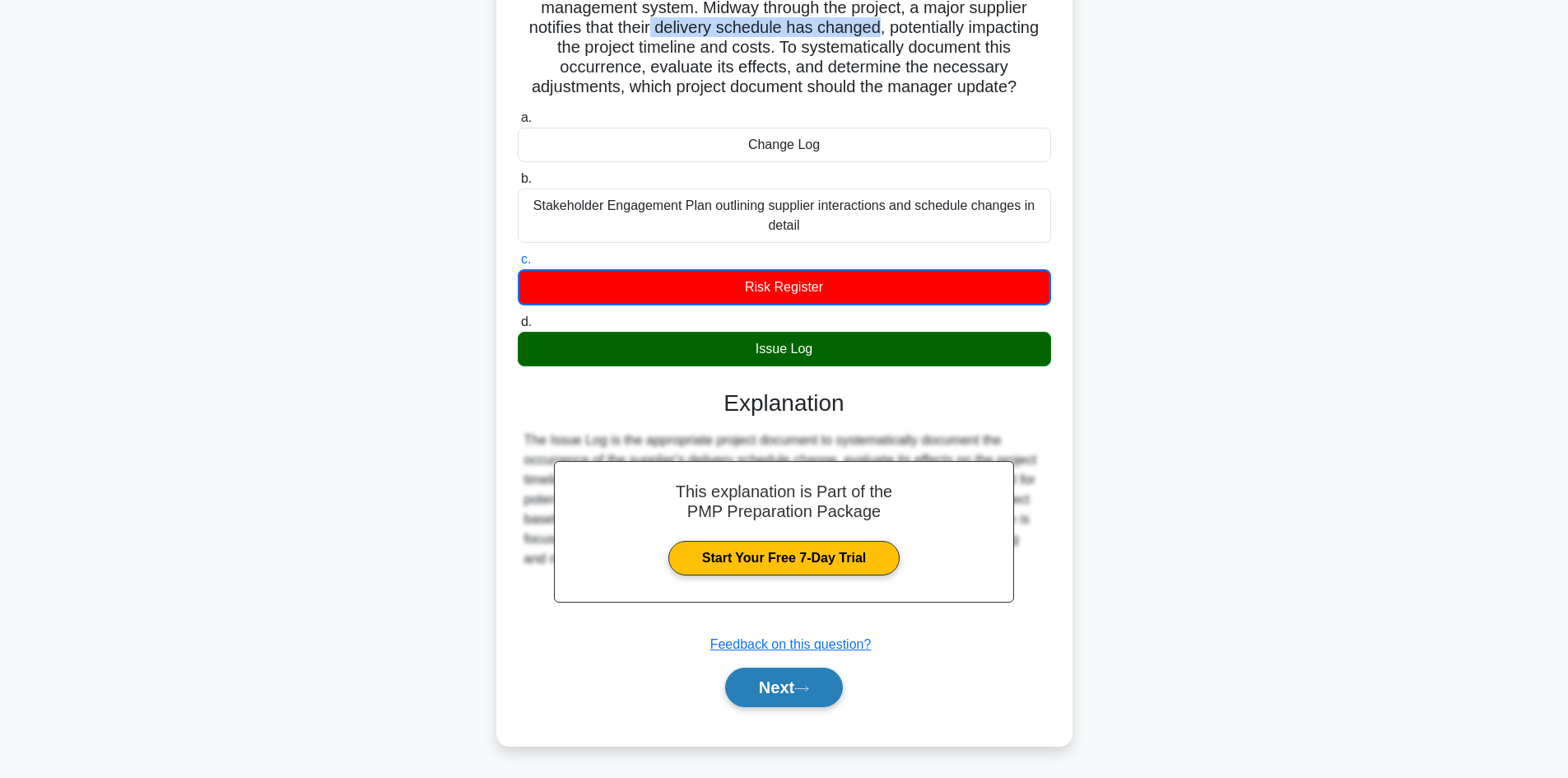
click at [758, 689] on button "Next" at bounding box center [784, 687] width 118 height 40
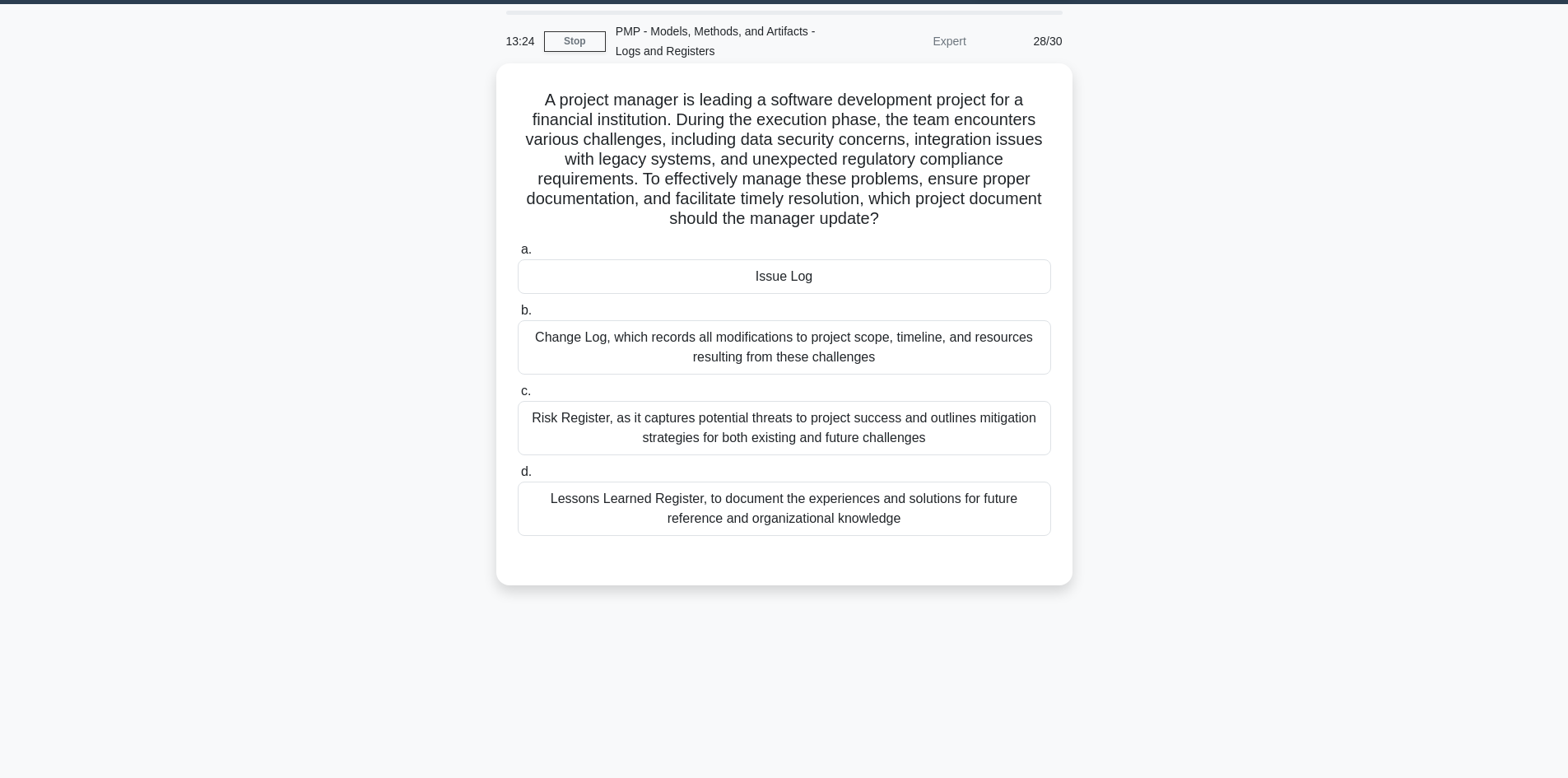
scroll to position [0, 0]
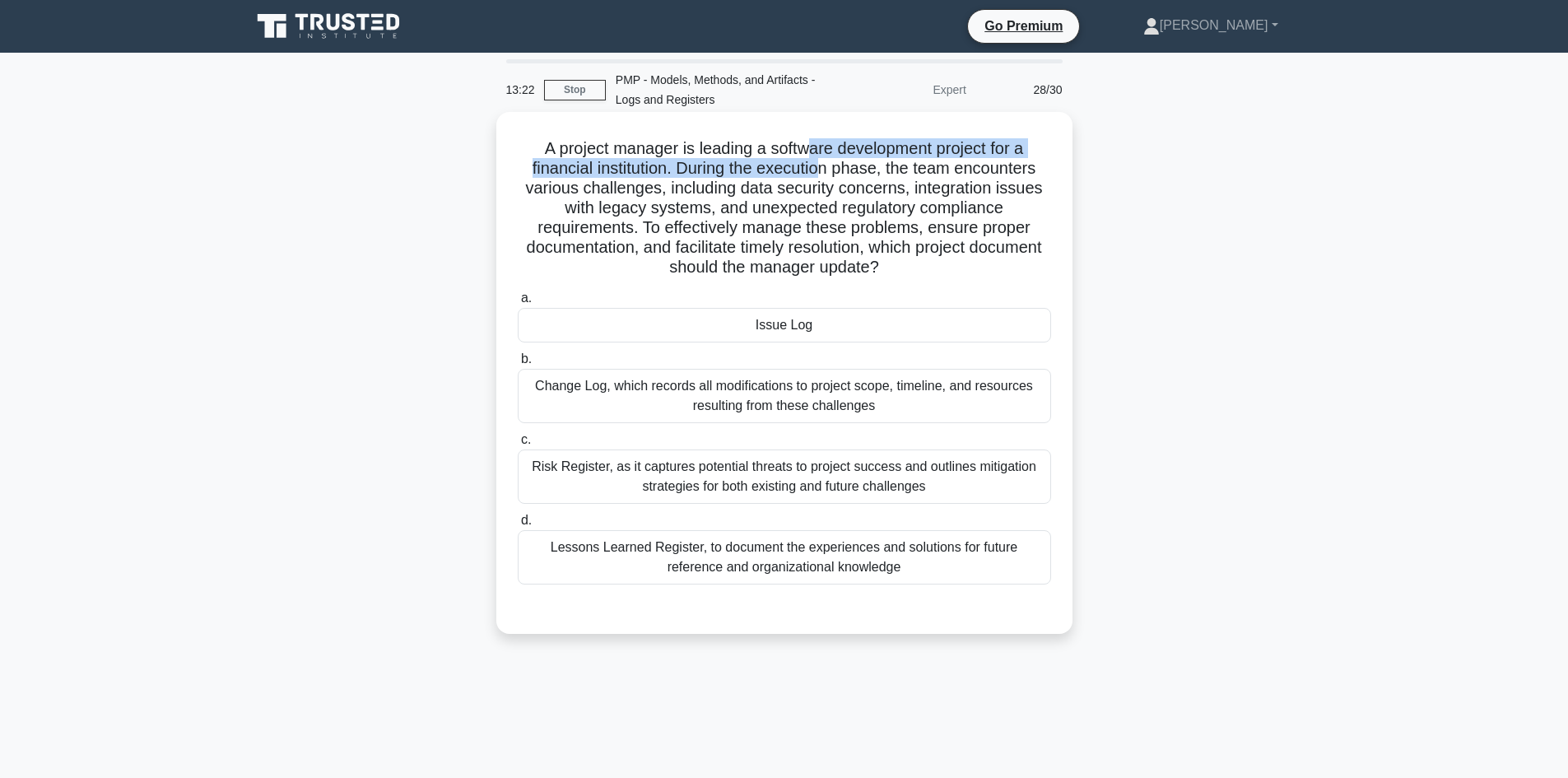
drag, startPoint x: 811, startPoint y: 139, endPoint x: 819, endPoint y: 179, distance: 40.8
click at [825, 177] on h5 "A project manager is leading a software development project for a financial ins…" at bounding box center [784, 208] width 536 height 140
click at [670, 203] on h5 "A project manager is leading a software development project for a financial ins…" at bounding box center [784, 208] width 536 height 140
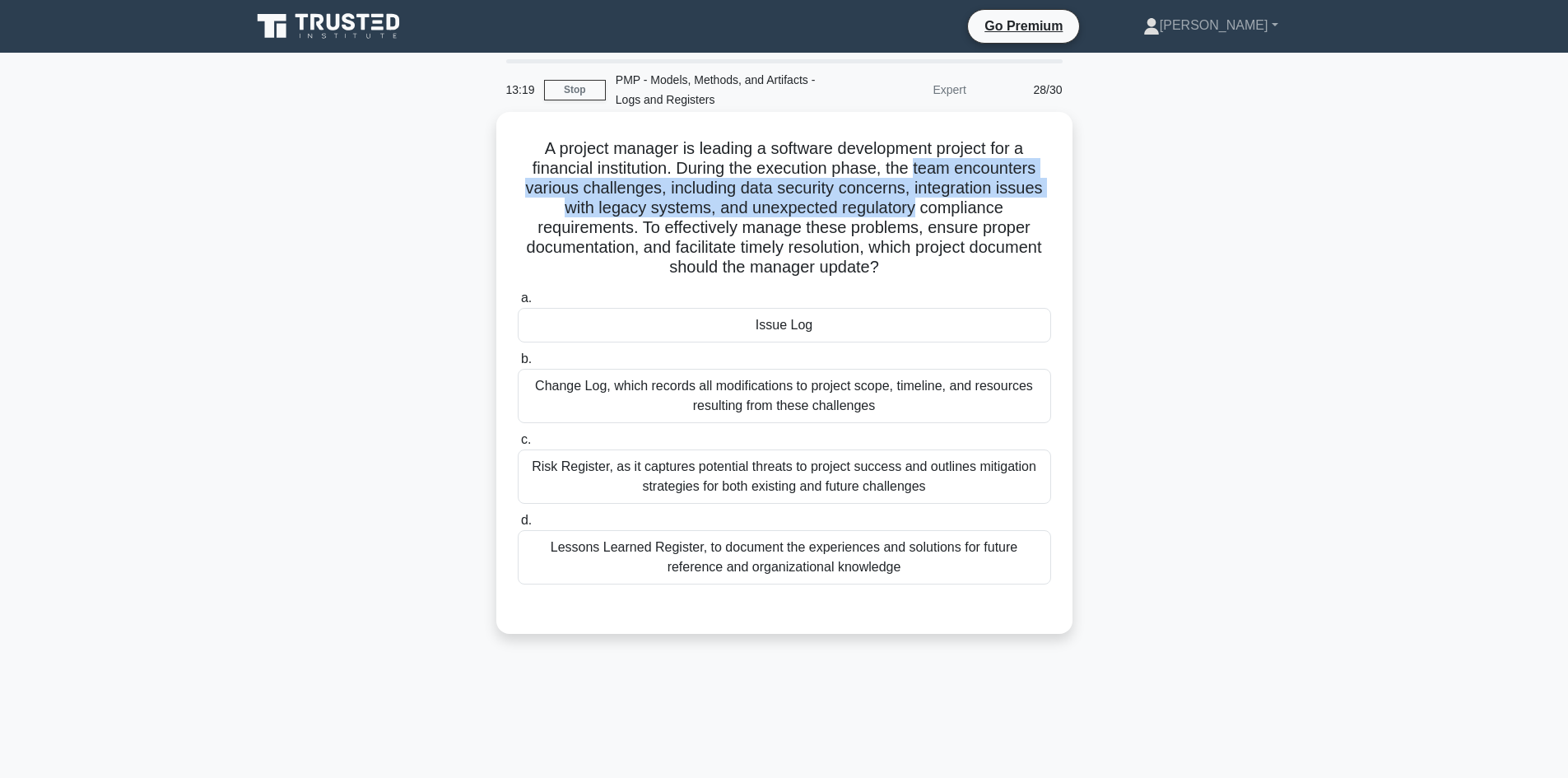
drag, startPoint x: 917, startPoint y: 160, endPoint x: 918, endPoint y: 202, distance: 42.0
click at [918, 202] on h5 "A project manager is leading a software development project for a financial ins…" at bounding box center [784, 208] width 536 height 140
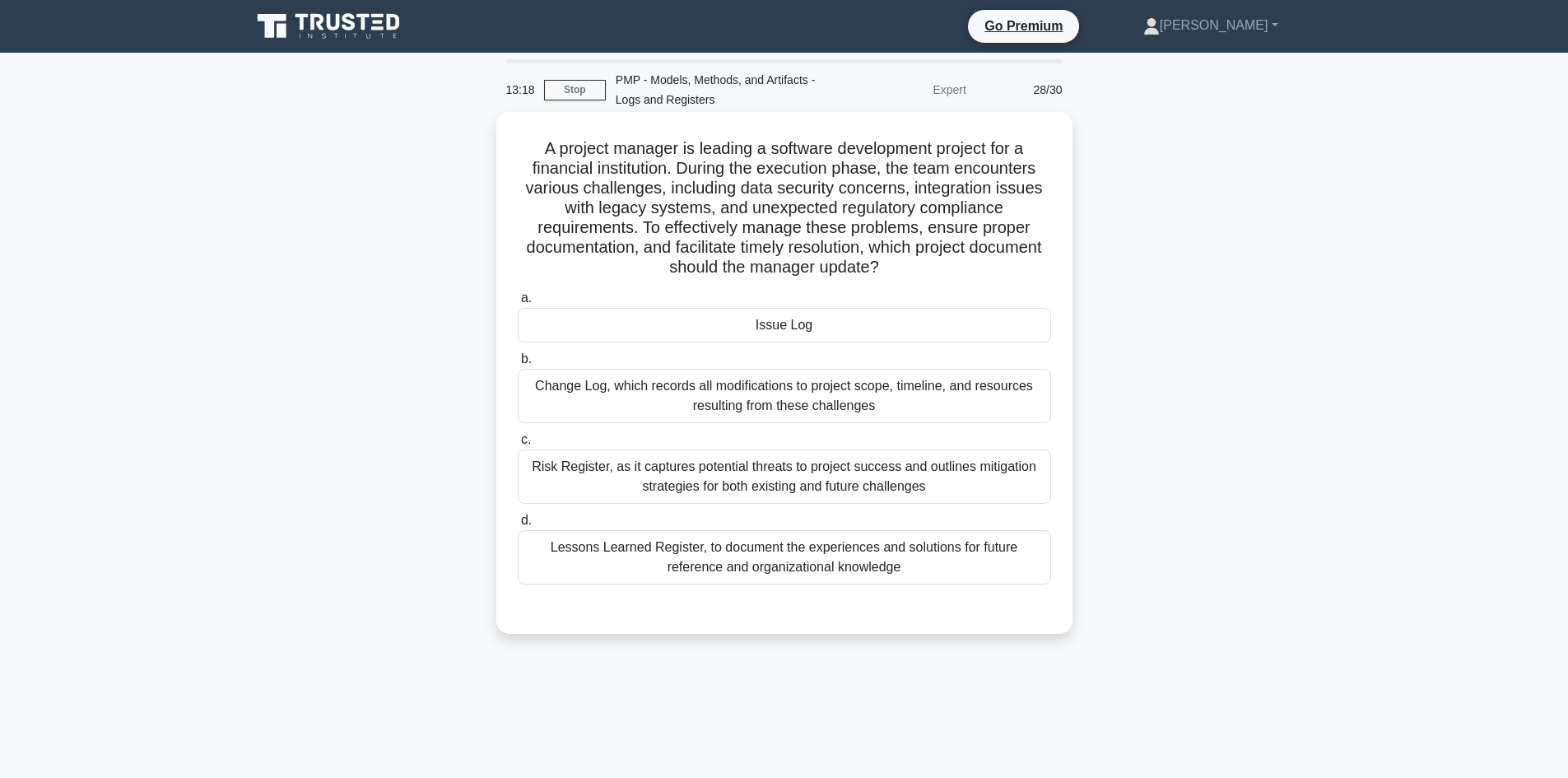
click at [717, 176] on h5 "A project manager is leading a software development project for a financial ins…" at bounding box center [784, 208] width 536 height 140
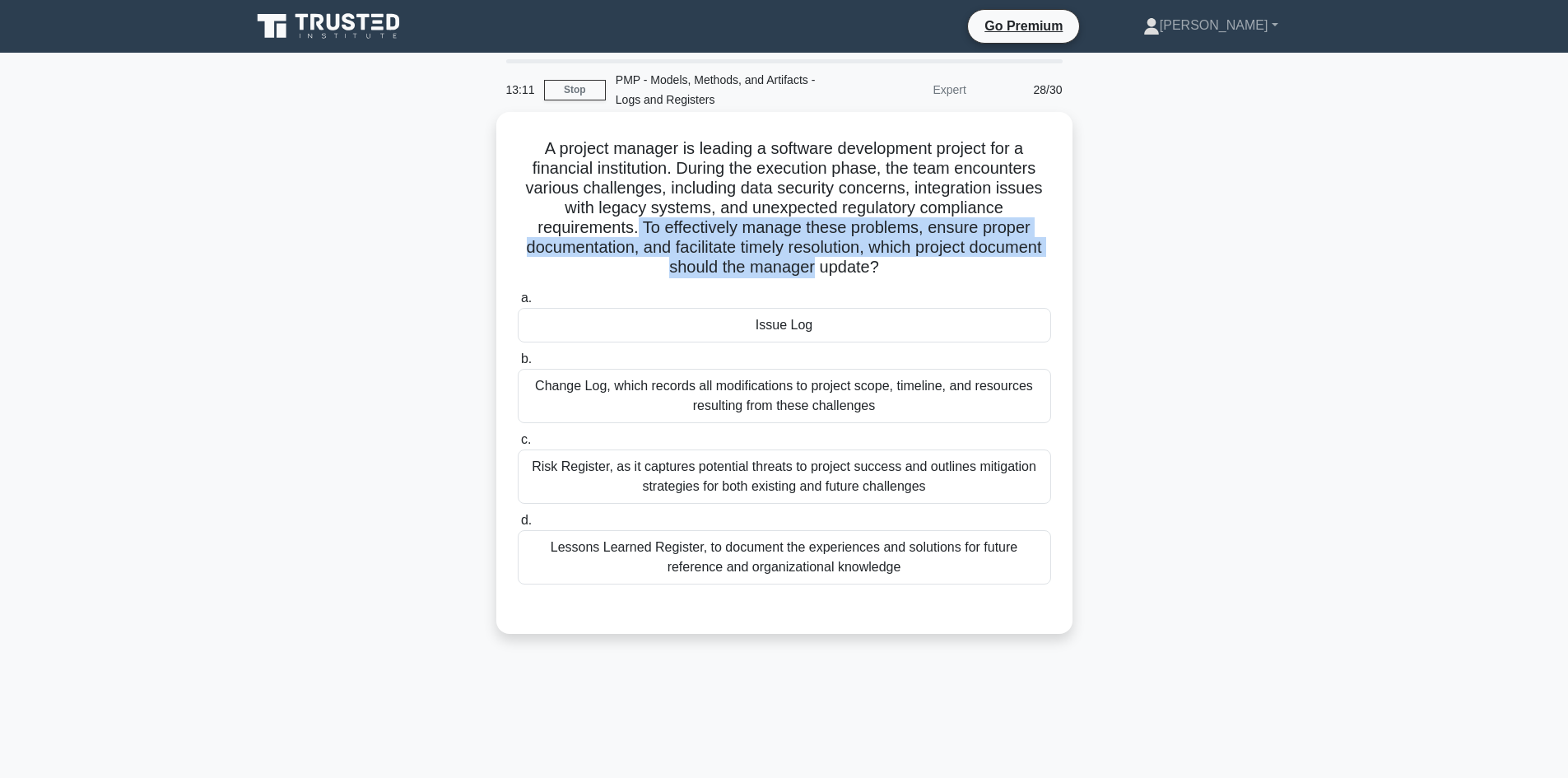
drag, startPoint x: 633, startPoint y: 224, endPoint x: 853, endPoint y: 261, distance: 223.1
click at [853, 261] on h5 "A project manager is leading a software development project for a financial ins…" at bounding box center [784, 208] width 536 height 140
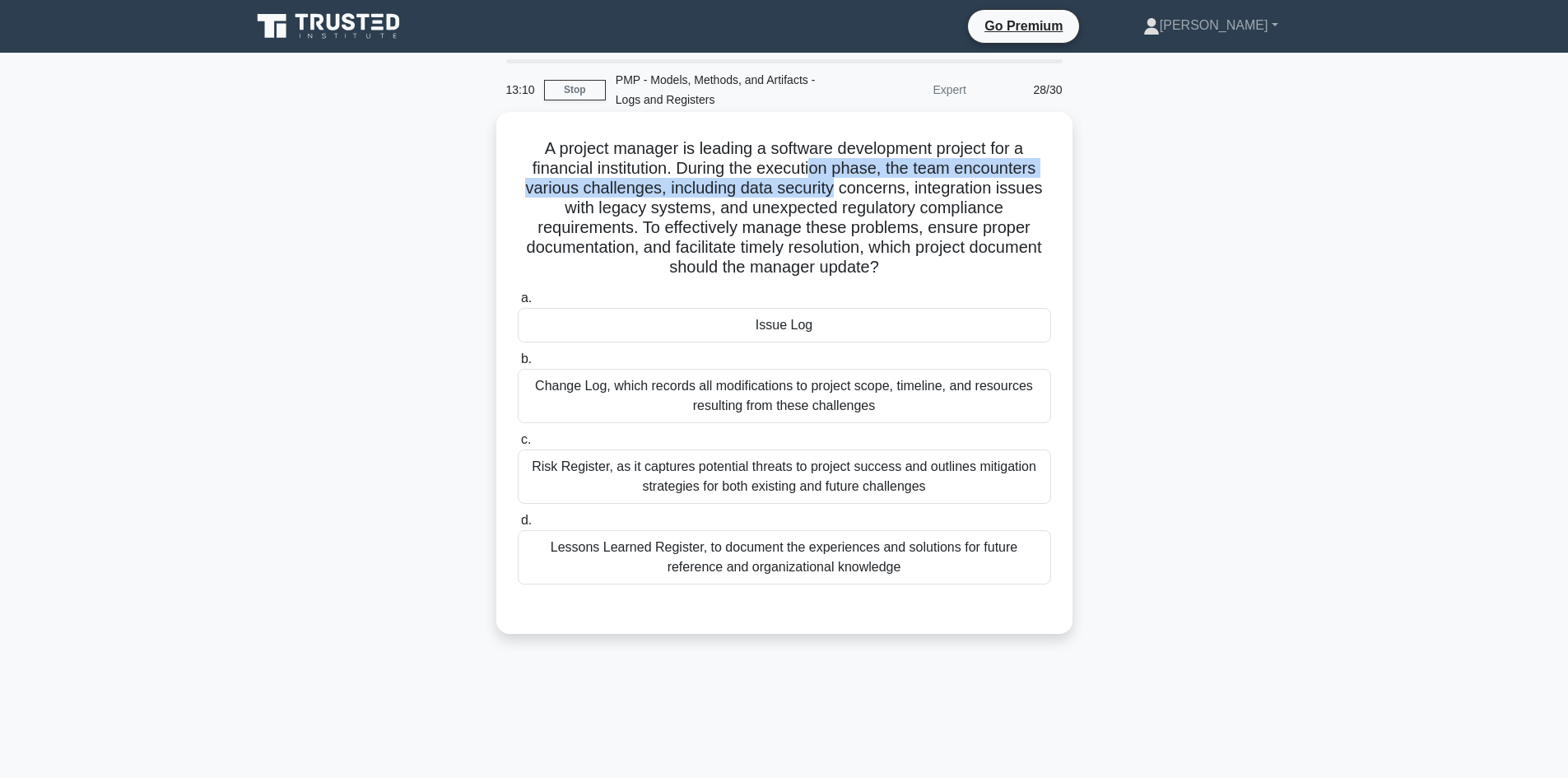
drag, startPoint x: 817, startPoint y: 161, endPoint x: 834, endPoint y: 194, distance: 37.1
click at [834, 194] on h5 "A project manager is leading a software development project for a financial ins…" at bounding box center [784, 208] width 536 height 140
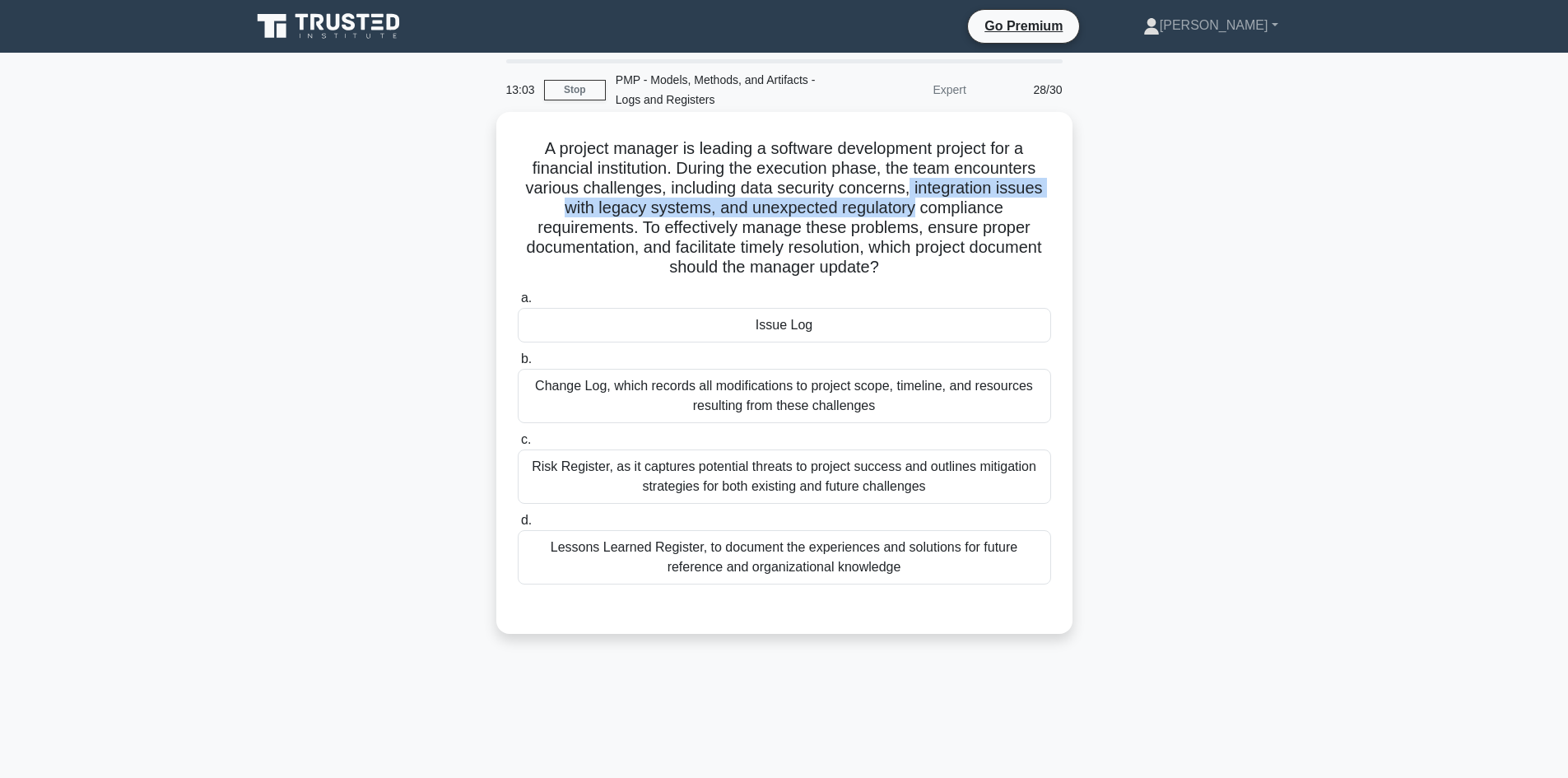
drag, startPoint x: 910, startPoint y: 183, endPoint x: 916, endPoint y: 207, distance: 24.7
click at [916, 207] on h5 "A project manager is leading a software development project for a financial ins…" at bounding box center [784, 208] width 536 height 140
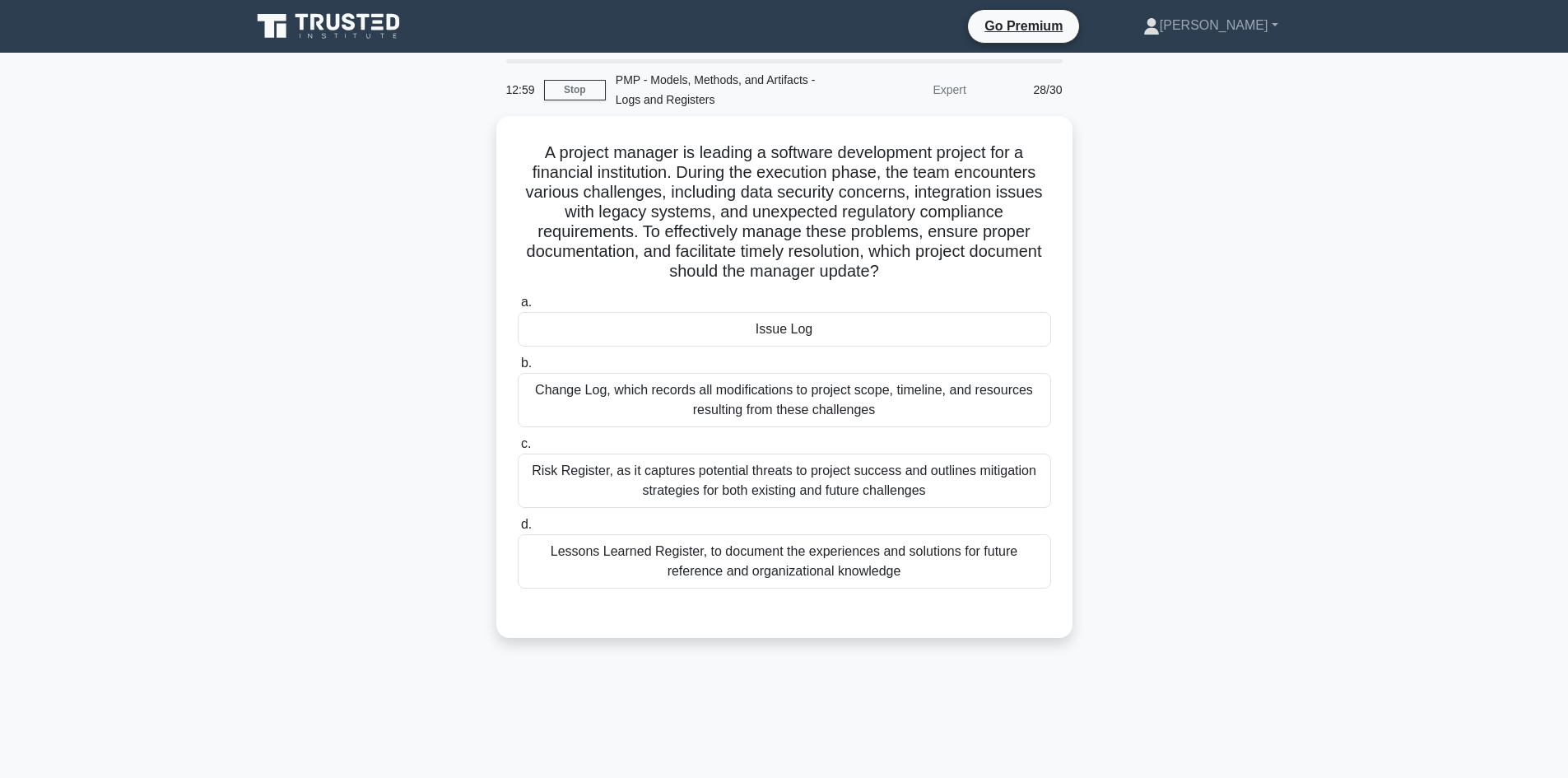
click at [1155, 344] on div "A project manager is leading a software development project for a financial ins…" at bounding box center [784, 387] width 1087 height 542
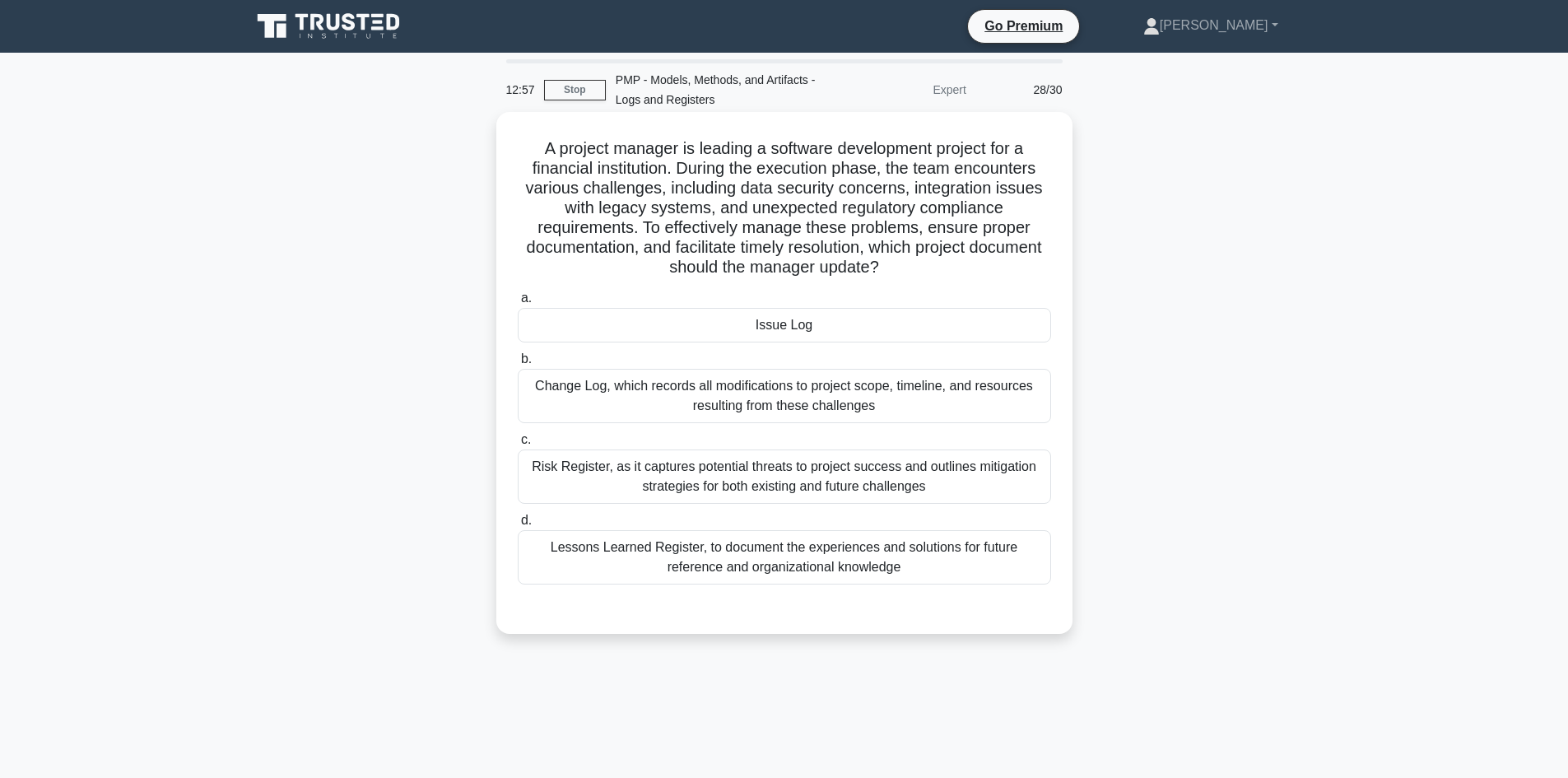
click at [832, 482] on div "Risk Register, as it captures potential threats to project success and outlines…" at bounding box center [784, 477] width 533 height 55
click at [517, 446] on input "c. Risk Register, as it captures potential threats to project success and outli…" at bounding box center [517, 439] width 0 height 10
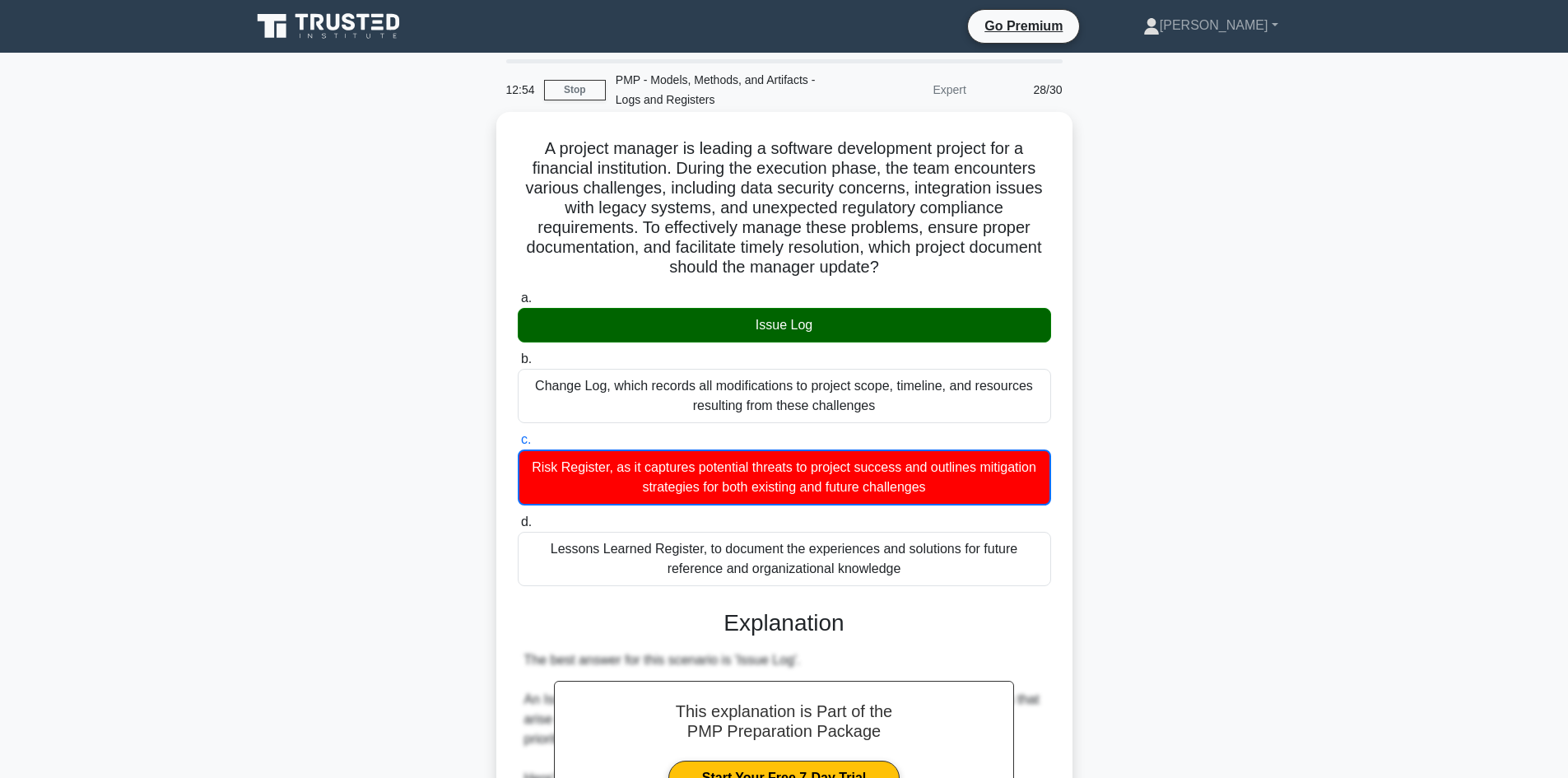
click at [743, 168] on h5 "A project manager is leading a software development project for a financial ins…" at bounding box center [784, 208] width 536 height 140
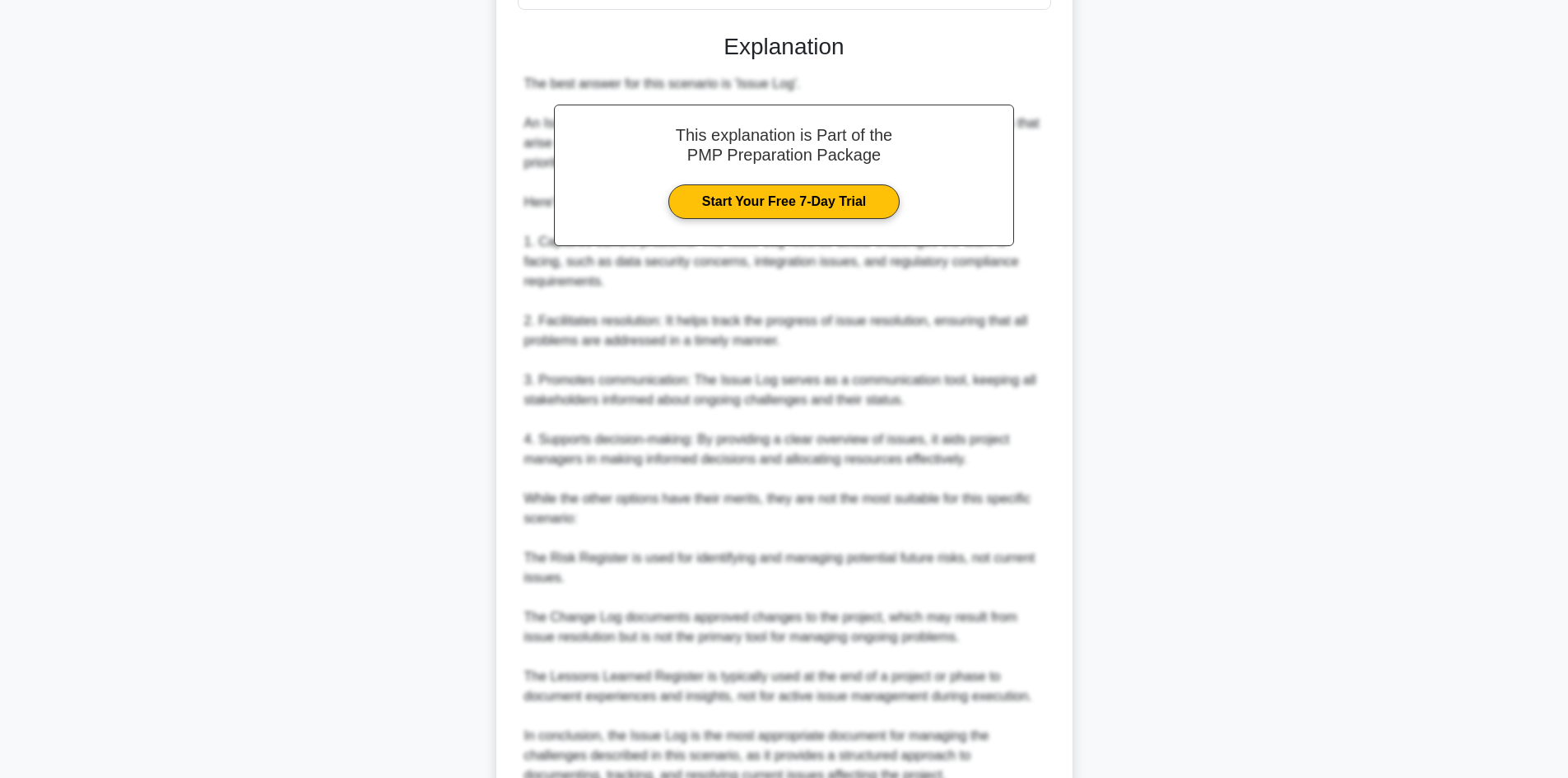
scroll to position [734, 0]
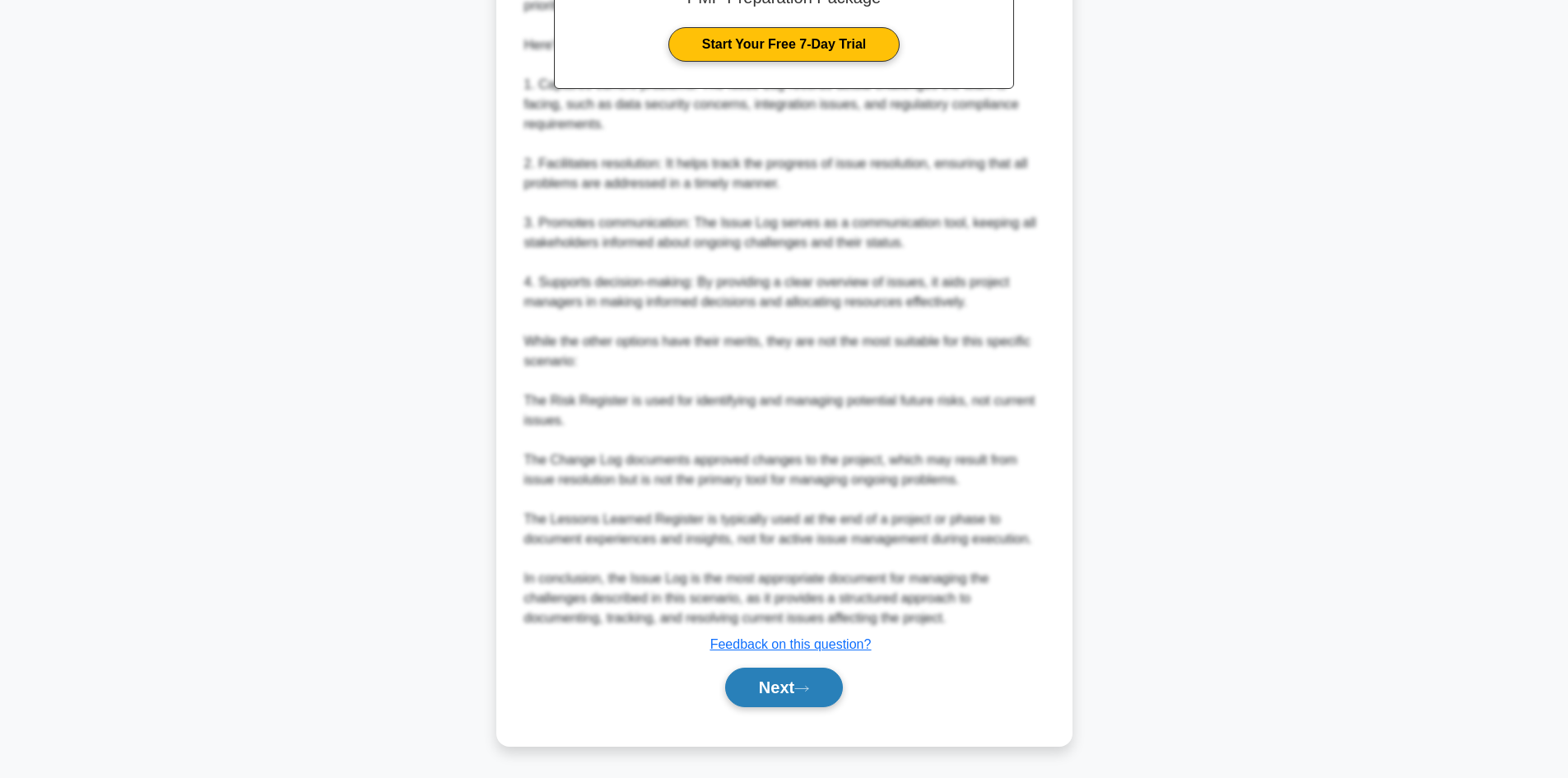
click at [782, 687] on button "Next" at bounding box center [784, 687] width 118 height 40
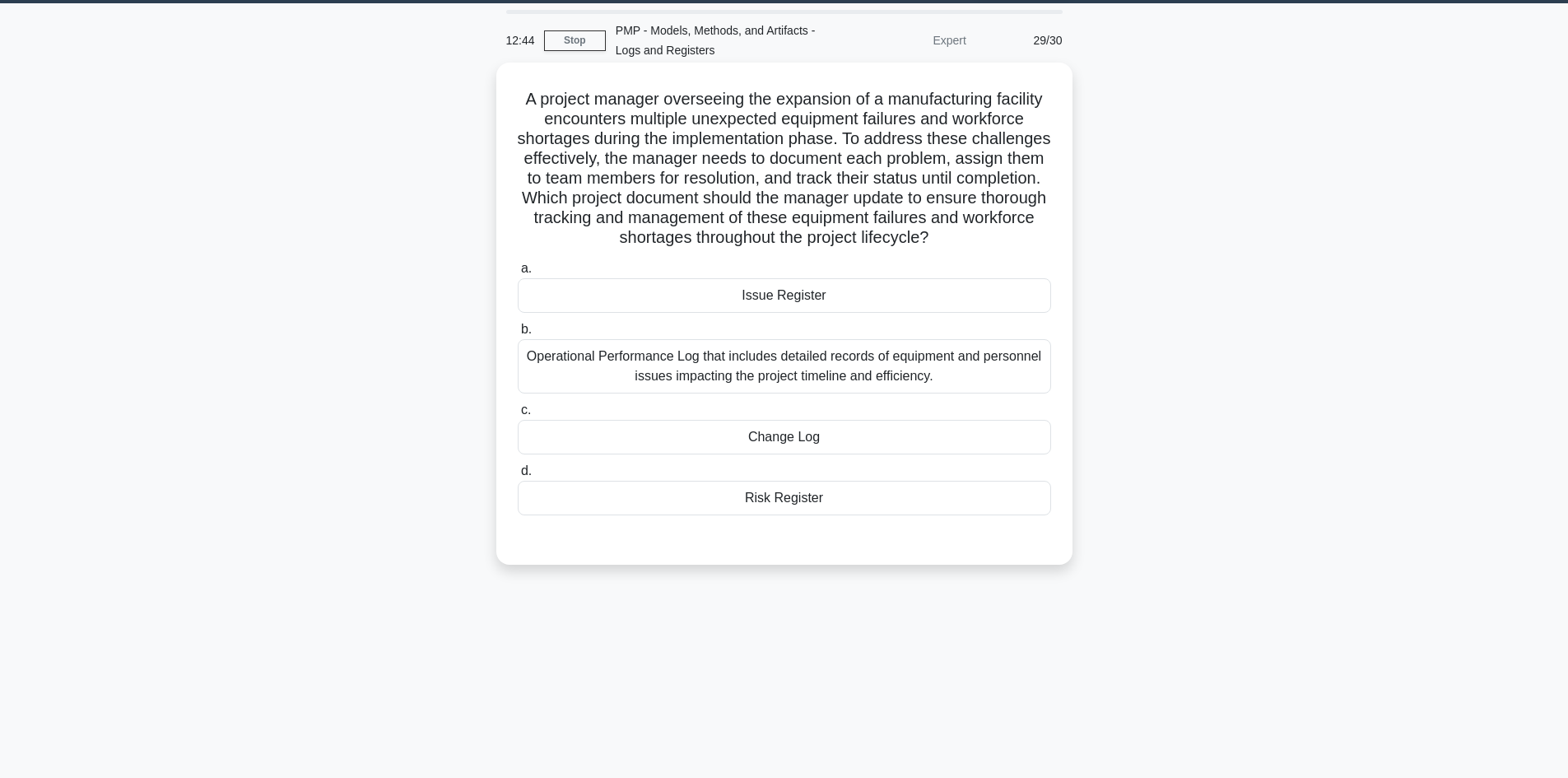
scroll to position [0, 0]
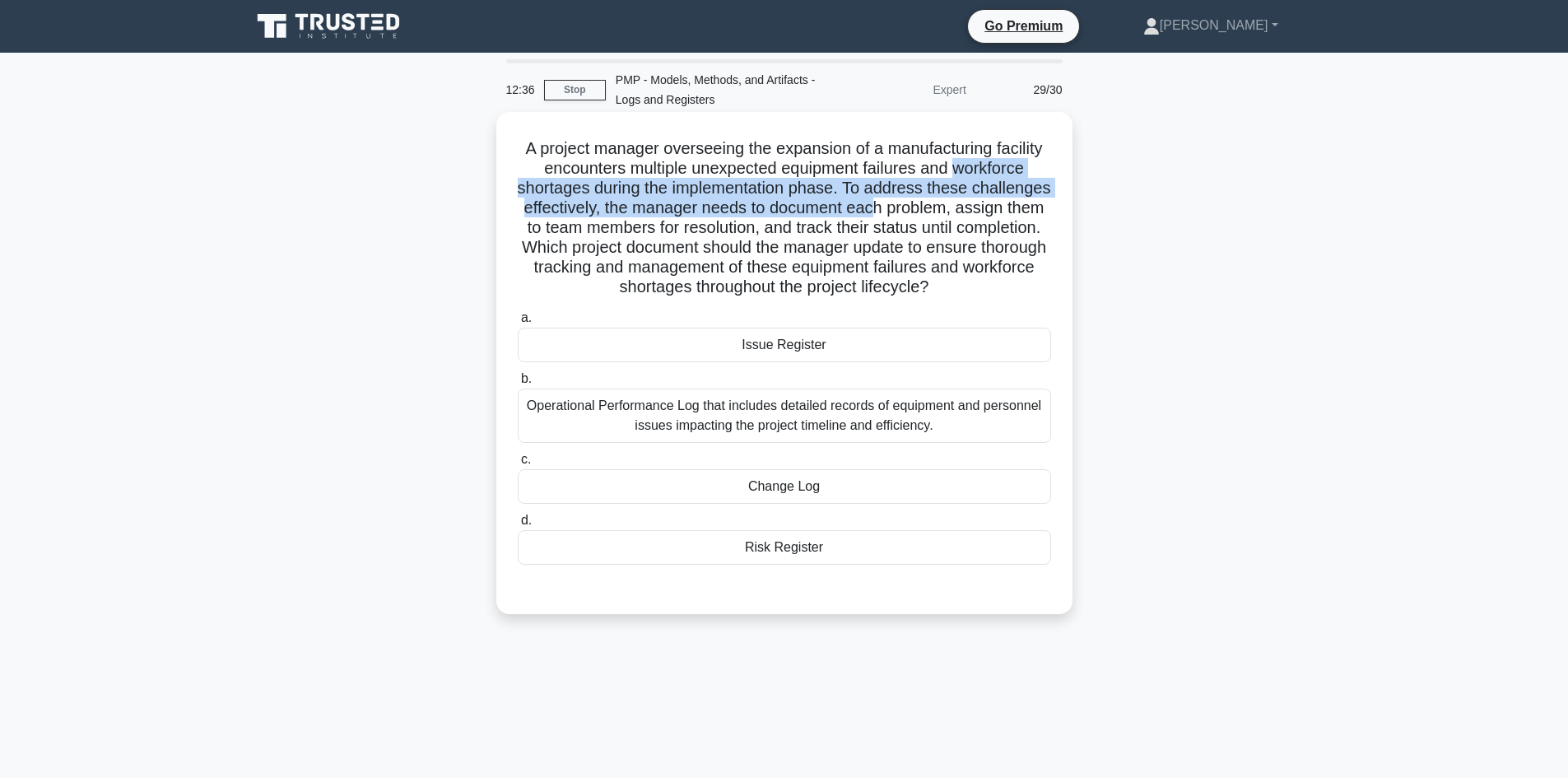
drag, startPoint x: 962, startPoint y: 167, endPoint x: 964, endPoint y: 210, distance: 43.0
click at [964, 210] on h5 "A project manager overseeing the expansion of a manufacturing facility encounte…" at bounding box center [784, 217] width 536 height 160
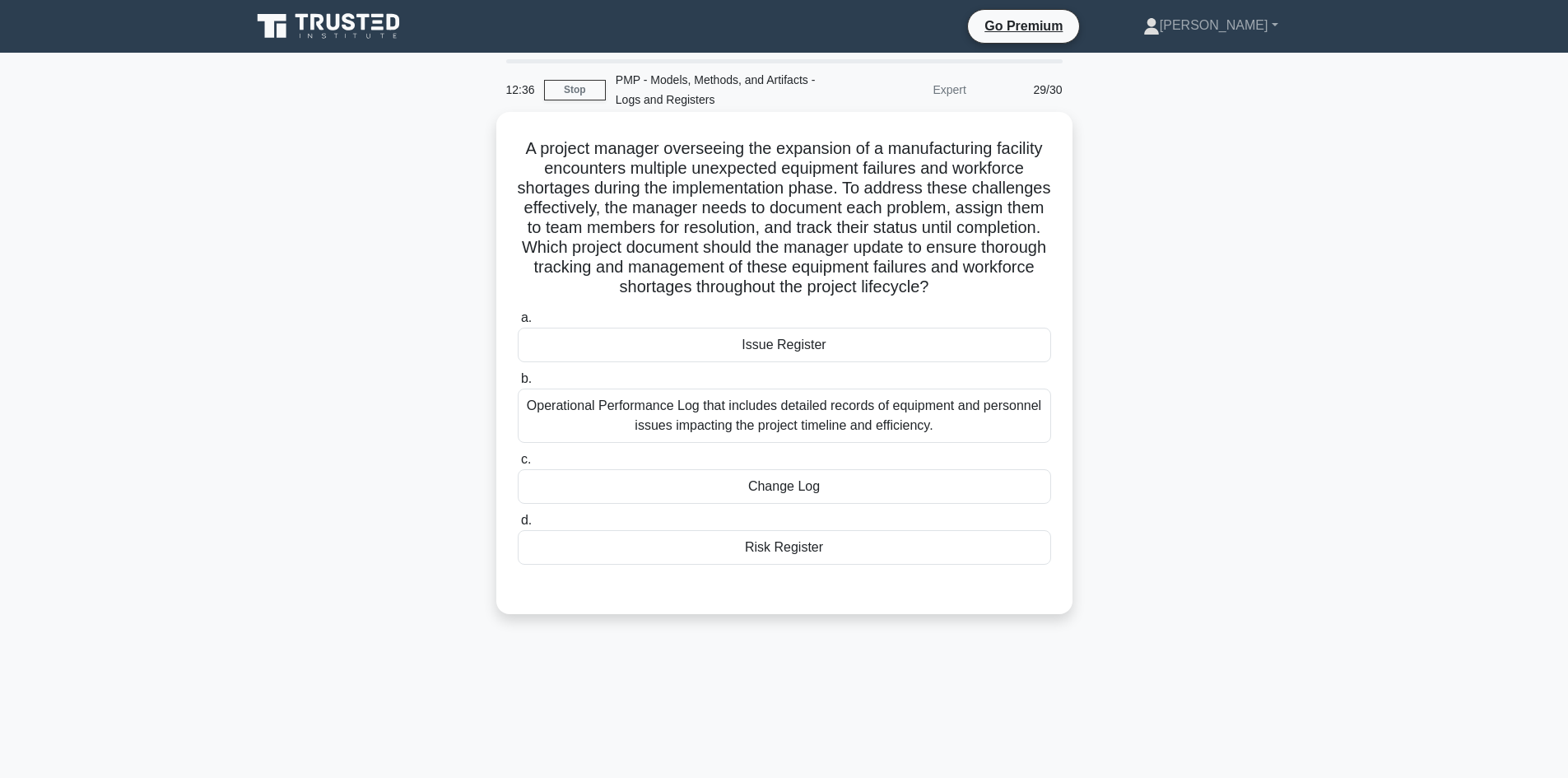
click at [714, 227] on h5 "A project manager overseeing the expansion of a manufacturing facility encounte…" at bounding box center [784, 217] width 536 height 160
click at [773, 550] on div "Risk Register" at bounding box center [784, 548] width 533 height 35
click at [517, 526] on input "d. Risk Register" at bounding box center [517, 520] width 0 height 10
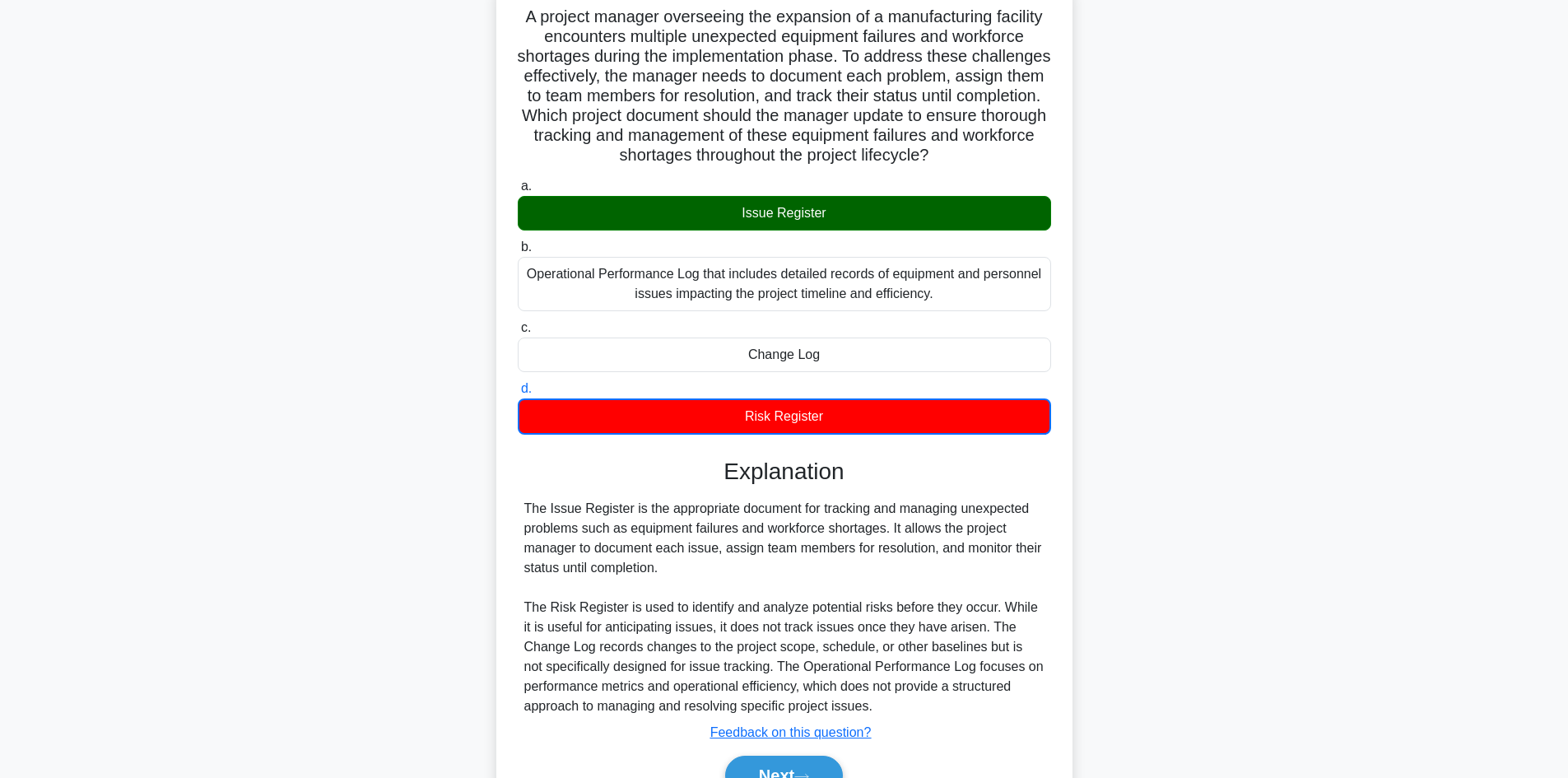
scroll to position [220, 0]
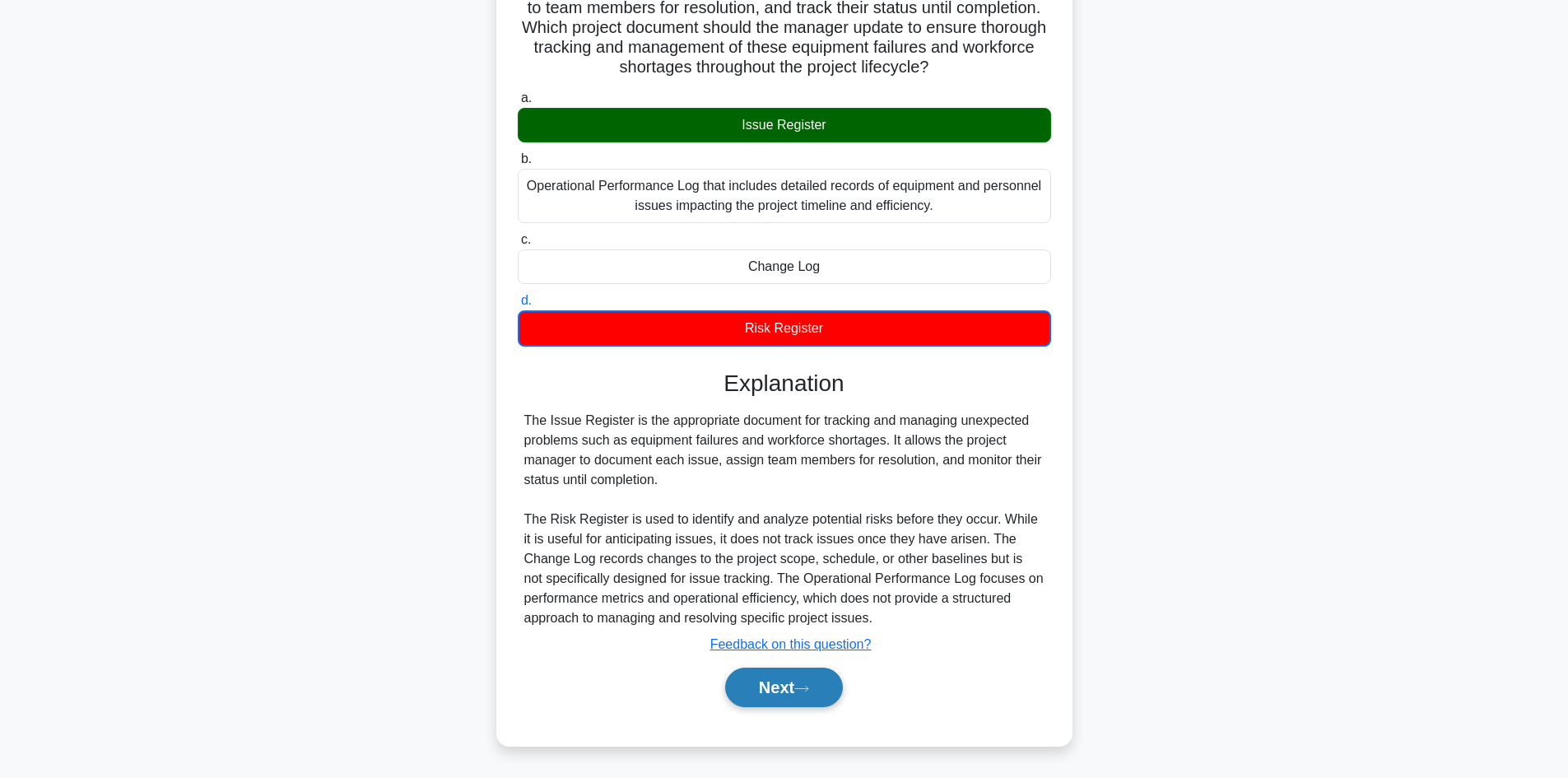
click at [794, 693] on button "Next" at bounding box center [784, 687] width 118 height 40
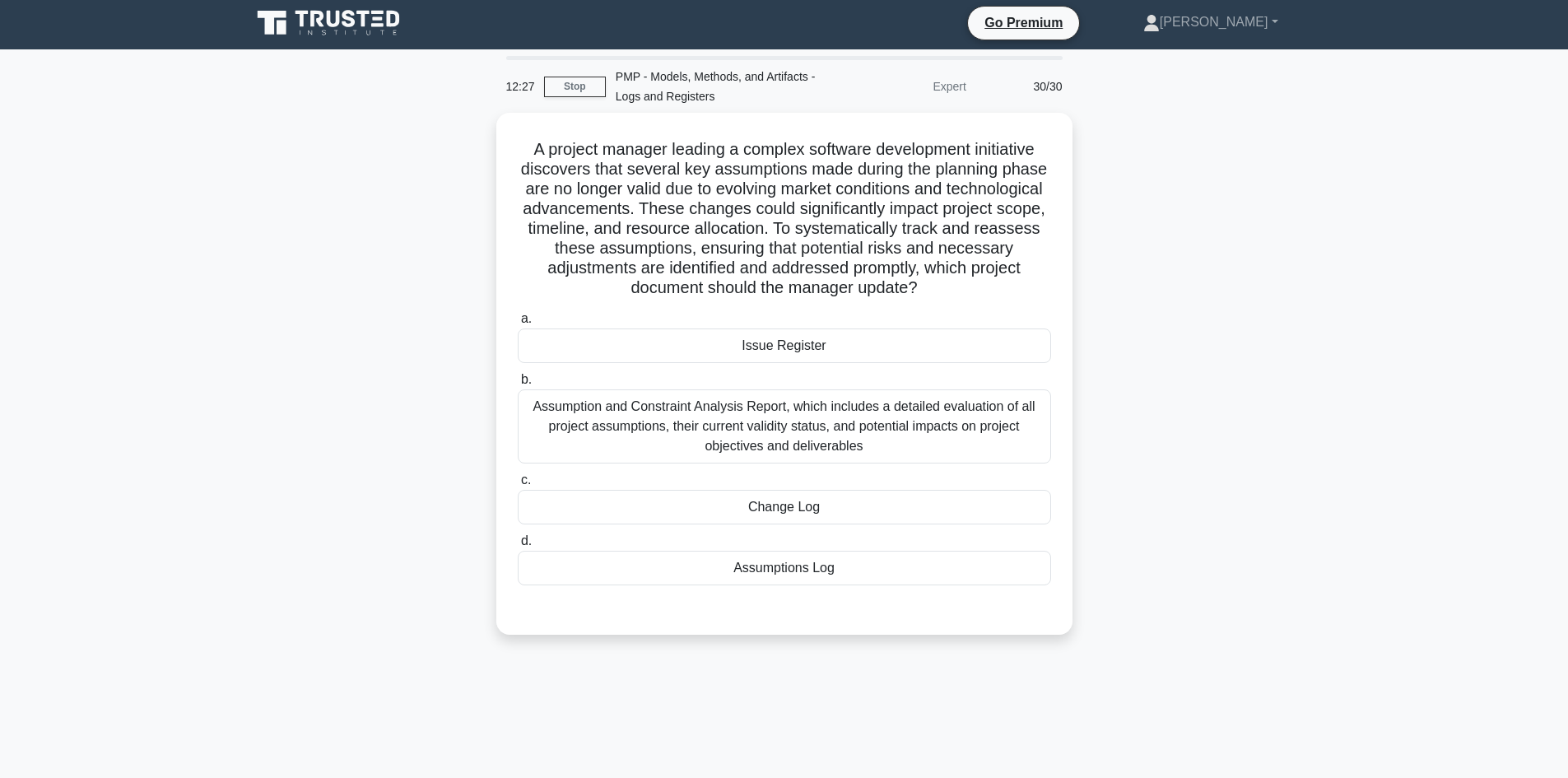
scroll to position [0, 0]
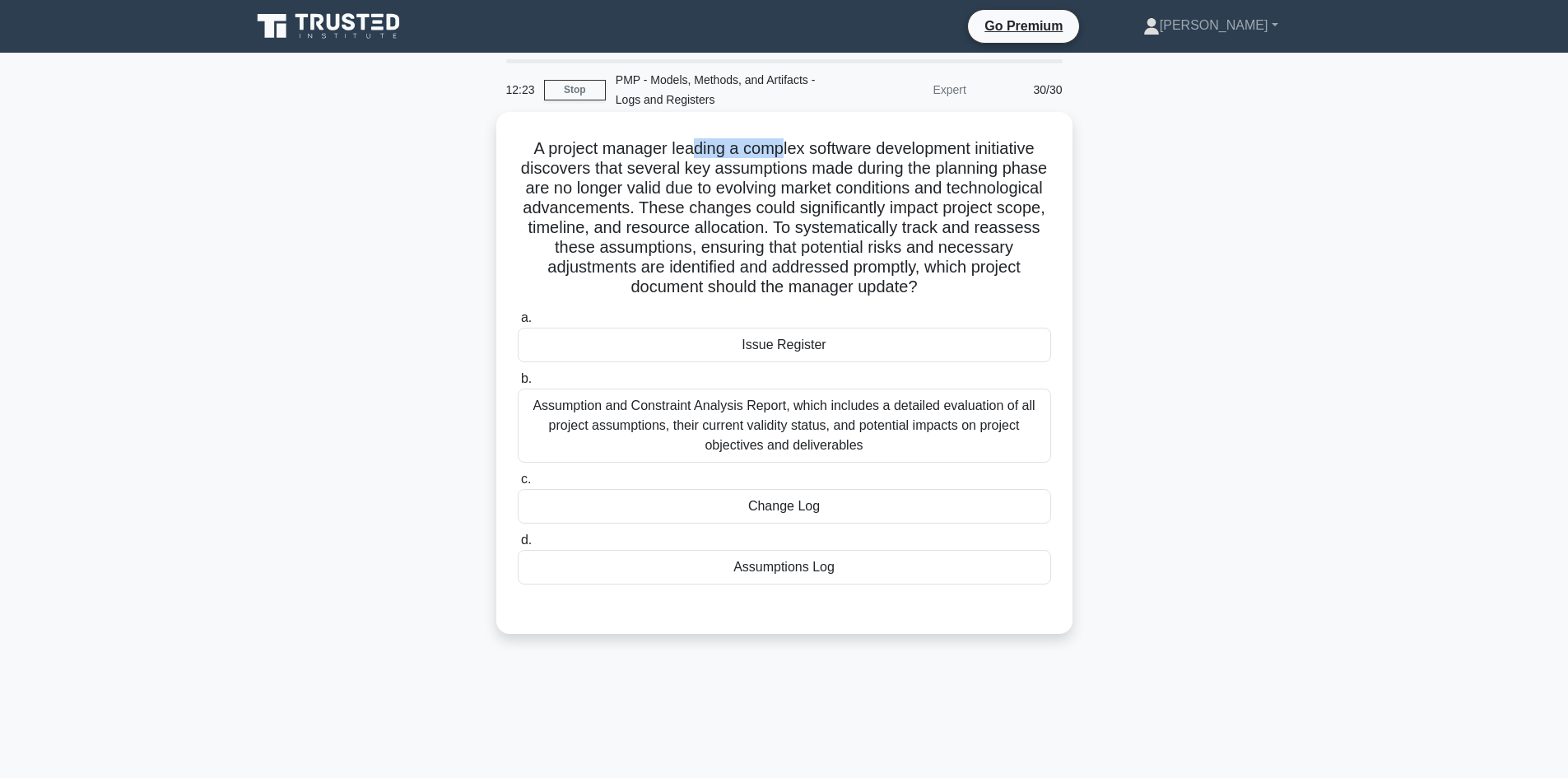
drag, startPoint x: 689, startPoint y: 148, endPoint x: 784, endPoint y: 157, distance: 95.4
click at [784, 157] on h5 "A project manager leading a complex software development initiative discovers t…" at bounding box center [784, 217] width 536 height 160
drag, startPoint x: 678, startPoint y: 187, endPoint x: 762, endPoint y: 194, distance: 84.3
click at [762, 194] on h5 "A project manager leading a complex software development initiative discovers t…" at bounding box center [784, 217] width 536 height 160
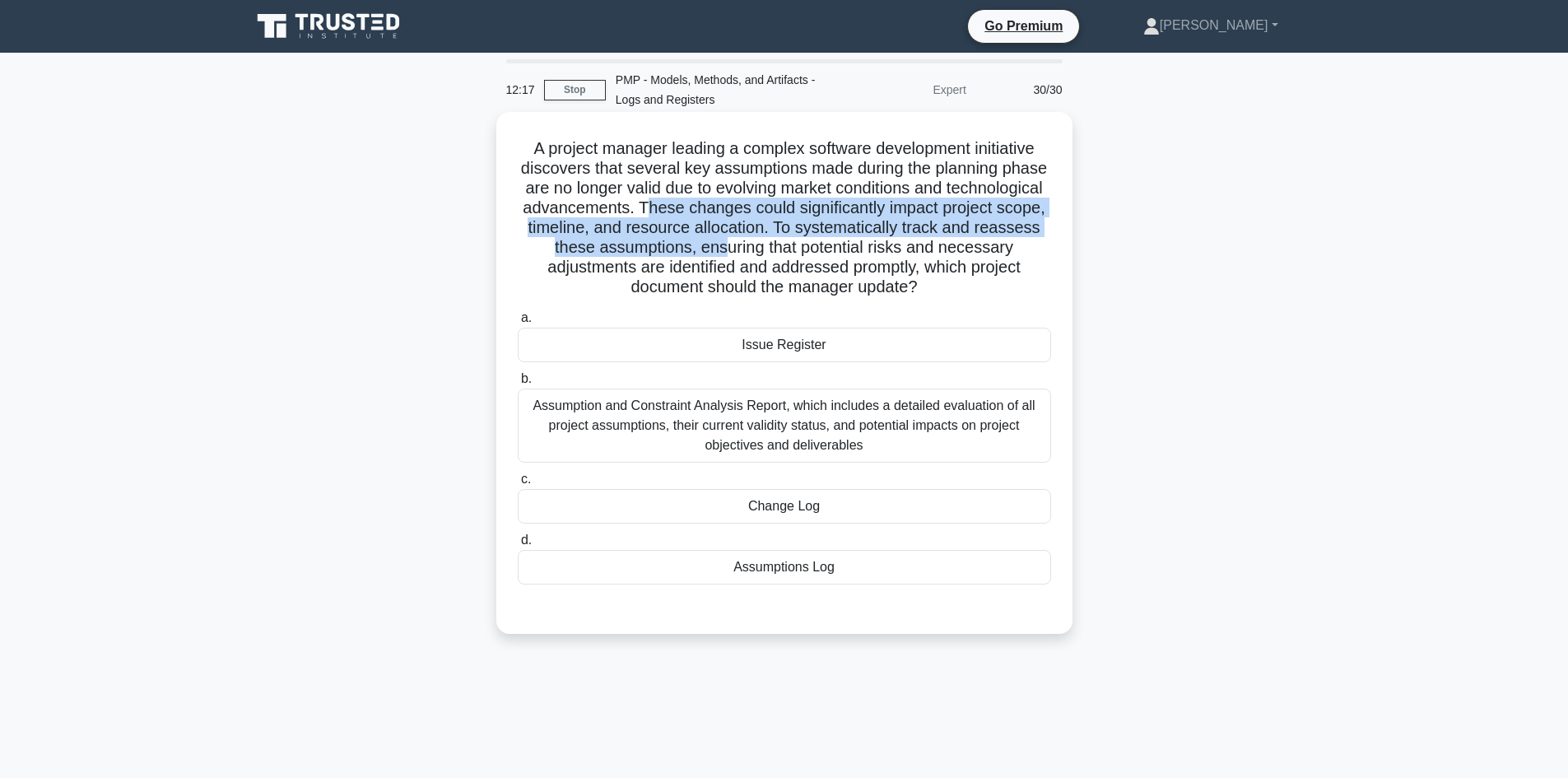
drag, startPoint x: 749, startPoint y: 201, endPoint x: 814, endPoint y: 258, distance: 86.5
click at [814, 258] on h5 "A project manager leading a complex software development initiative discovers t…" at bounding box center [784, 217] width 536 height 160
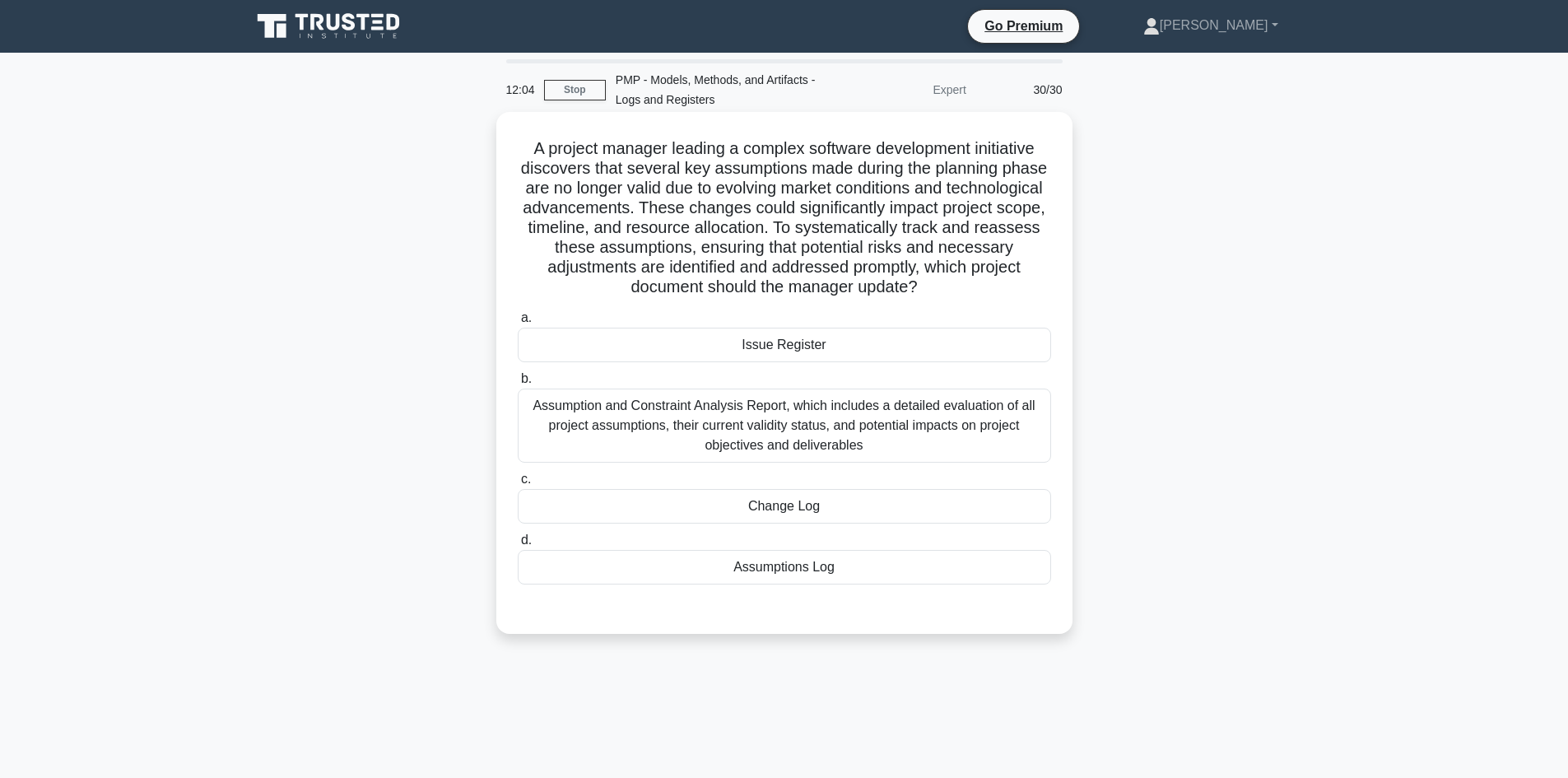
click at [801, 148] on h5 "A project manager leading a complex software development initiative discovers t…" at bounding box center [784, 217] width 536 height 160
click at [787, 573] on div "Assumptions Log" at bounding box center [784, 567] width 533 height 35
click at [517, 546] on input "d. Assumptions Log" at bounding box center [517, 540] width 0 height 10
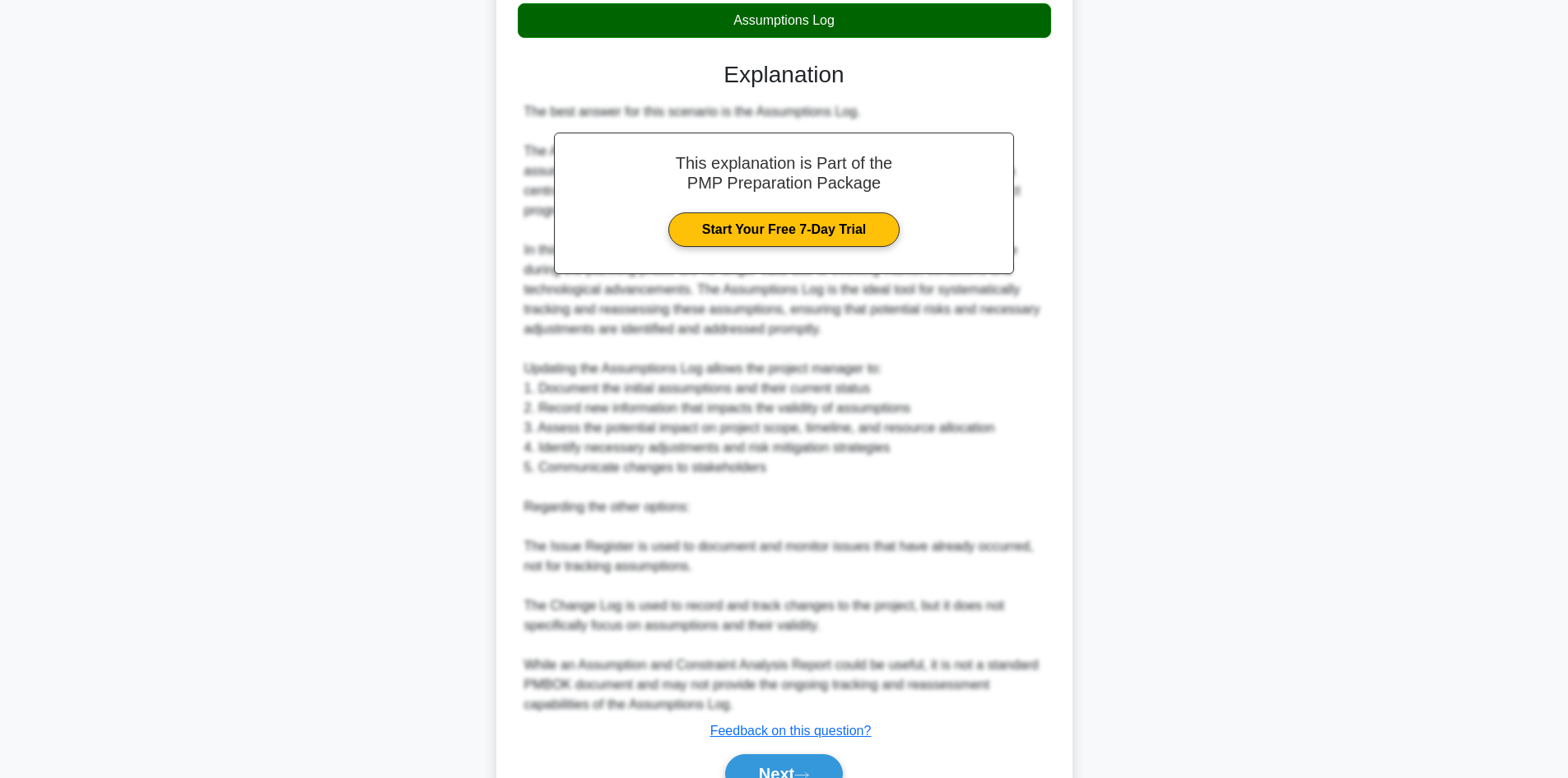
scroll to position [633, 0]
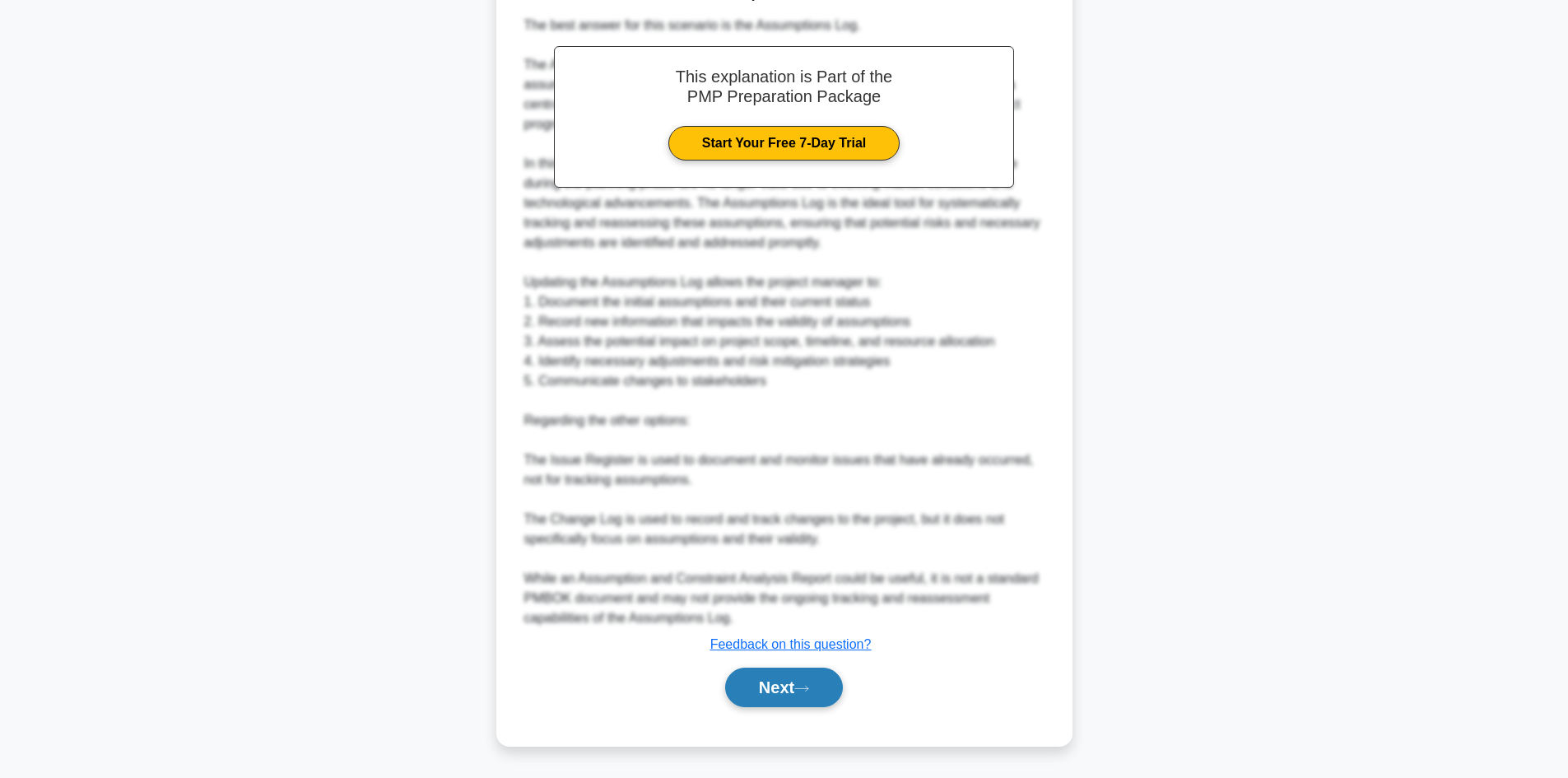
click at [818, 685] on button "Next" at bounding box center [784, 687] width 118 height 40
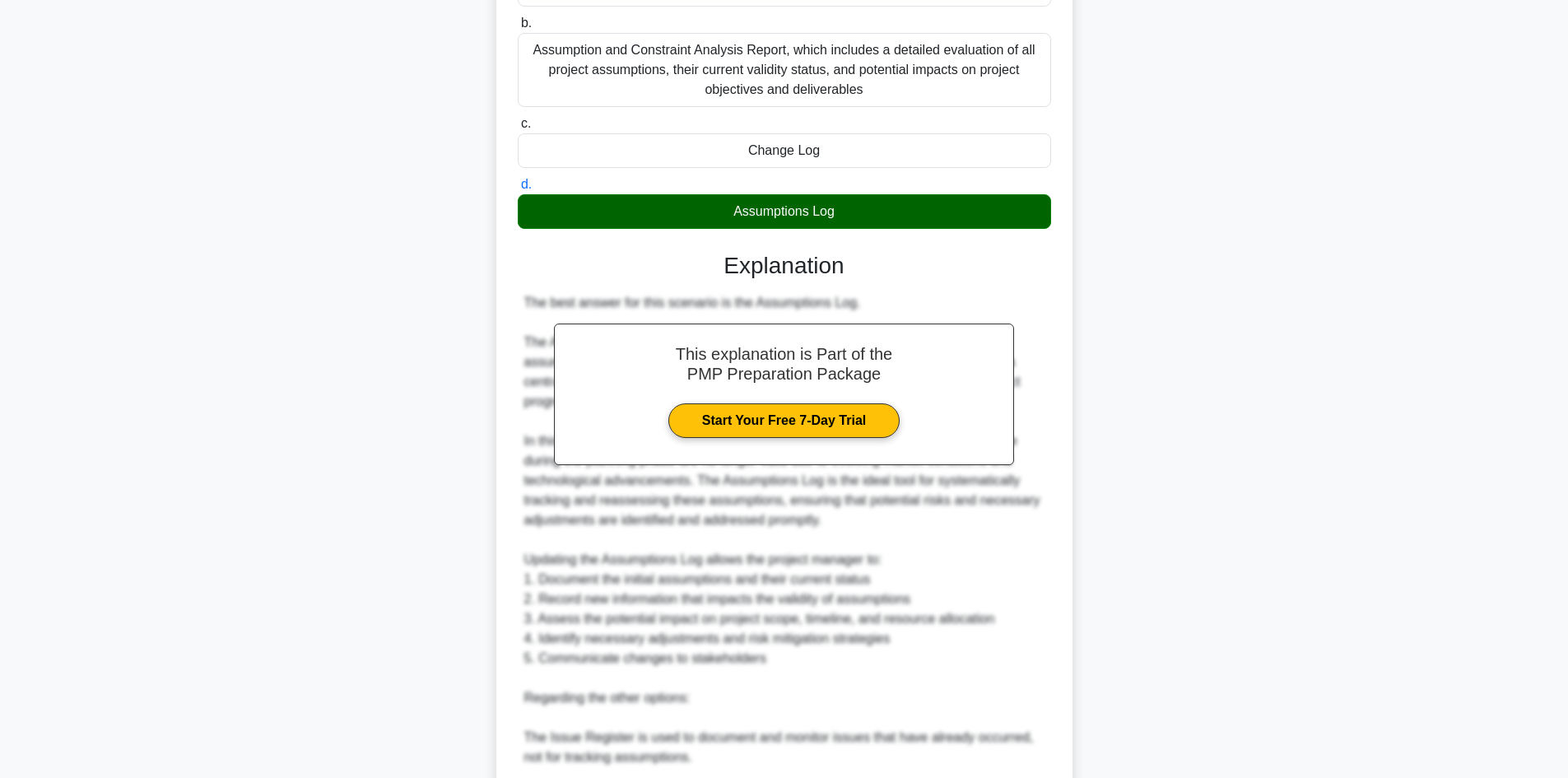
scroll to position [304, 0]
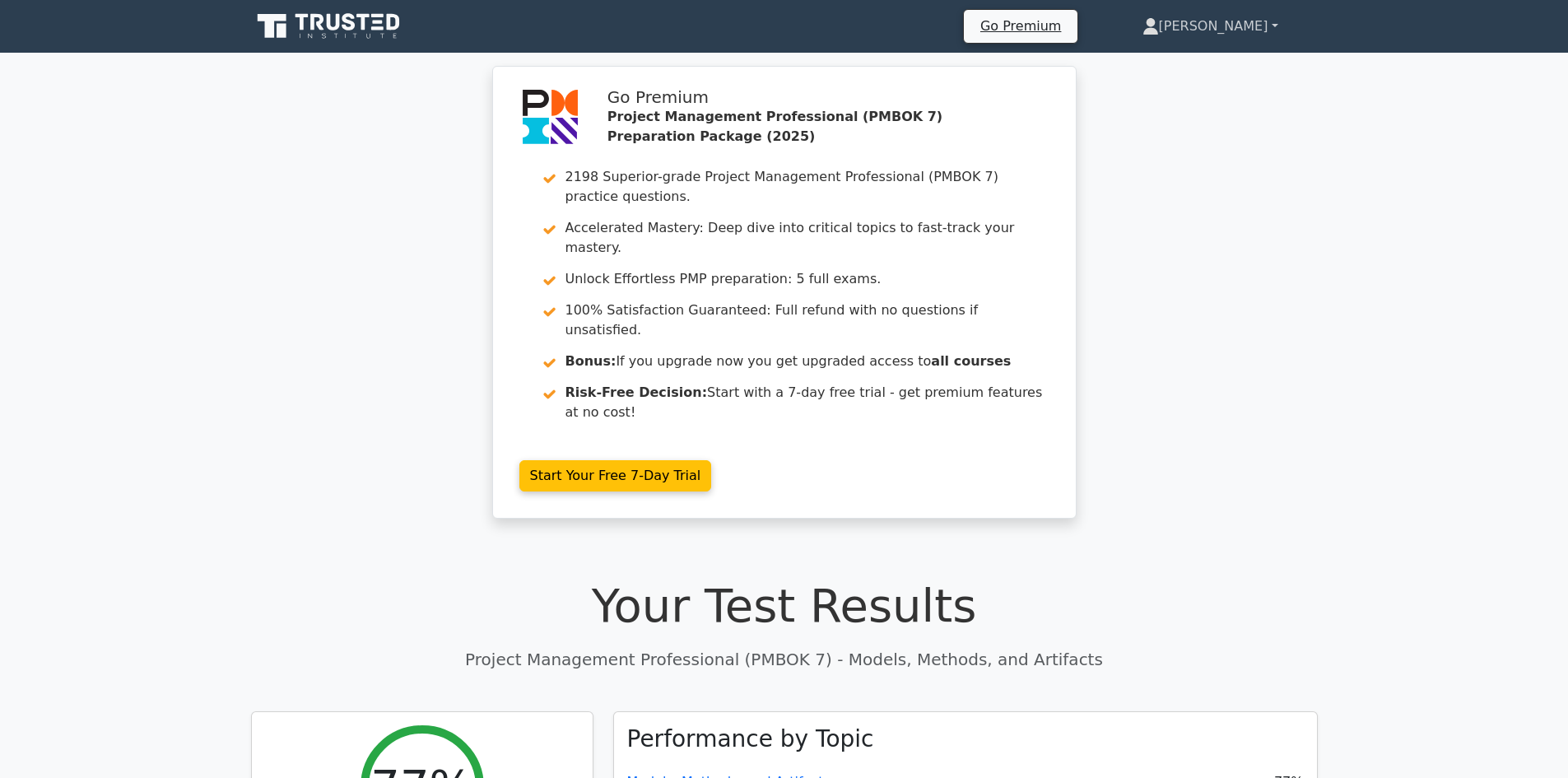
click at [1274, 18] on link "[PERSON_NAME]" at bounding box center [1210, 25] width 215 height 33
click at [1229, 69] on link "Profile" at bounding box center [1169, 65] width 130 height 26
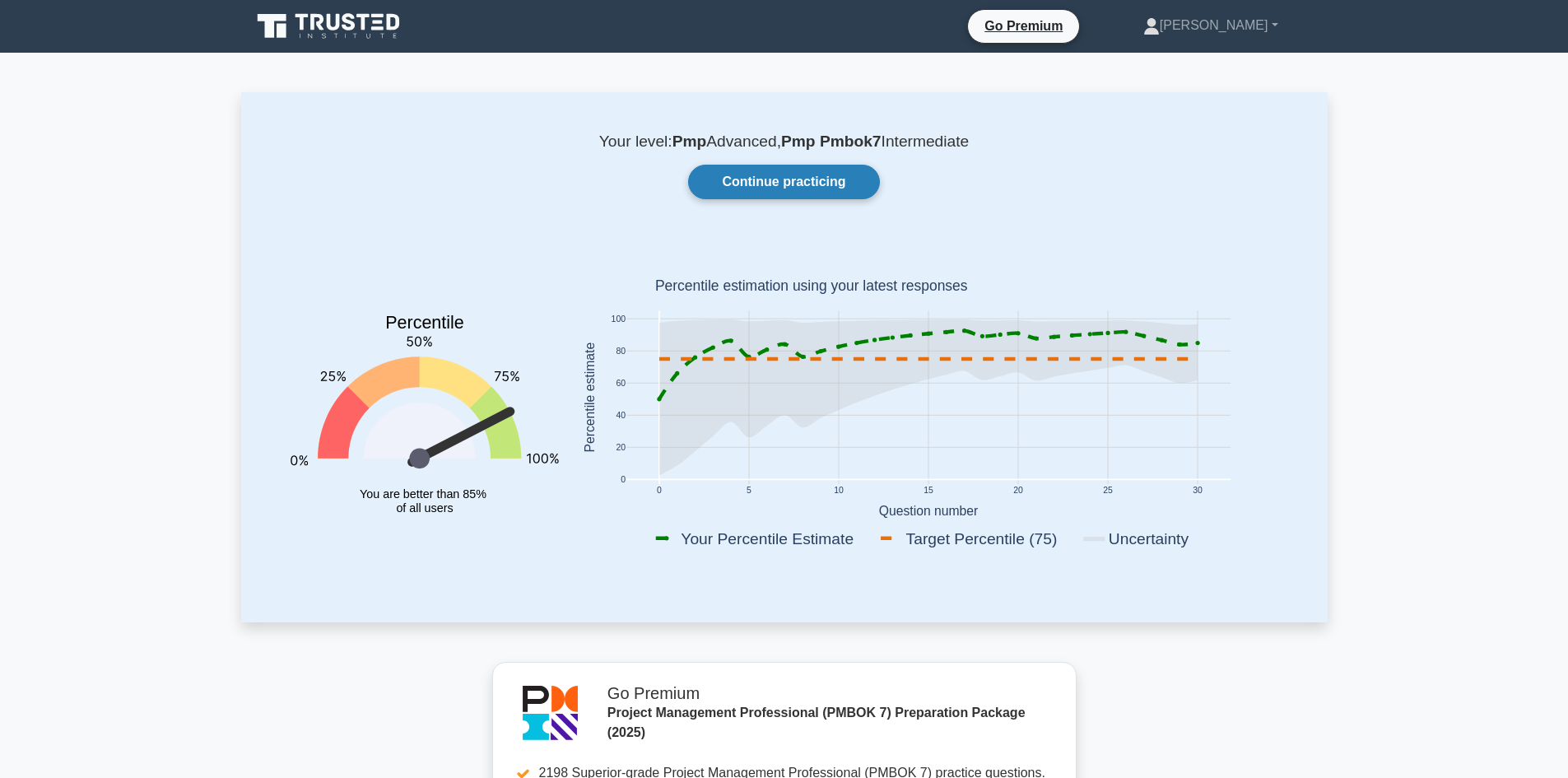
click at [761, 171] on link "Continue practicing" at bounding box center [784, 181] width 191 height 35
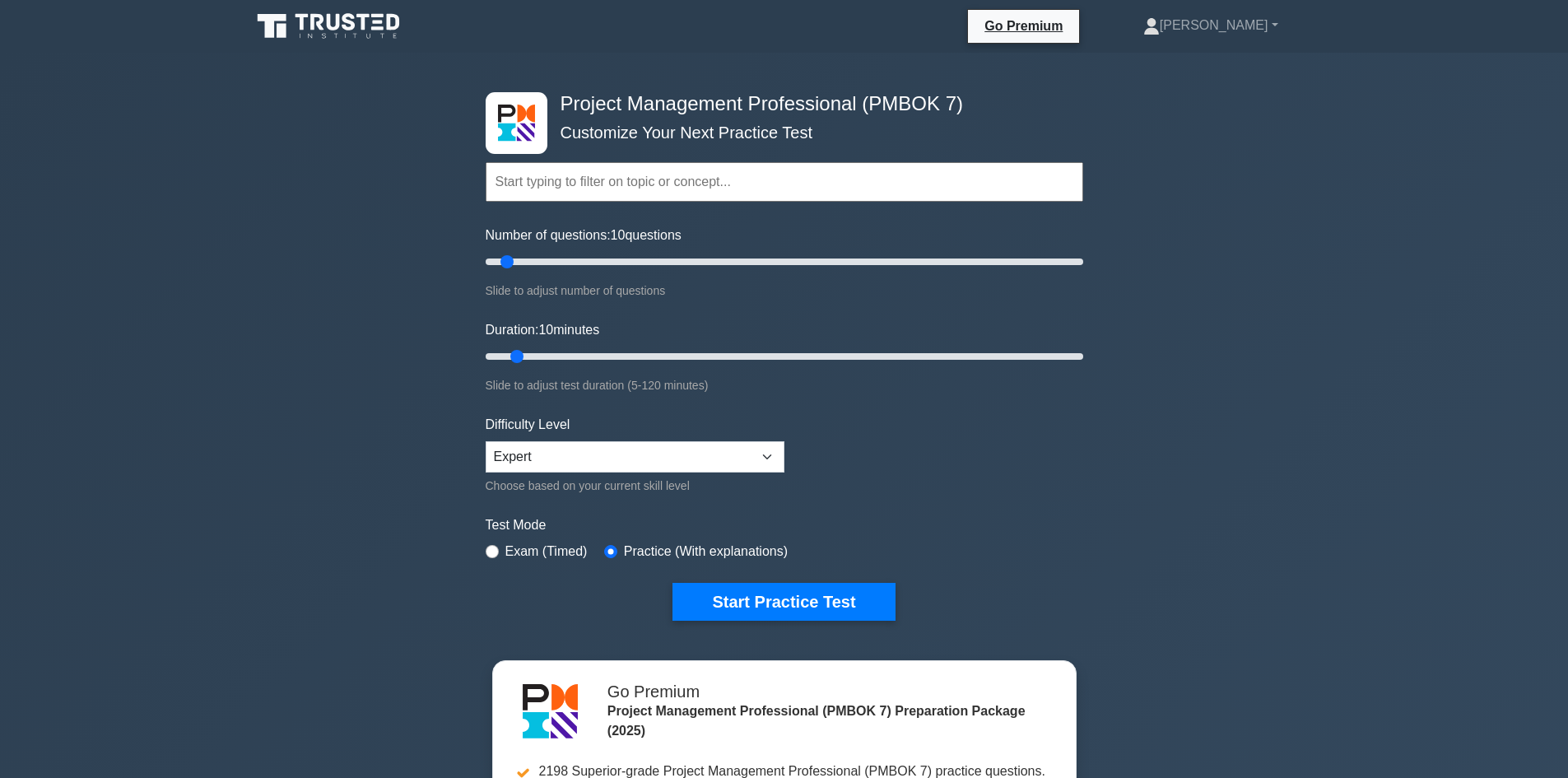
scroll to position [954, 0]
